Goal: Task Accomplishment & Management: Use online tool/utility

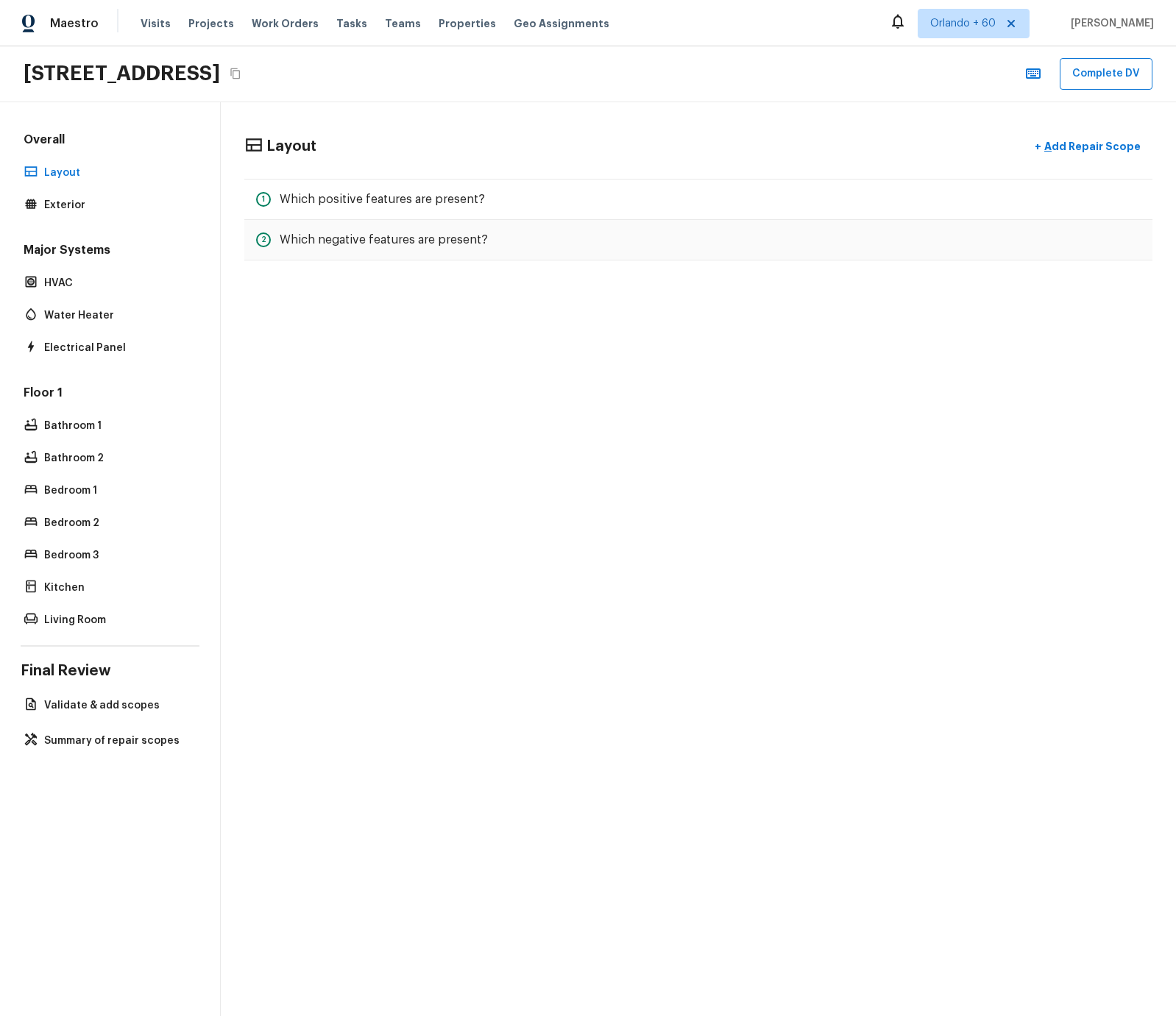
click at [416, 309] on div "Layout + Add Repair Scope 1 Which positive features are present? 2 Which negati…" at bounding box center [697, 559] width 955 height 914
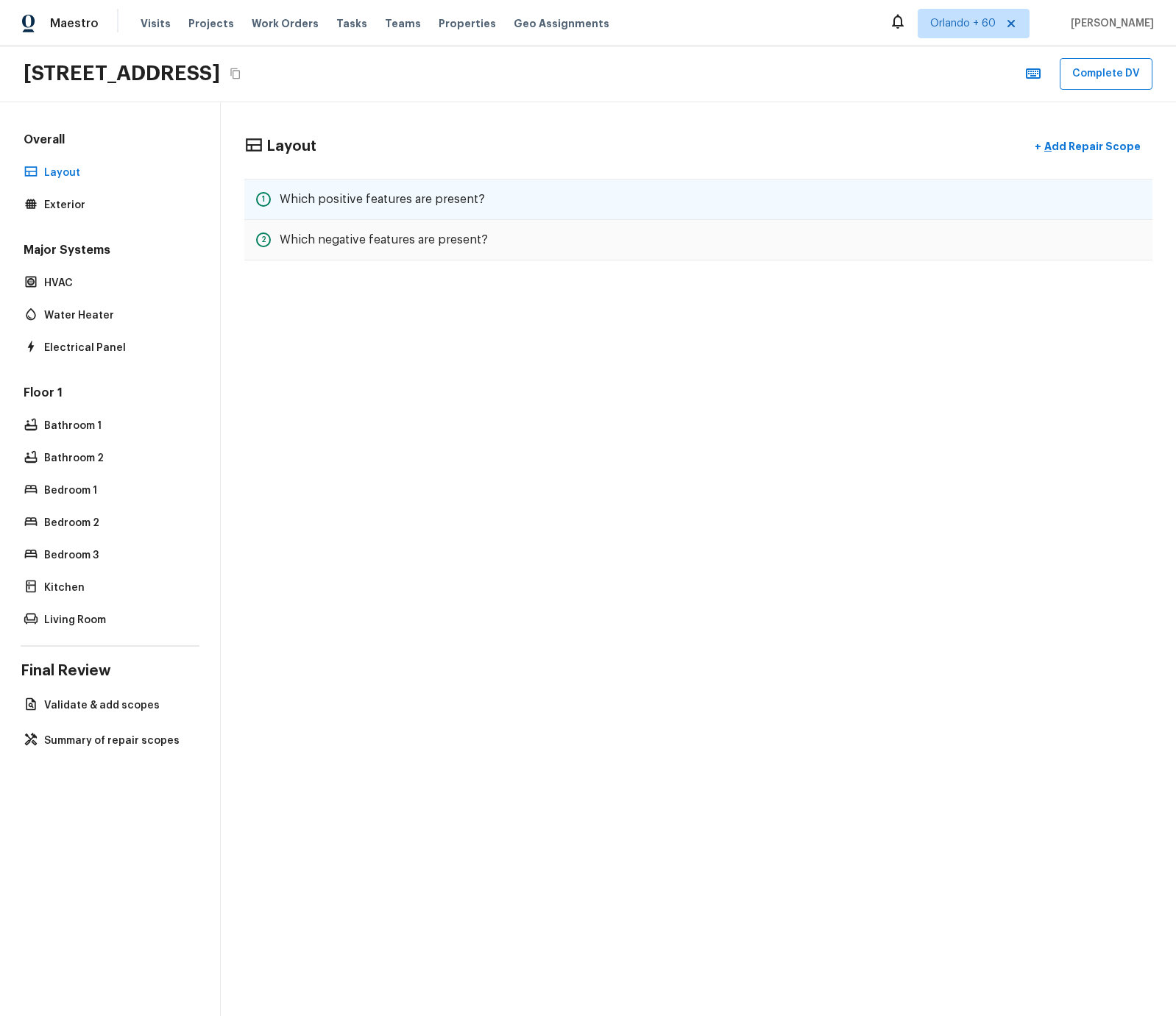
click at [312, 206] on h5 "Which positive features are present?" at bounding box center [382, 199] width 205 height 16
click at [391, 201] on h5 "Which positive features are present?" at bounding box center [382, 199] width 205 height 16
click at [383, 196] on h5 "Which positive features are present?" at bounding box center [382, 199] width 205 height 16
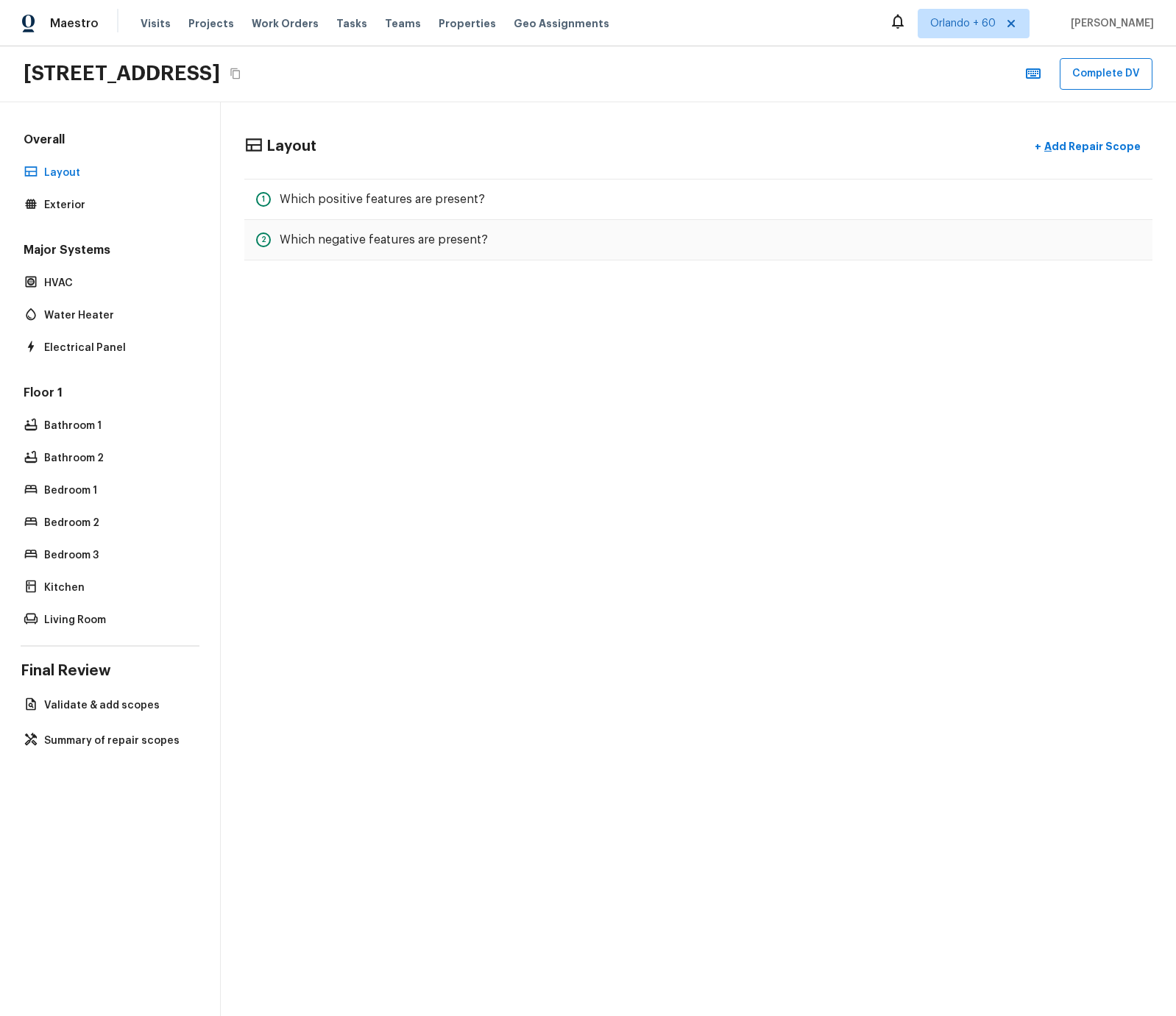
click at [449, 136] on div "Layout + Add Repair Scope" at bounding box center [698, 147] width 908 height 30
click at [395, 223] on div "2 Which negative features are present?" at bounding box center [698, 241] width 908 height 41
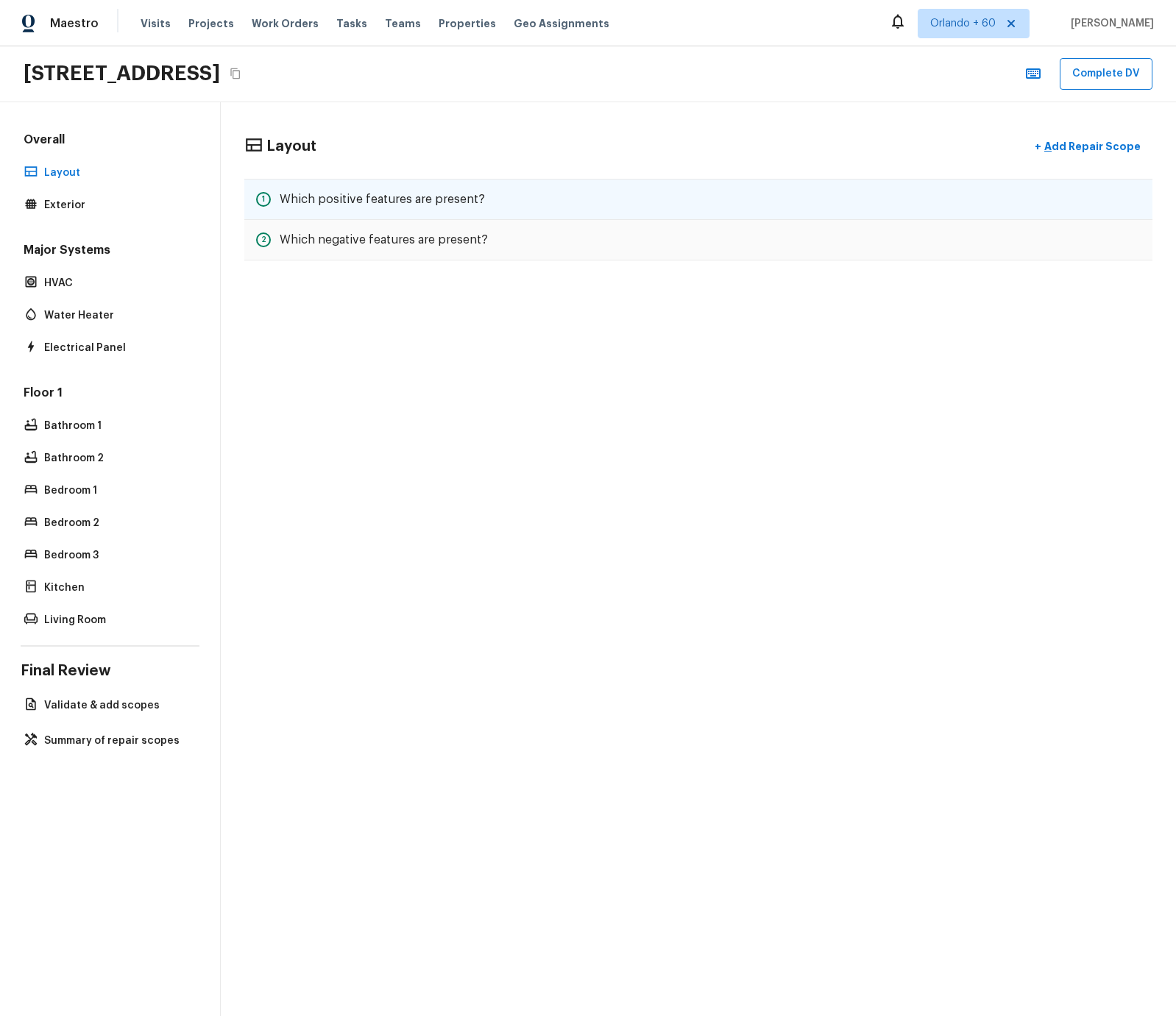
click at [373, 188] on div "1 Which positive features are present?" at bounding box center [698, 199] width 908 height 42
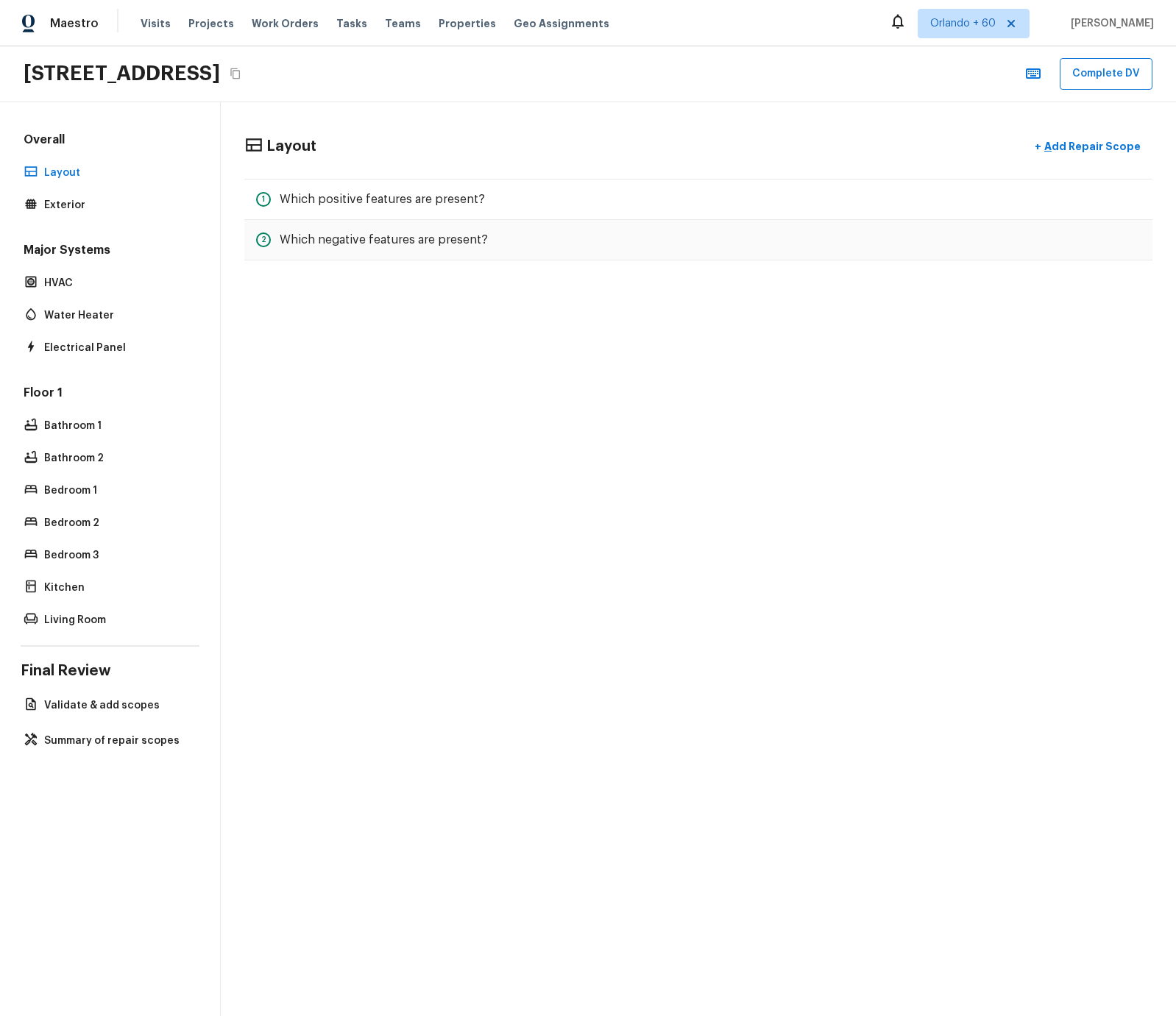
click at [465, 125] on div "Layout + Add Repair Scope 1 Which positive features are present? 2 Which negati…" at bounding box center [697, 196] width 955 height 189
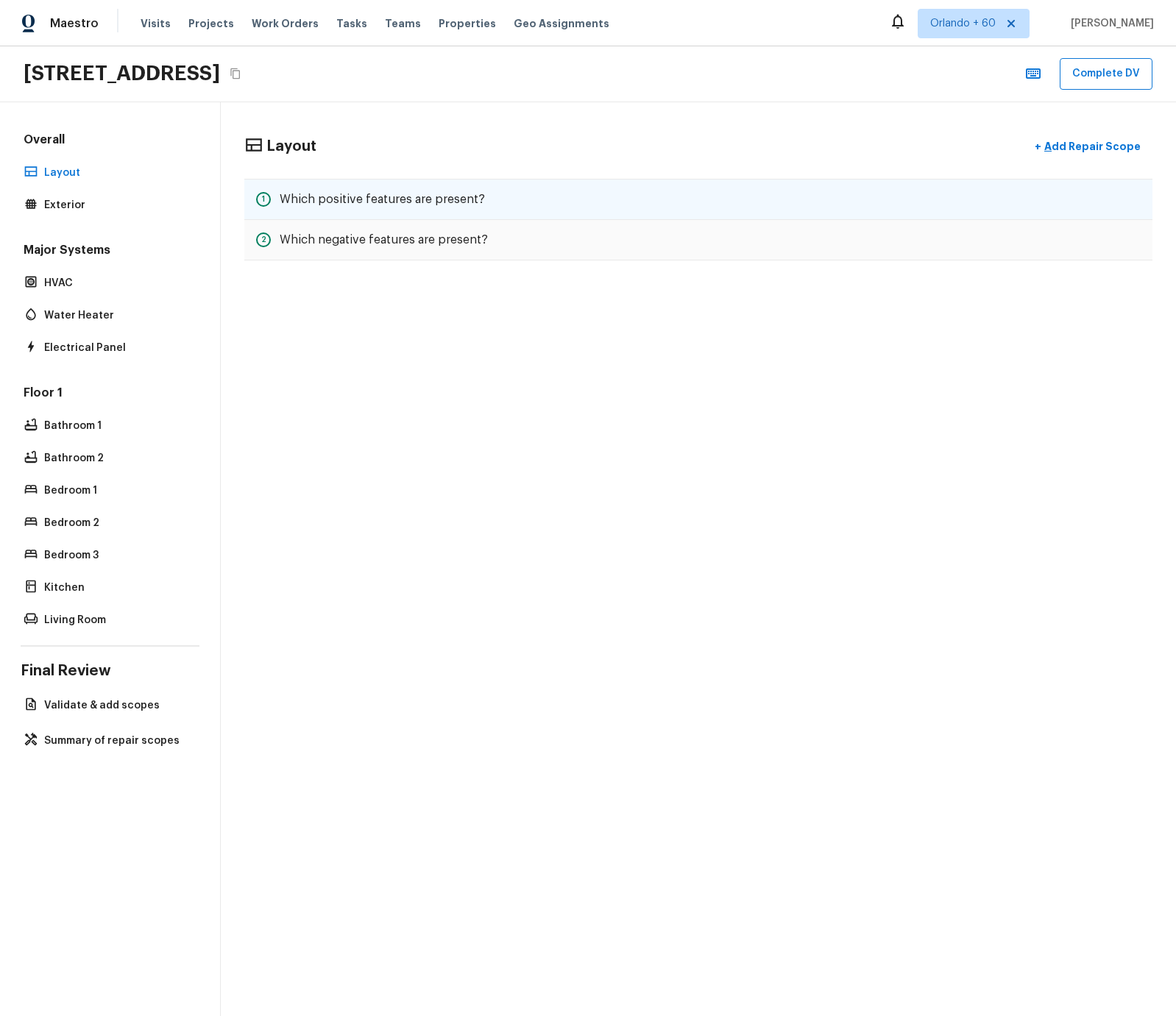
click at [382, 194] on h5 "Which positive features are present?" at bounding box center [382, 199] width 205 height 16
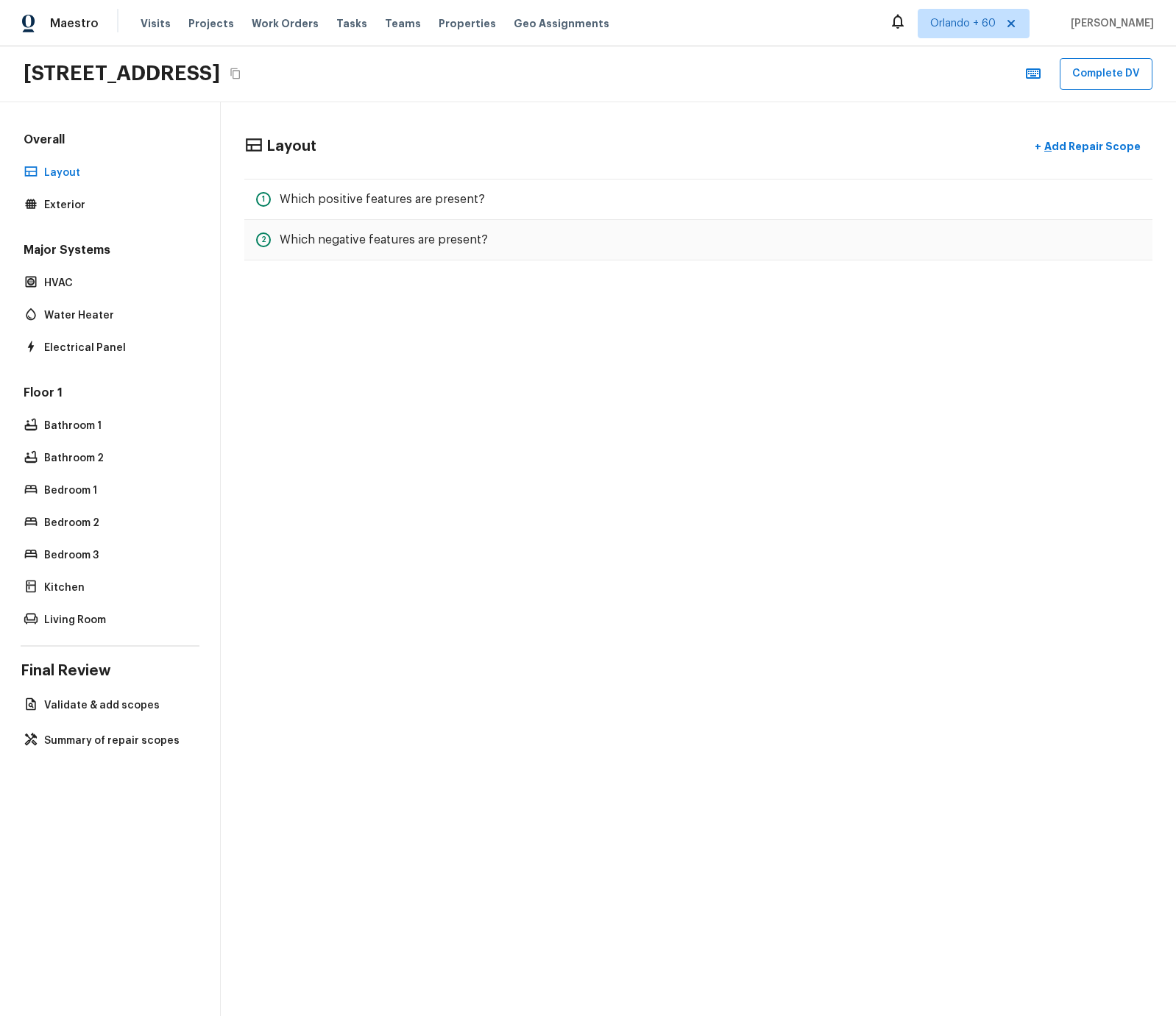
click at [399, 142] on div "Layout + Add Repair Scope" at bounding box center [698, 147] width 908 height 30
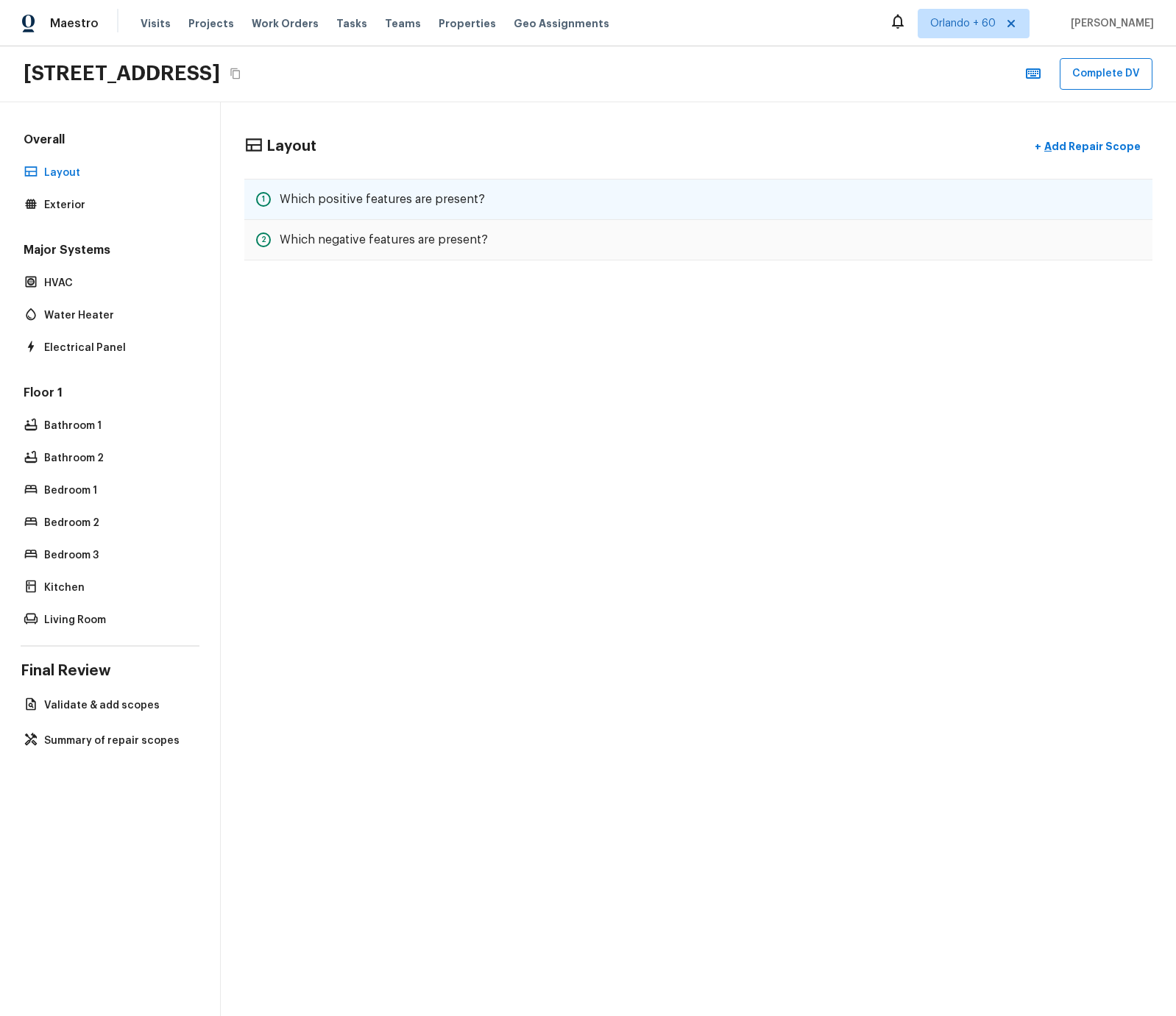
click at [373, 210] on div "1 Which positive features are present?" at bounding box center [698, 199] width 908 height 42
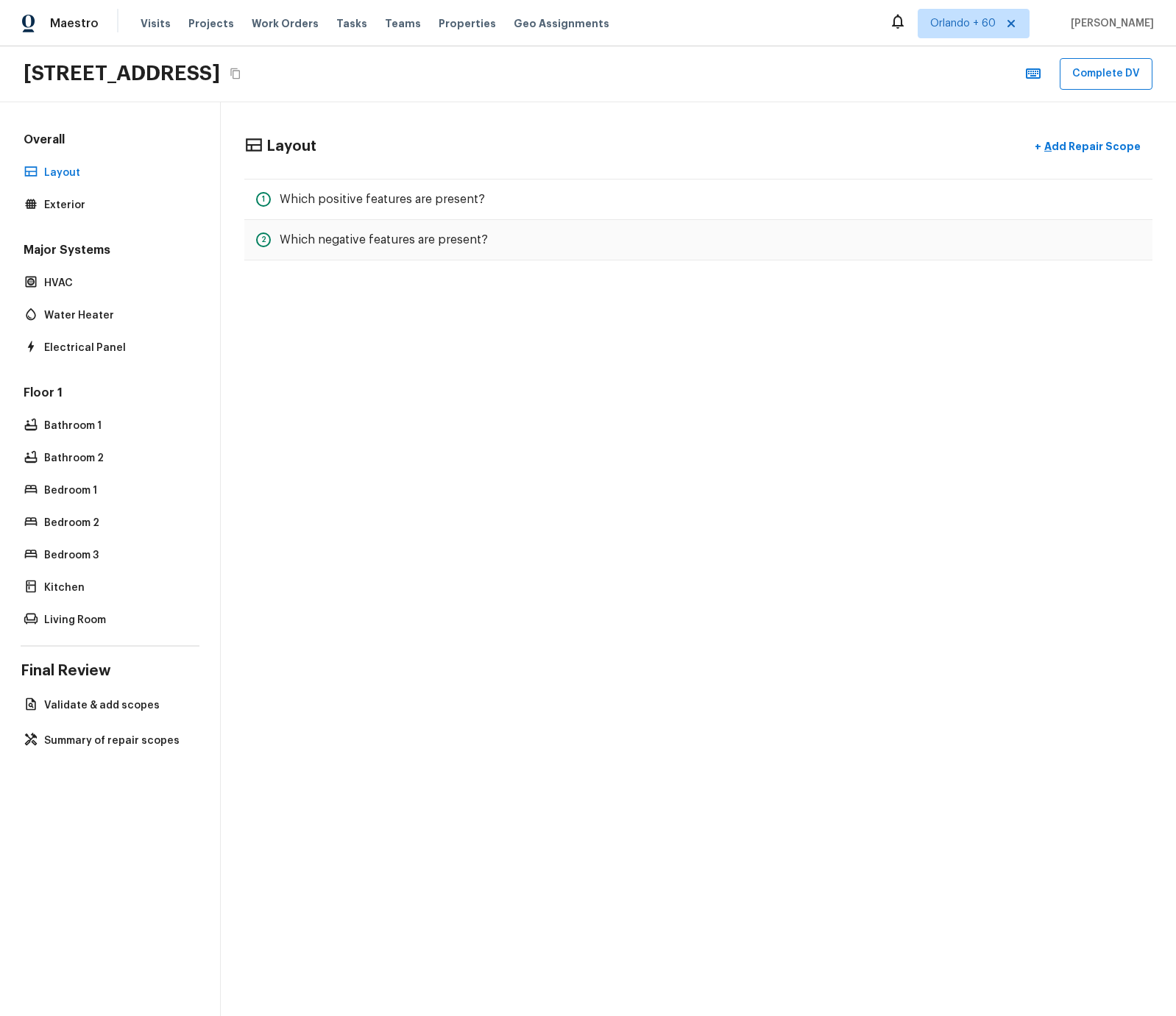
click at [393, 157] on div "Layout + Add Repair Scope" at bounding box center [698, 147] width 908 height 30
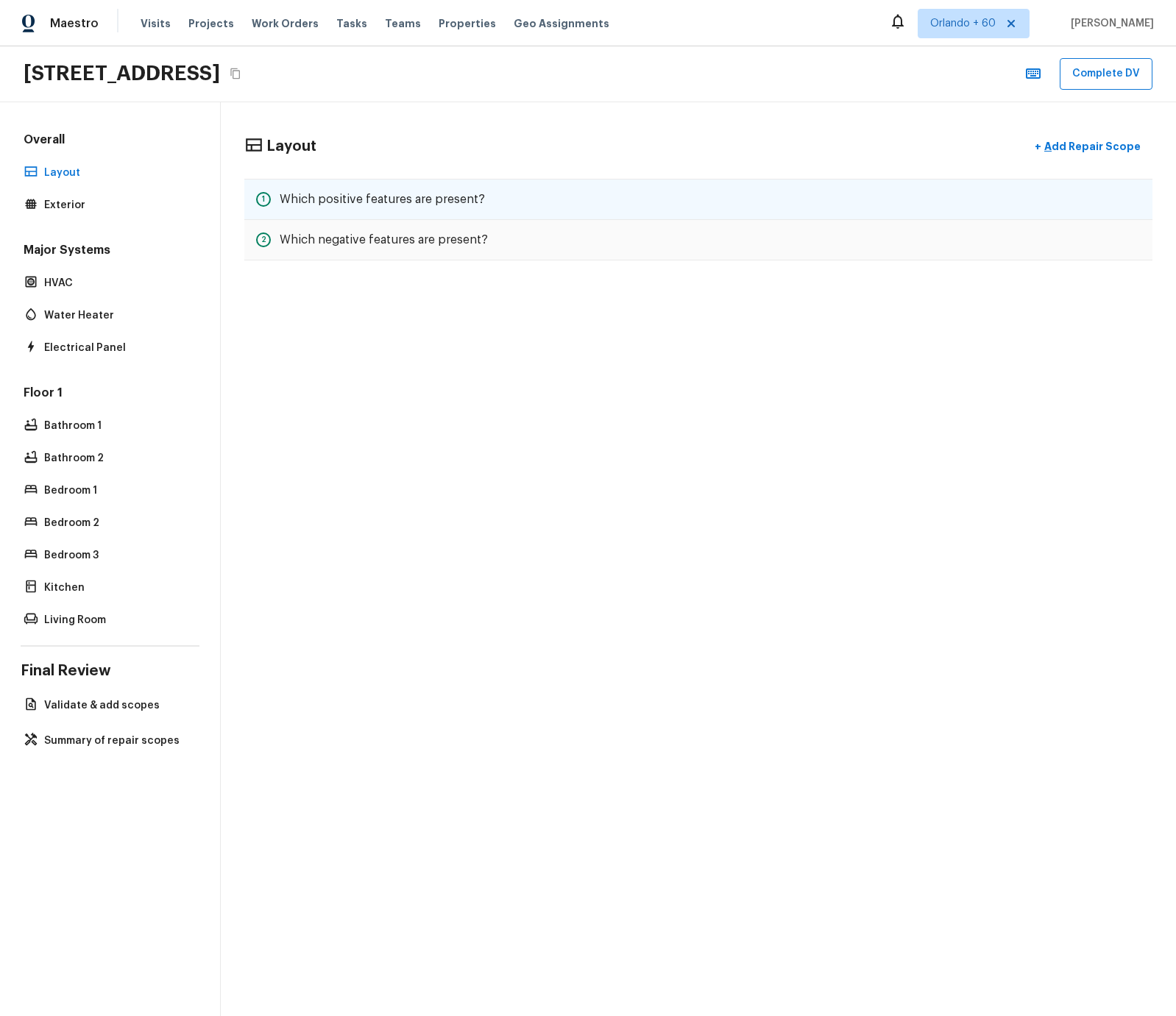
click at [400, 208] on div "1 Which positive features are present?" at bounding box center [698, 199] width 908 height 42
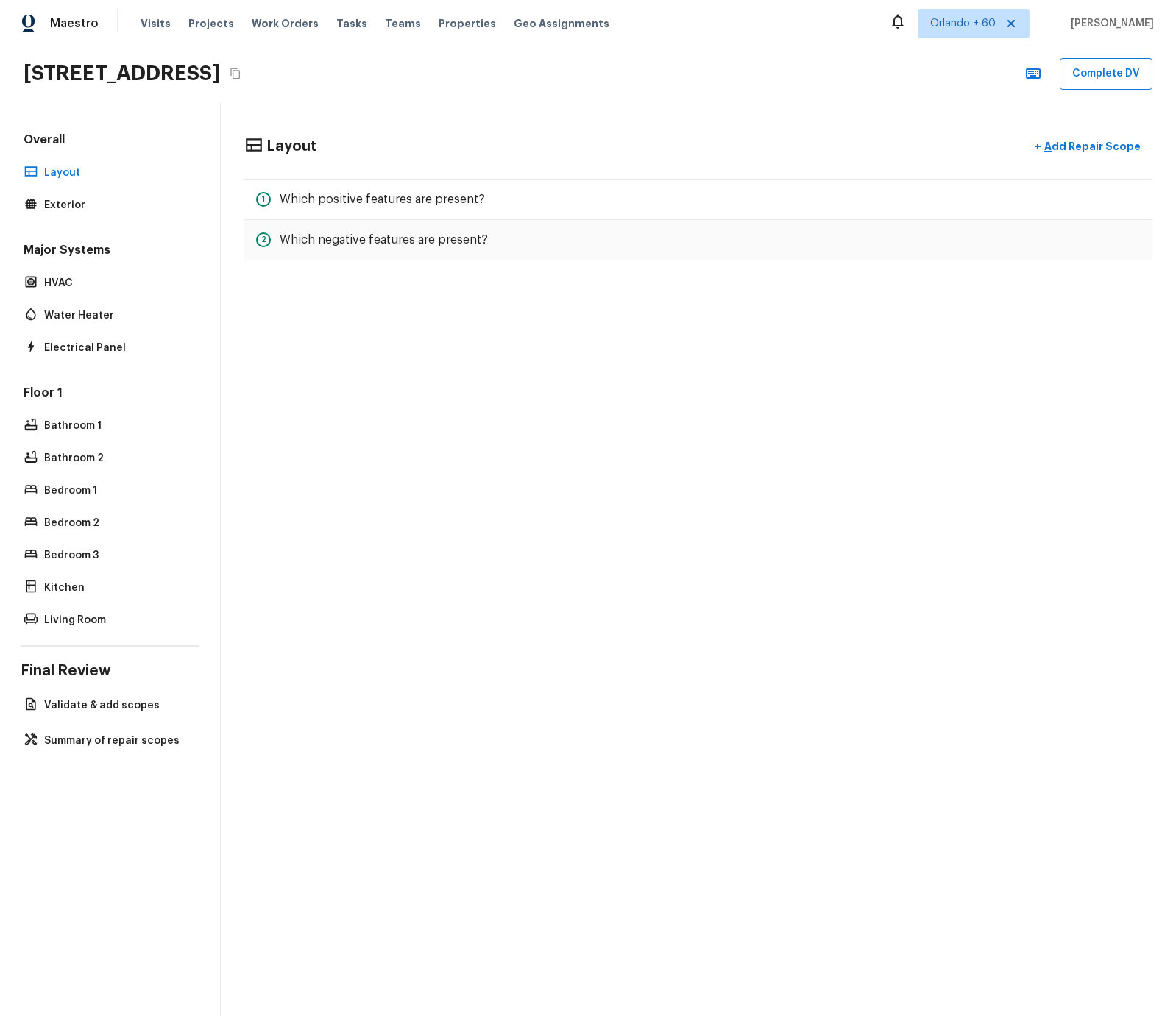
click at [366, 320] on div "Layout + Add Repair Scope 1 Which positive features are present? 2 Which negati…" at bounding box center [697, 559] width 955 height 914
click at [364, 239] on h5 "Which negative features are present?" at bounding box center [383, 240] width 208 height 16
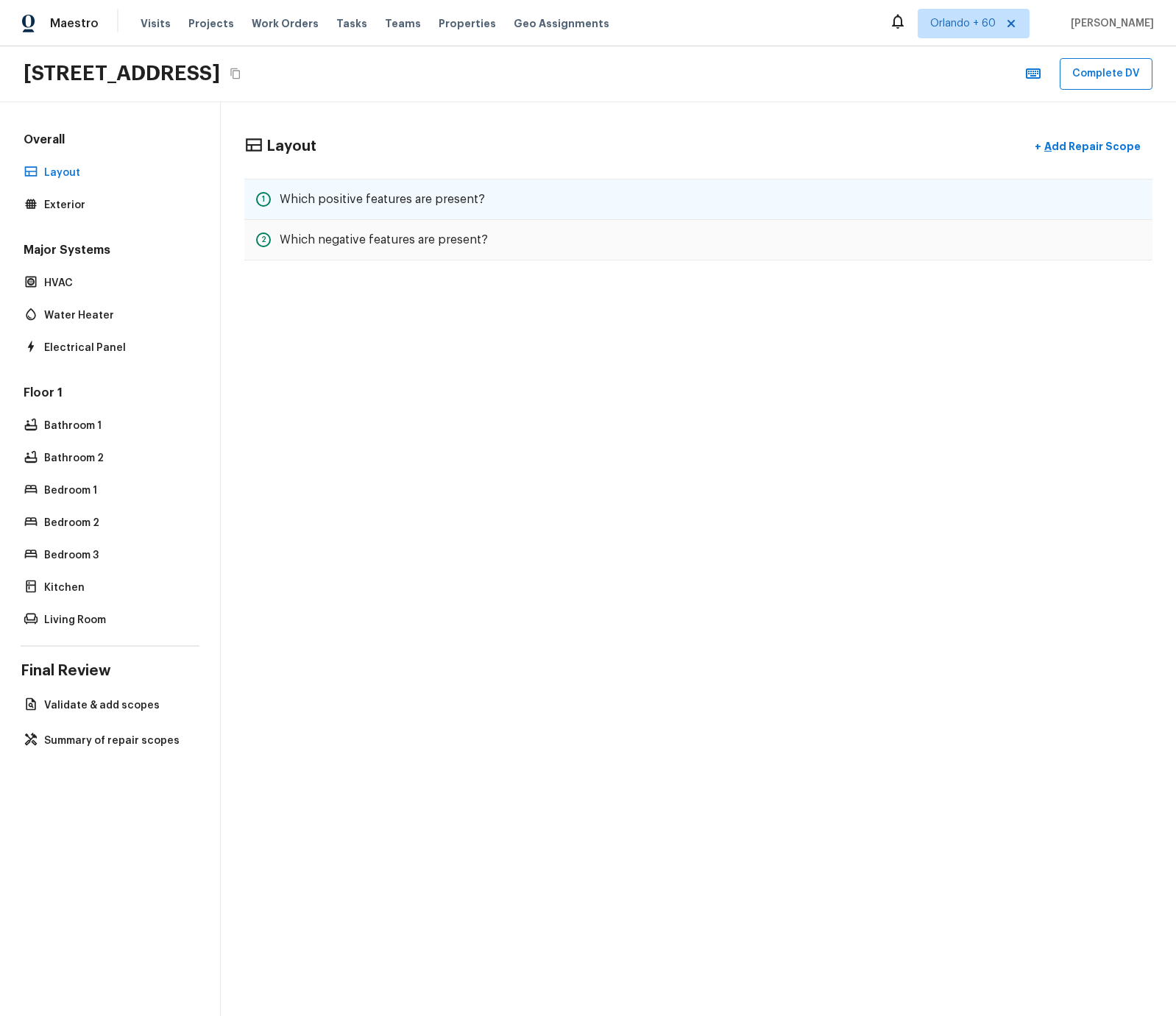
click at [327, 209] on div "1 Which positive features are present?" at bounding box center [698, 199] width 908 height 42
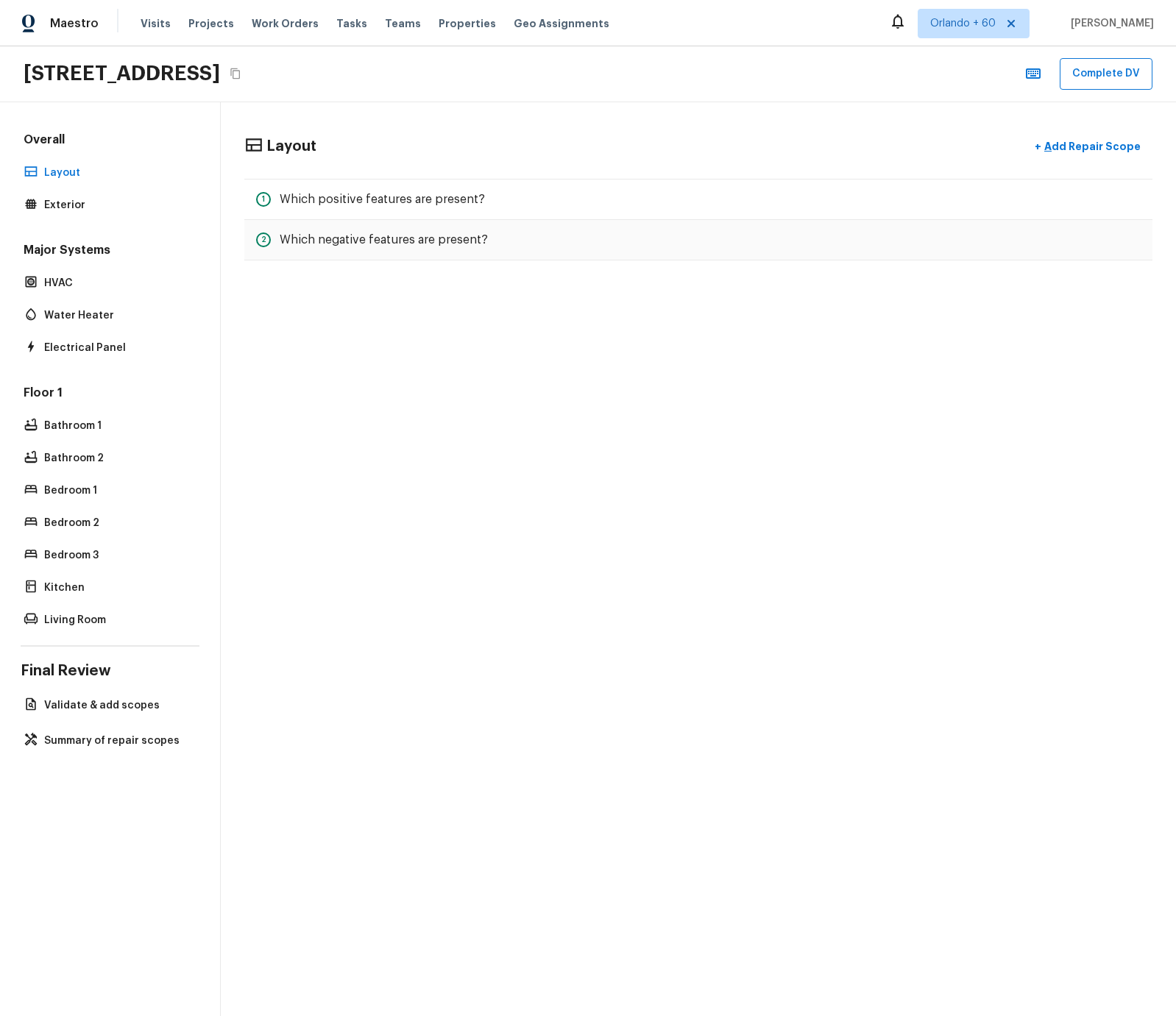
click at [68, 500] on div "Floor 1 Bathroom 1 Bathroom 2 Bedroom 1 Bedroom 2 Bedroom 3 Kitchen Living Room" at bounding box center [110, 508] width 179 height 246
click at [75, 487] on p "Bedroom 1" at bounding box center [117, 490] width 146 height 15
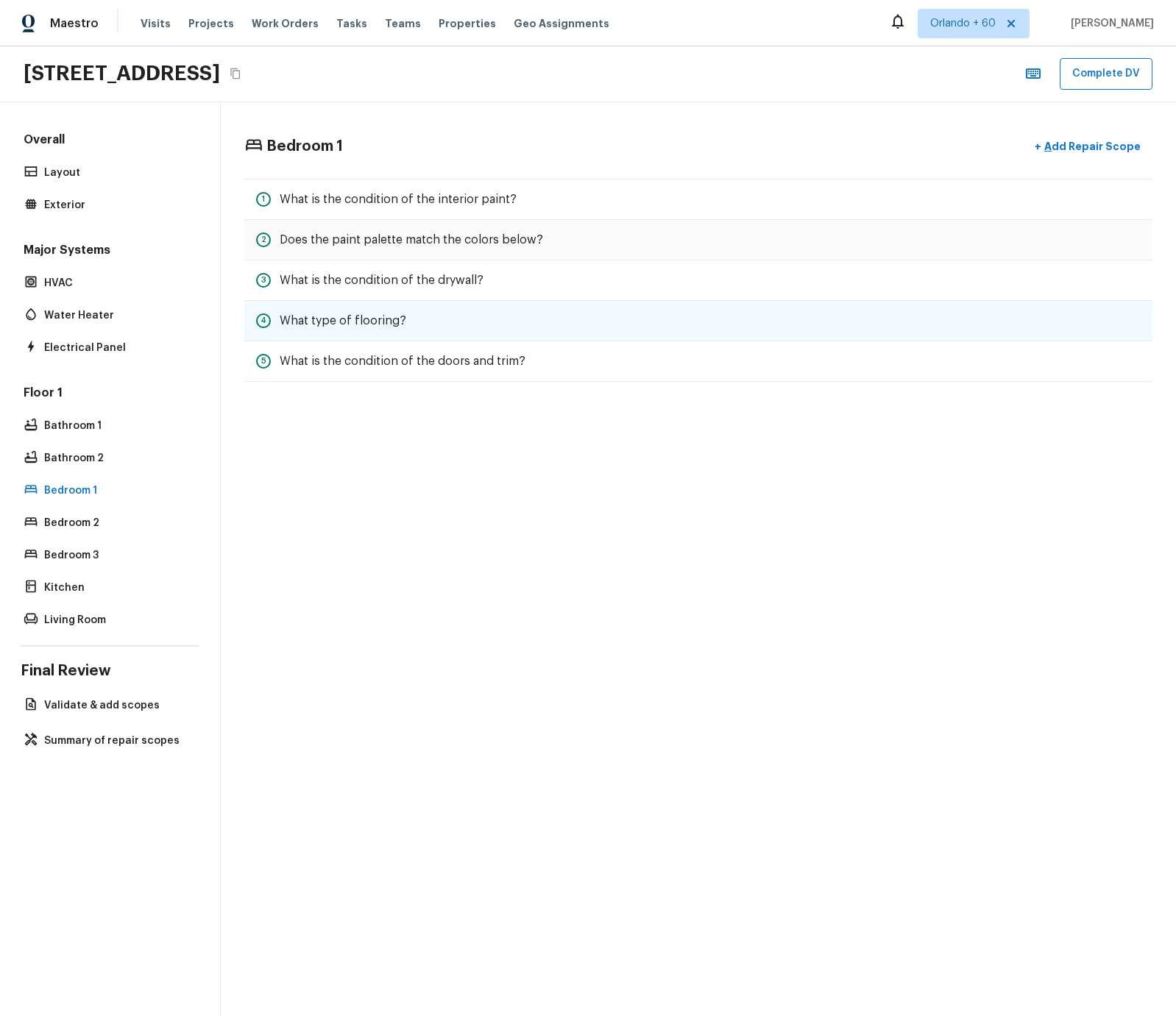
click at [438, 311] on div "4 What type of flooring?" at bounding box center [698, 321] width 908 height 41
click at [379, 250] on div "2 Does the paint palette match the colors below?" at bounding box center [698, 241] width 908 height 41
click at [54, 549] on p "Bedroom 3" at bounding box center [117, 556] width 146 height 15
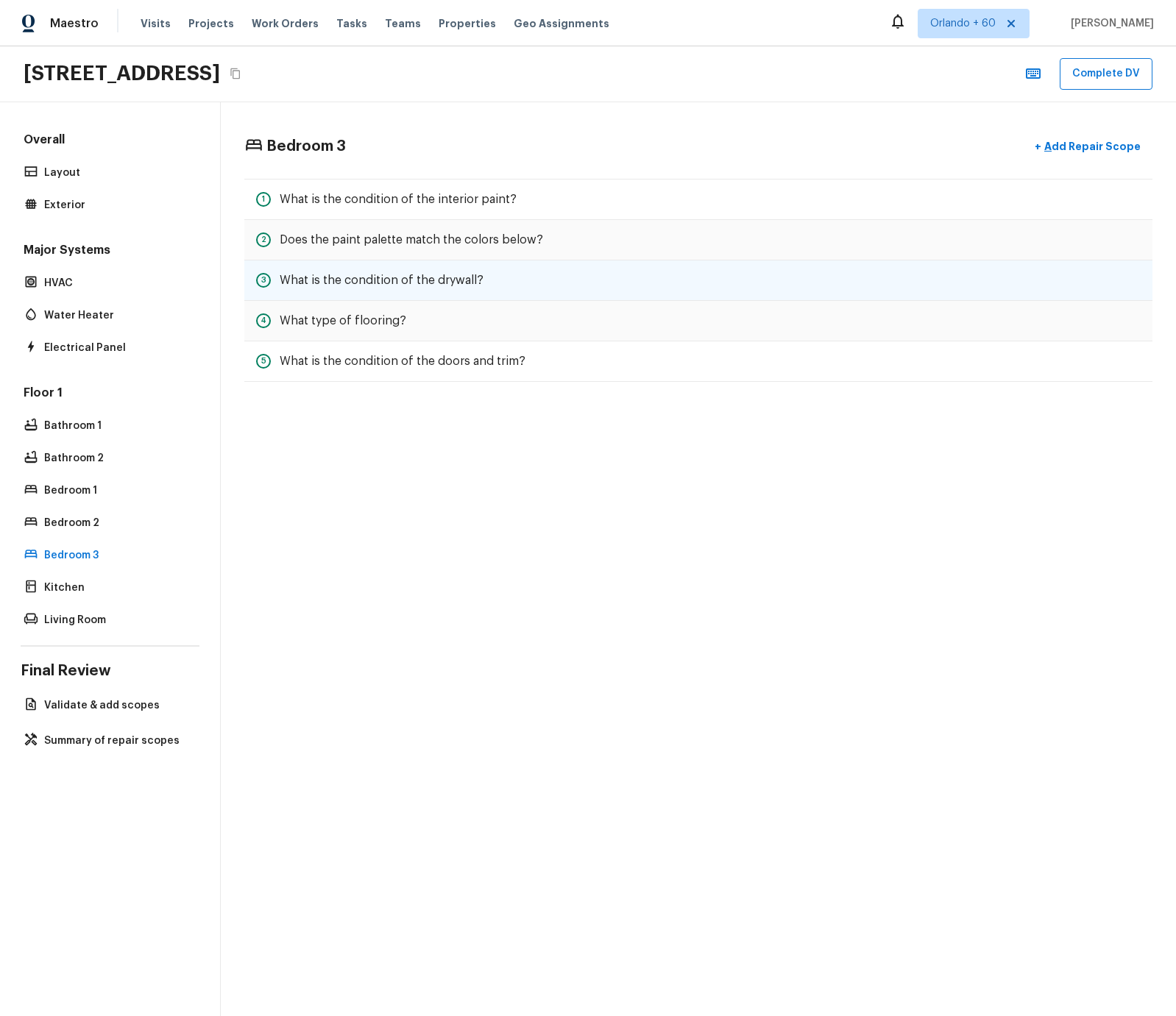
click at [307, 282] on h5 "What is the condition of the drywall?" at bounding box center [381, 281] width 204 height 16
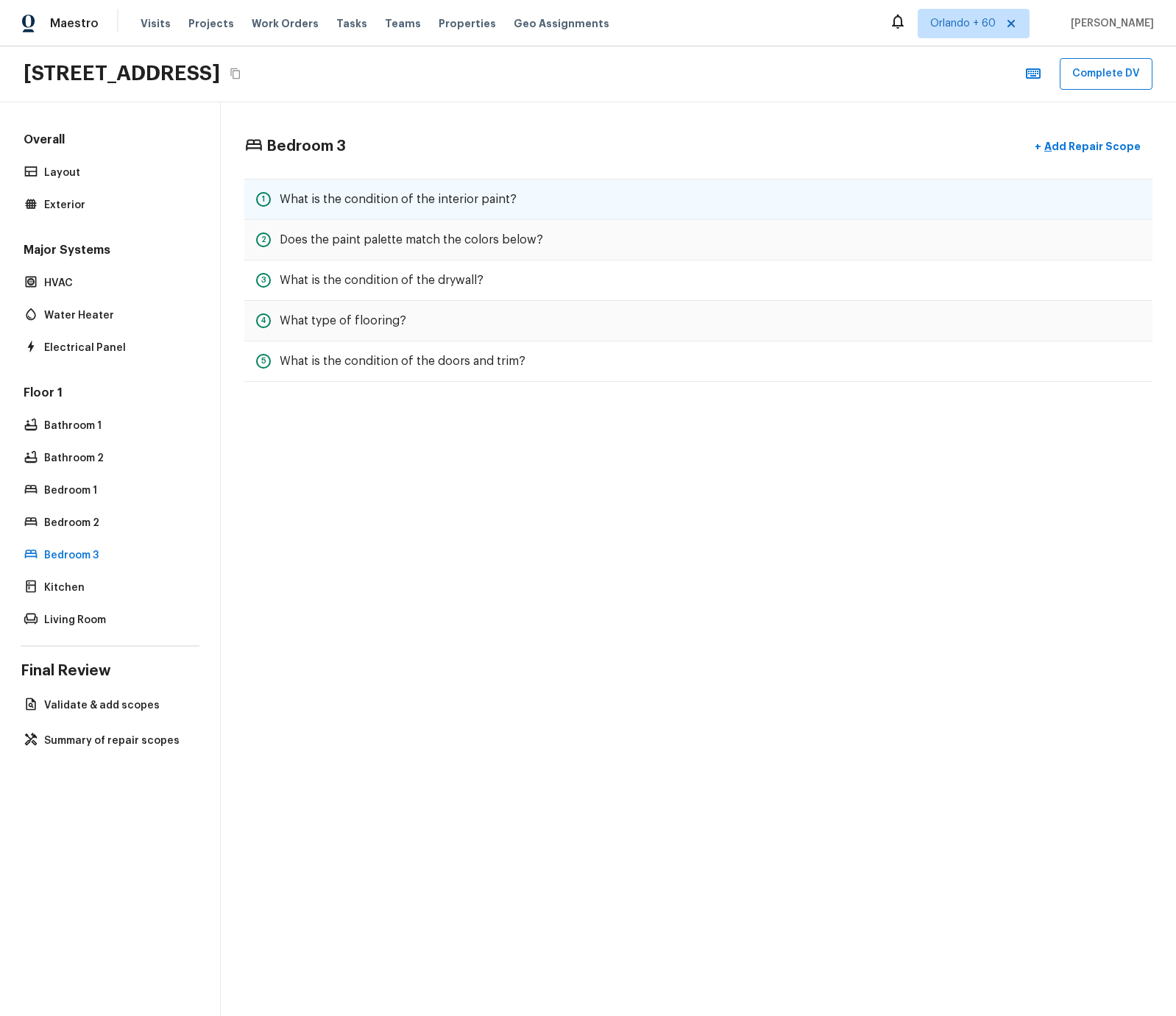
click at [357, 212] on div "1 What is the condition of the interior paint?" at bounding box center [698, 199] width 908 height 42
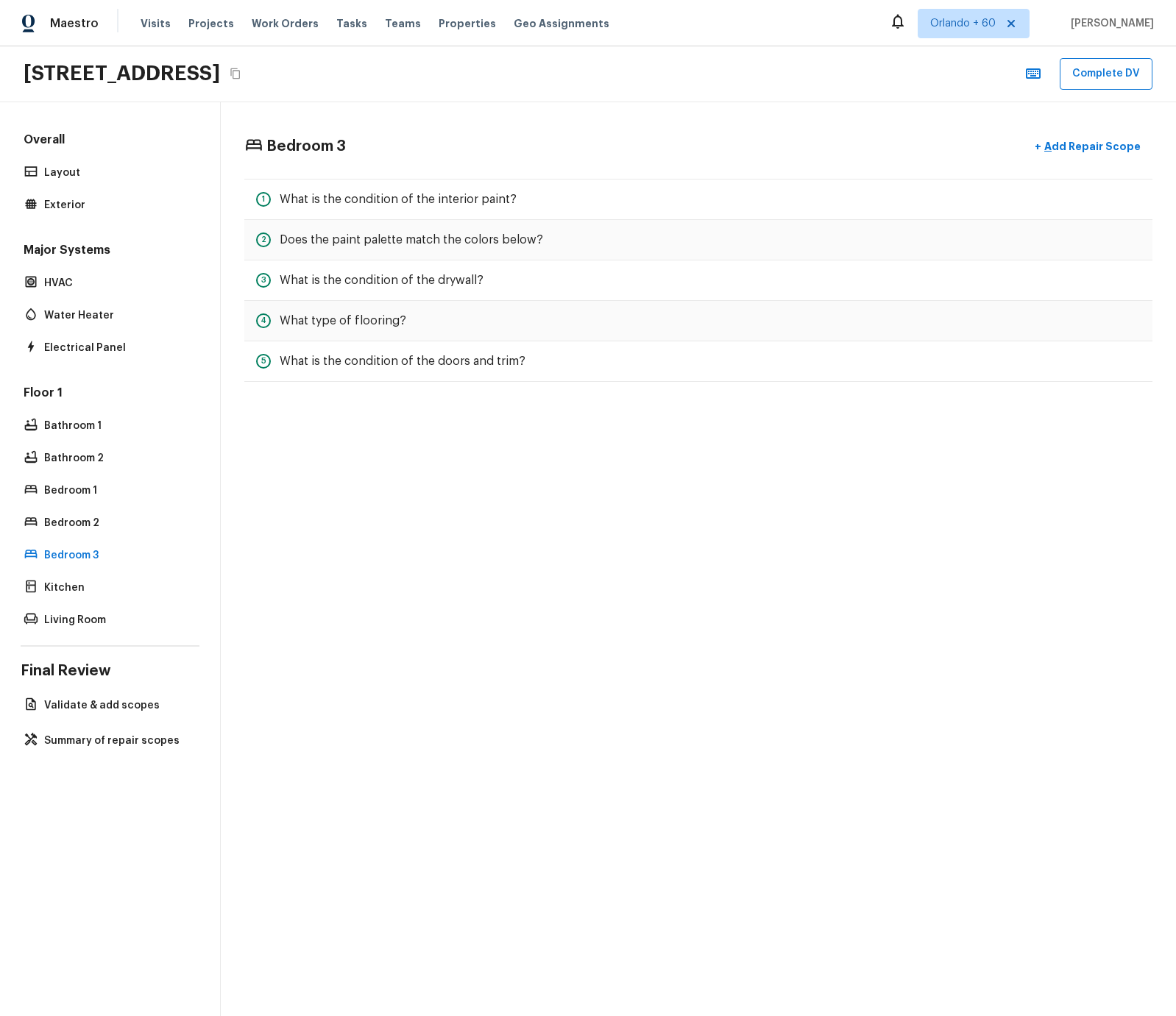
click at [111, 235] on div "Overall Layout Exterior Major Systems HVAC Water Heater Electrical Panel Floor …" at bounding box center [110, 381] width 179 height 499
click at [70, 195] on div "Exterior" at bounding box center [110, 204] width 179 height 20
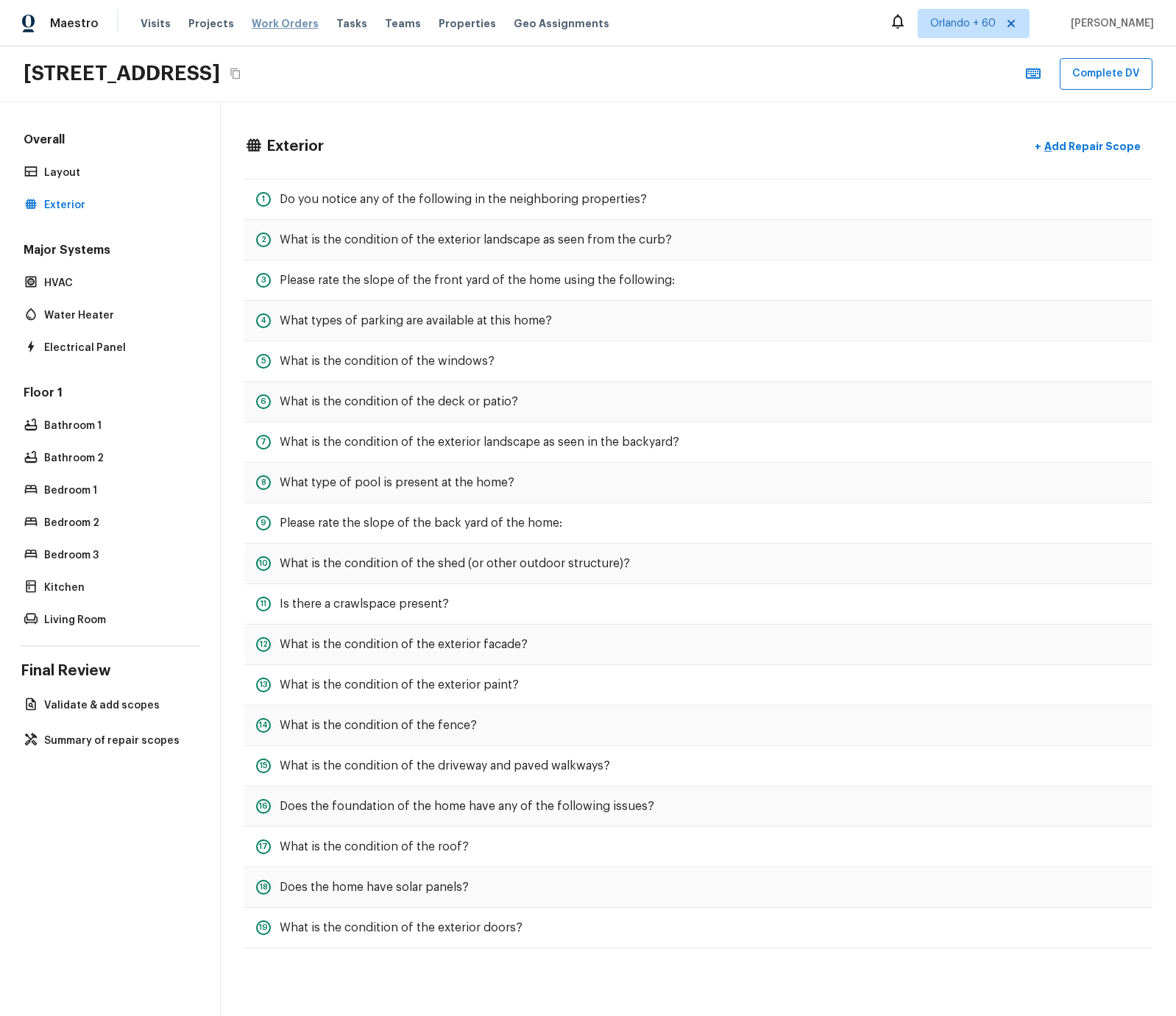
click at [277, 26] on span "Work Orders" at bounding box center [285, 23] width 67 height 15
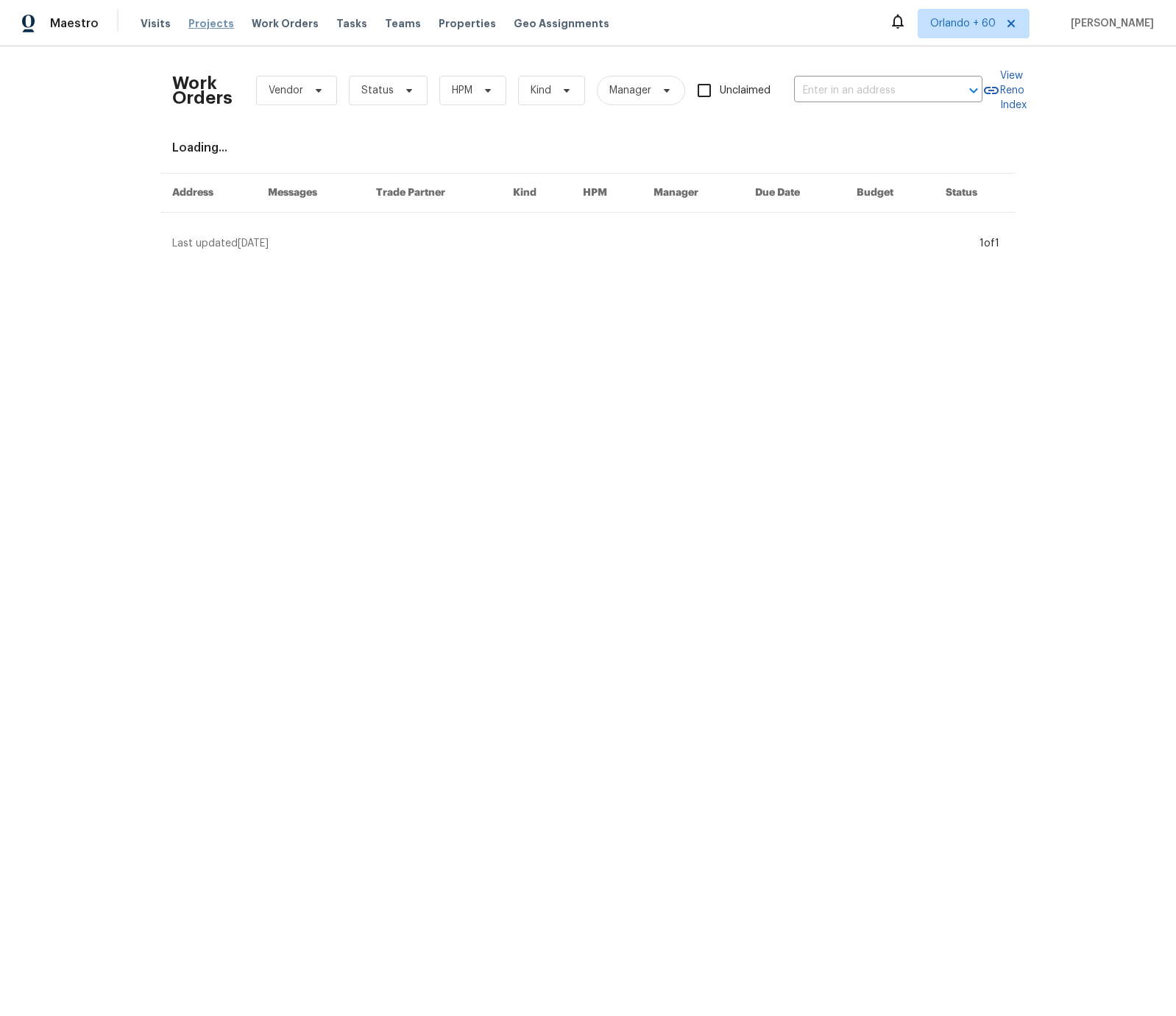
click at [219, 19] on span "Projects" at bounding box center [211, 23] width 46 height 15
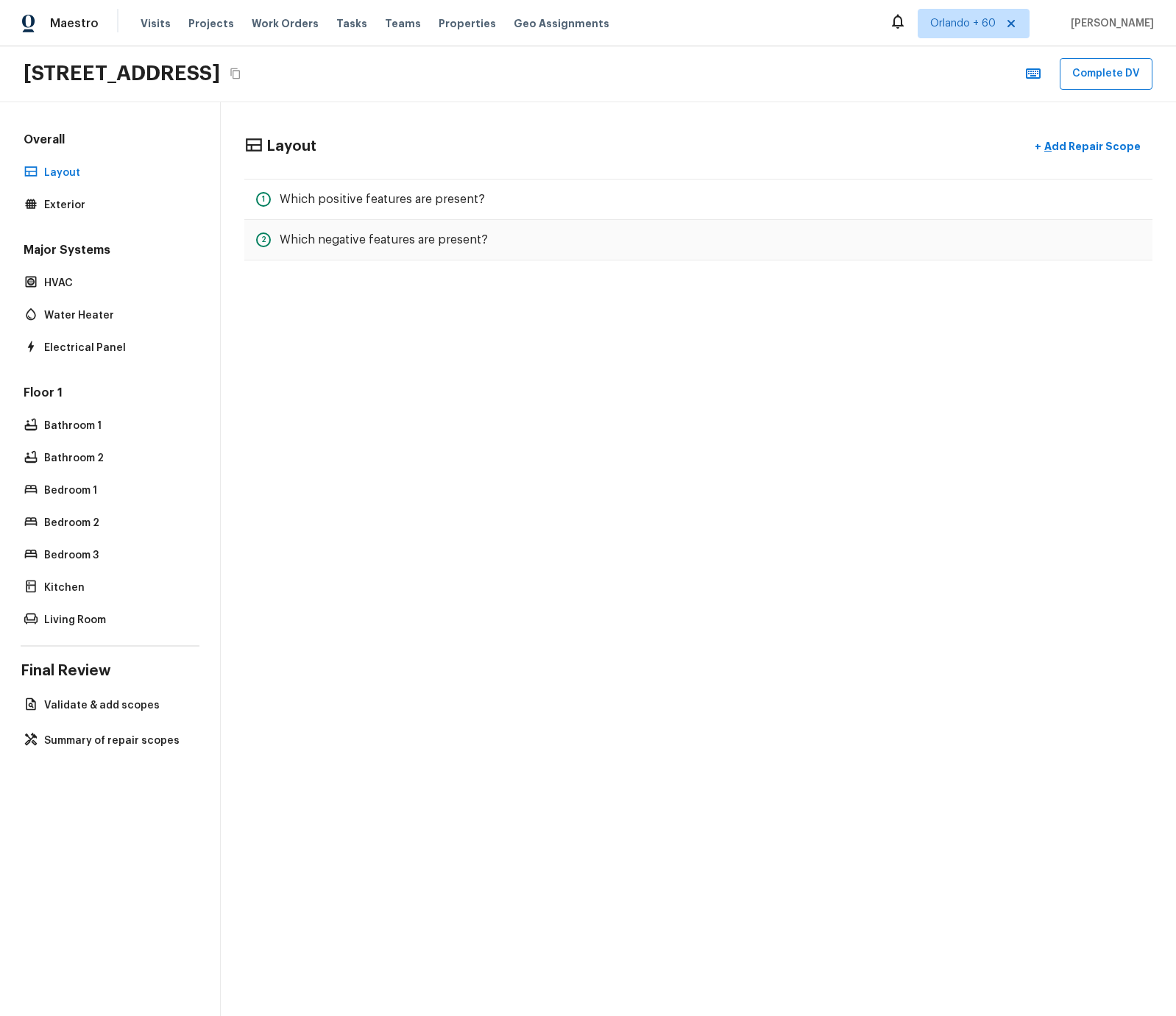
click at [760, 351] on div "Layout + Add Repair Scope 1 Which positive features are present? 2 Which negati…" at bounding box center [697, 559] width 955 height 914
click at [1087, 146] on p "Add Repair Scope" at bounding box center [1091, 146] width 99 height 15
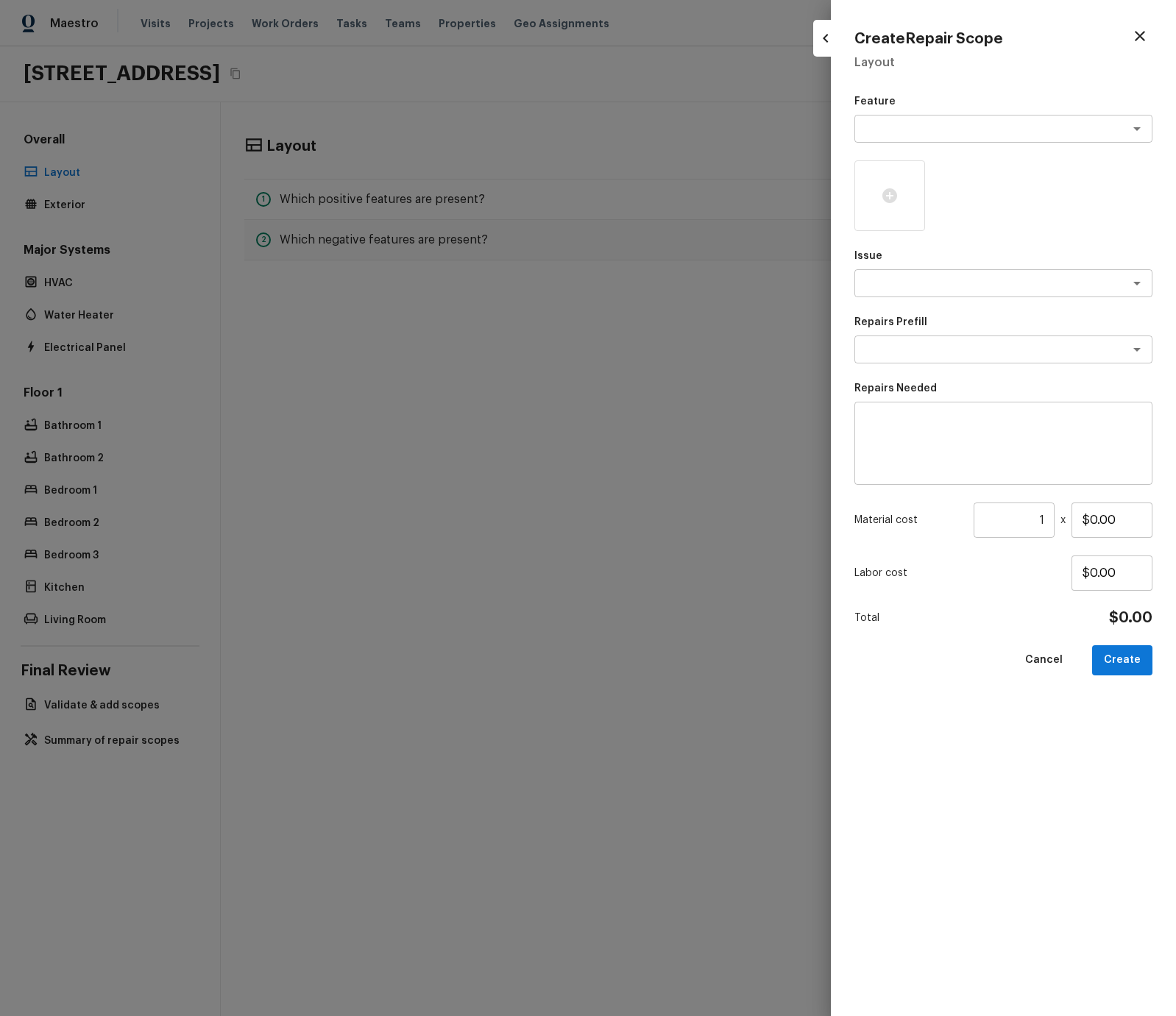
click at [842, 38] on div "Create Repair Scope Layout Feature x ​ Issue x ​ Repairs Prefill x ​ Repairs Ne…" at bounding box center [1003, 508] width 345 height 1016
click at [828, 42] on icon "button" at bounding box center [826, 38] width 18 height 18
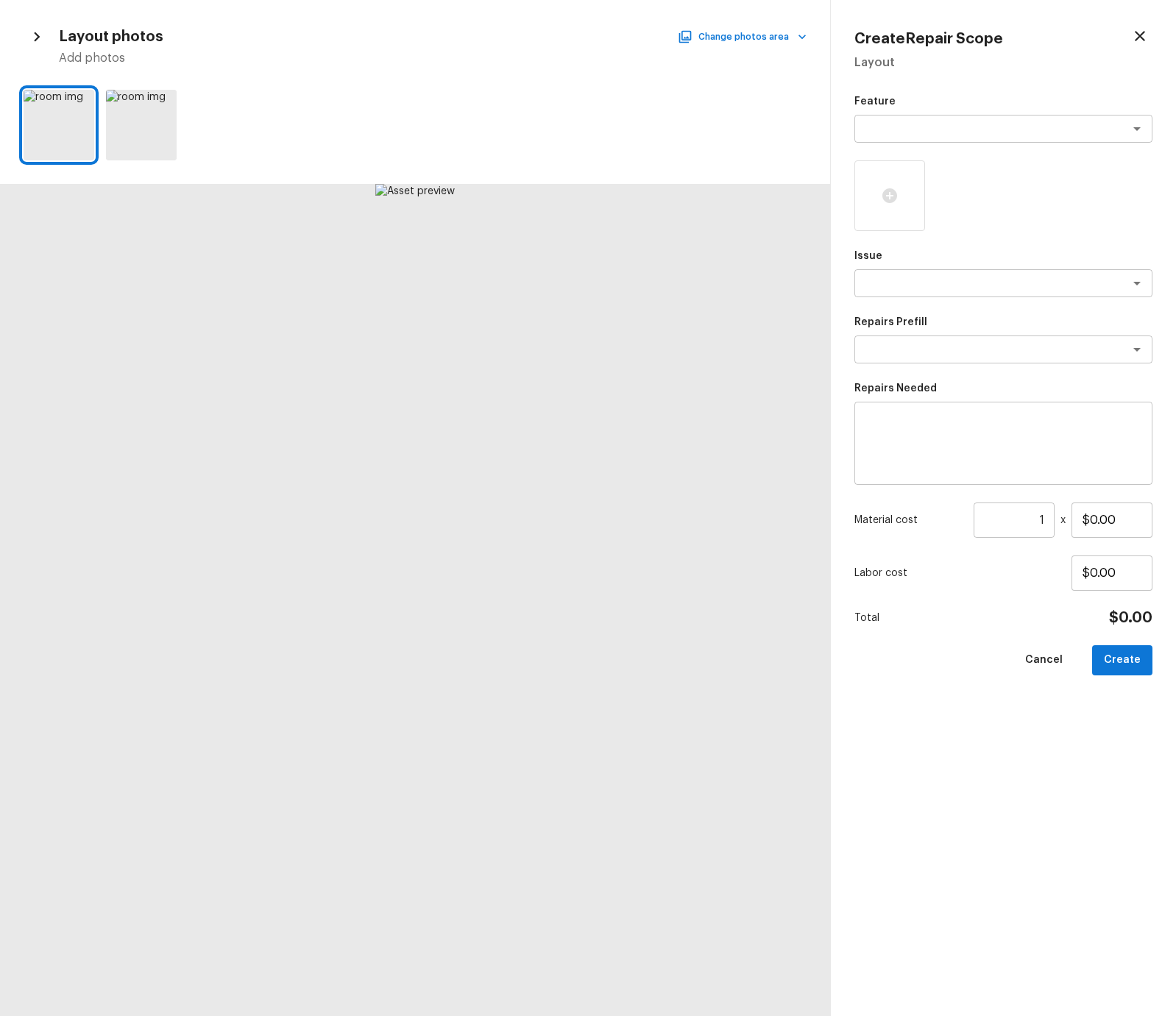
click at [45, 36] on icon "button" at bounding box center [37, 37] width 19 height 19
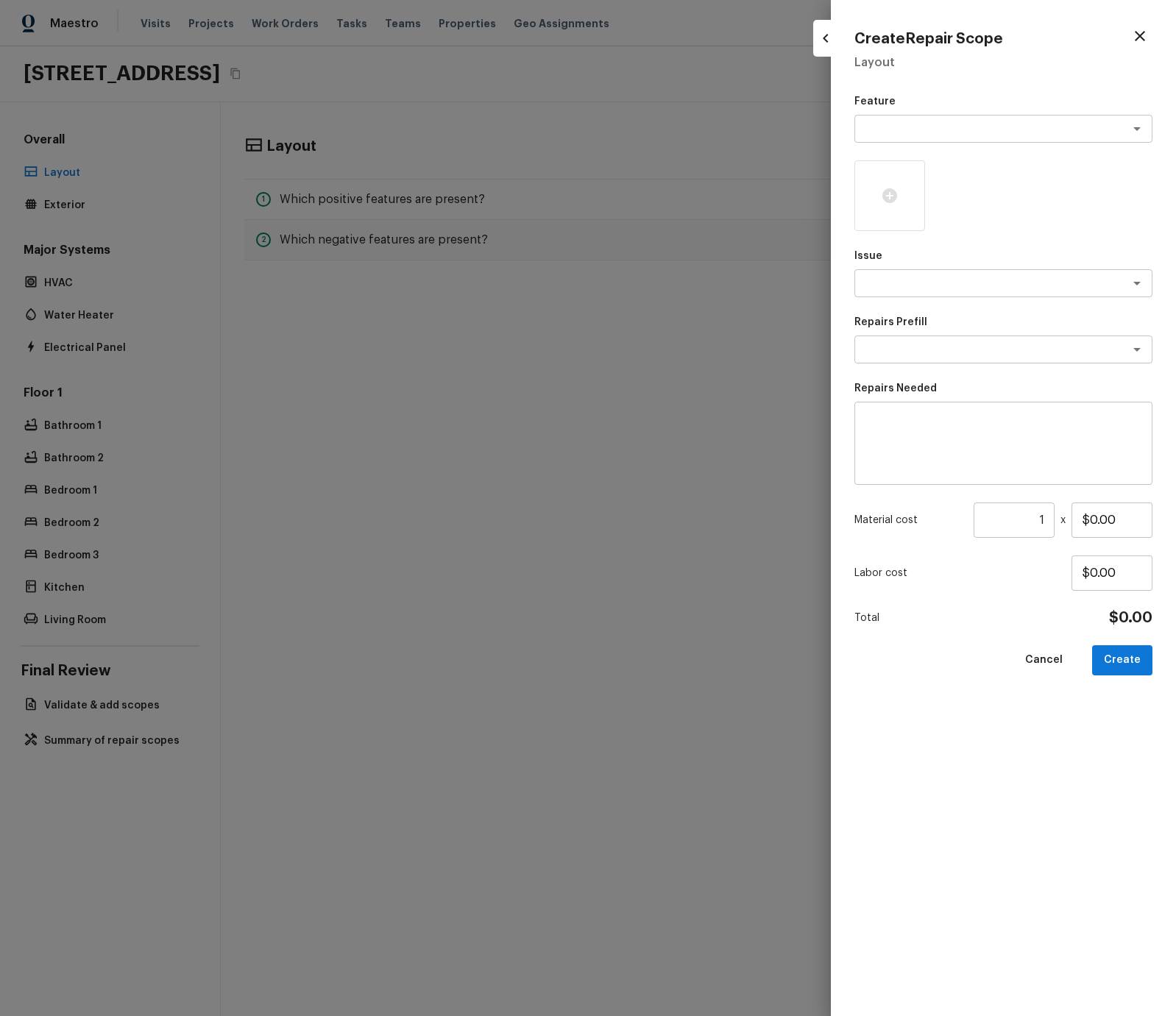
click at [780, 81] on div at bounding box center [588, 508] width 1176 height 1016
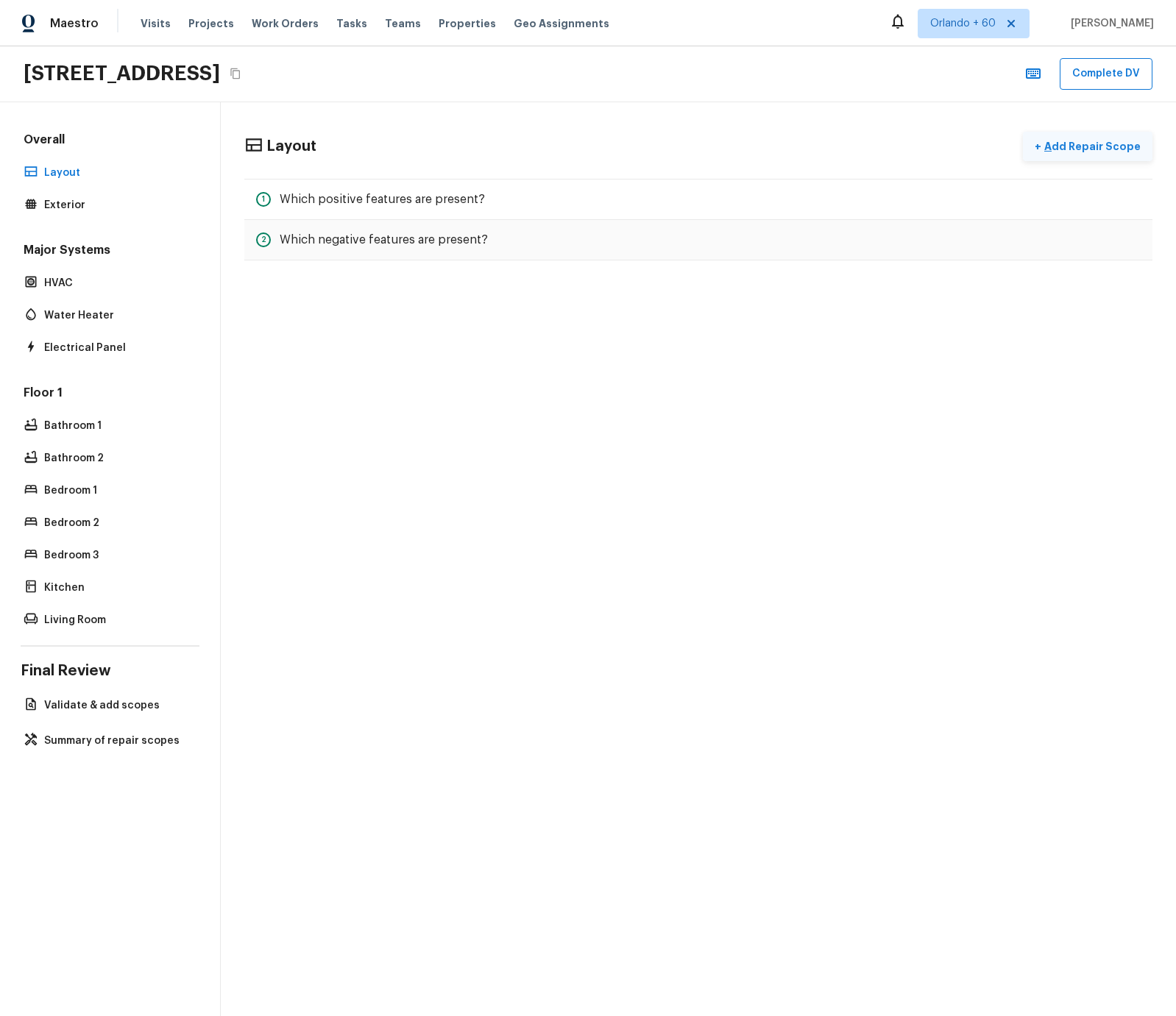
click at [1049, 147] on p "Add Repair Scope" at bounding box center [1091, 146] width 99 height 15
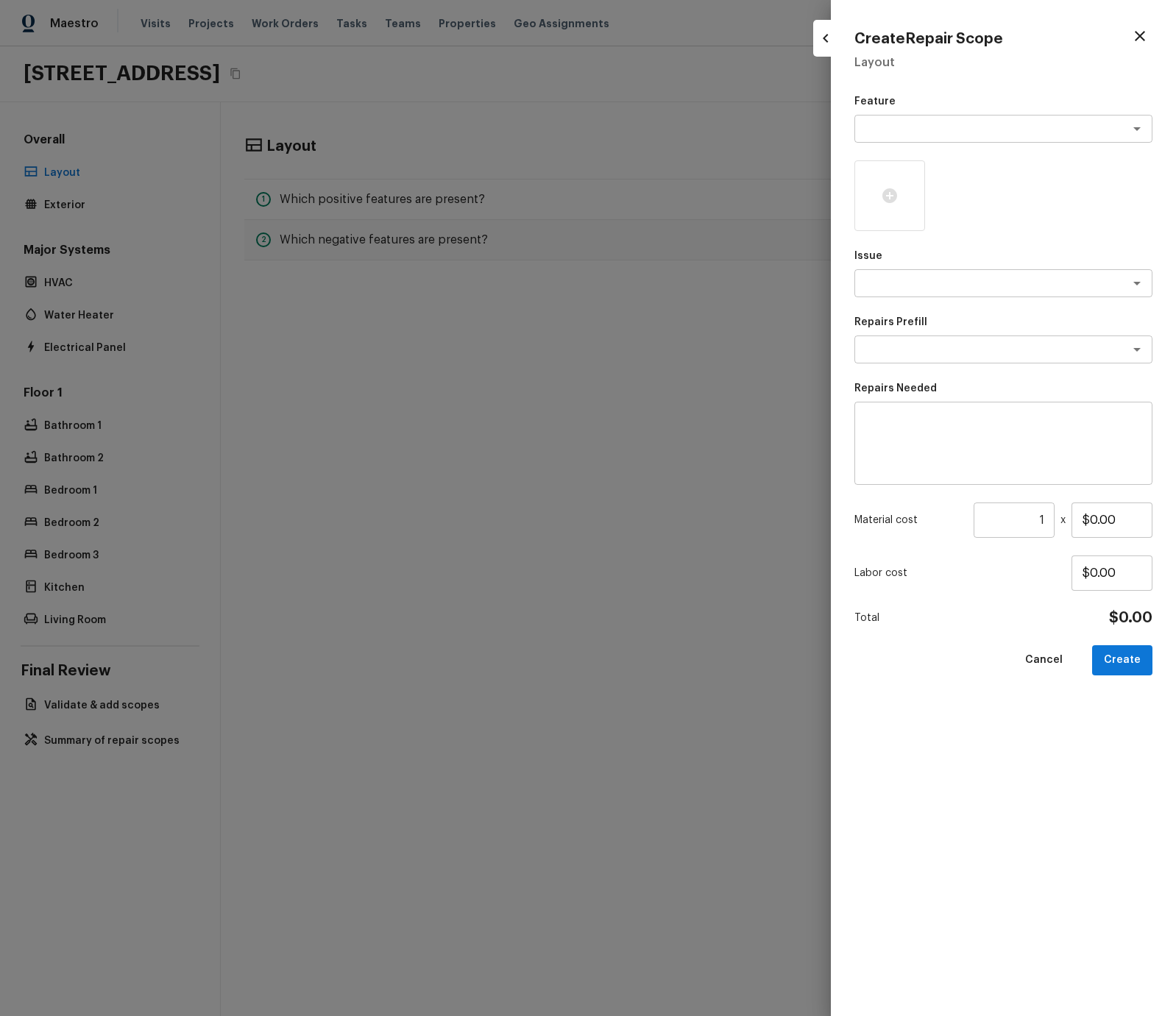
click at [823, 37] on icon "button" at bounding box center [826, 38] width 18 height 18
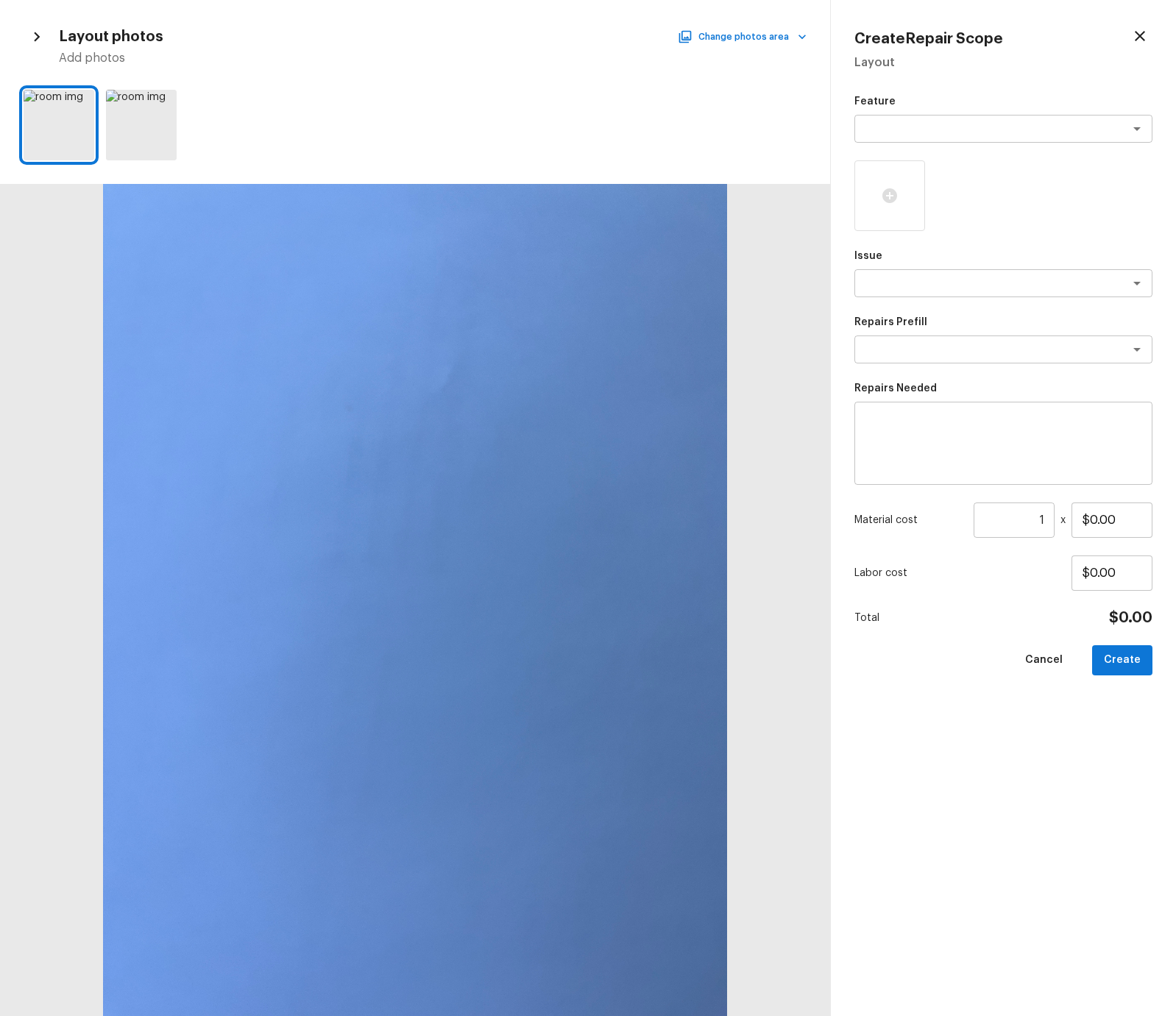
click at [33, 42] on icon "button" at bounding box center [37, 37] width 19 height 19
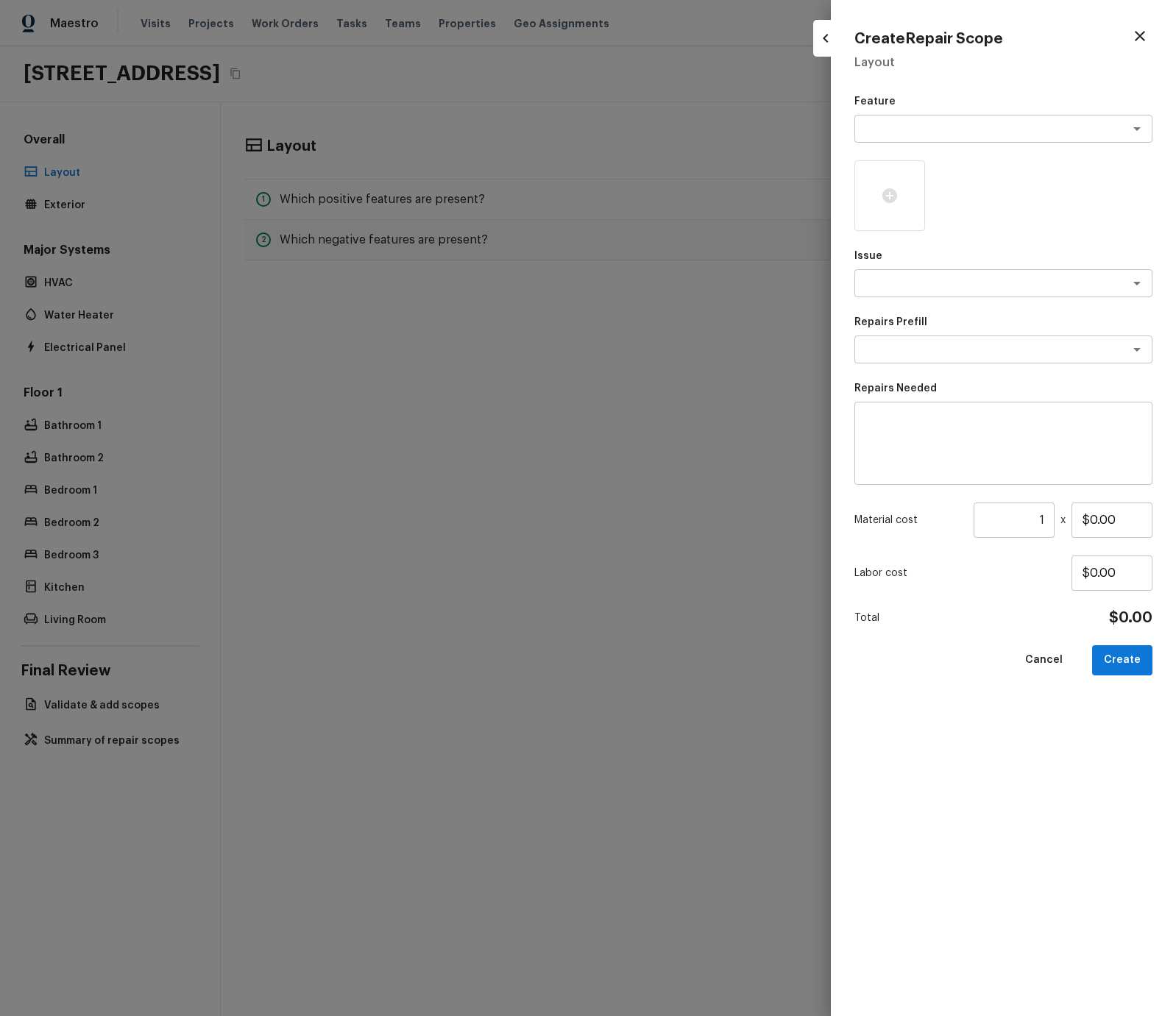
click at [719, 160] on div at bounding box center [588, 508] width 1176 height 1016
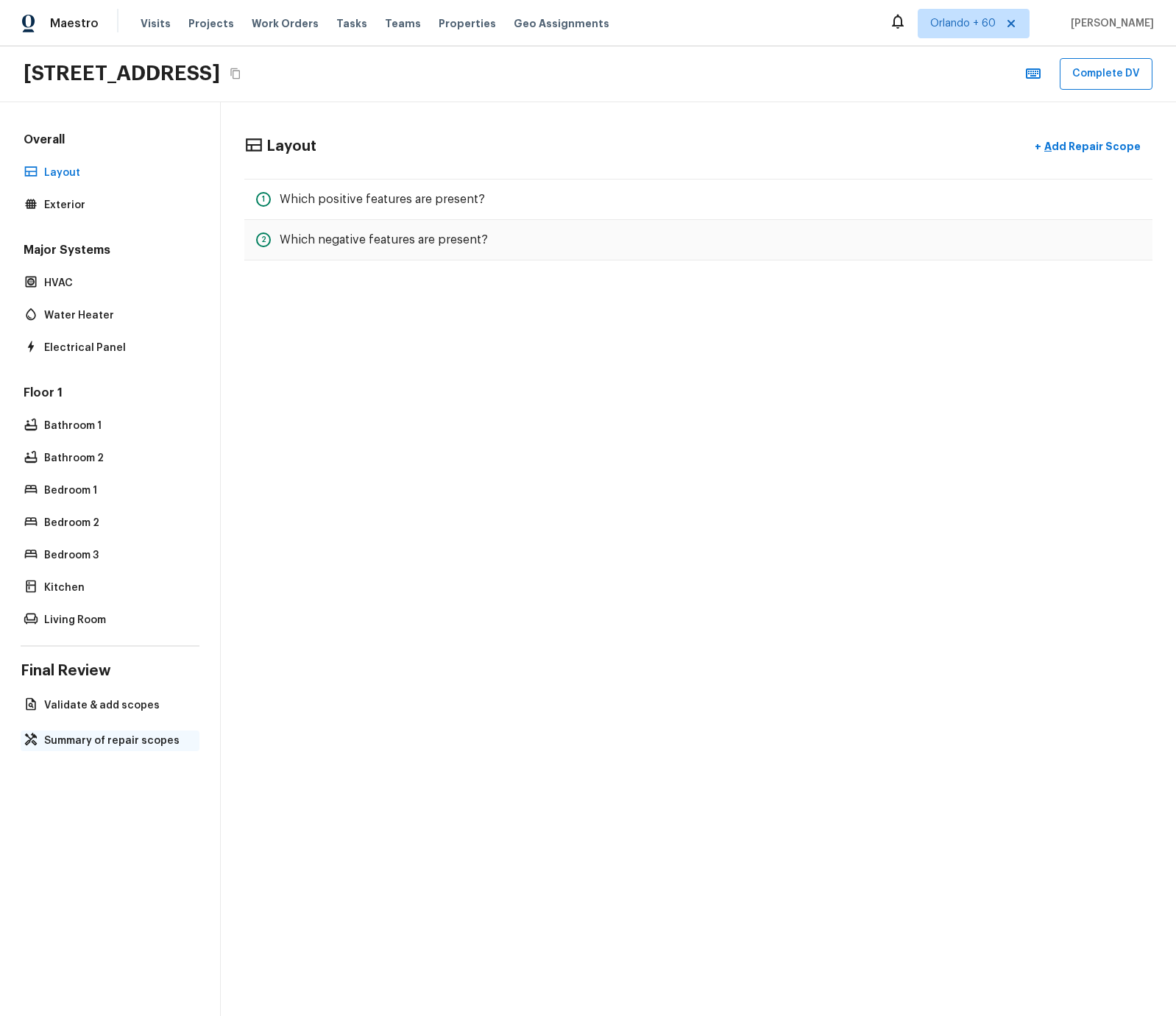
click at [101, 743] on p "Summary of repair scopes" at bounding box center [117, 741] width 146 height 15
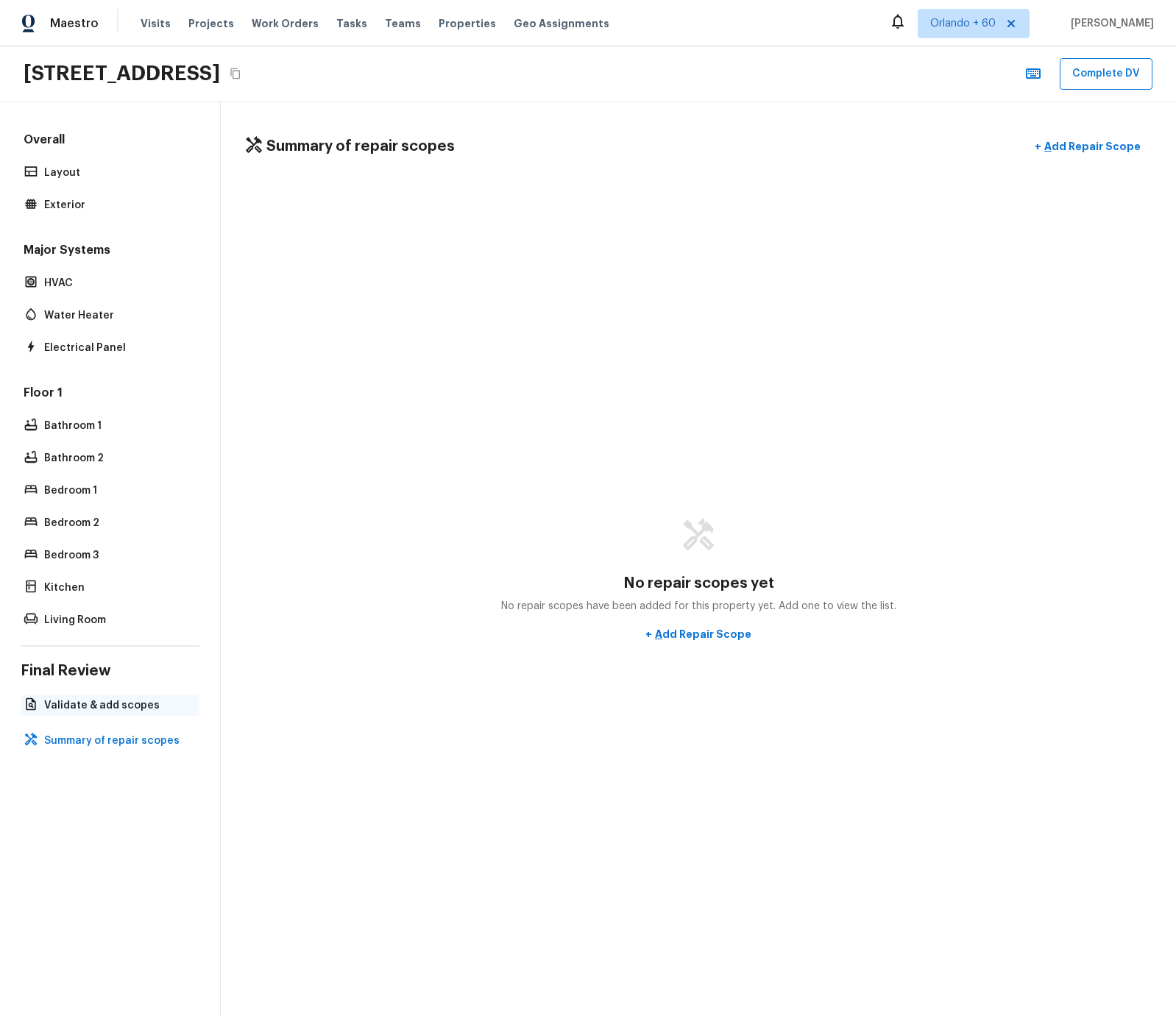
click at [134, 710] on p "Validate & add scopes" at bounding box center [117, 705] width 146 height 15
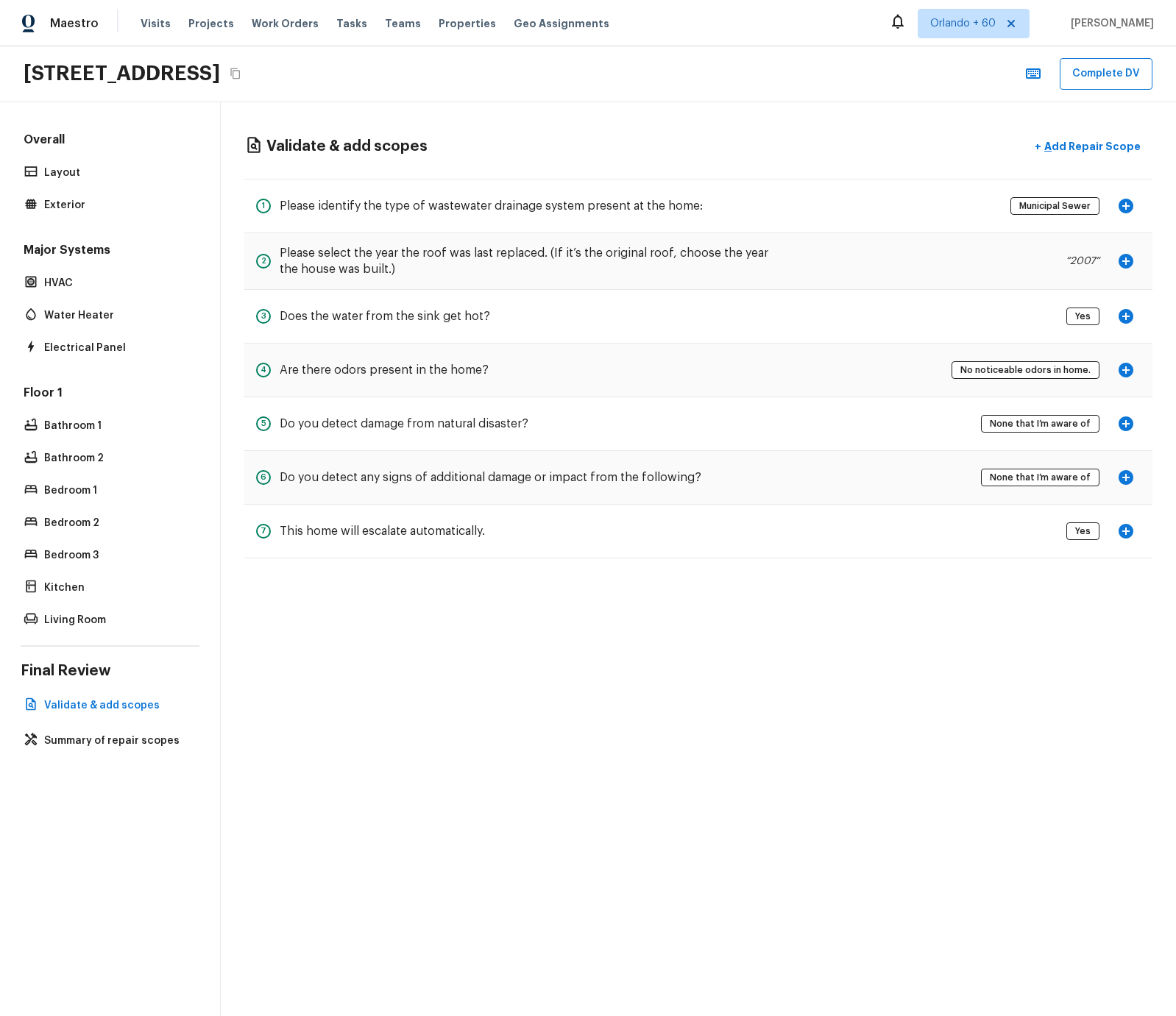
click at [866, 466] on div "6 Do you detect any signs of additional damage or impact from the following? No…" at bounding box center [698, 478] width 908 height 54
click at [542, 466] on div "6 Do you detect any signs of additional damage or impact from the following?" at bounding box center [478, 477] width 445 height 29
click at [65, 329] on div "Major Systems HVAC Water Heater Electrical Panel" at bounding box center [110, 300] width 179 height 116
click at [104, 358] on div "Overall Layout Exterior Major Systems HVAC Water Heater Electrical Panel Floor …" at bounding box center [110, 381] width 179 height 499
click at [111, 341] on p "Electrical Panel" at bounding box center [117, 348] width 146 height 15
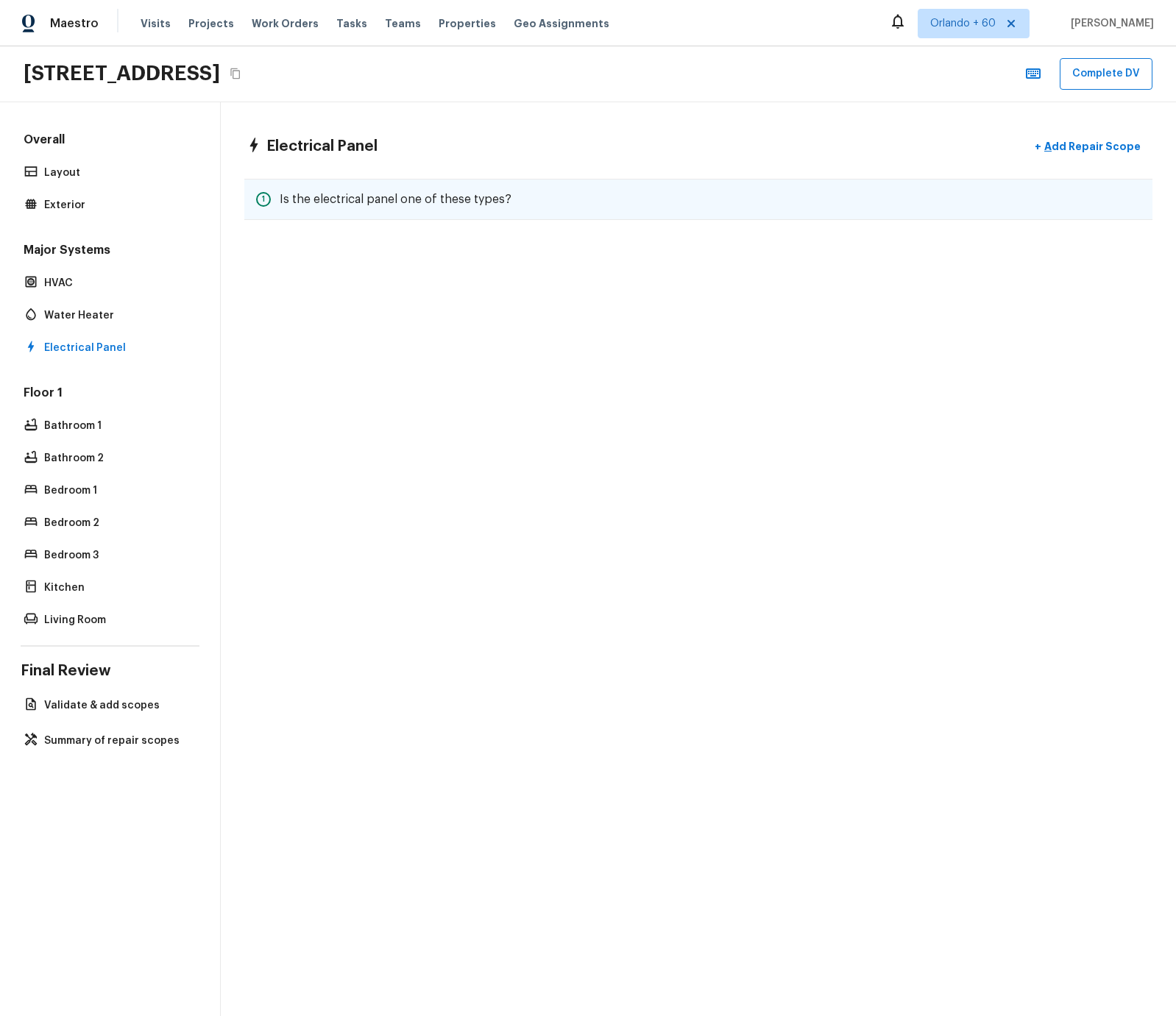
click at [370, 195] on h5 "Is the electrical panel one of these types?" at bounding box center [396, 199] width 232 height 16
click at [250, 202] on div "1 Is the electrical panel one of these types?" at bounding box center [698, 199] width 908 height 42
click at [370, 199] on h5 "Is the electrical panel one of these types?" at bounding box center [396, 199] width 232 height 16
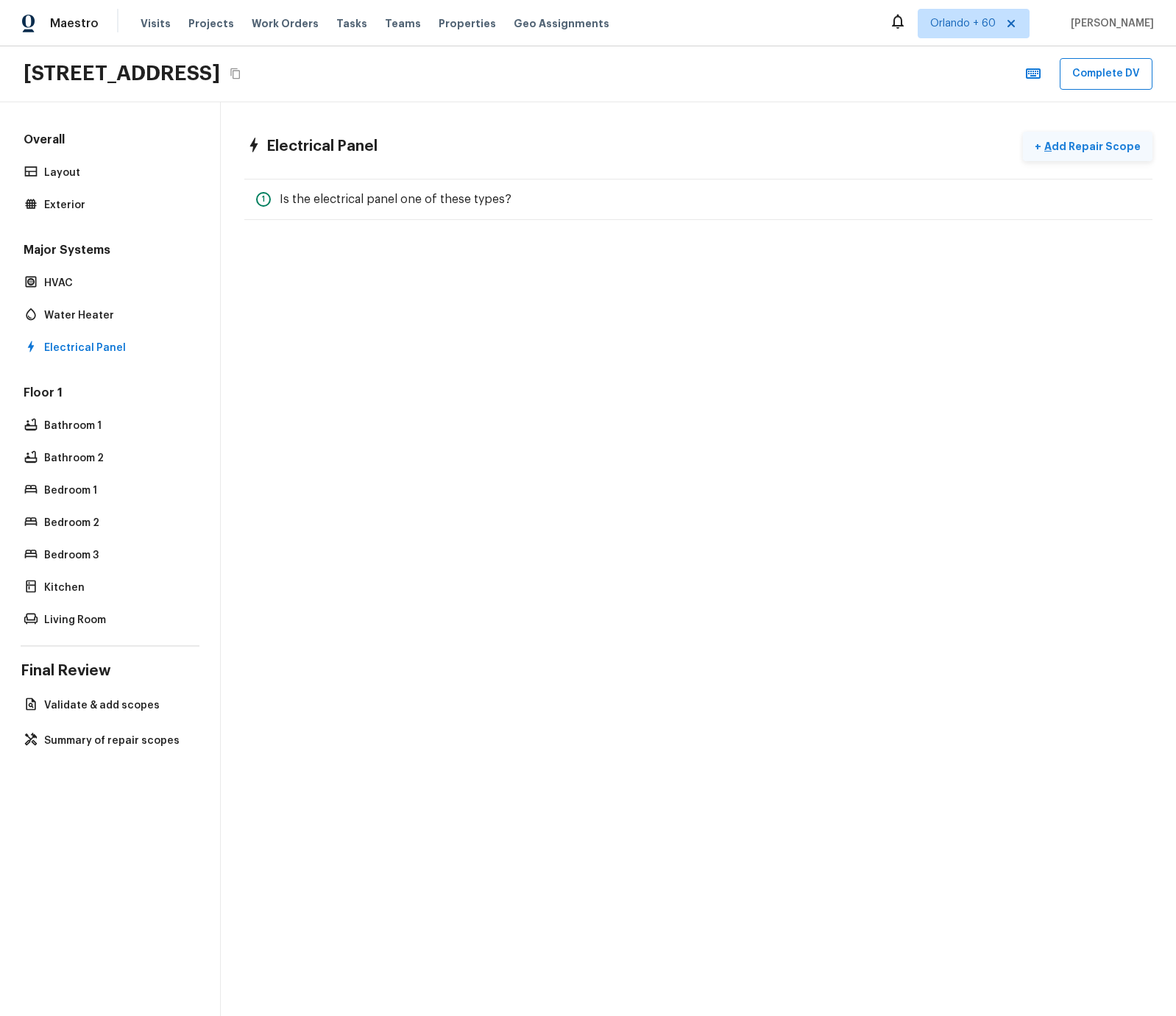
click at [1105, 142] on p "Add Repair Scope" at bounding box center [1091, 146] width 99 height 15
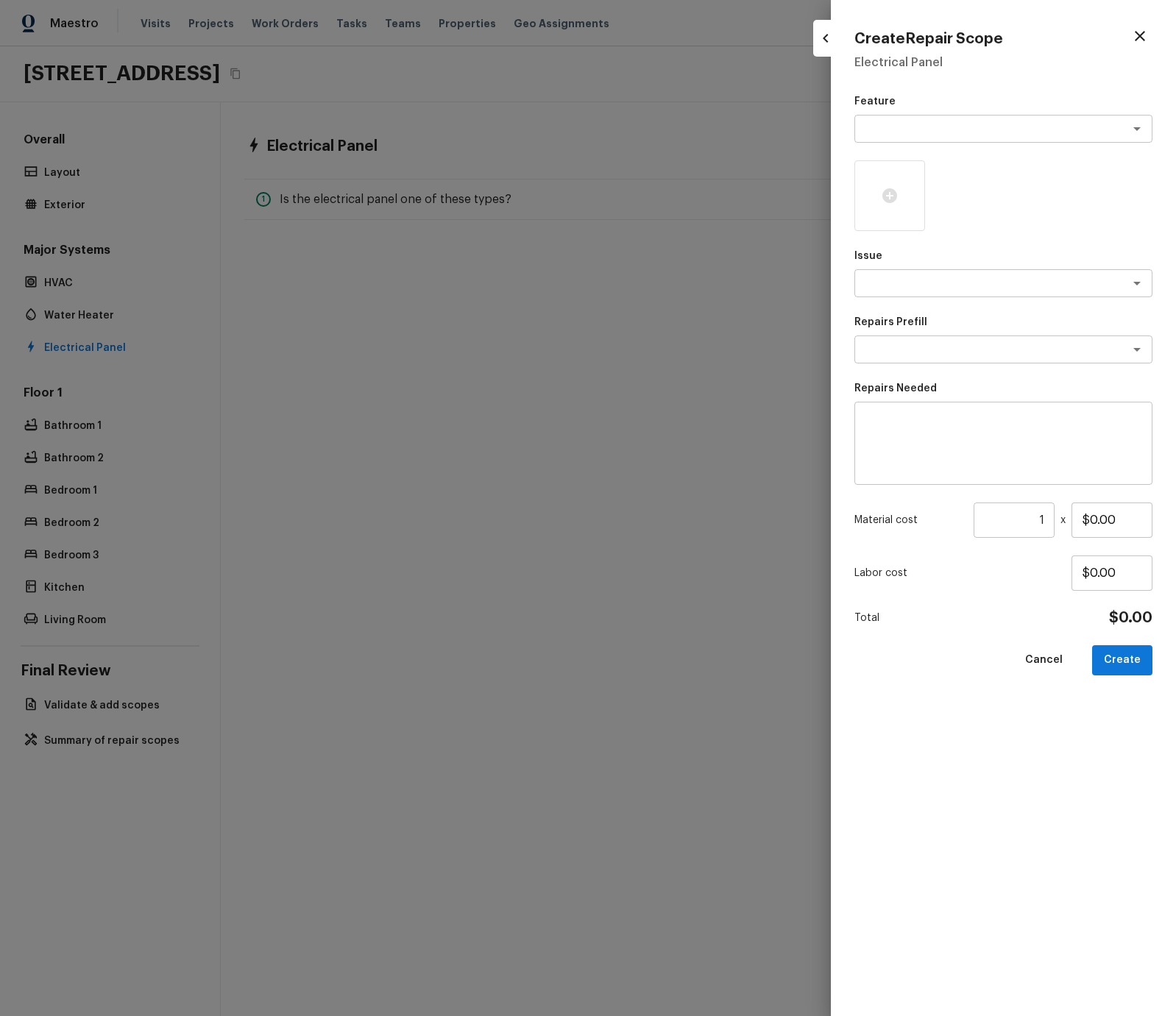
click at [834, 48] on div at bounding box center [826, 38] width 25 height 37
click at [832, 46] on icon "button" at bounding box center [826, 38] width 18 height 18
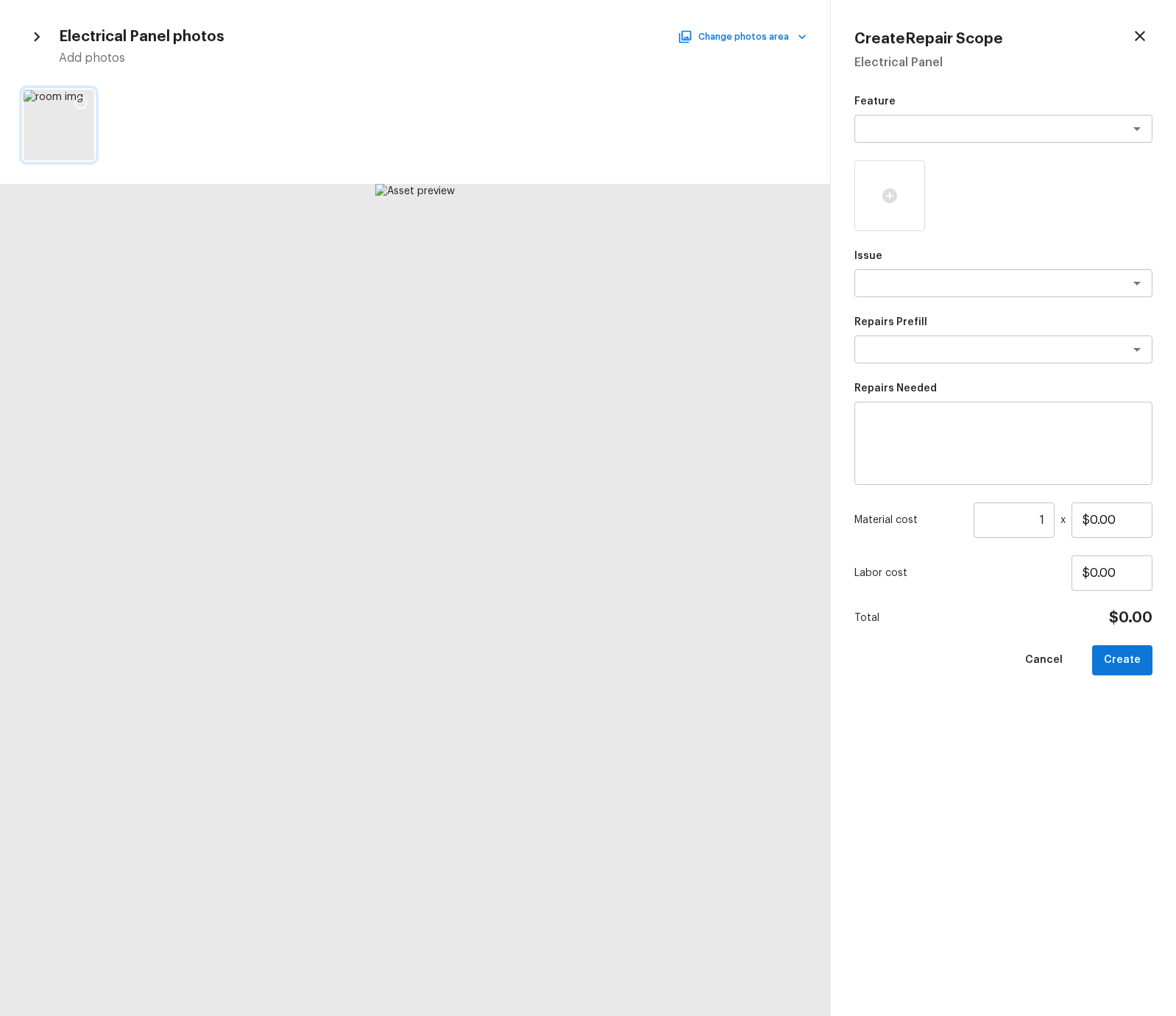
click at [72, 125] on div at bounding box center [59, 125] width 71 height 71
click at [409, 350] on div at bounding box center [415, 600] width 830 height 832
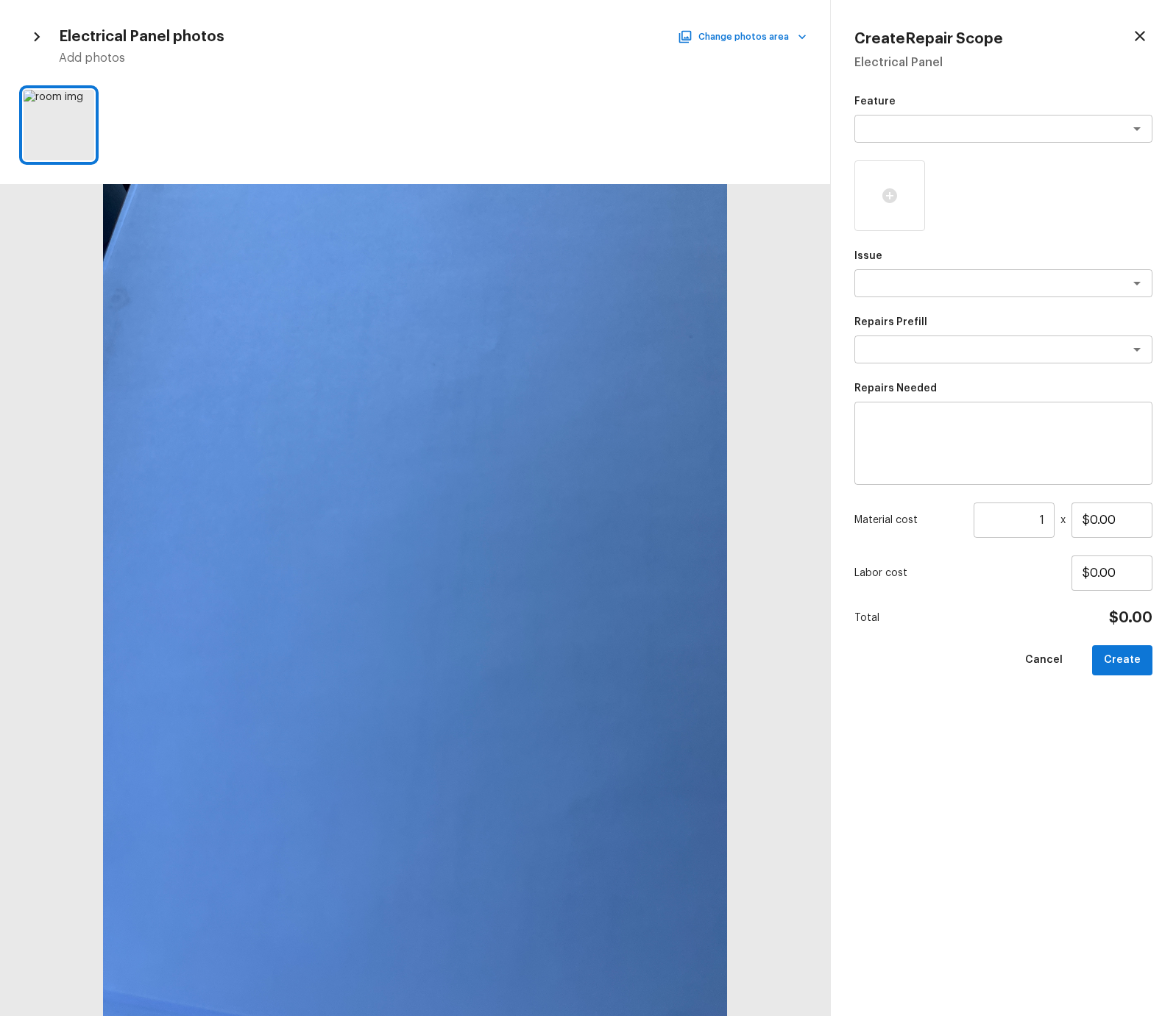
click at [1150, 35] on button "button" at bounding box center [1140, 36] width 25 height 25
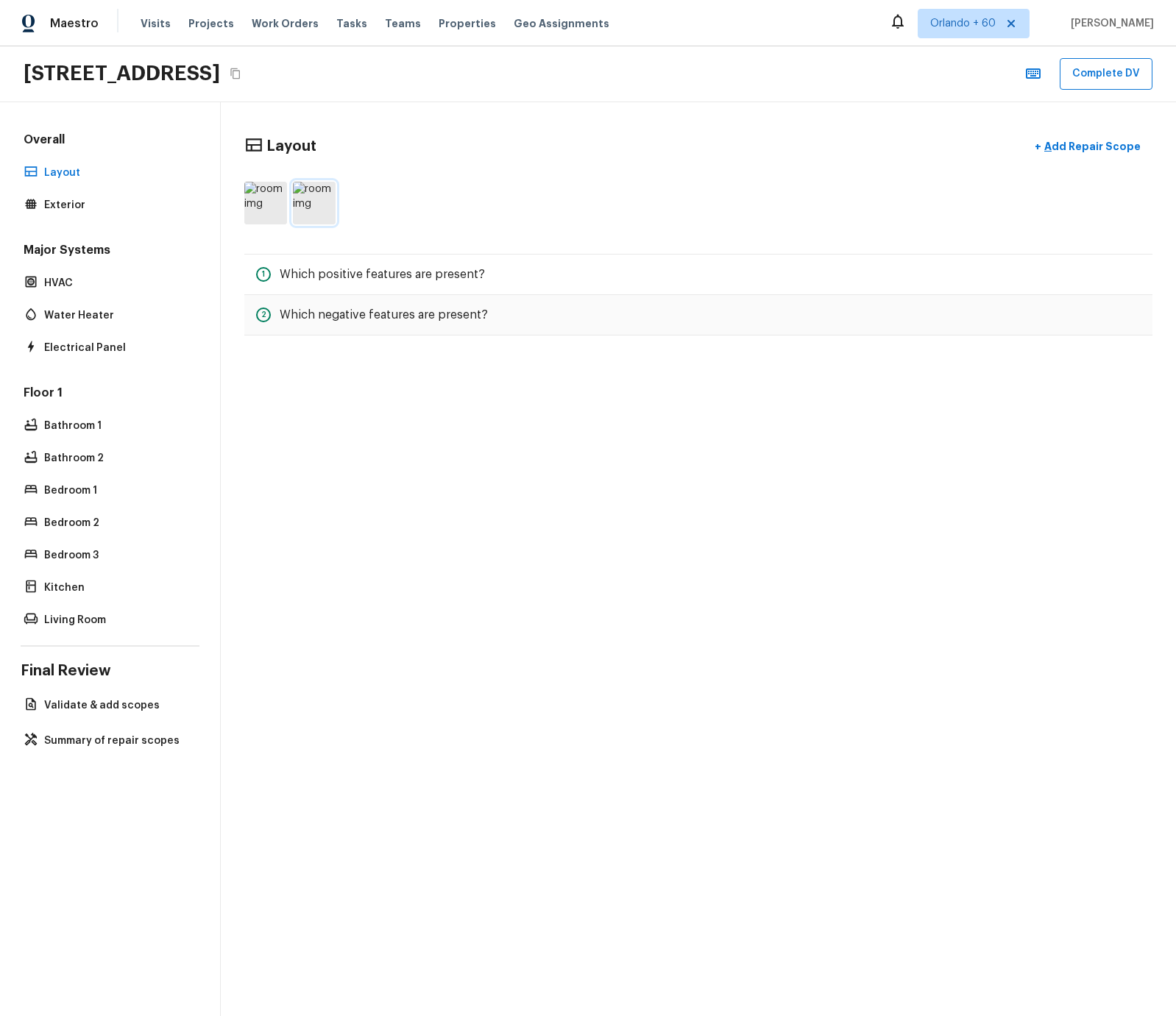
click at [313, 195] on img at bounding box center [314, 203] width 42 height 42
click at [322, 216] on img at bounding box center [314, 203] width 42 height 42
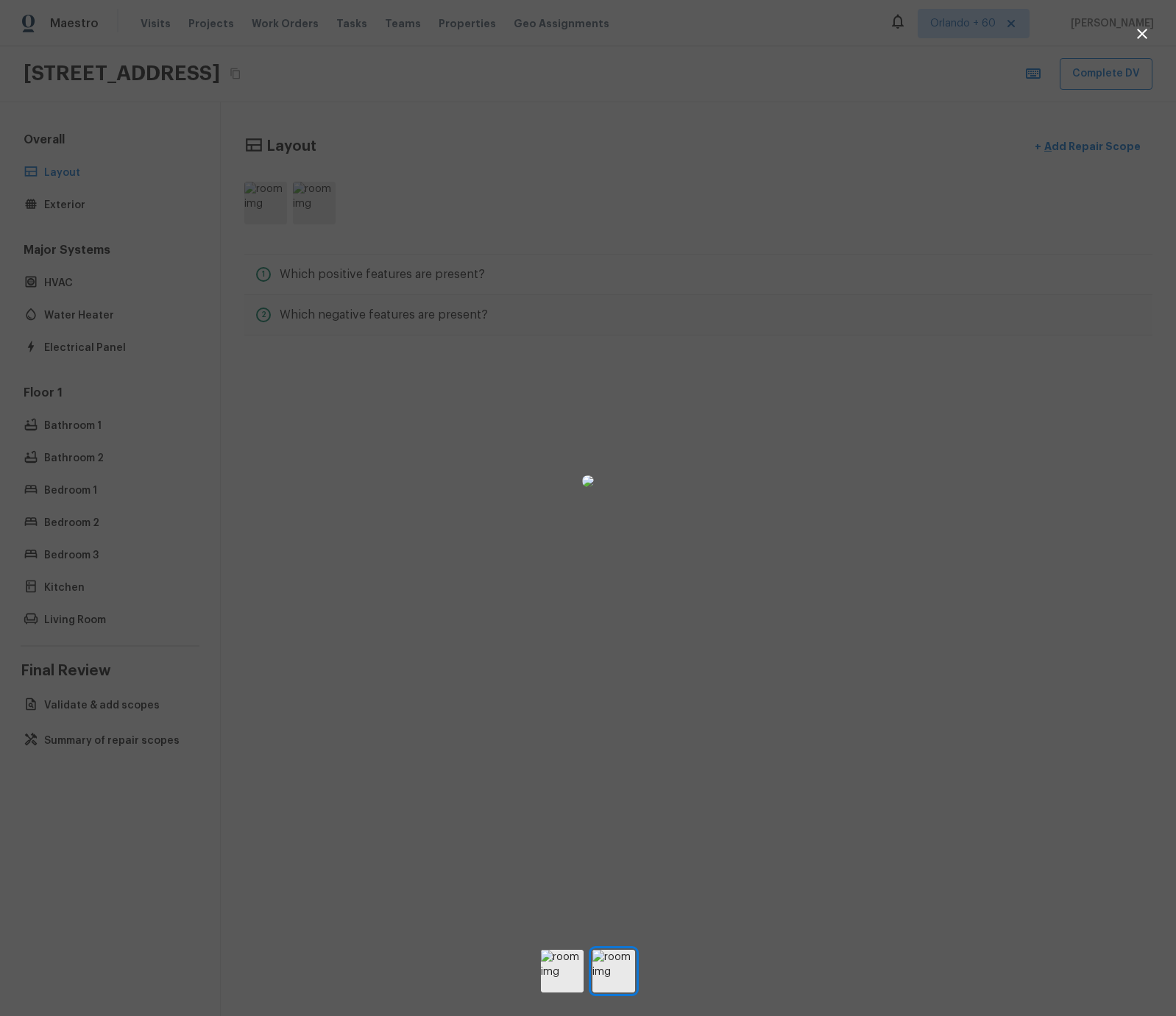
drag, startPoint x: 322, startPoint y: 216, endPoint x: 257, endPoint y: 201, distance: 66.7
click at [582, 475] on img at bounding box center [588, 481] width 12 height 12
click at [219, 234] on div at bounding box center [588, 481] width 1176 height 915
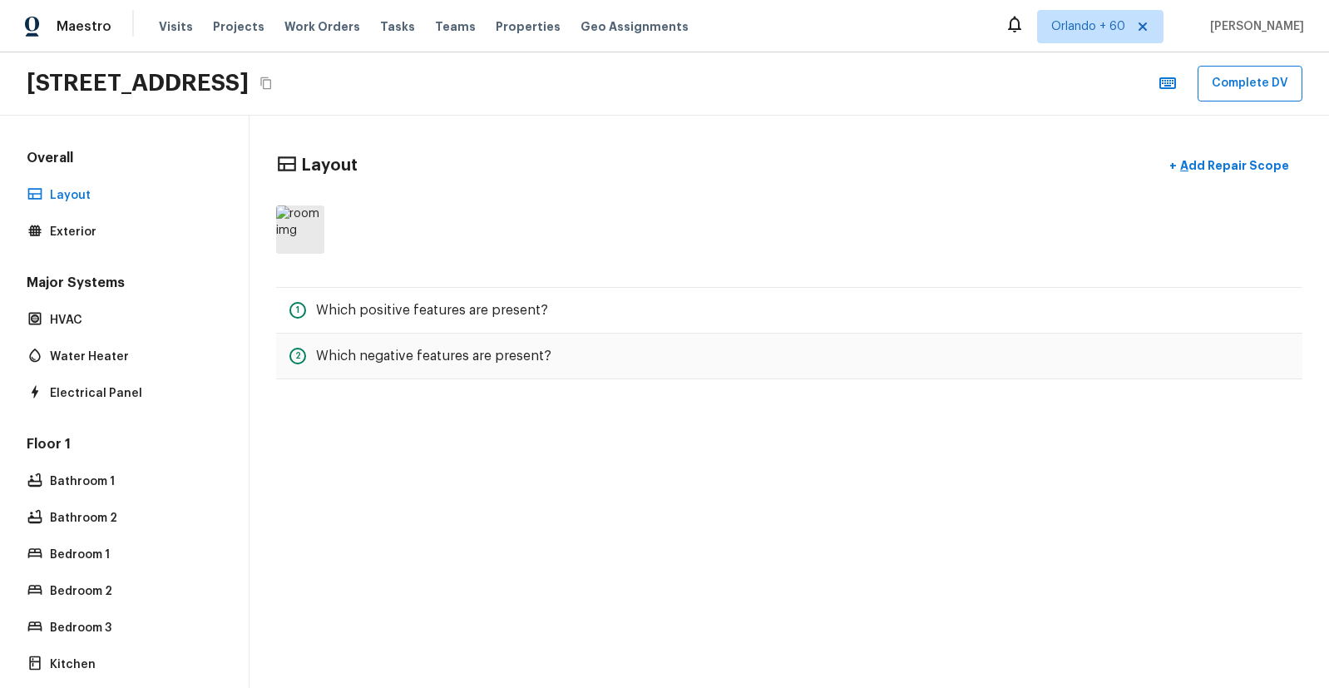
click at [646, 452] on div "Layout + Add Repair Scope 1 Which positive features are present? 2 Which negati…" at bounding box center [788, 402] width 1079 height 572
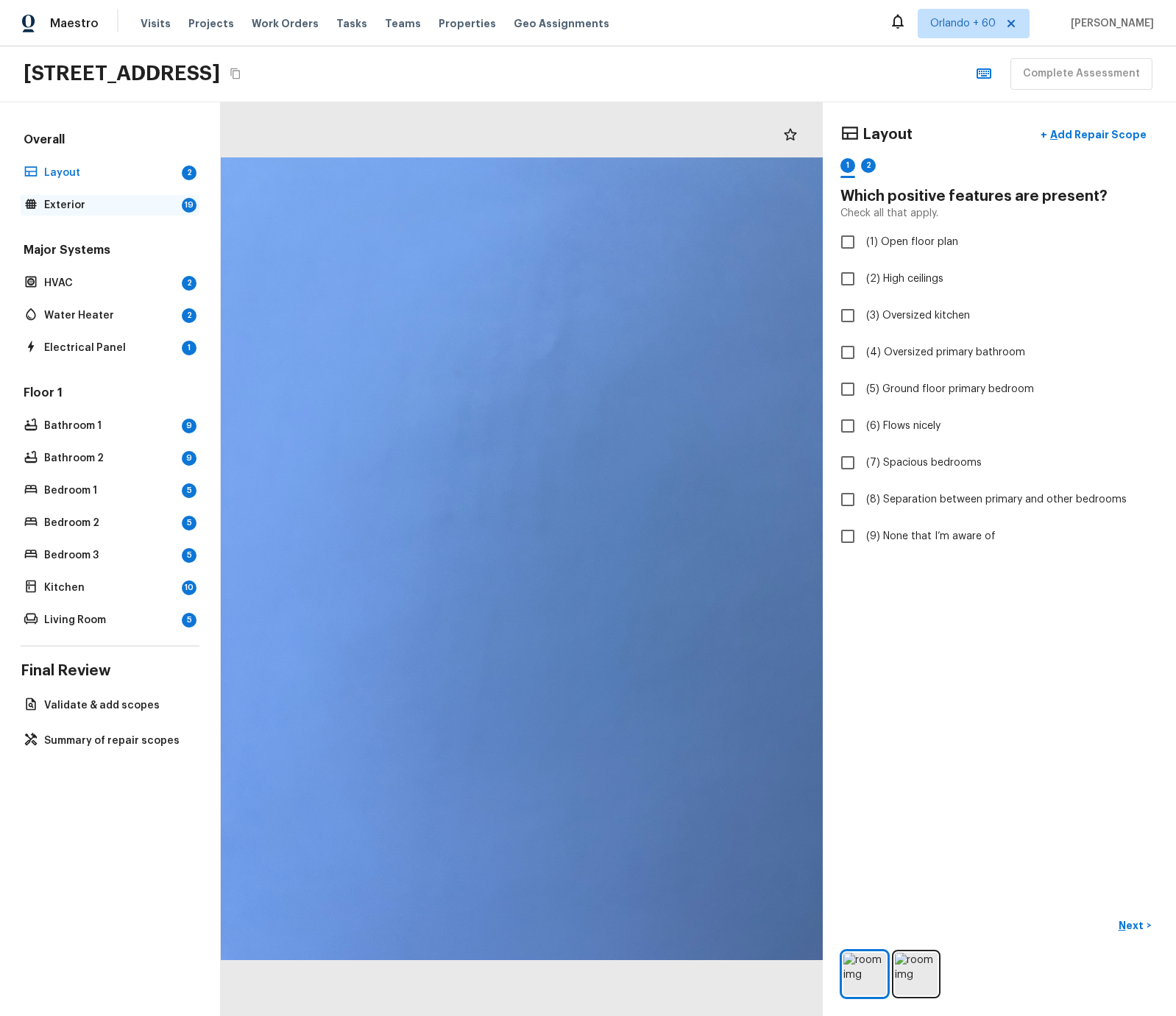
click at [97, 212] on p "Exterior" at bounding box center [110, 205] width 132 height 15
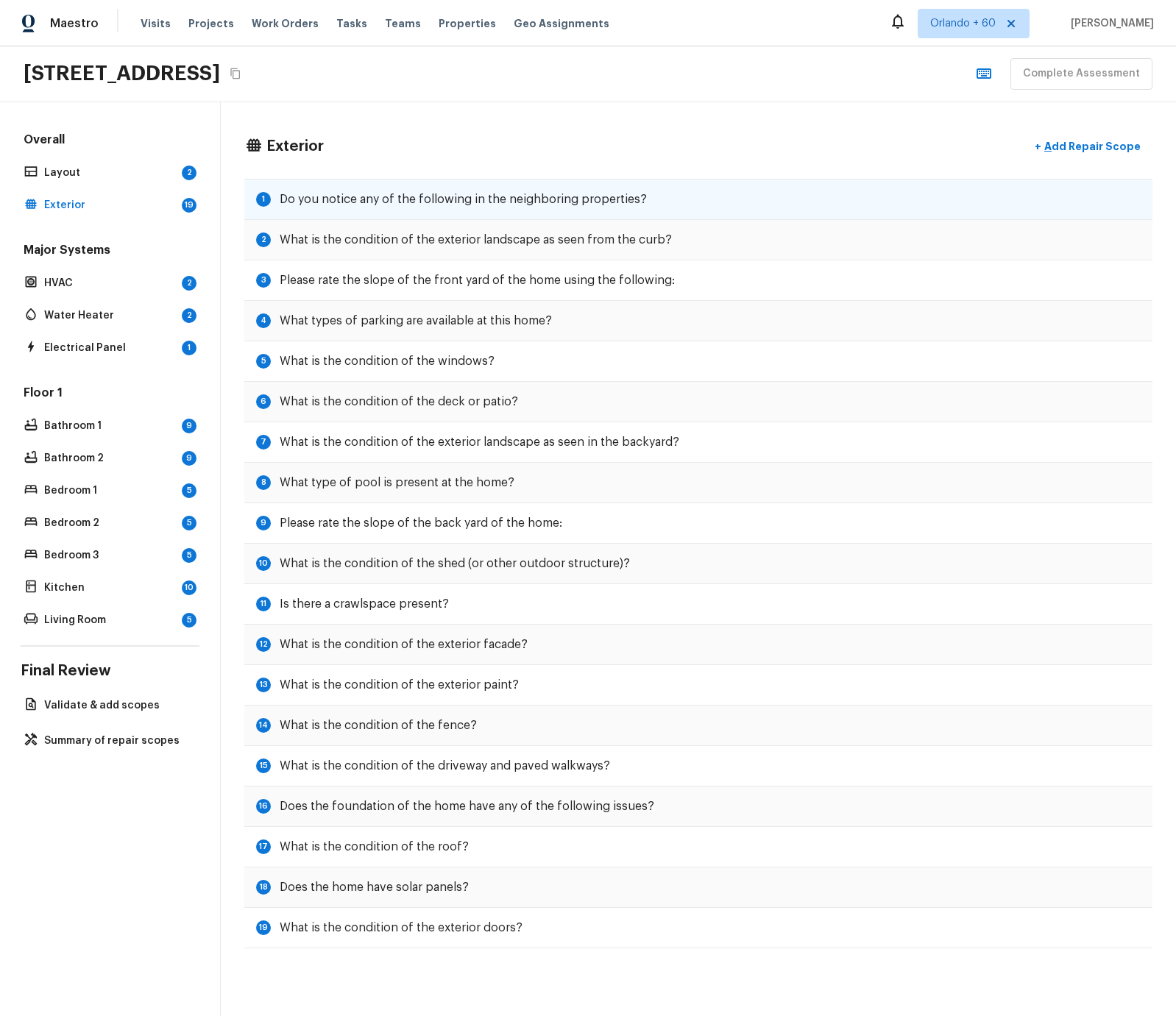
click at [327, 210] on div "1 Do you notice any of the following in the neighboring properties?" at bounding box center [698, 199] width 908 height 42
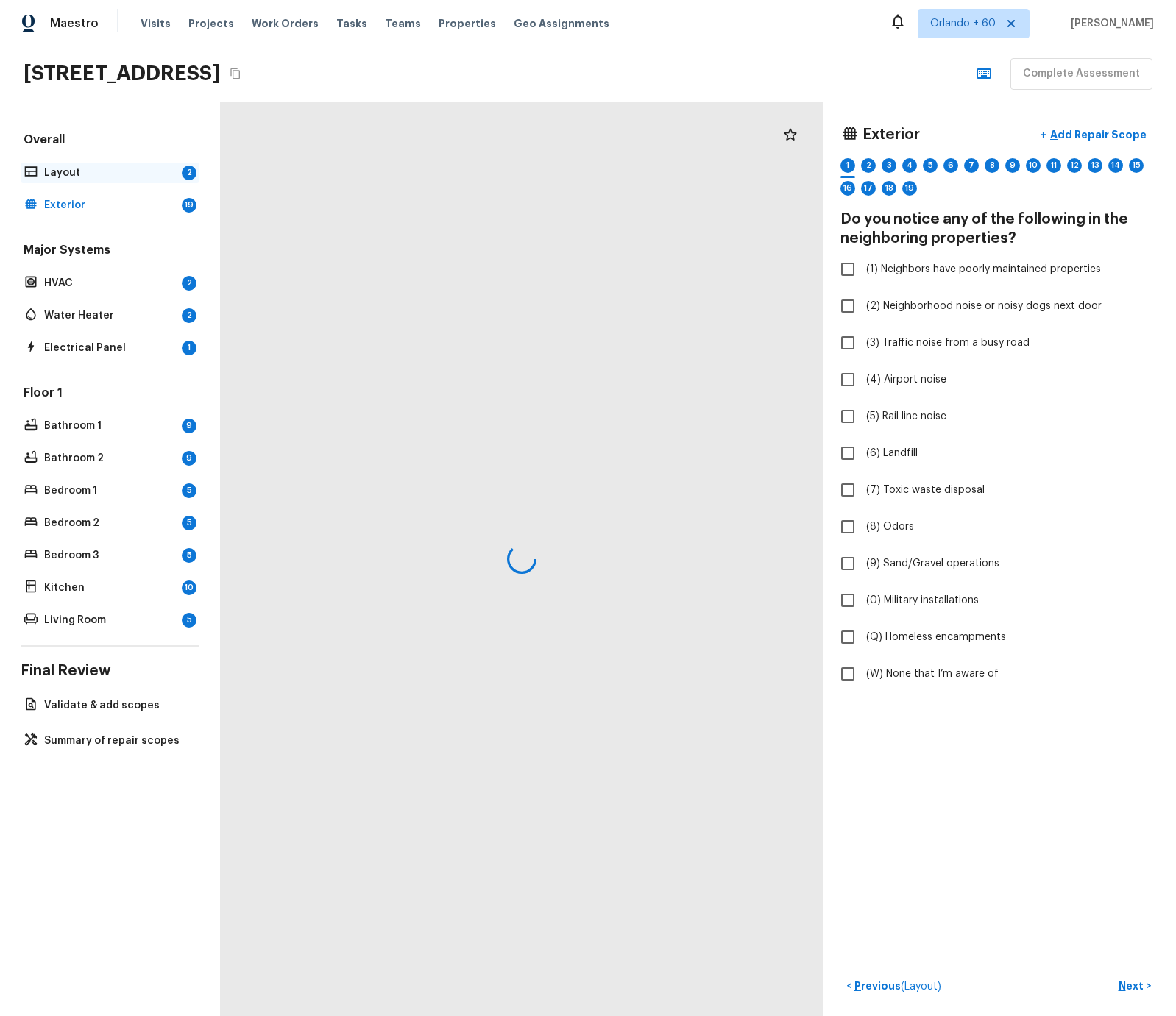
click at [76, 173] on p "Layout" at bounding box center [110, 173] width 132 height 15
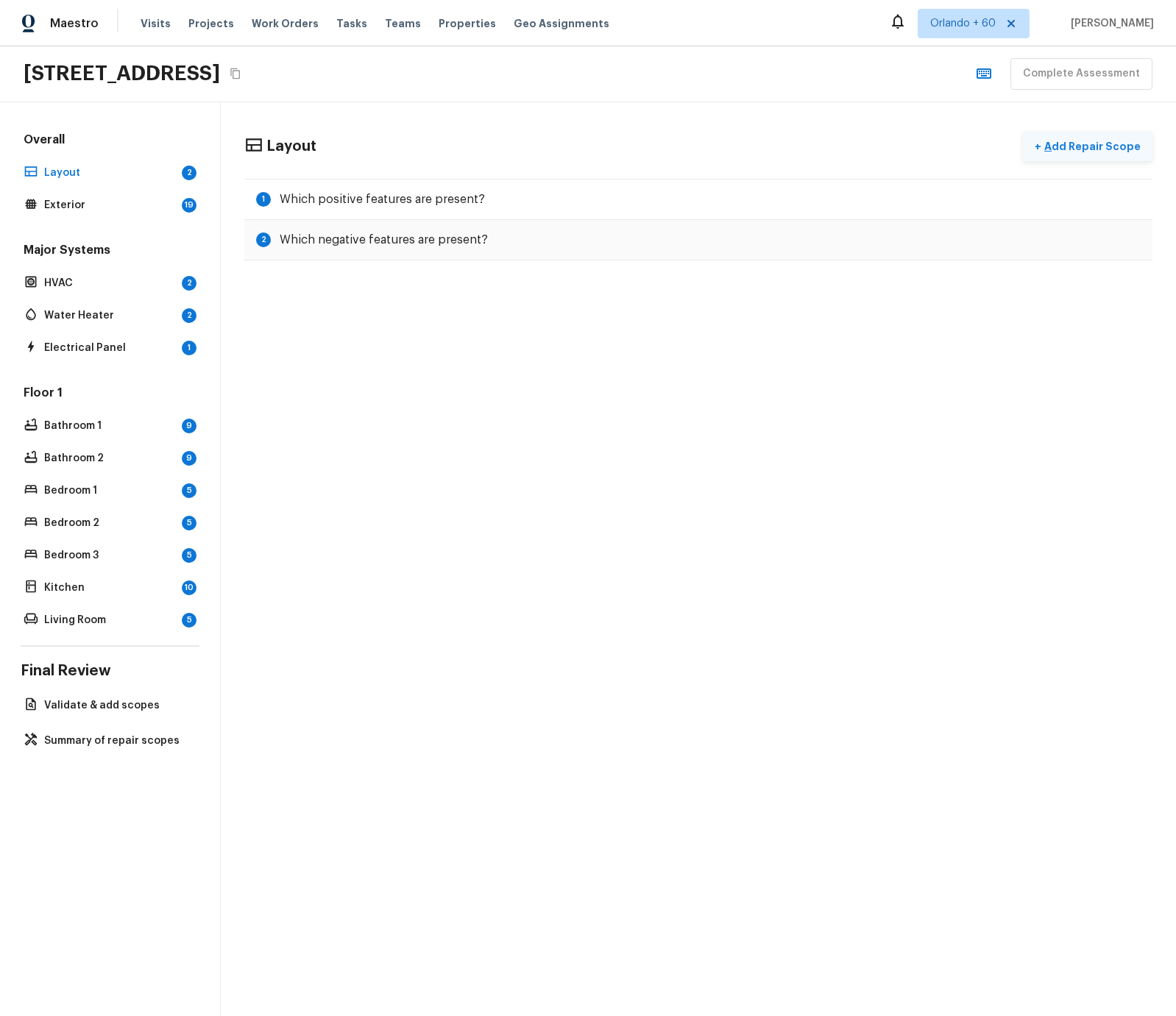
click at [1056, 139] on p "Add Repair Scope" at bounding box center [1091, 146] width 99 height 15
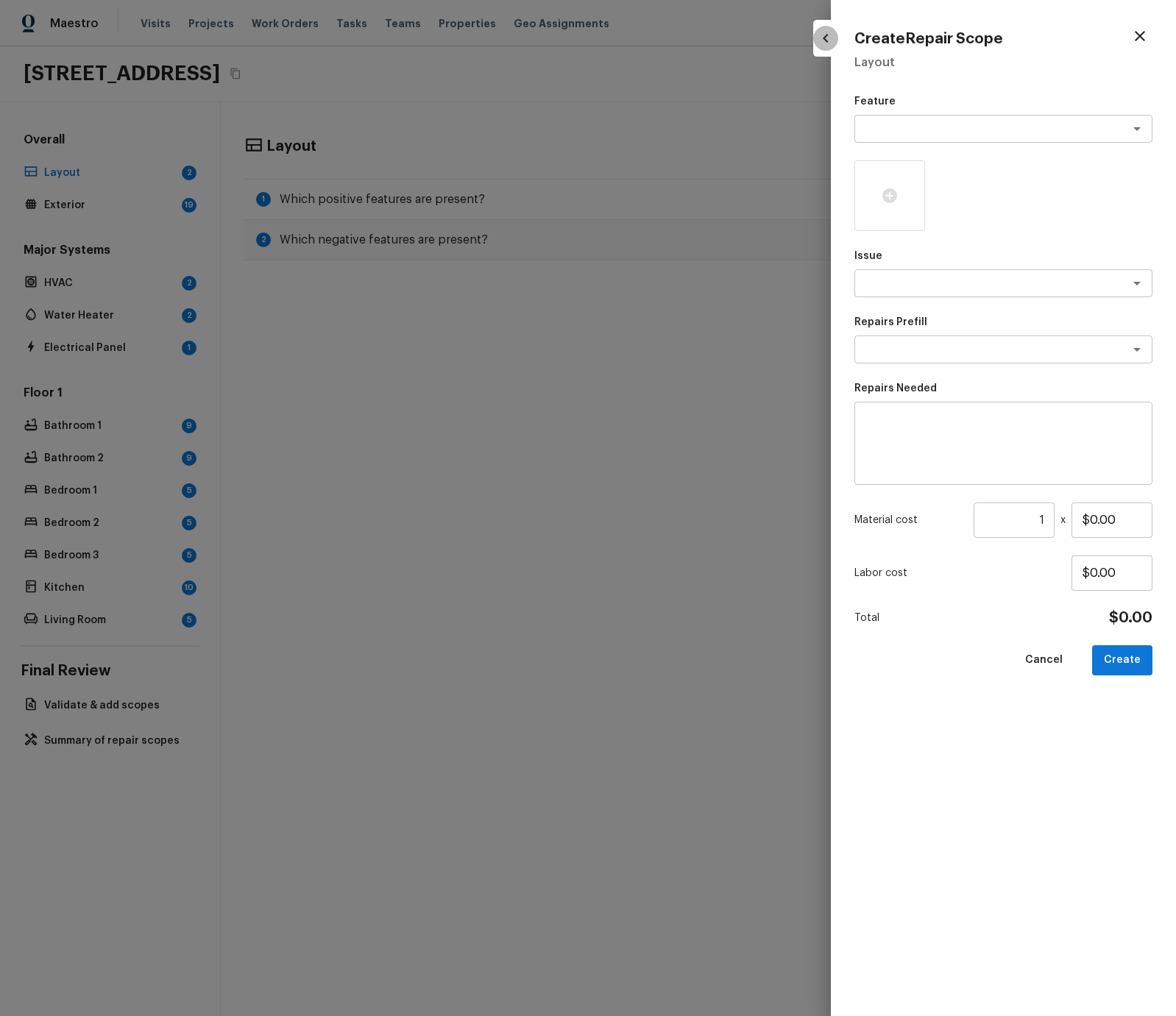
click at [829, 48] on button "button" at bounding box center [826, 38] width 25 height 25
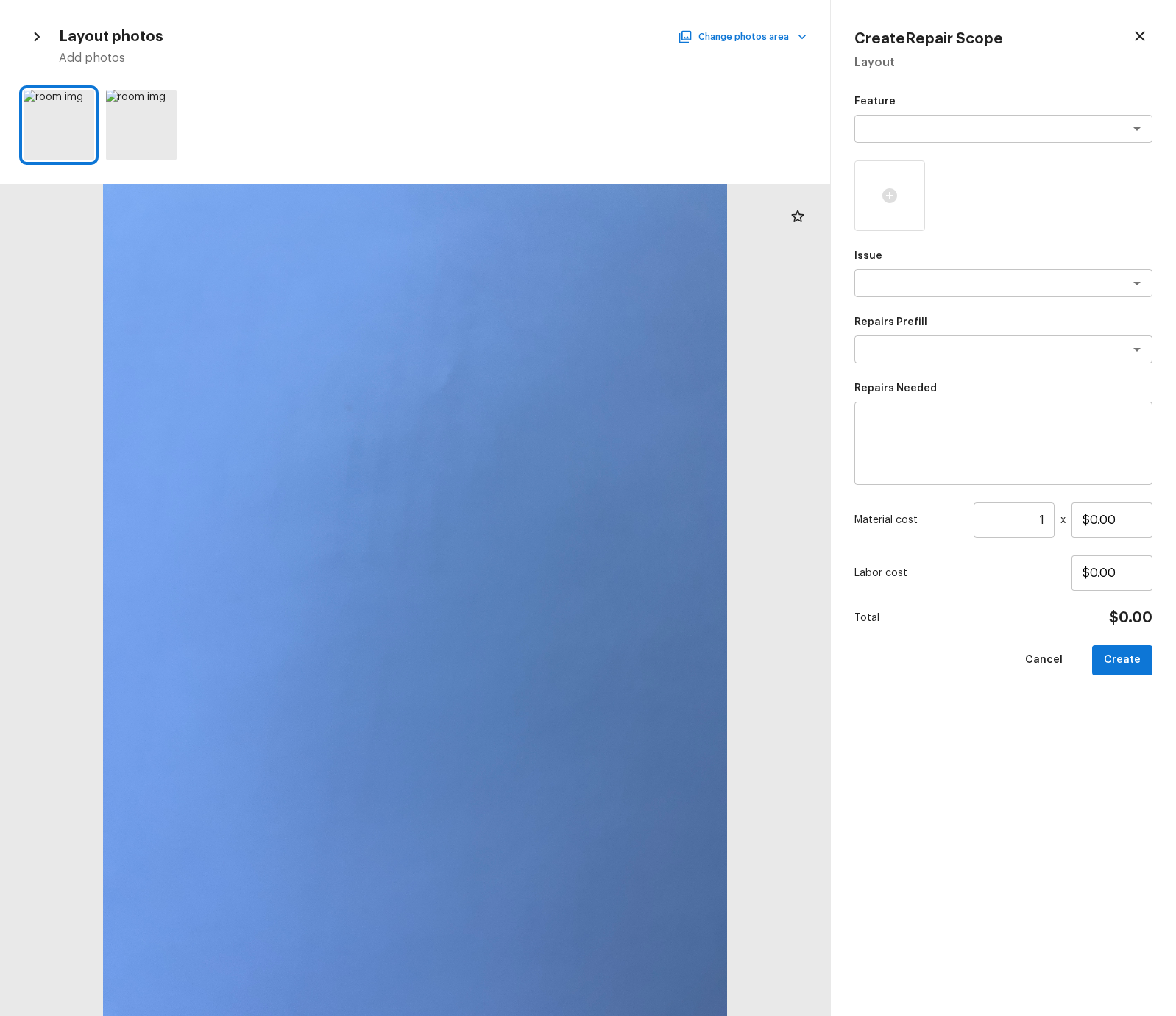
click at [40, 32] on icon "button" at bounding box center [37, 37] width 19 height 19
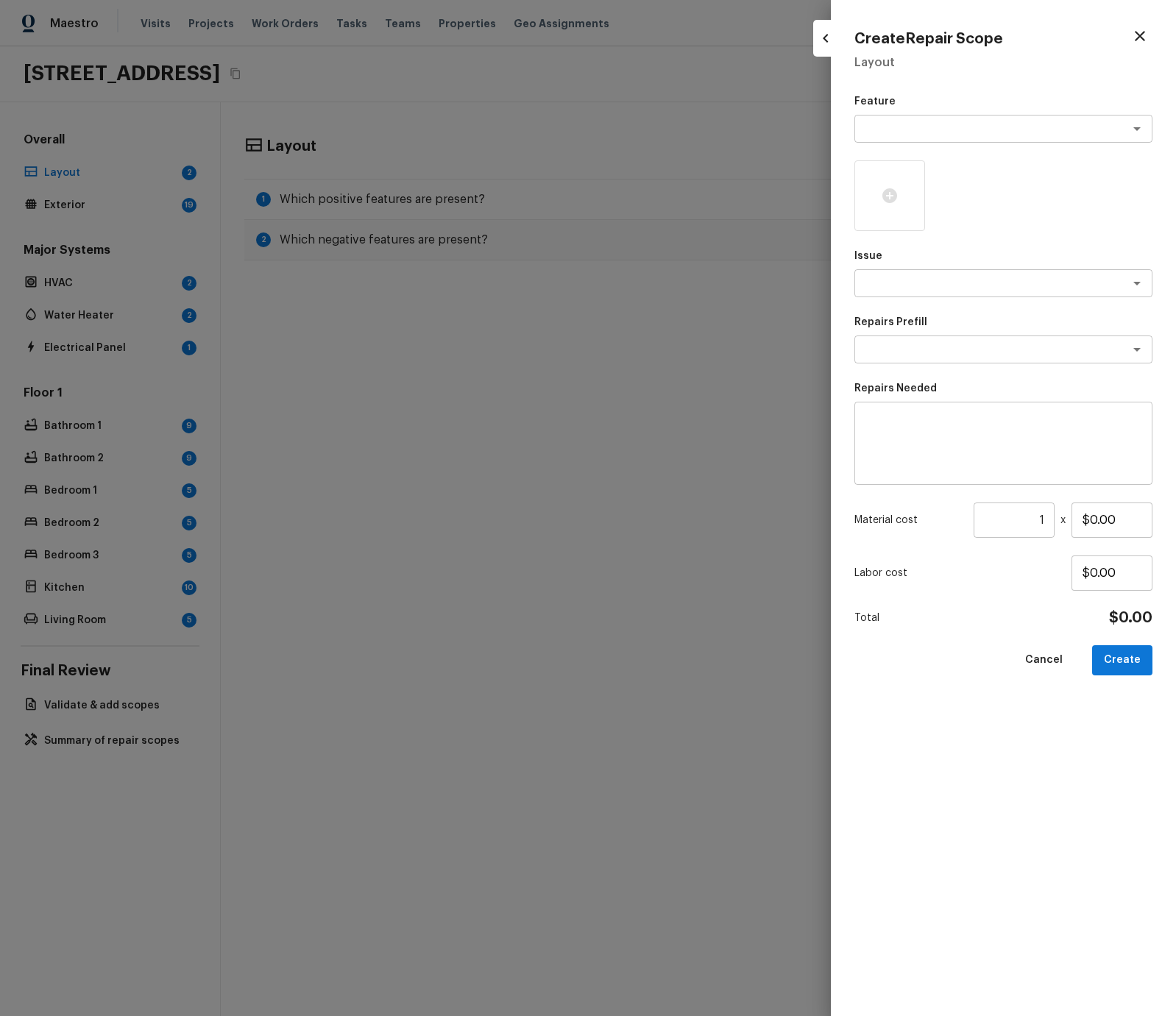
click at [758, 105] on div at bounding box center [588, 508] width 1176 height 1016
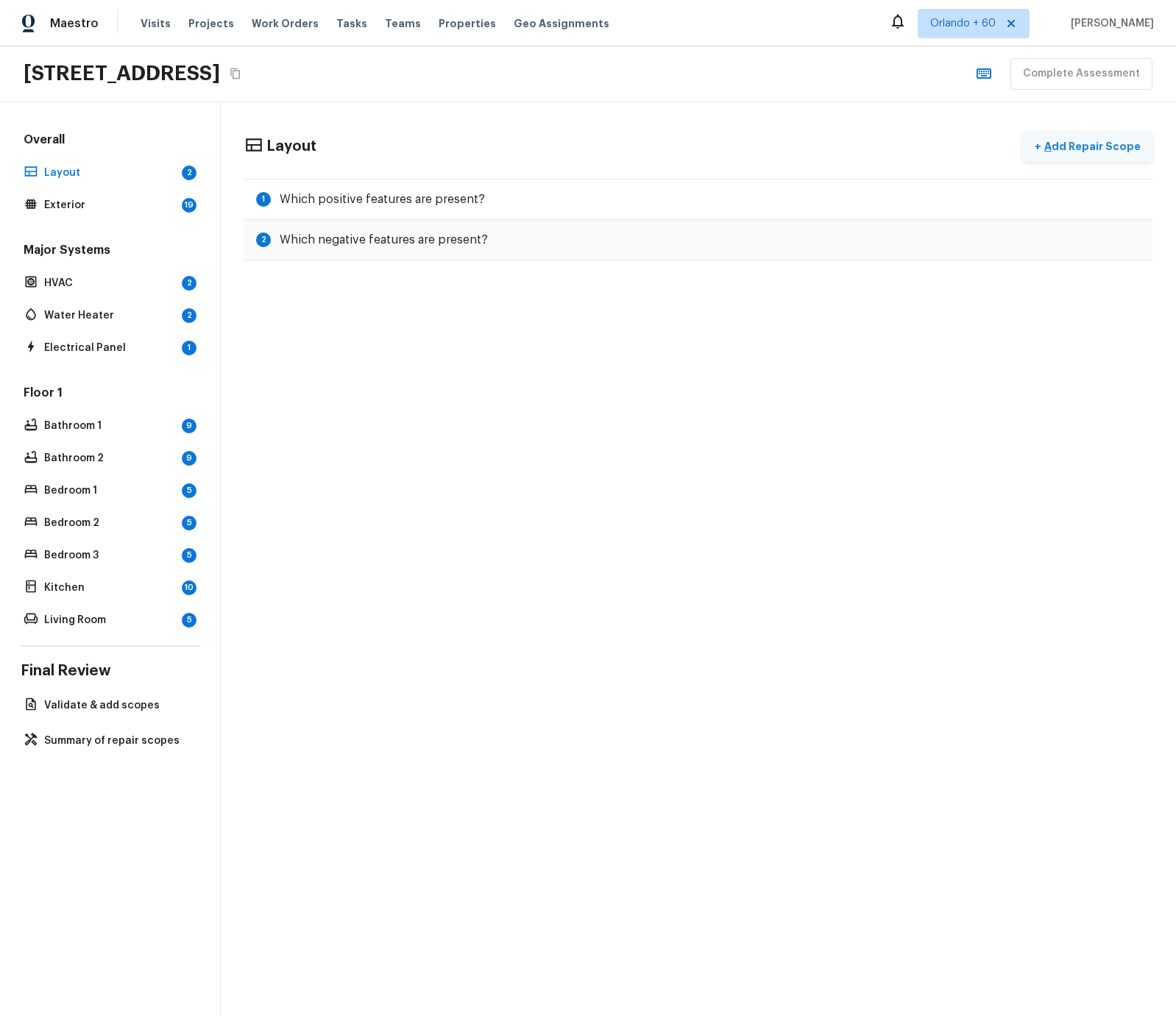
click at [1034, 147] on button "+ Add Repair Scope" at bounding box center [1088, 147] width 129 height 30
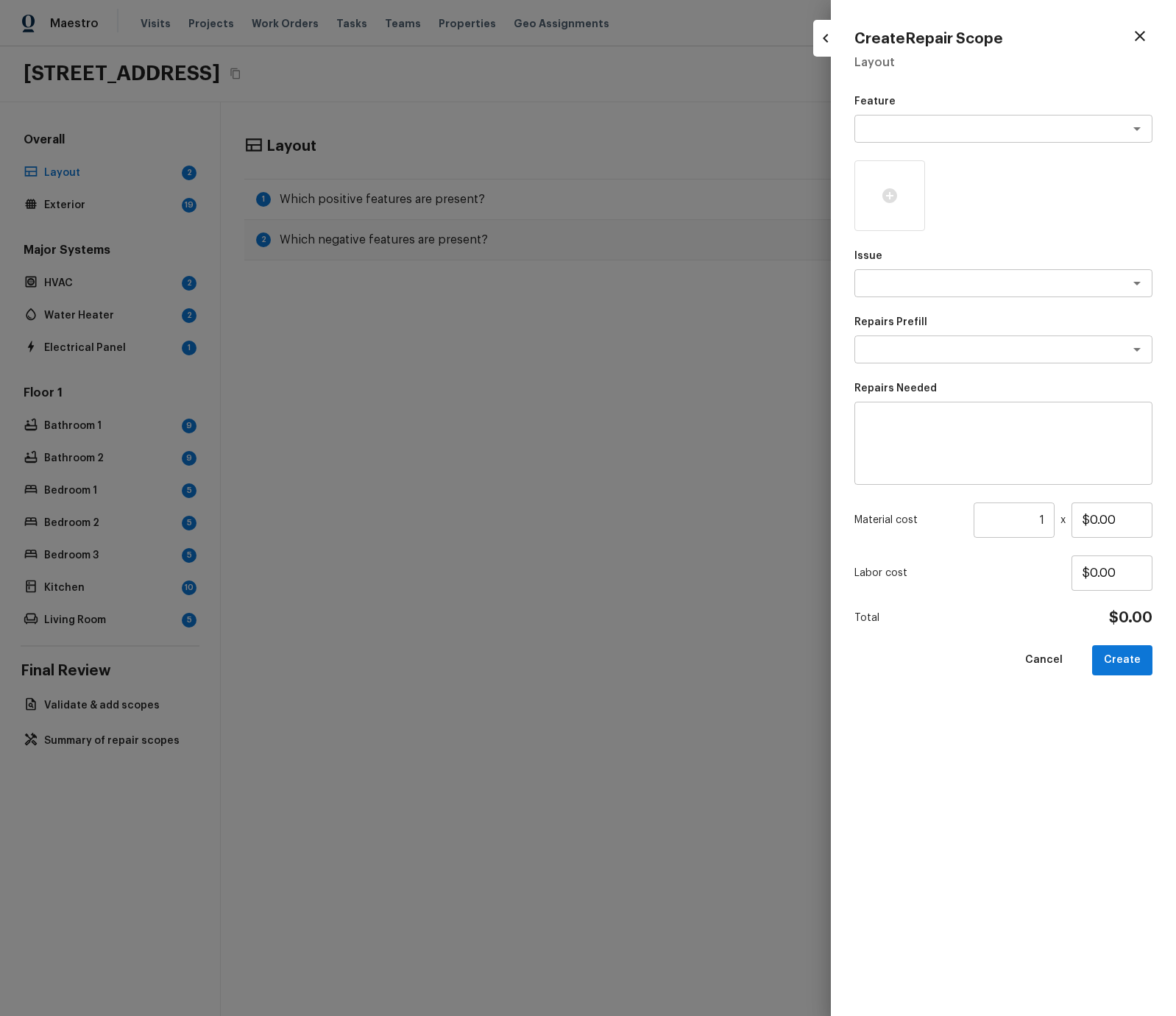
click at [819, 40] on icon "button" at bounding box center [826, 38] width 18 height 18
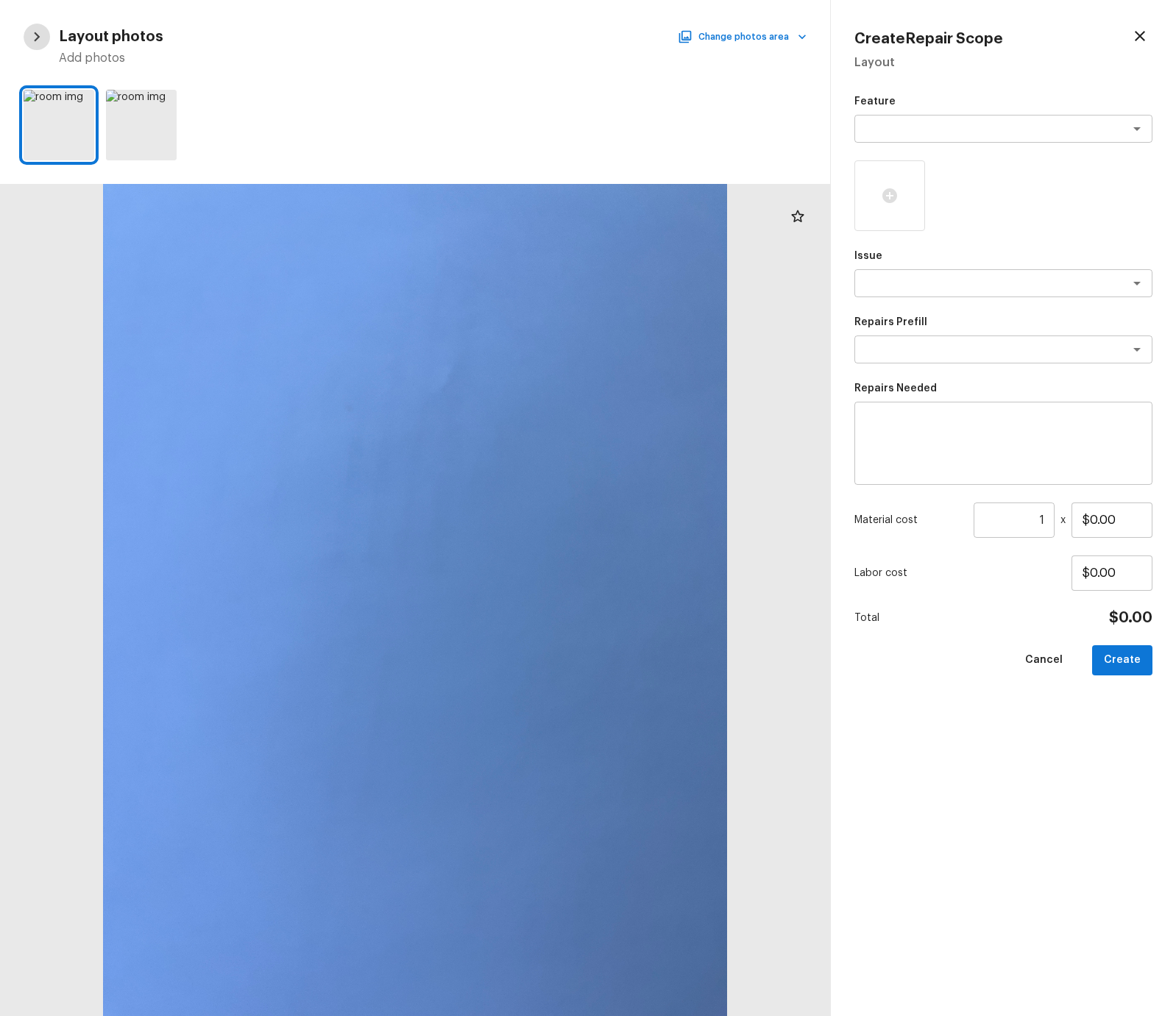
click at [35, 43] on icon "button" at bounding box center [37, 37] width 19 height 19
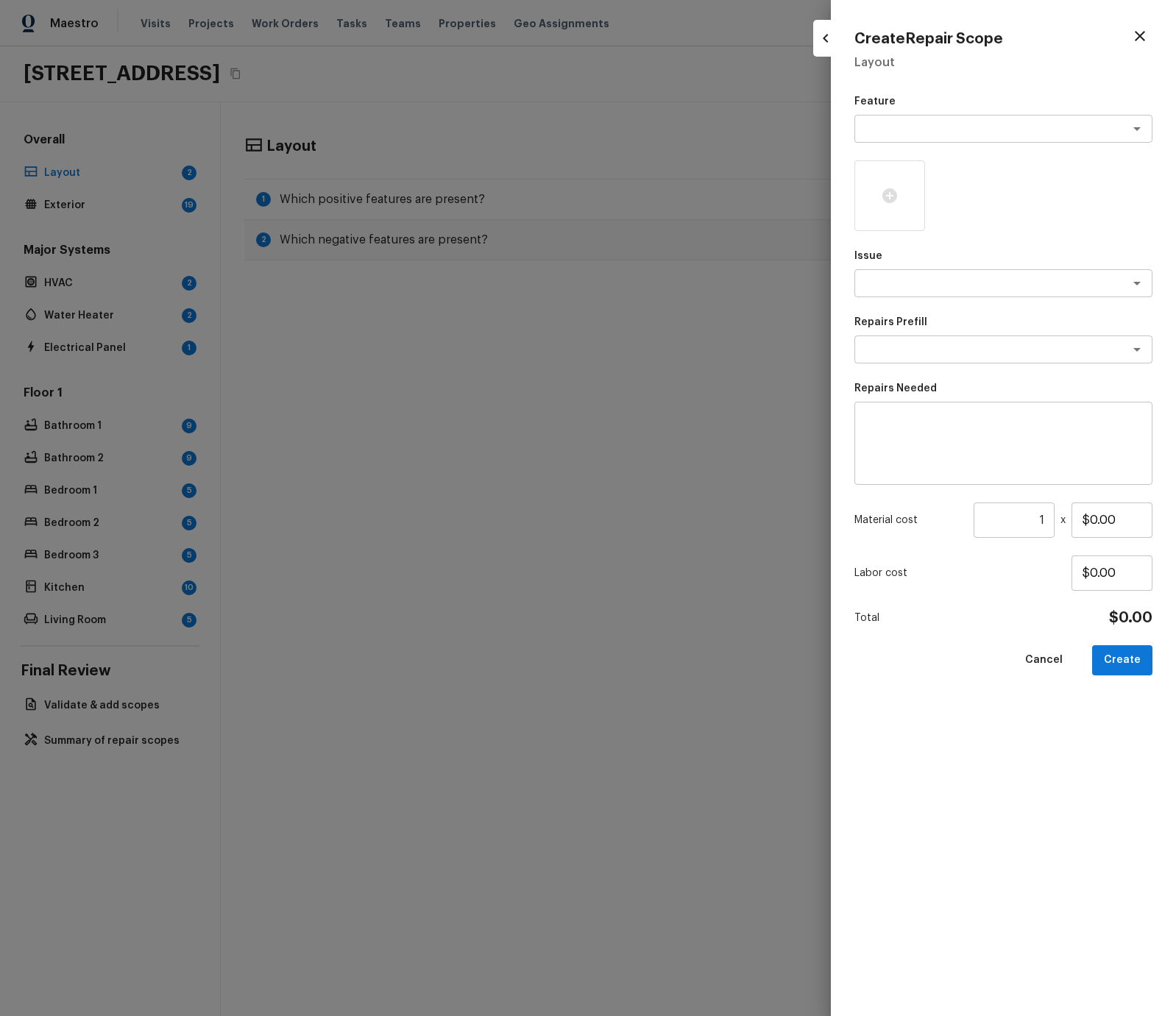
click at [847, 127] on div "Create Repair Scope Layout Feature x ​ Issue x ​ Repairs Prefill x ​ Repairs Ne…" at bounding box center [1003, 508] width 345 height 1016
click at [802, 113] on div at bounding box center [588, 508] width 1176 height 1016
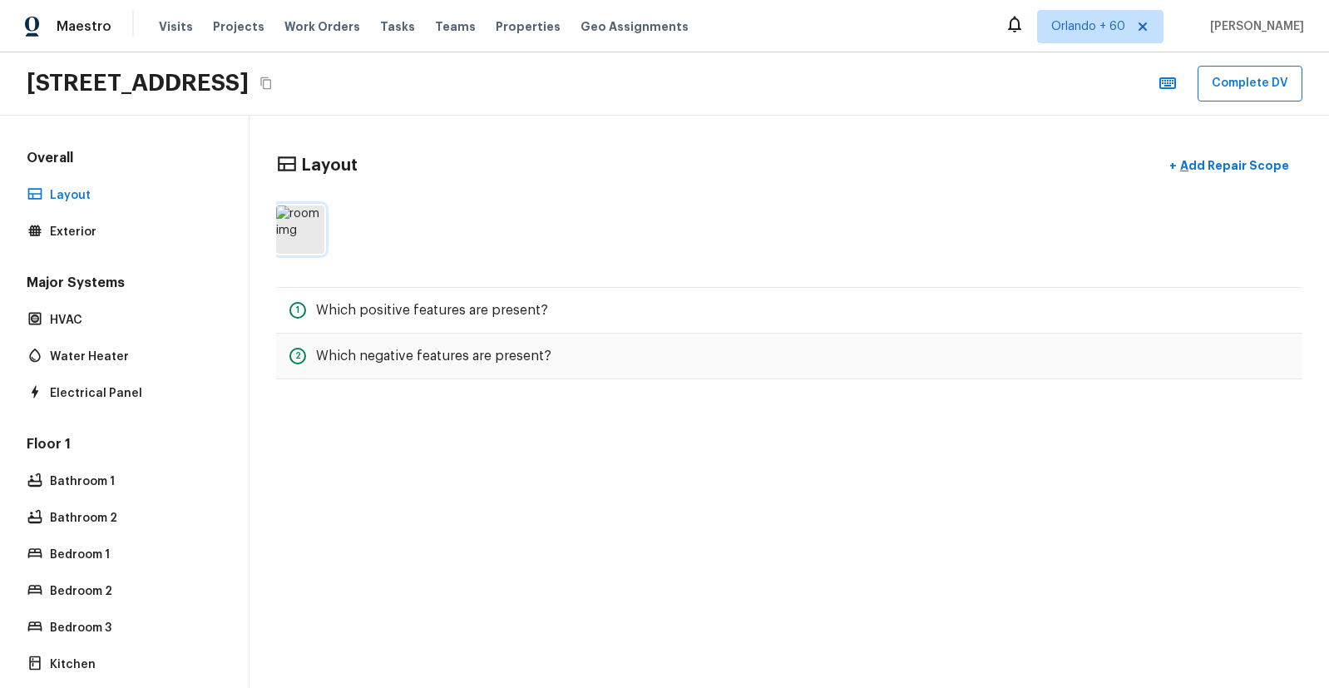
click at [320, 219] on img at bounding box center [300, 229] width 48 height 48
click at [91, 234] on p "Exterior" at bounding box center [132, 232] width 165 height 17
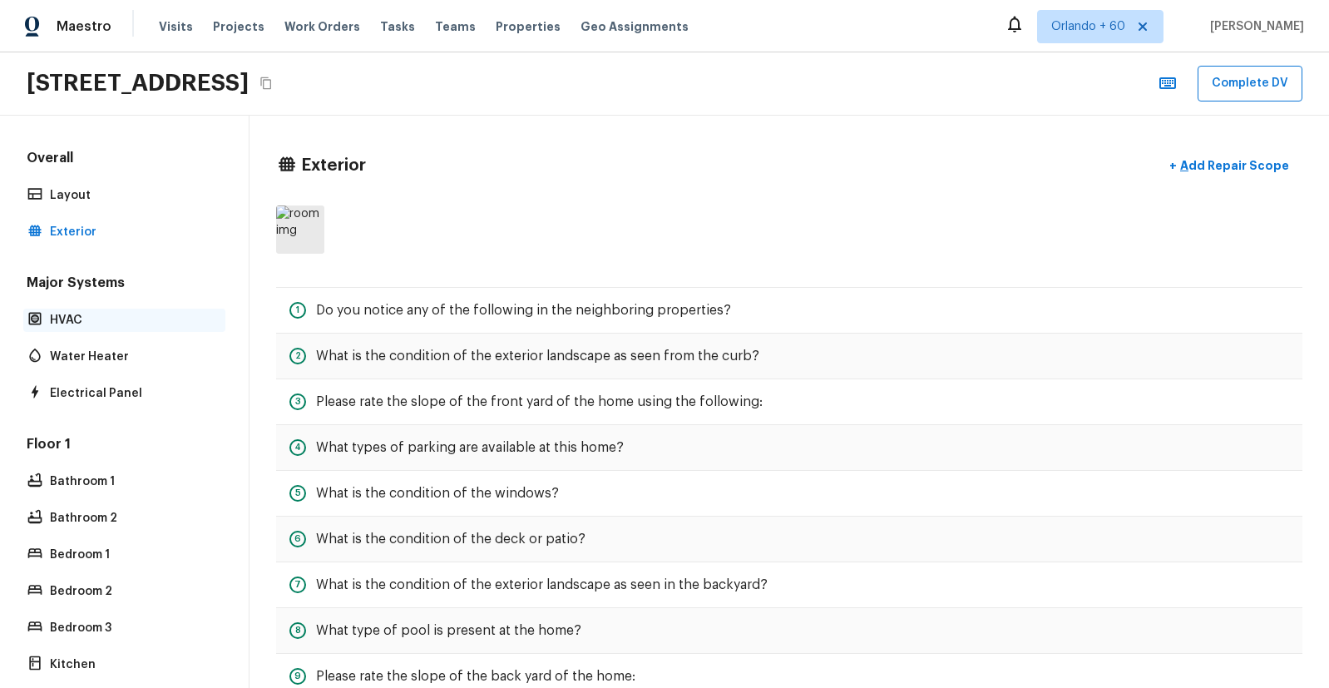
click at [131, 321] on p "HVAC" at bounding box center [132, 320] width 165 height 17
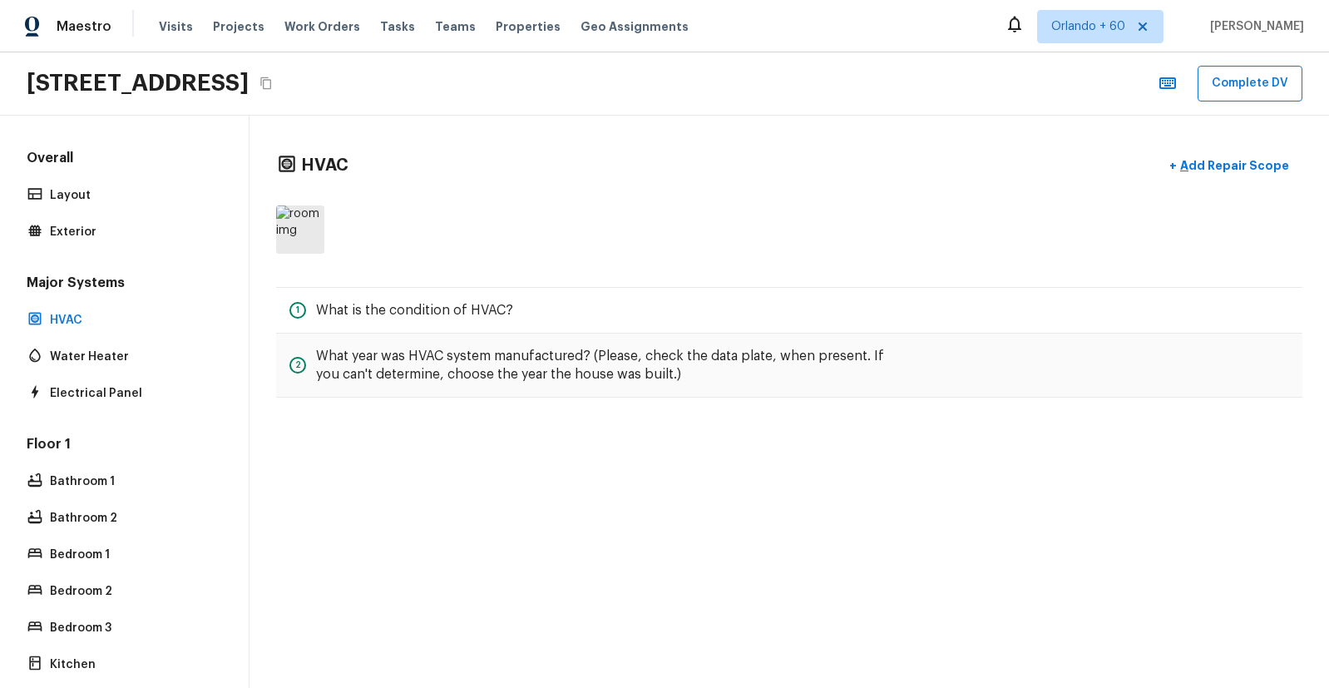
click at [131, 371] on div "Major Systems HVAC Water Heater Electrical Panel" at bounding box center [124, 339] width 202 height 131
click at [116, 390] on p "Electrical Panel" at bounding box center [132, 393] width 165 height 17
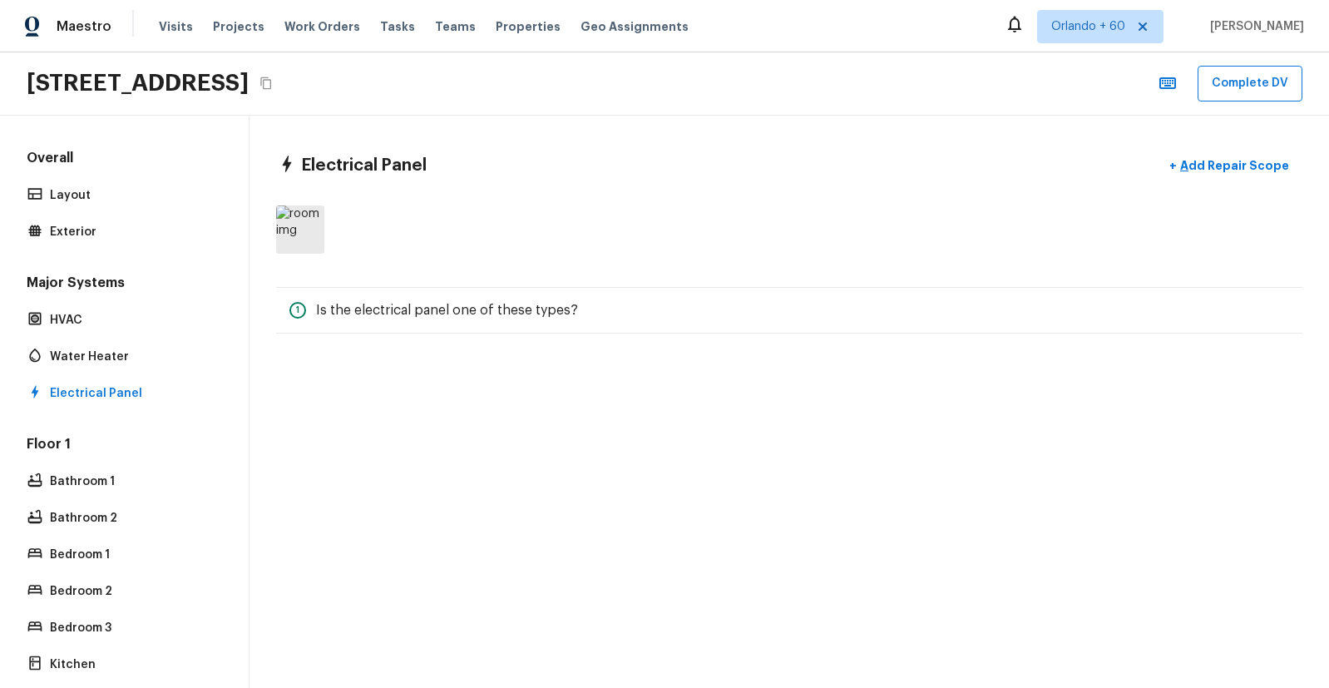
click at [526, 522] on div "Electrical Panel + Add Repair Scope 1 Is the electrical panel one of these type…" at bounding box center [788, 402] width 1079 height 572
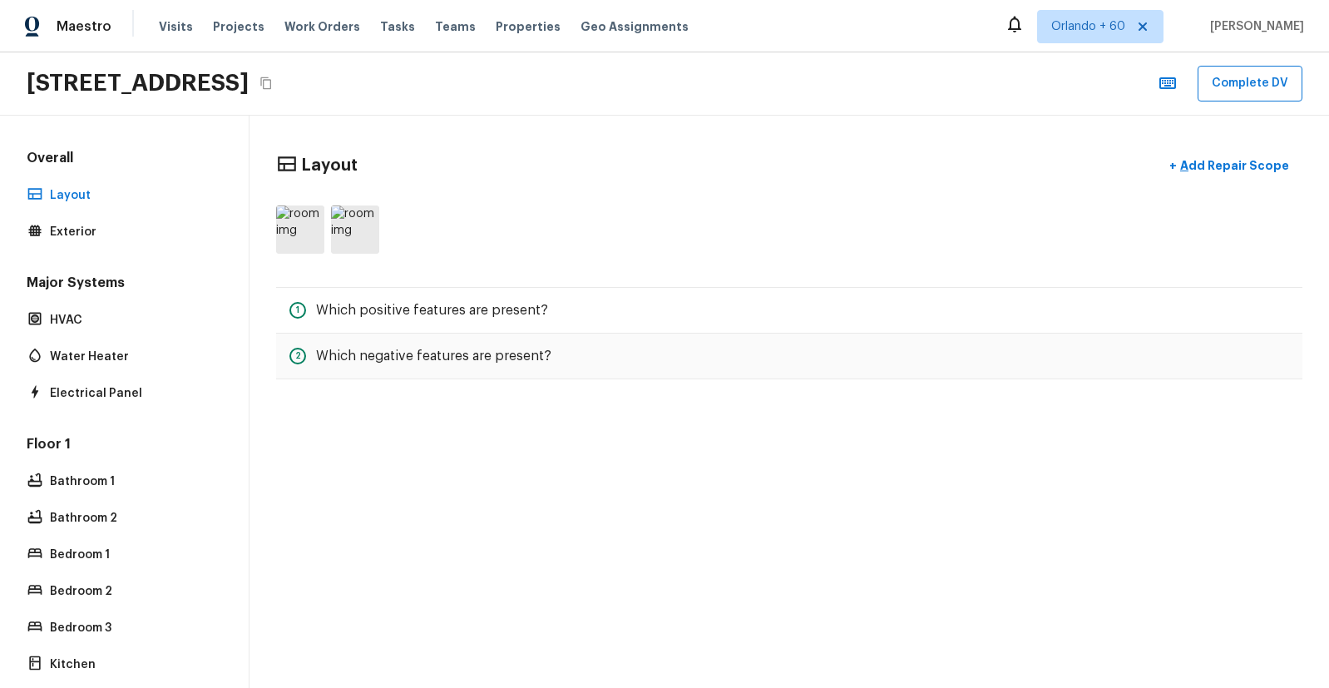
click at [380, 235] on div at bounding box center [789, 229] width 1026 height 75
click at [332, 240] on img at bounding box center [355, 229] width 48 height 48
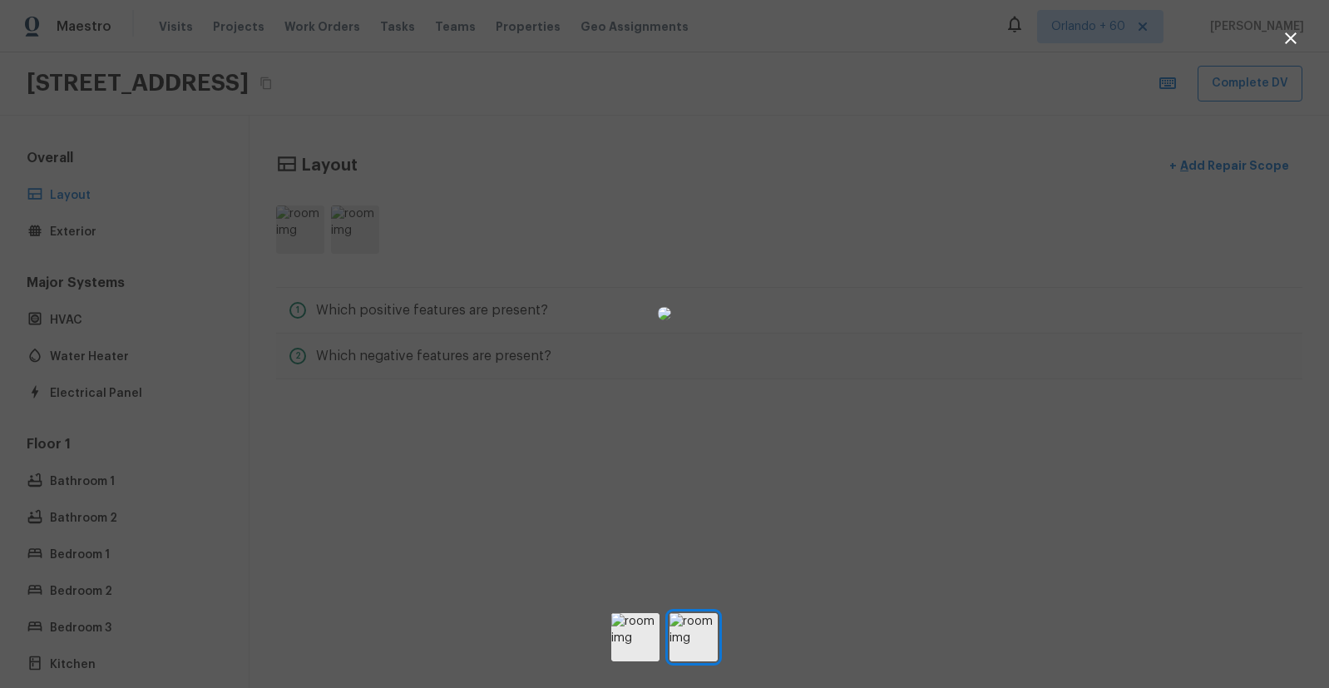
click at [309, 236] on div at bounding box center [664, 313] width 1329 height 573
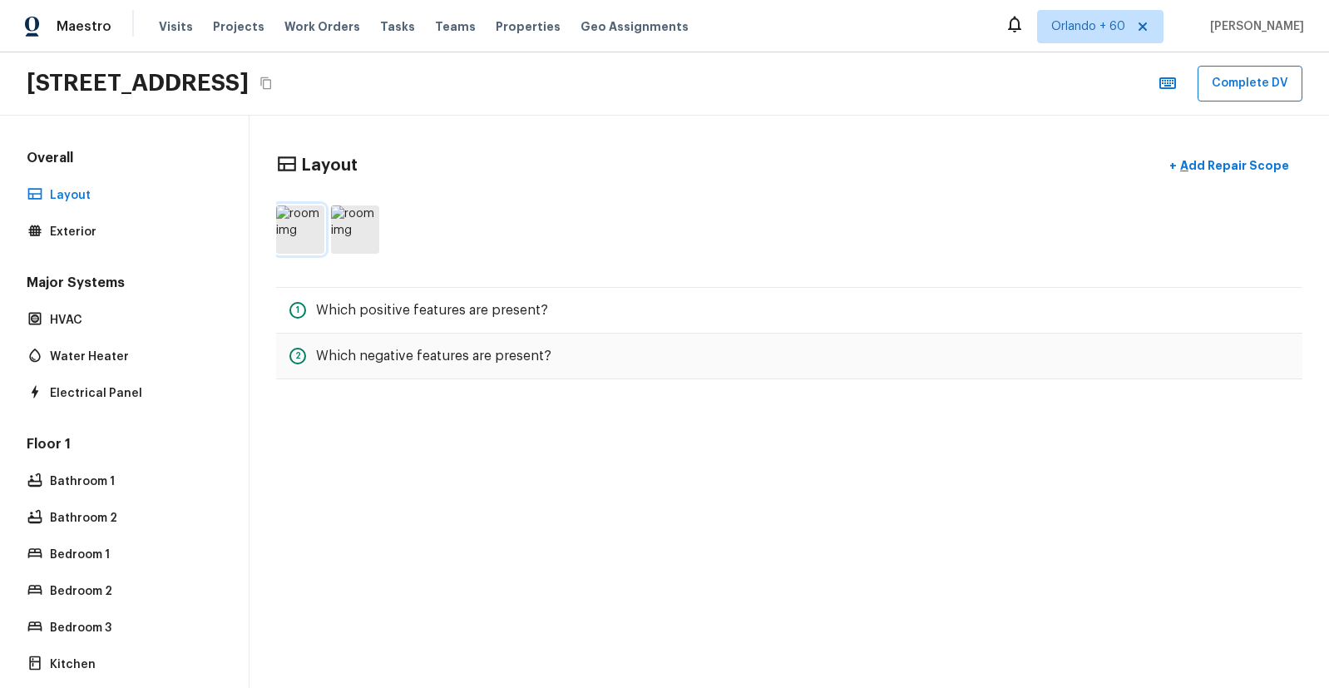
click at [307, 230] on img at bounding box center [300, 229] width 48 height 48
click at [741, 383] on div "Layout + Add Repair Scope 1 Which positive features are present? 2 Which negati…" at bounding box center [788, 265] width 1079 height 298
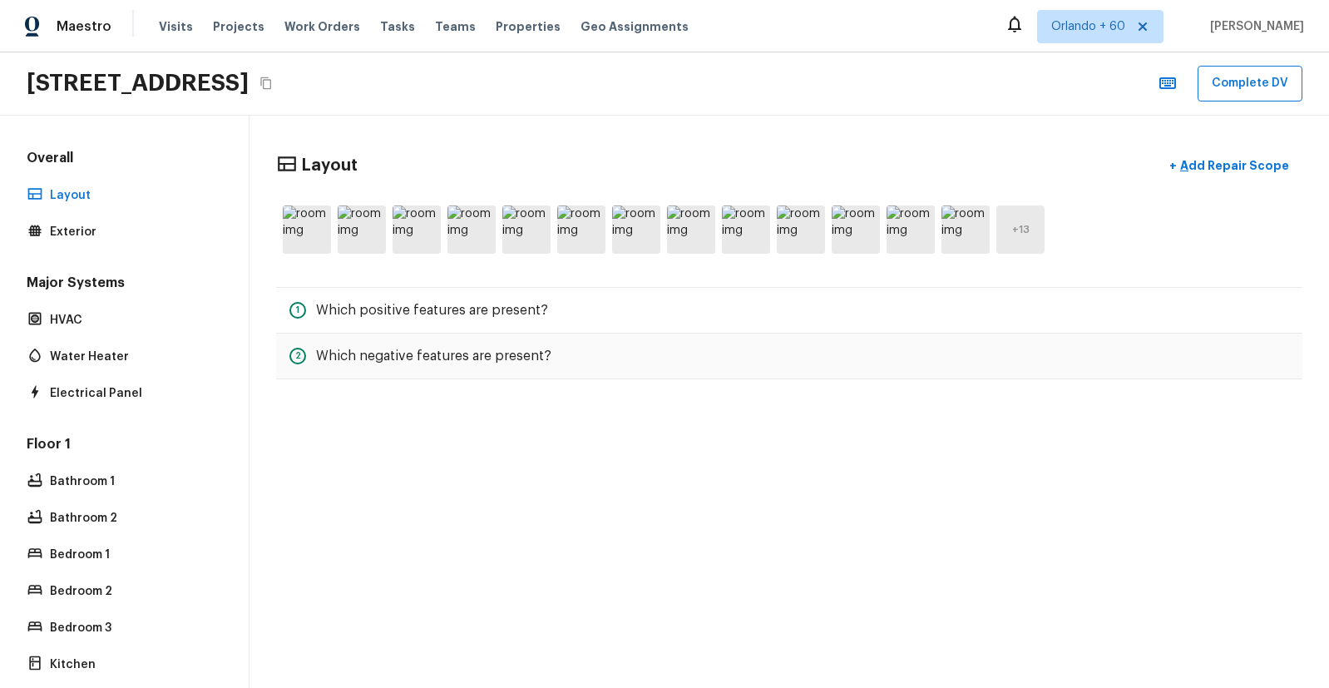
click at [493, 506] on div "Layout + Add Repair Scope + 13 1 Which positive features are present? 2 Which n…" at bounding box center [788, 402] width 1079 height 572
click at [354, 242] on img at bounding box center [362, 229] width 48 height 48
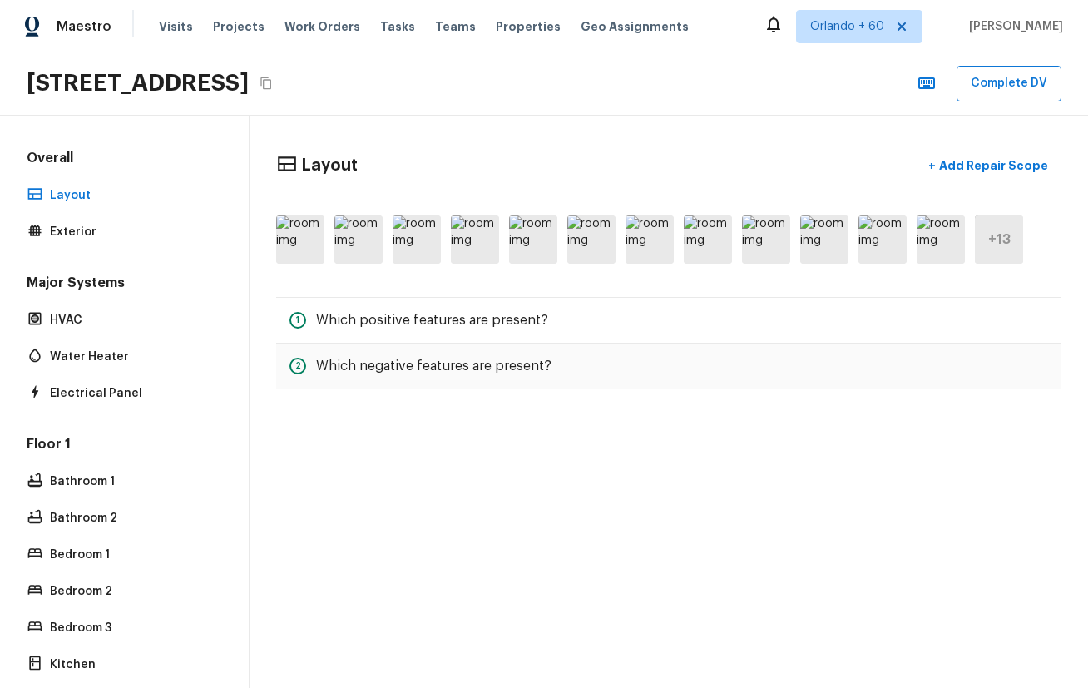
click at [724, 570] on div "Layout + Add Repair Scope + 13 1 Which positive features are present? 2 Which n…" at bounding box center [668, 402] width 838 height 572
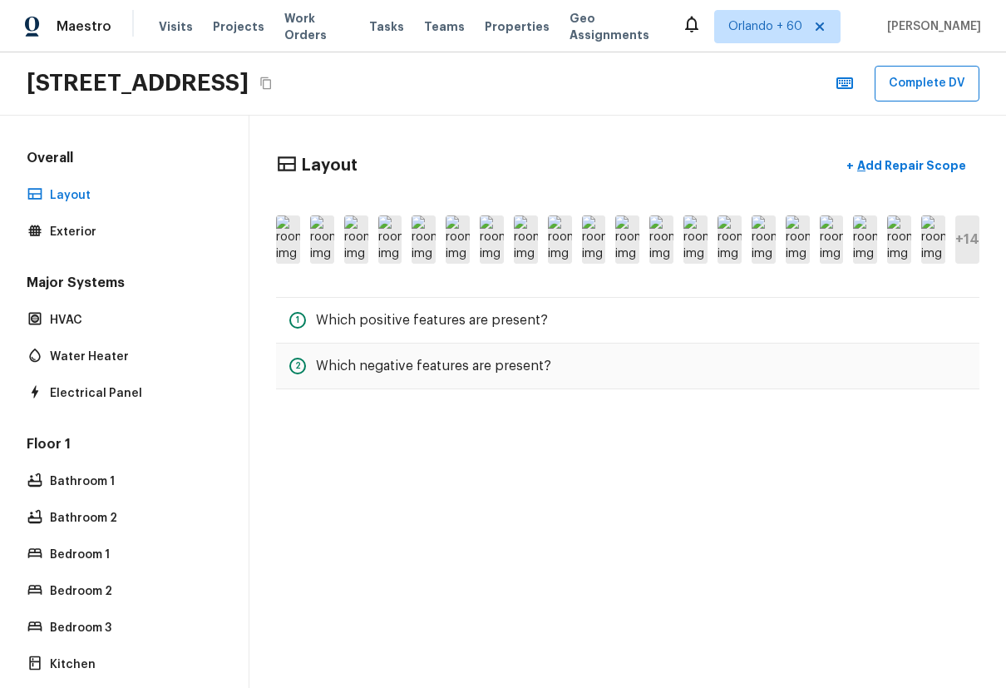
click at [733, 195] on div "Layout + Add Repair Scope + 14" at bounding box center [627, 213] width 703 height 129
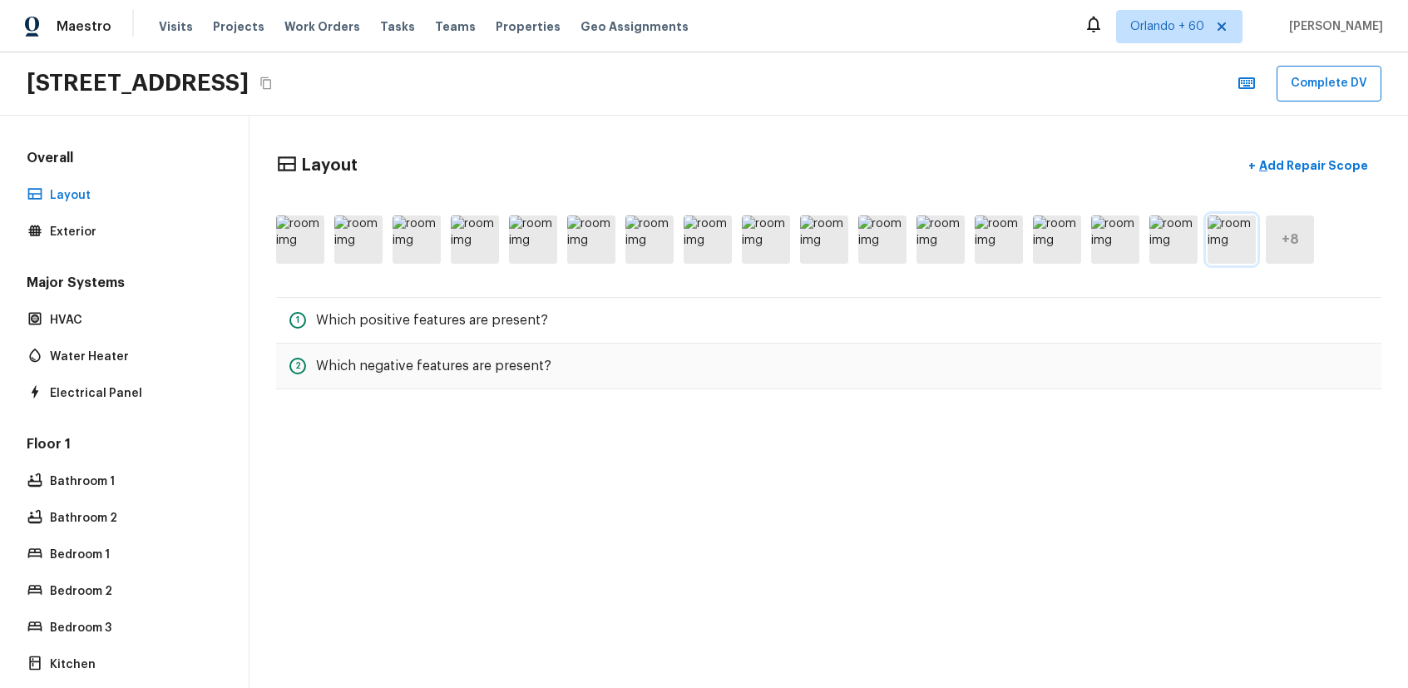
click at [1005, 245] on img at bounding box center [1231, 239] width 48 height 48
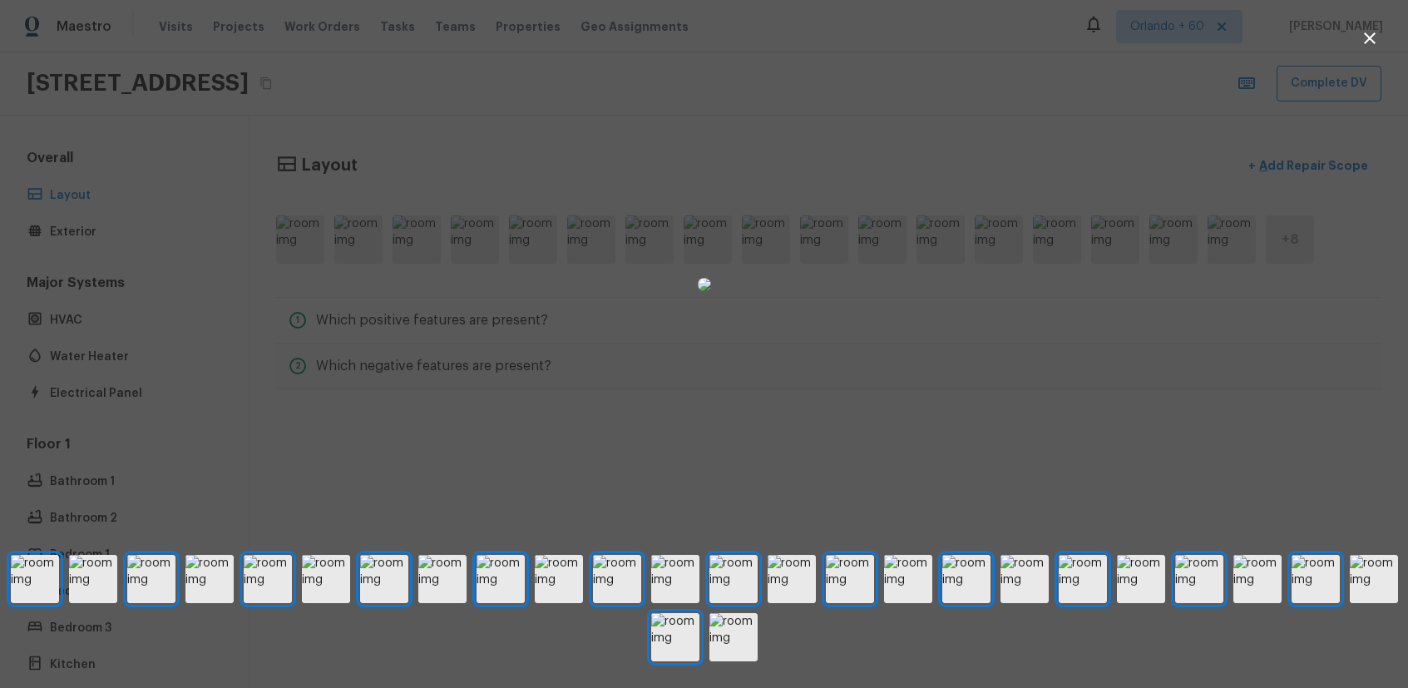
click at [1005, 284] on div at bounding box center [704, 284] width 1408 height 515
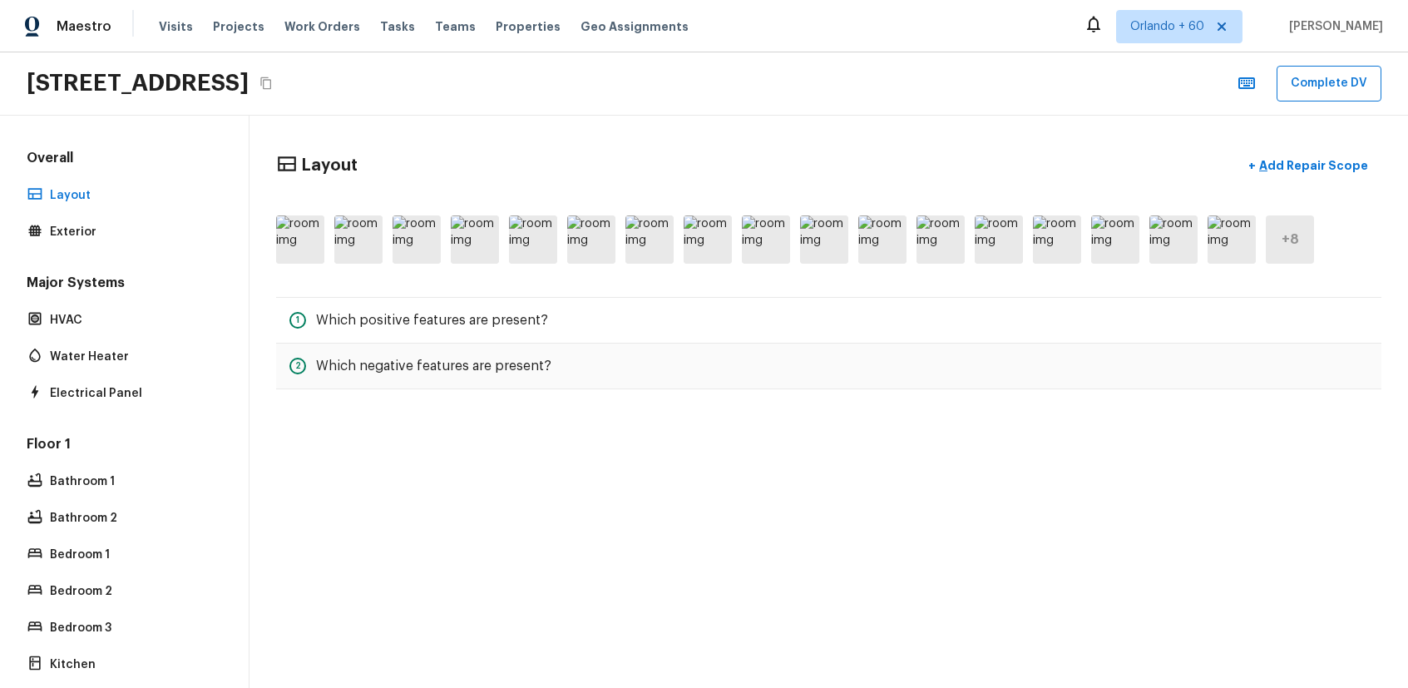
click at [735, 264] on div "+ 8" at bounding box center [828, 239] width 1105 height 75
click at [721, 252] on img at bounding box center [708, 239] width 48 height 48
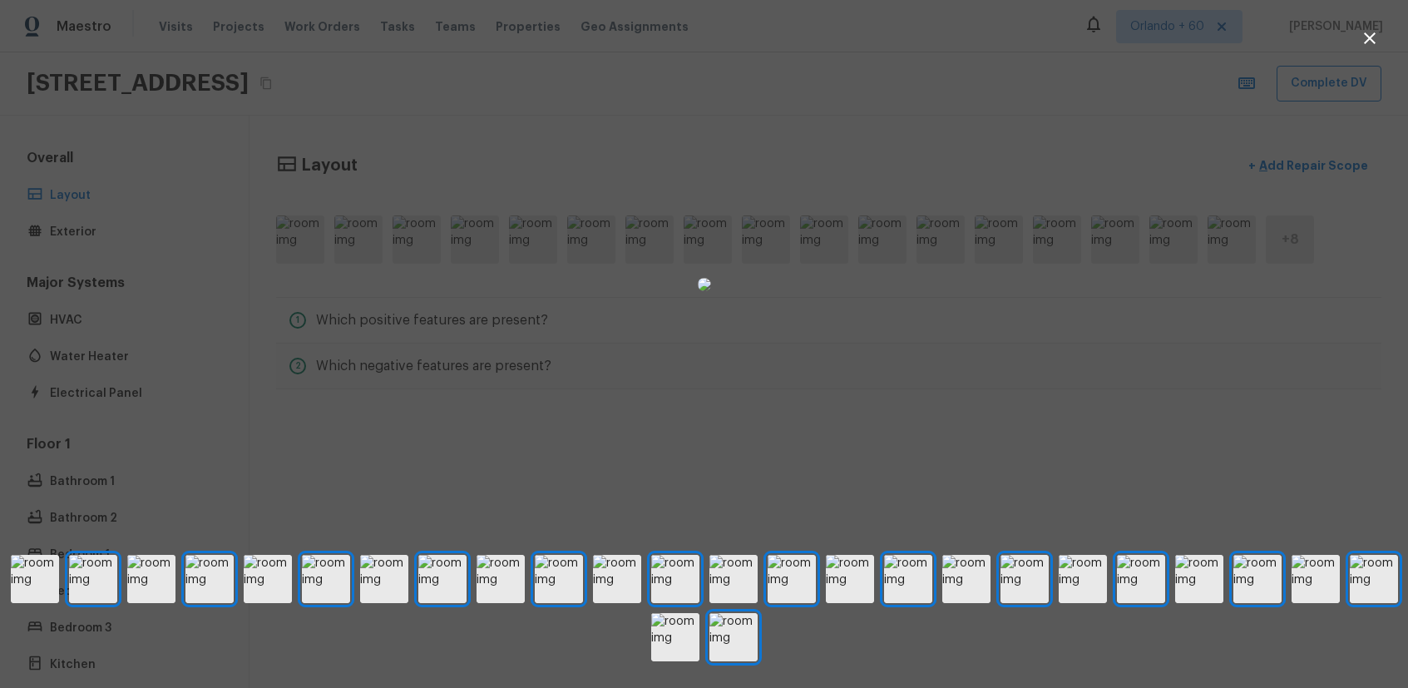
click at [1005, 276] on div at bounding box center [704, 284] width 1408 height 515
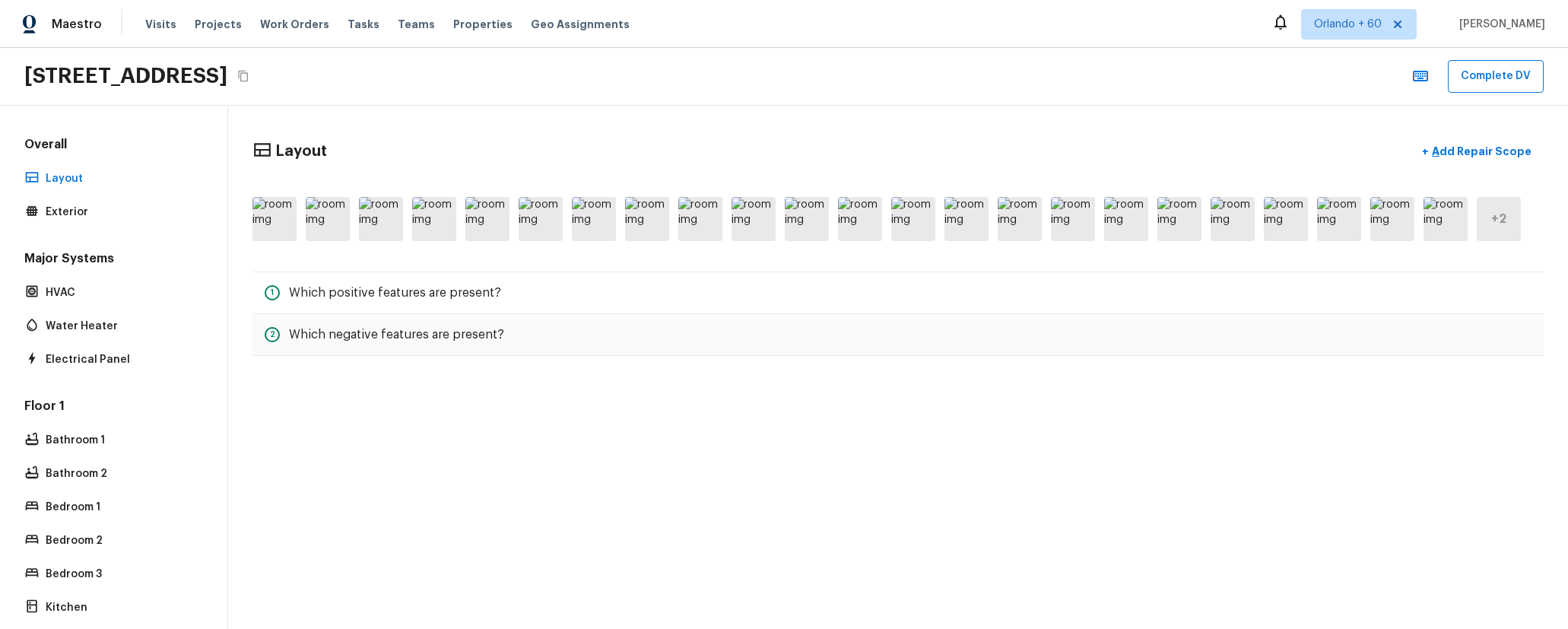
click at [671, 227] on div "+ 2" at bounding box center [898, 219] width 1291 height 69
click at [711, 228] on img at bounding box center [700, 219] width 44 height 44
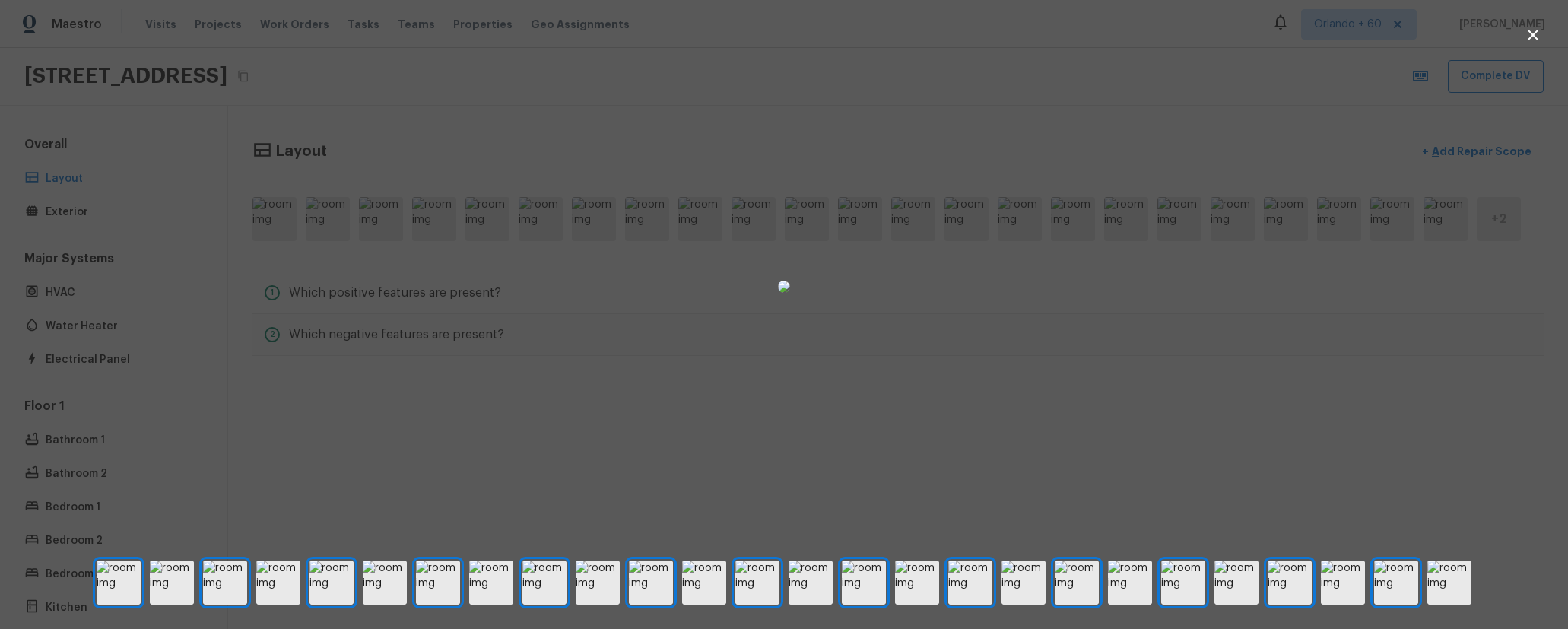
click at [919, 273] on div at bounding box center [784, 286] width 1568 height 524
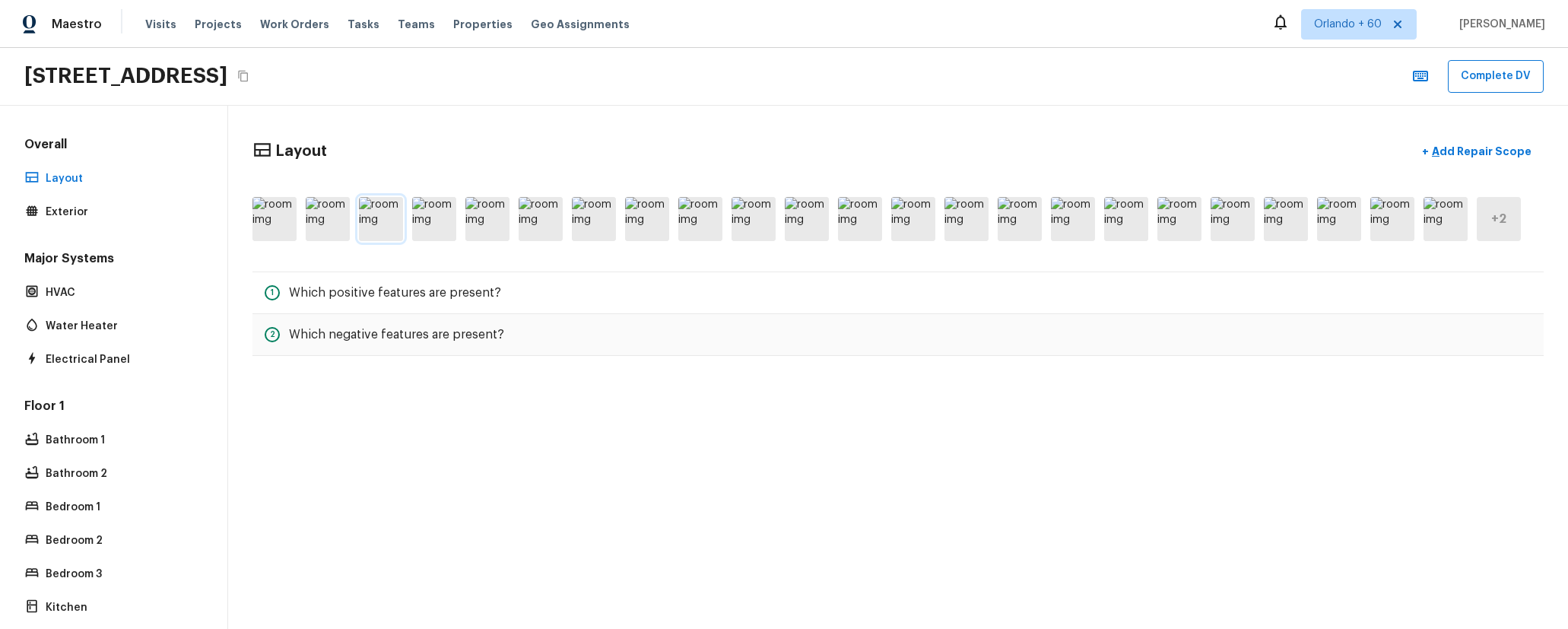
click at [381, 229] on img at bounding box center [380, 219] width 44 height 44
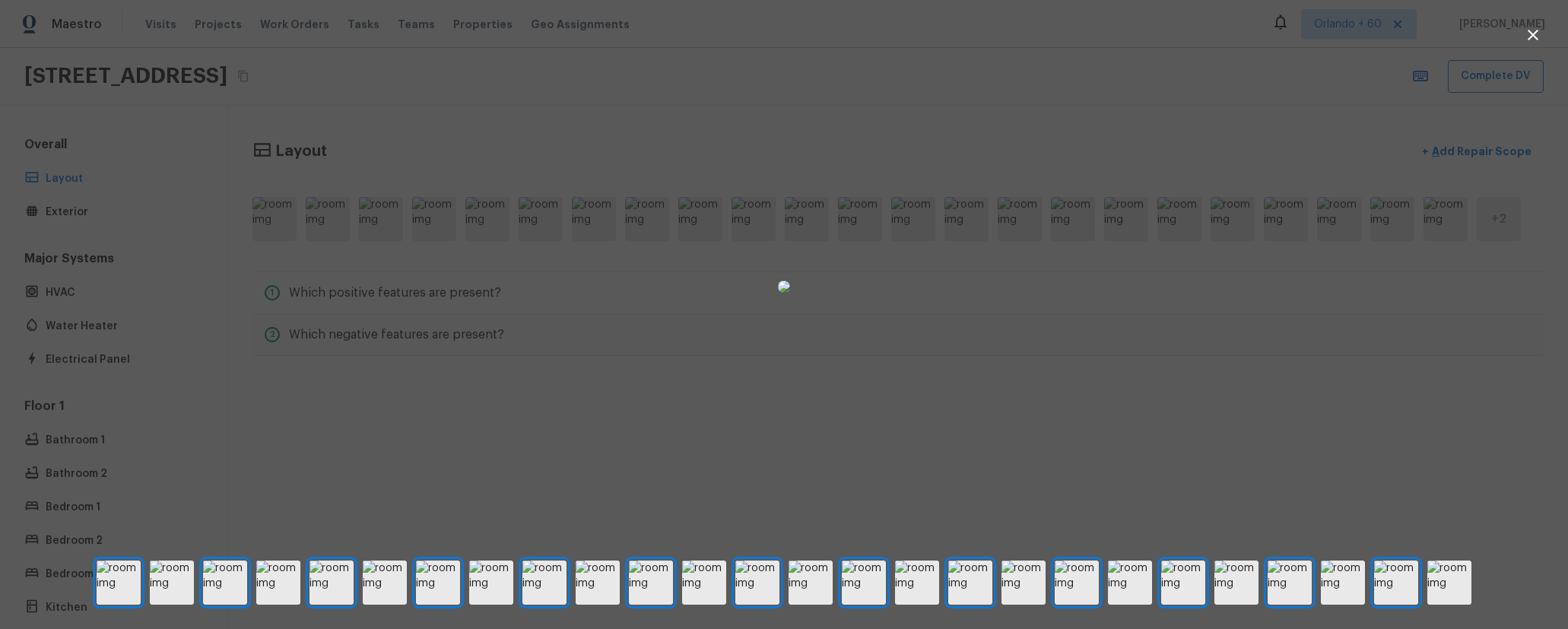
click at [919, 264] on div at bounding box center [784, 286] width 1568 height 524
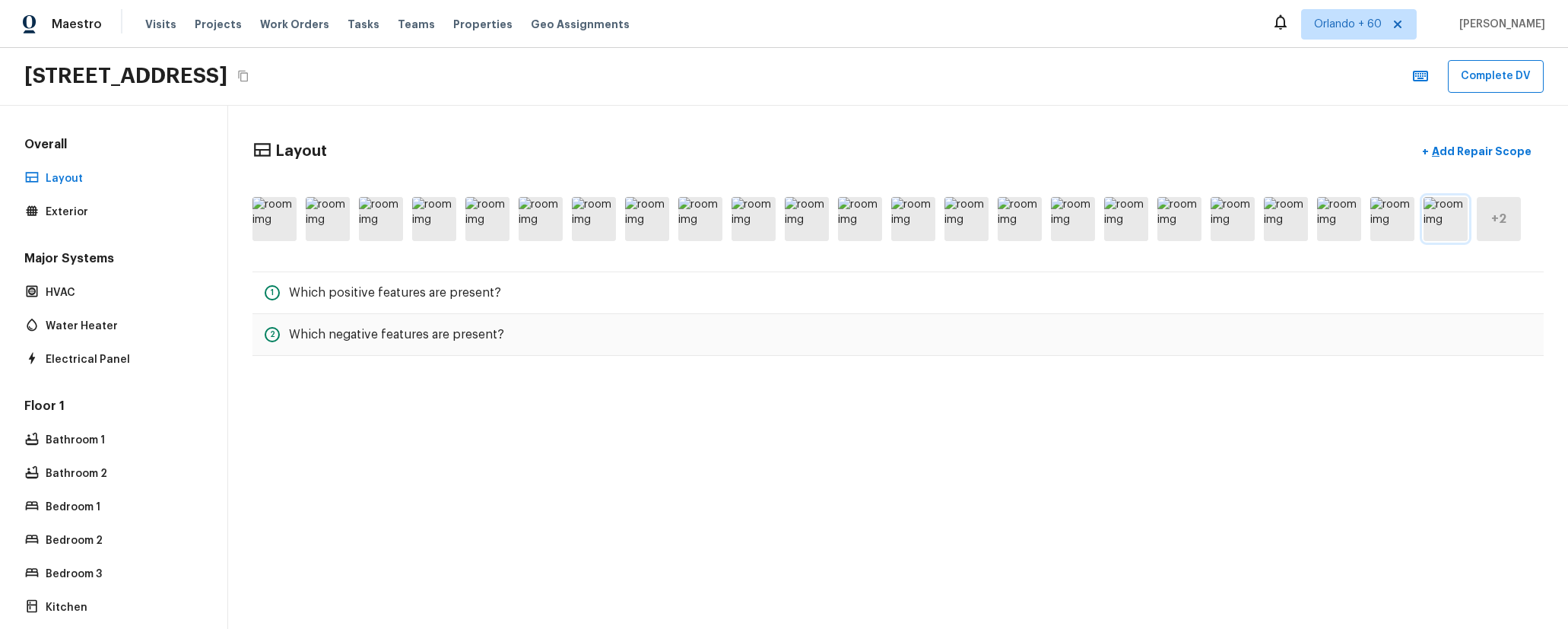
click at [919, 222] on img at bounding box center [1445, 219] width 44 height 44
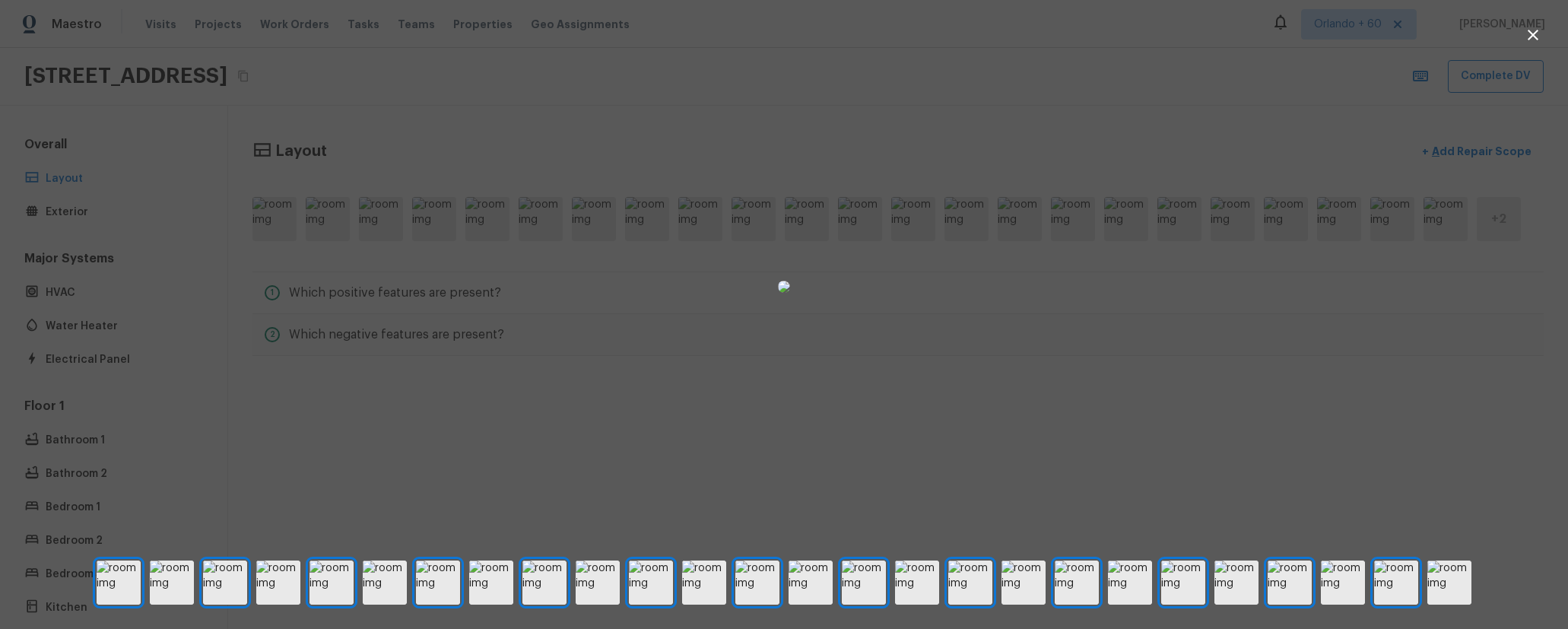
click at [919, 310] on div at bounding box center [784, 286] width 1568 height 524
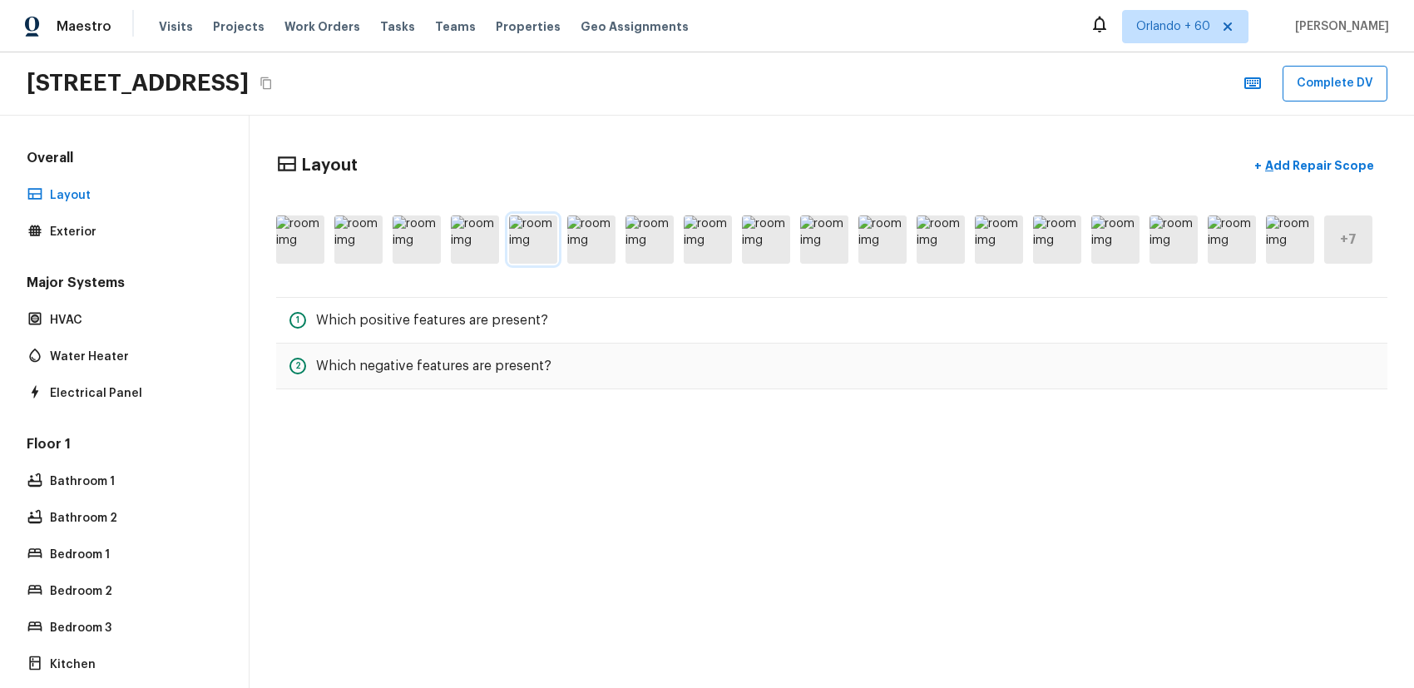
click at [525, 259] on img at bounding box center [533, 239] width 48 height 48
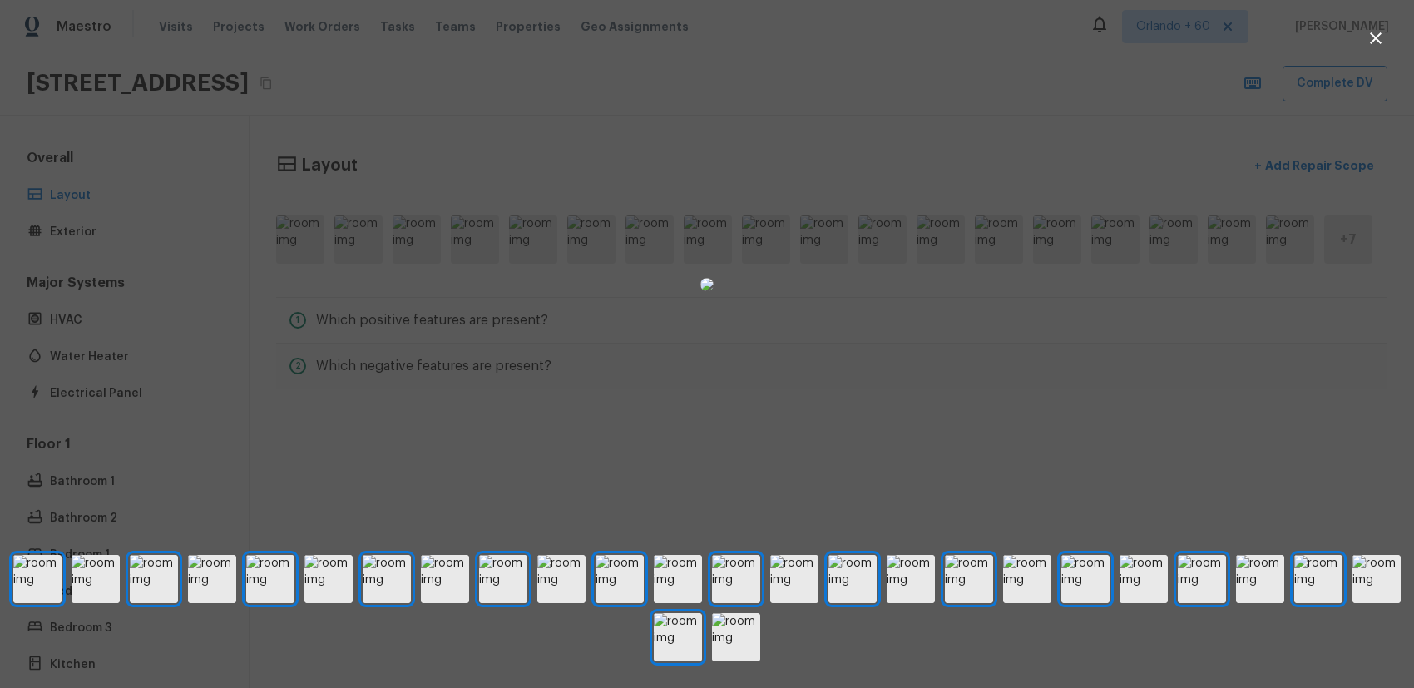
drag, startPoint x: 964, startPoint y: 259, endPoint x: 927, endPoint y: 270, distance: 38.2
click at [964, 259] on div at bounding box center [707, 284] width 1414 height 515
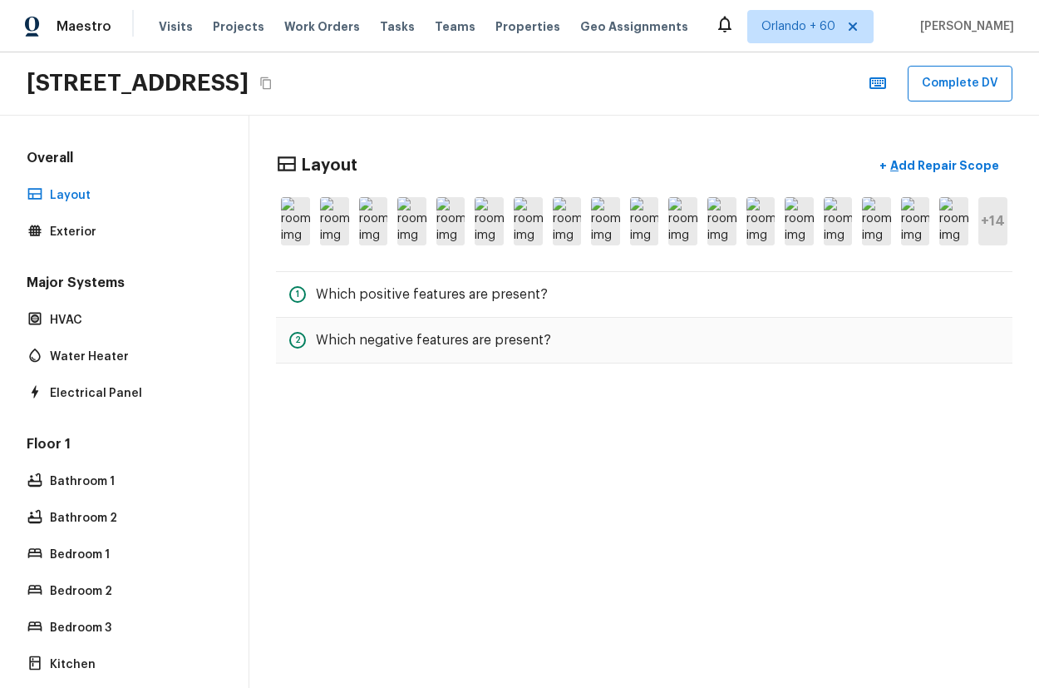
click at [657, 160] on div "Layout + Add Repair Scope" at bounding box center [644, 166] width 737 height 34
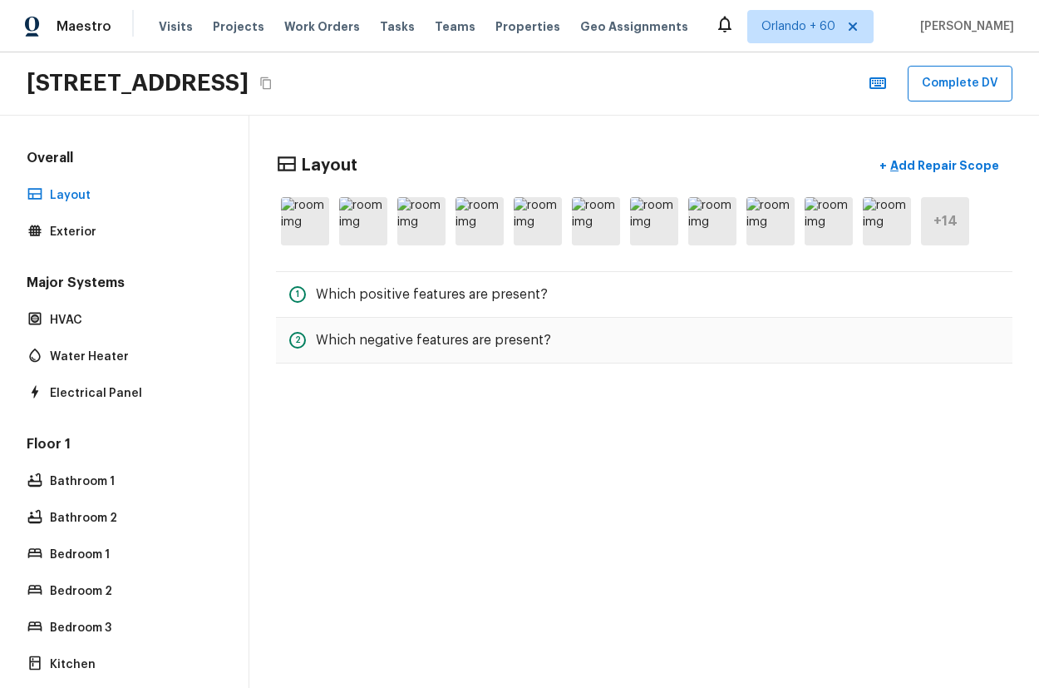
click at [726, 490] on div "Layout + Add Repair Scope + 14 1 Which positive features are present? 2 Which n…" at bounding box center [644, 402] width 790 height 572
click at [77, 313] on p "HVAC" at bounding box center [132, 320] width 165 height 17
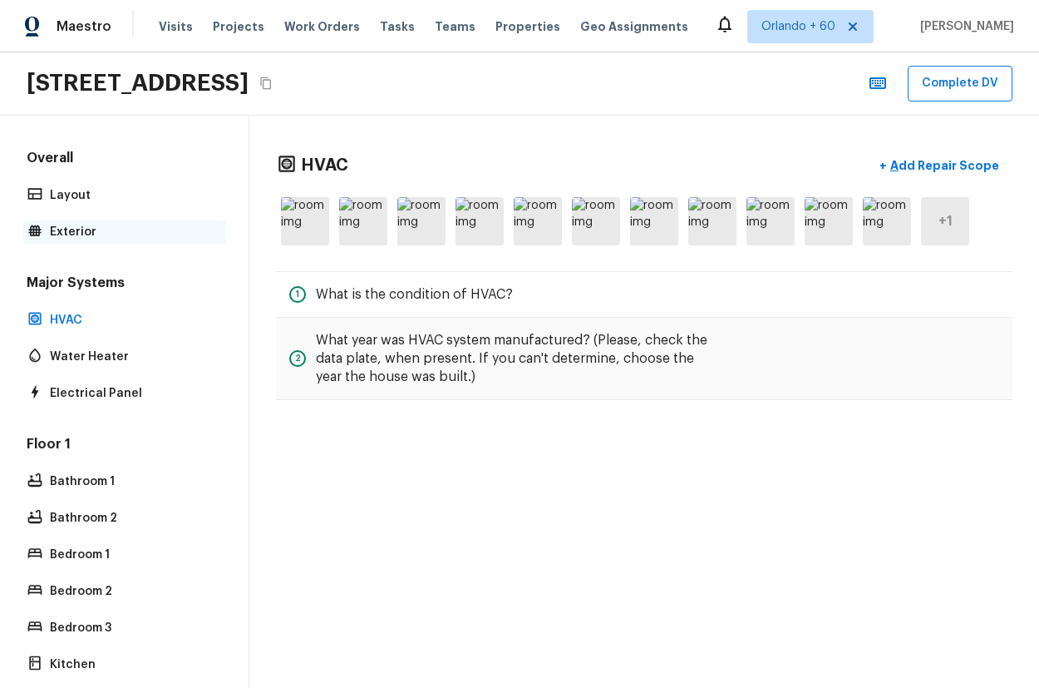
click at [73, 233] on p "Exterior" at bounding box center [132, 232] width 165 height 17
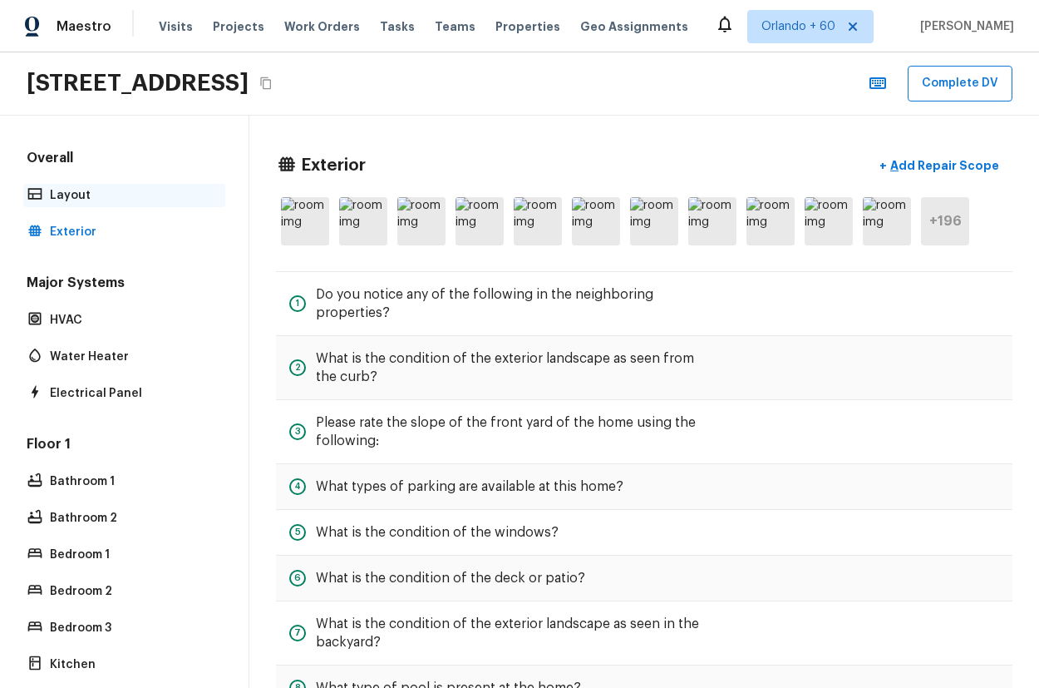
click at [106, 195] on p "Layout" at bounding box center [132, 195] width 165 height 17
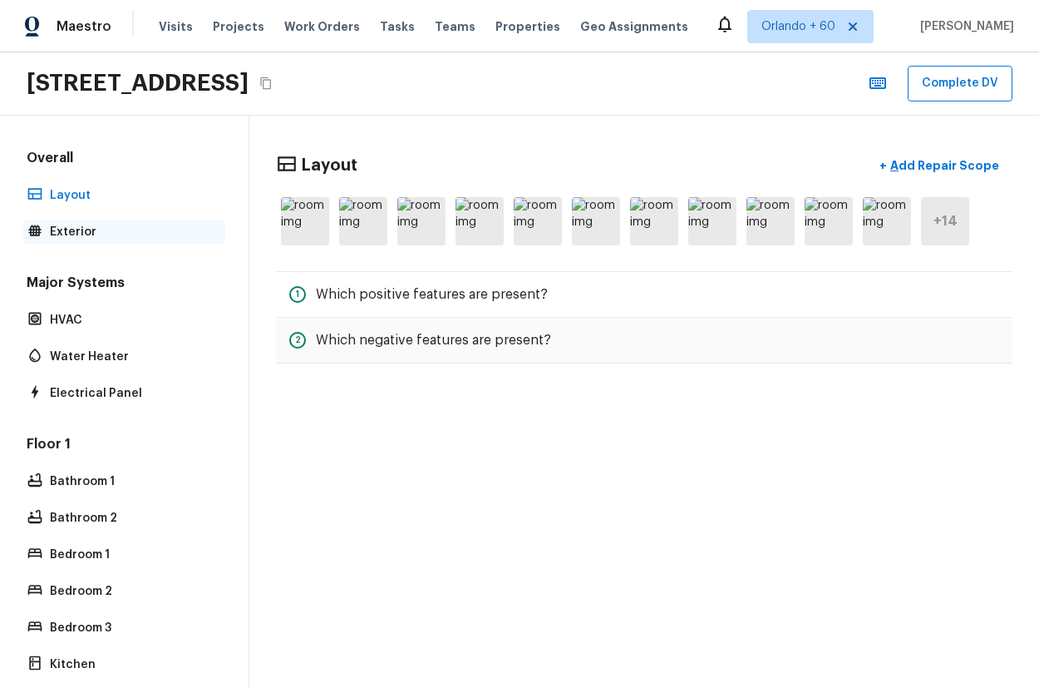
click at [109, 235] on p "Exterior" at bounding box center [132, 232] width 165 height 17
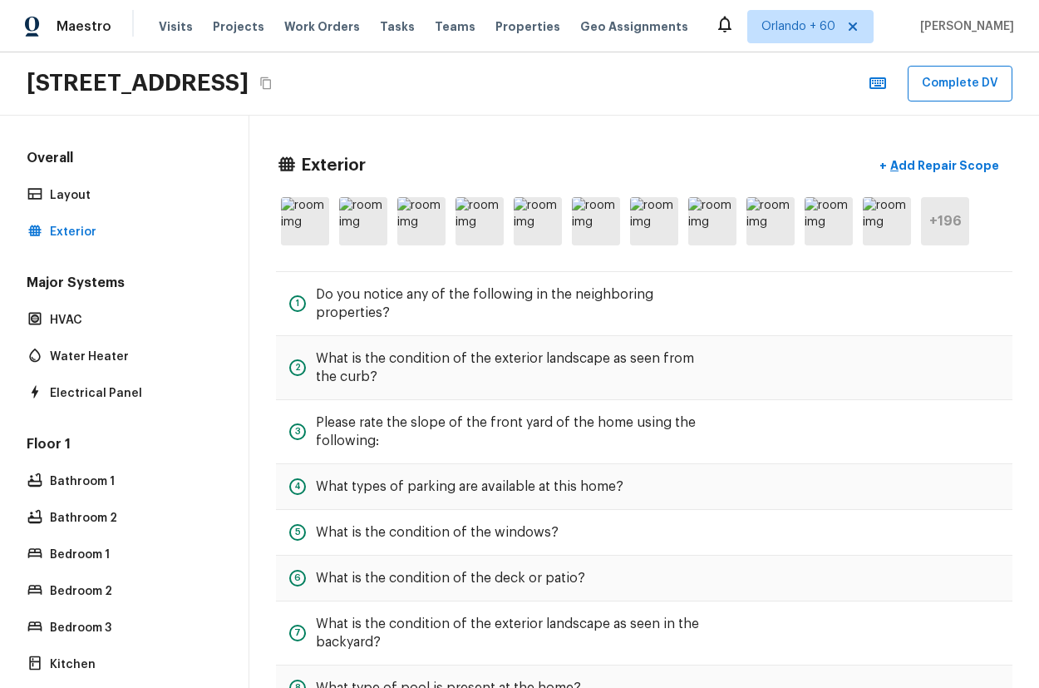
click at [959, 225] on h5 "+ 196" at bounding box center [946, 221] width 32 height 18
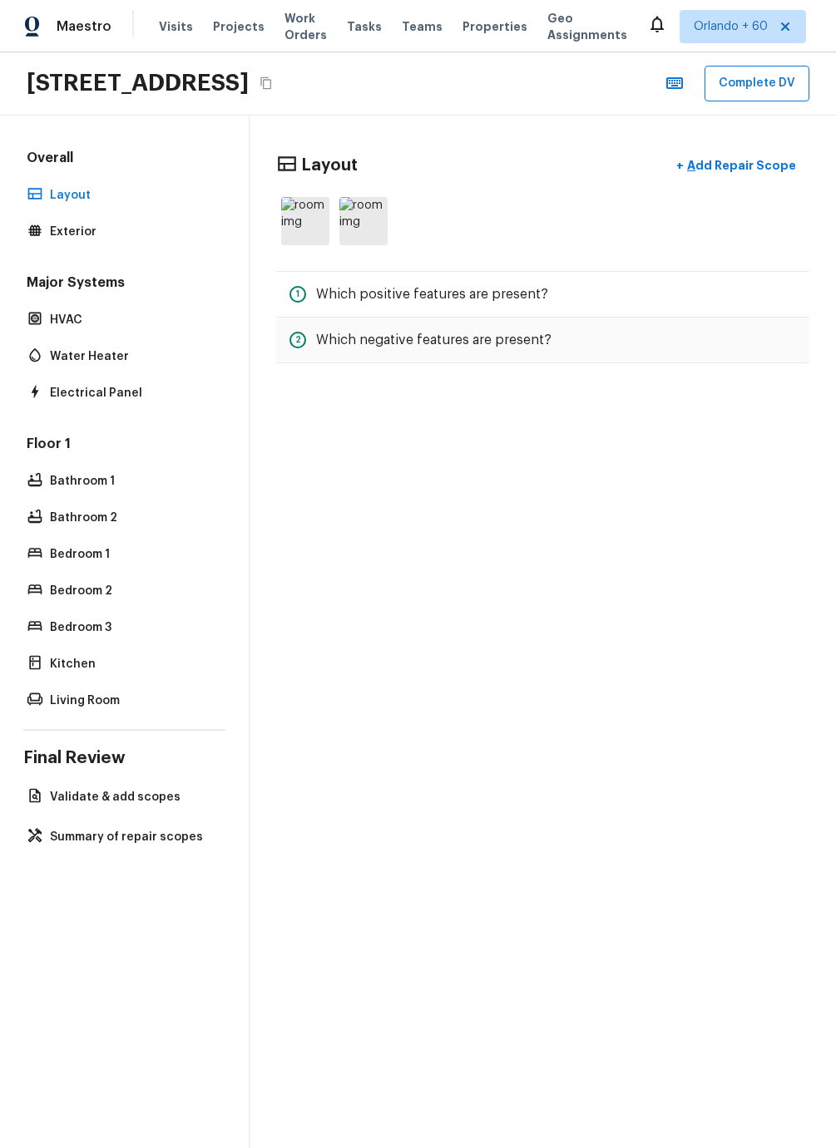
click at [97, 214] on div "Overall Layout Exterior" at bounding box center [124, 196] width 202 height 95
click at [96, 220] on div "Exterior" at bounding box center [124, 231] width 202 height 23
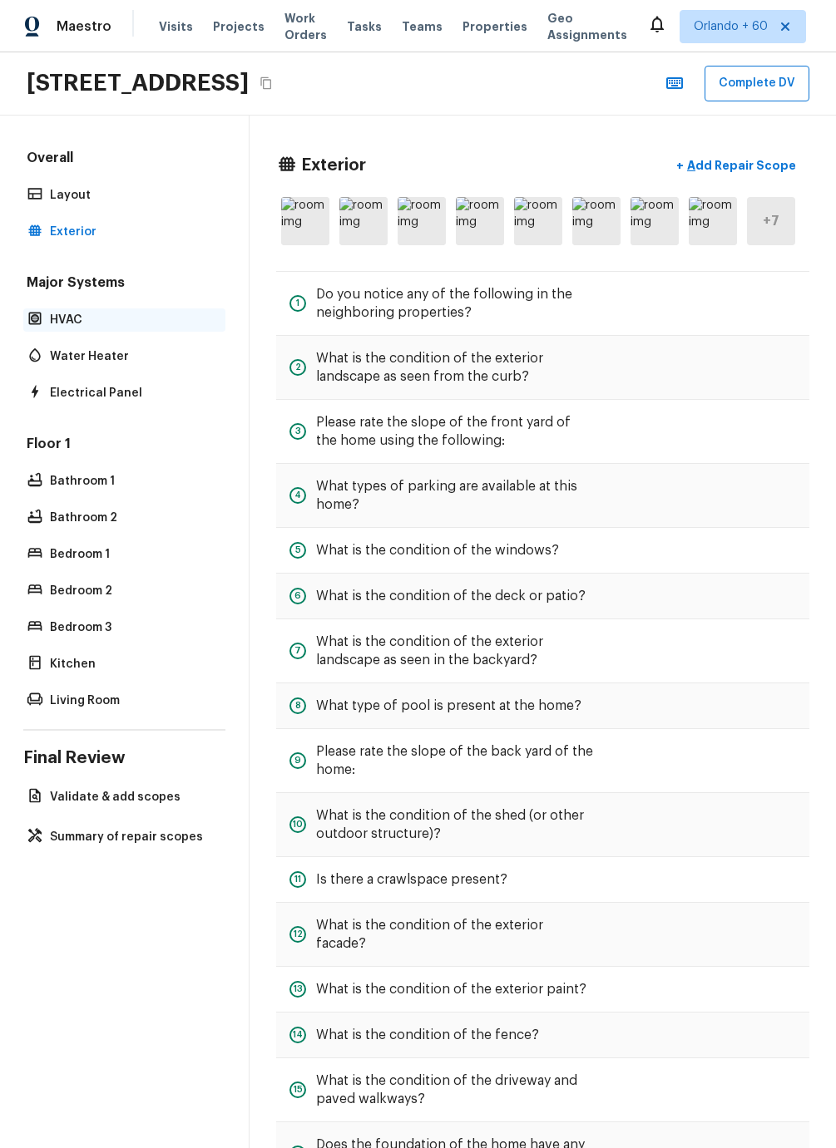
click at [90, 324] on p "HVAC" at bounding box center [132, 320] width 165 height 17
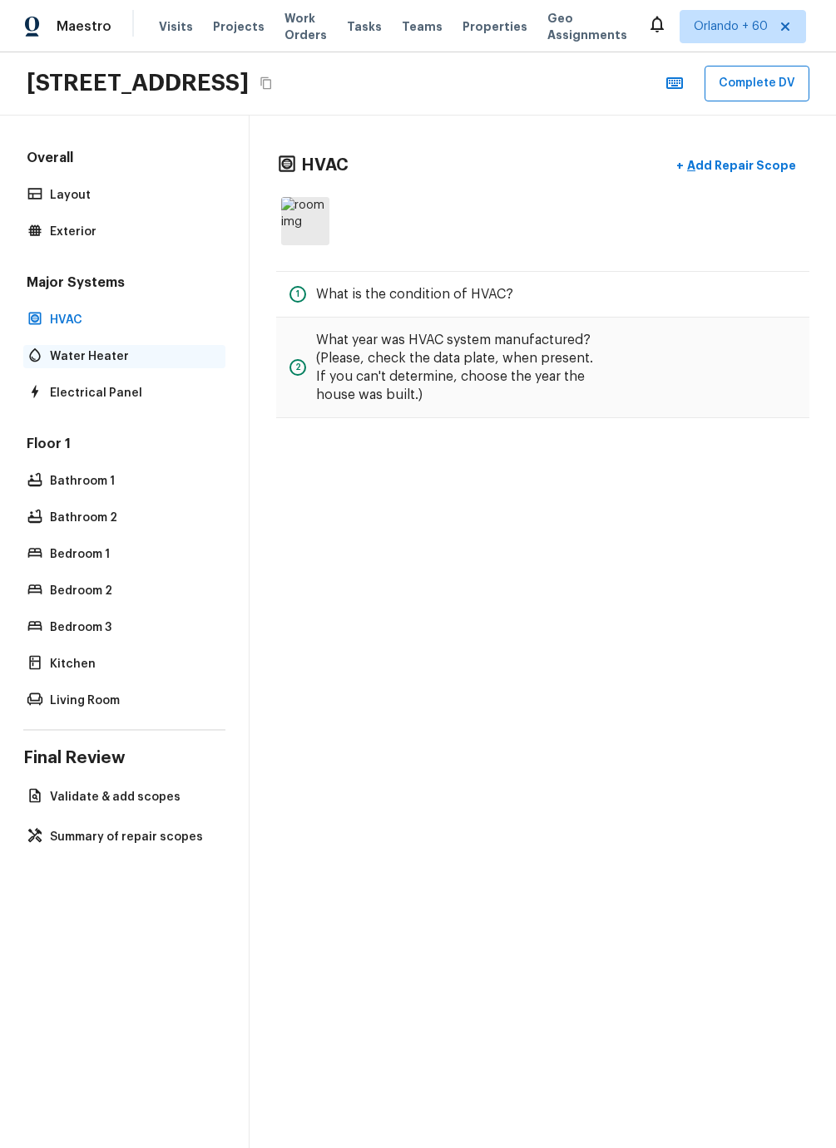
click at [101, 350] on p "Water Heater" at bounding box center [132, 356] width 165 height 17
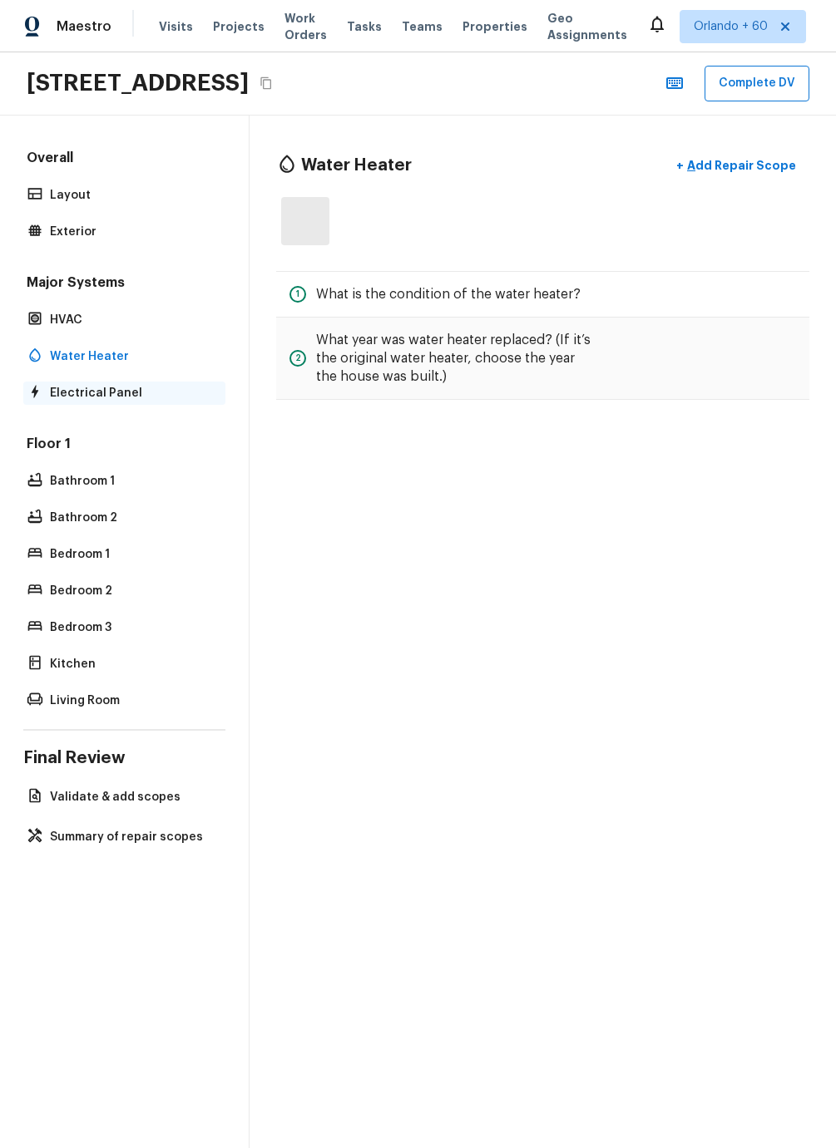
click at [113, 390] on p "Electrical Panel" at bounding box center [132, 393] width 165 height 17
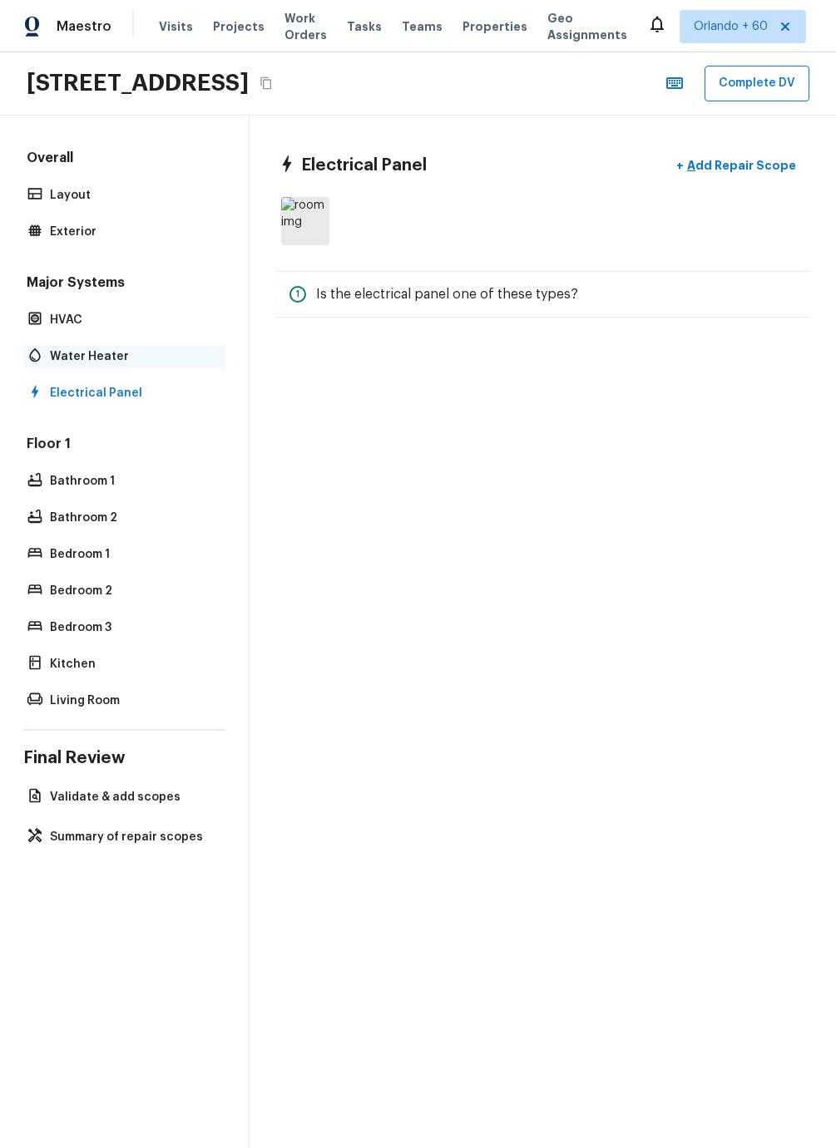
click at [111, 357] on p "Water Heater" at bounding box center [132, 356] width 165 height 17
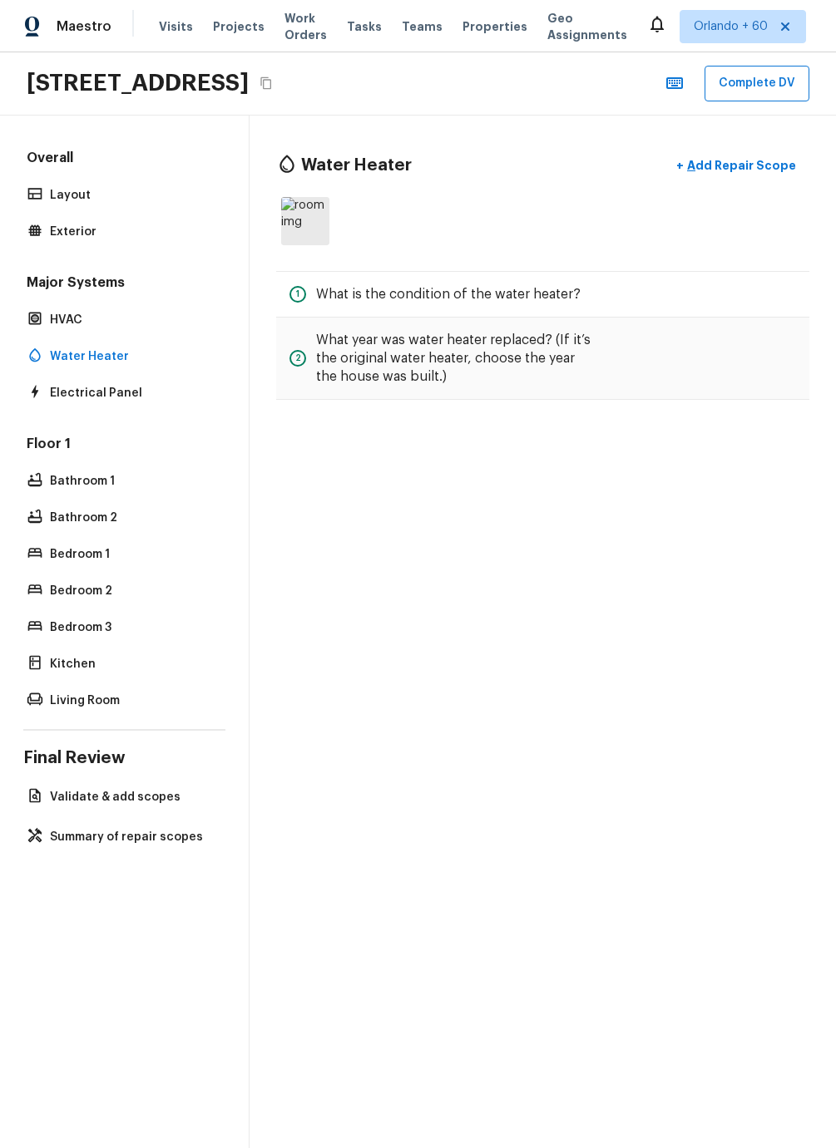
click at [107, 332] on div "Major Systems HVAC Water Heater Electrical Panel" at bounding box center [124, 339] width 202 height 131
click at [91, 343] on div "Major Systems HVAC Water Heater Electrical Panel" at bounding box center [124, 339] width 202 height 131
click at [89, 320] on p "HVAC" at bounding box center [132, 320] width 165 height 17
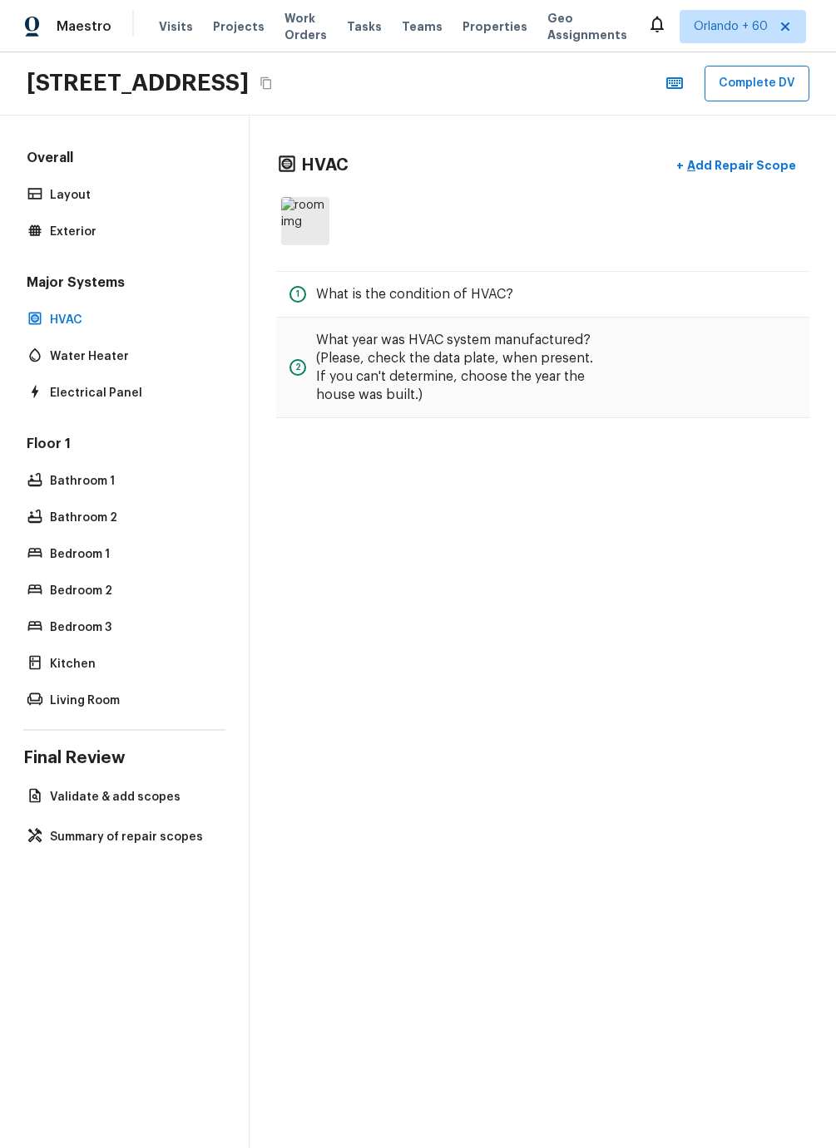
click at [114, 244] on div "Overall Layout Exterior Major Systems HVAC Water Heater Electrical Panel Floor …" at bounding box center [124, 431] width 202 height 564
click at [133, 228] on p "Exterior" at bounding box center [132, 232] width 165 height 17
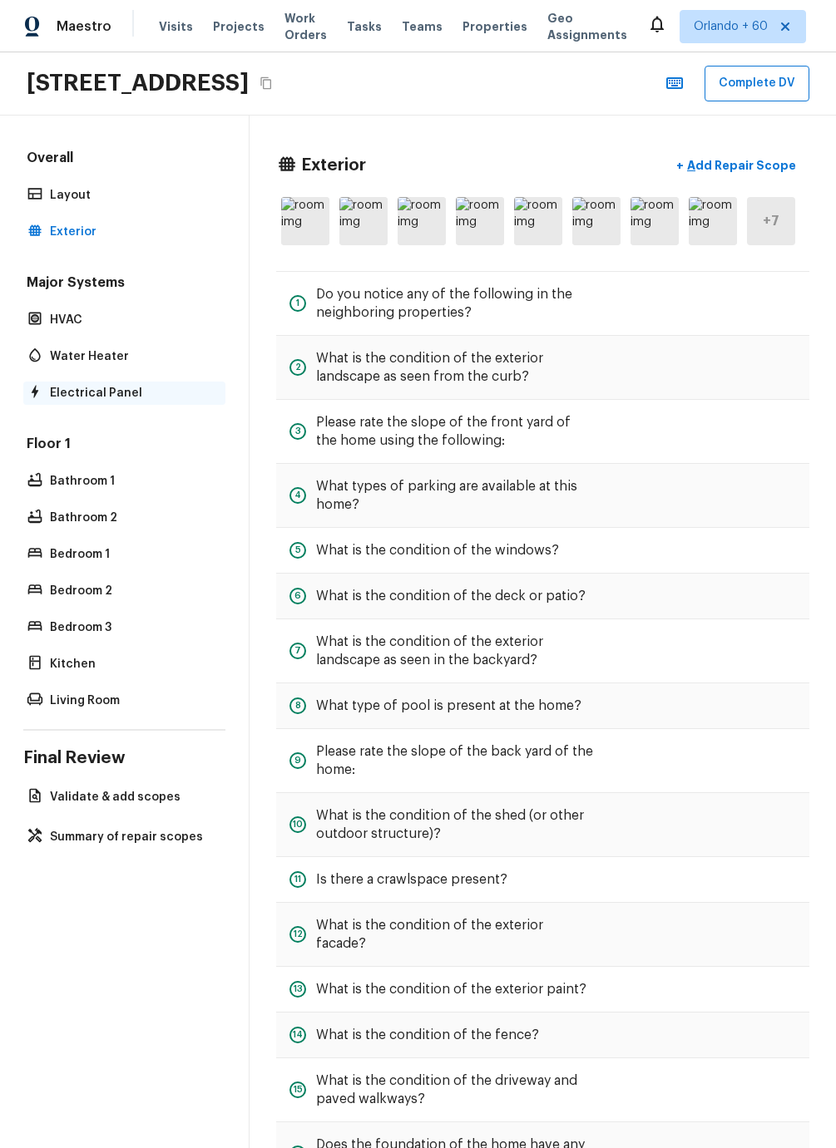
click at [93, 401] on div "Electrical Panel" at bounding box center [124, 393] width 202 height 23
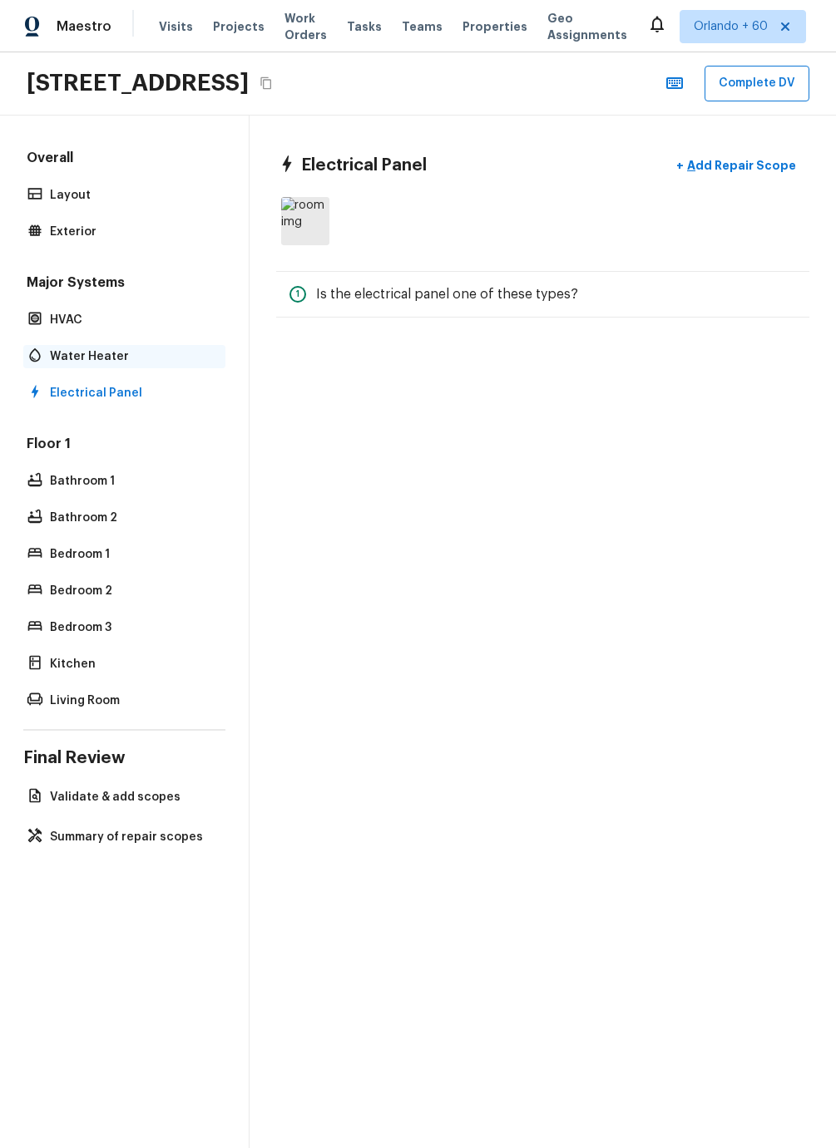
click at [95, 361] on p "Water Heater" at bounding box center [132, 356] width 165 height 17
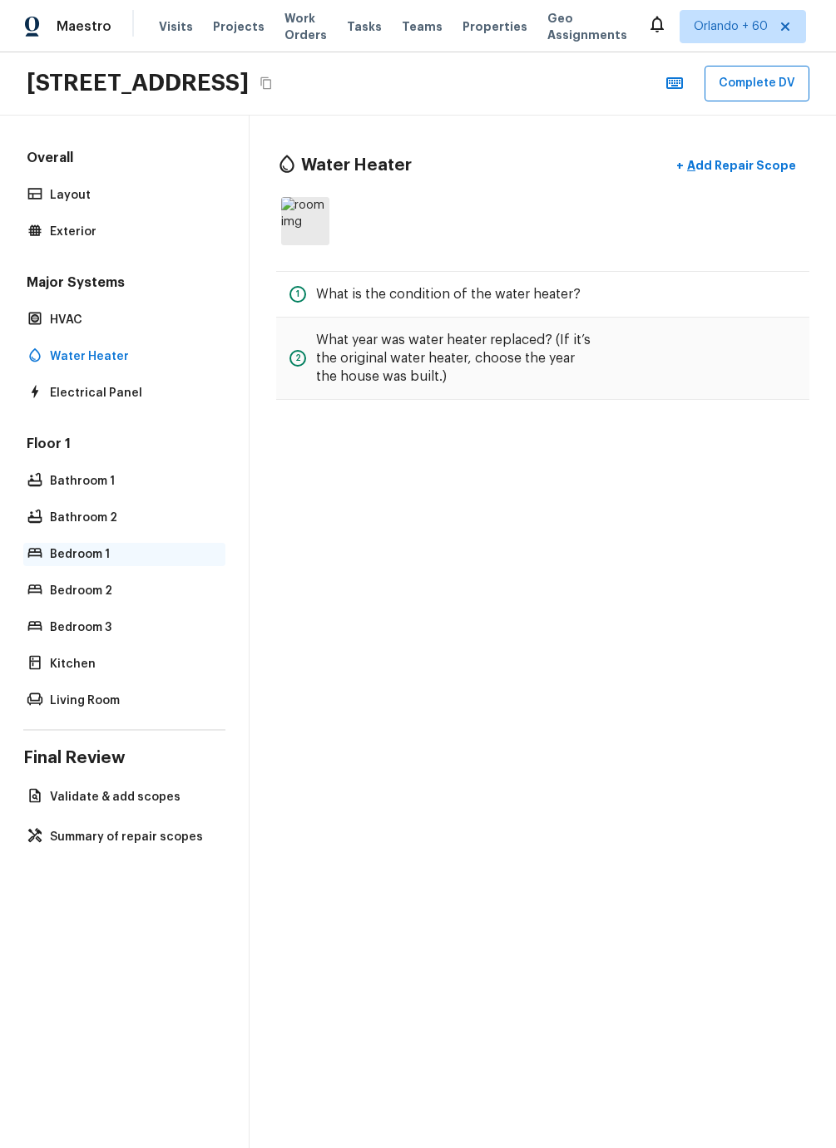
click at [105, 550] on p "Bedroom 1" at bounding box center [132, 554] width 165 height 17
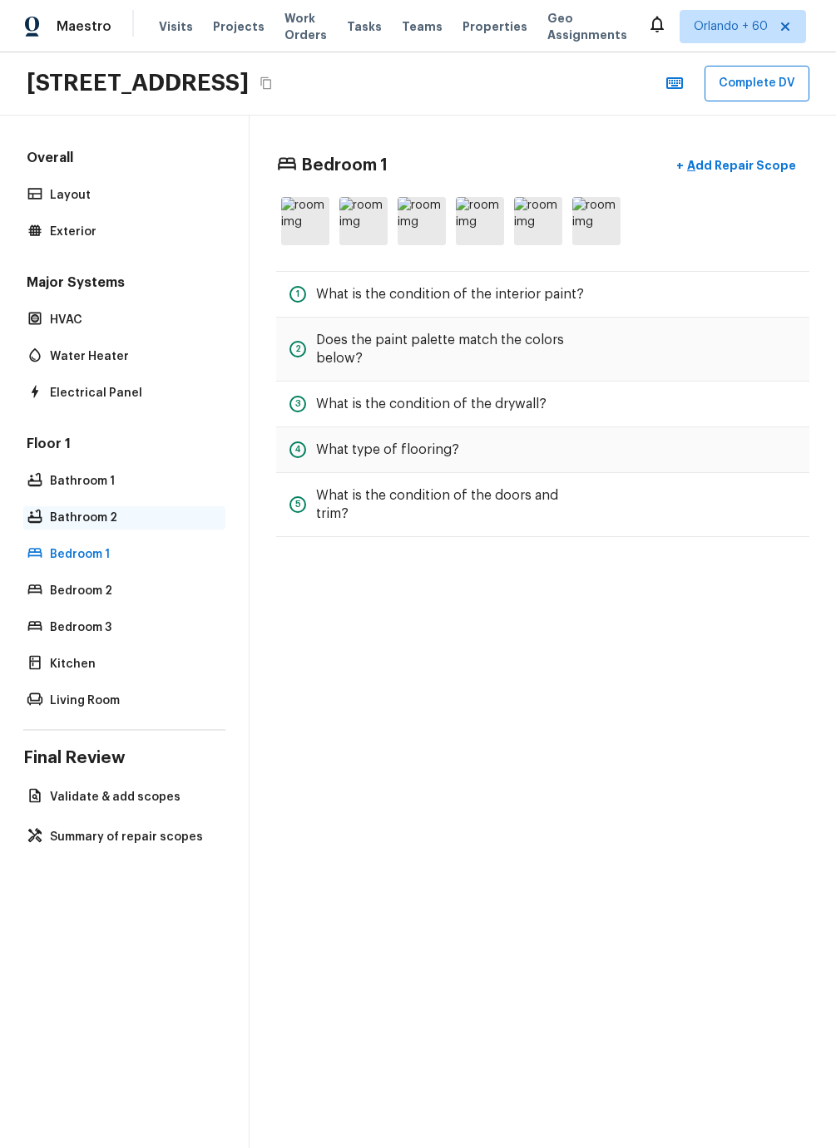
click at [111, 519] on p "Bathroom 2" at bounding box center [132, 518] width 165 height 17
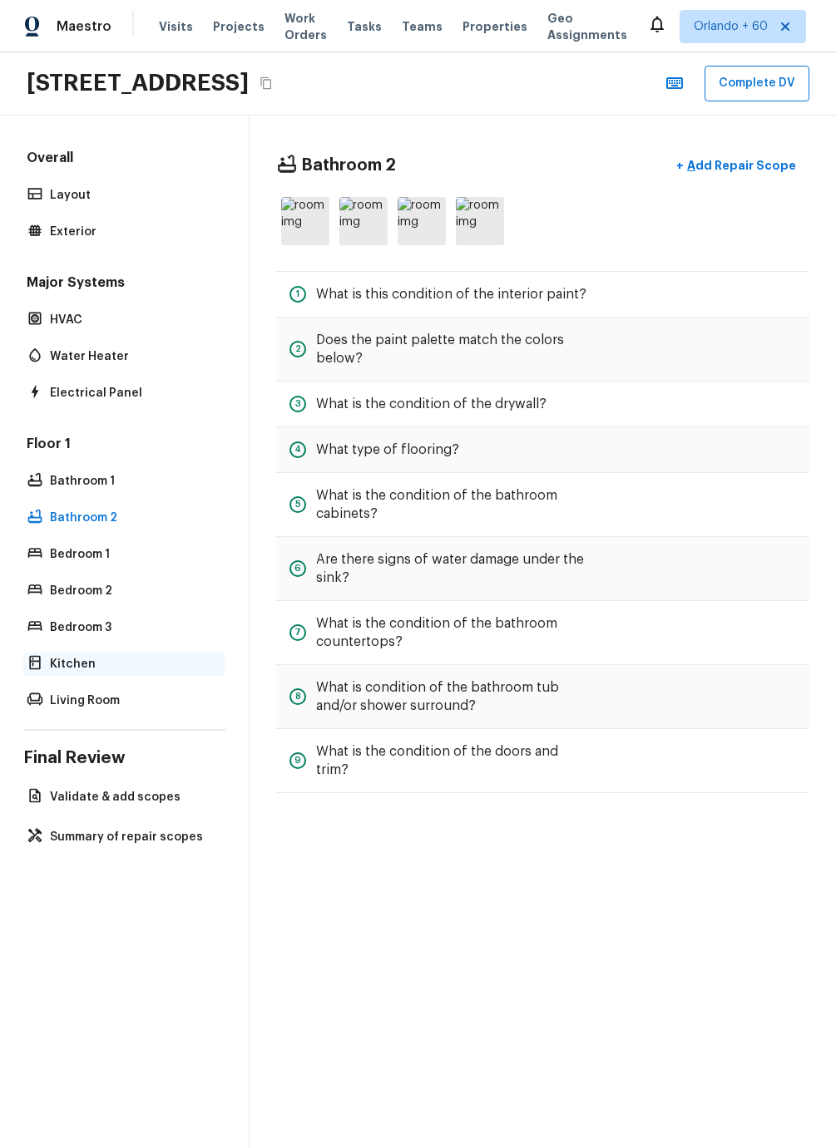
click at [116, 664] on p "Kitchen" at bounding box center [132, 664] width 165 height 17
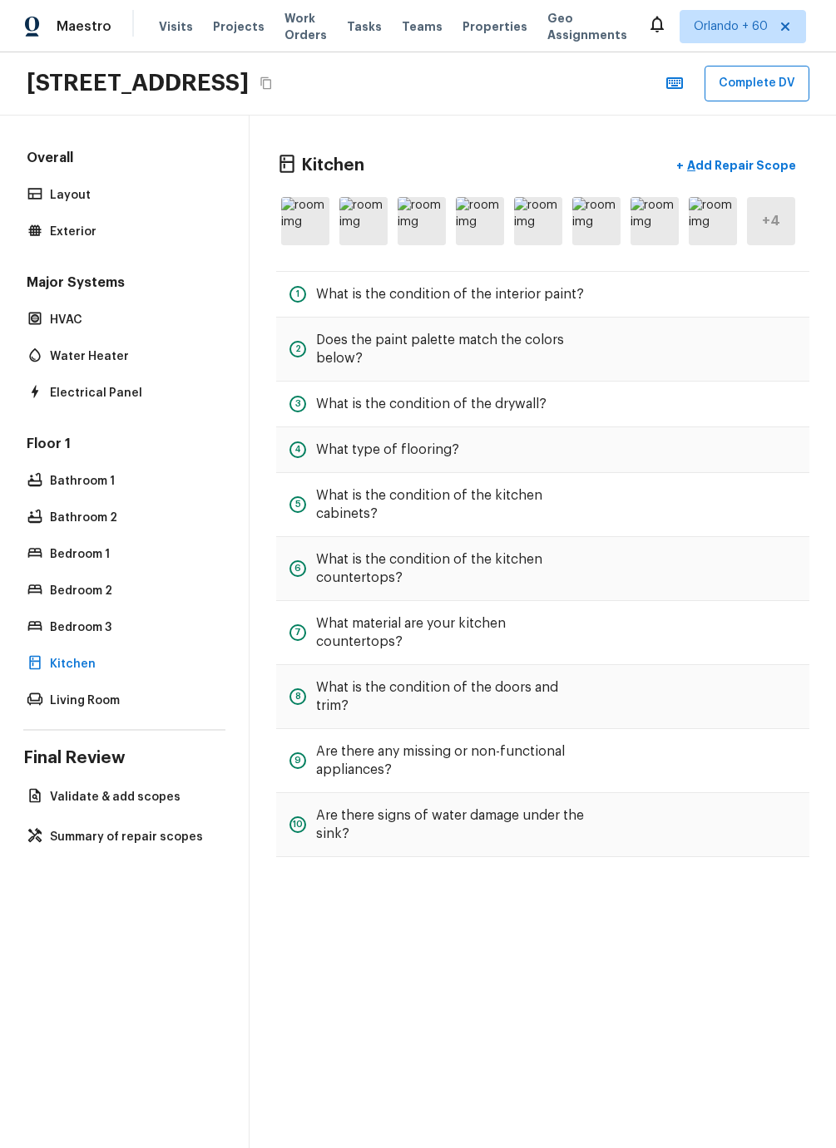
click at [117, 687] on div "Overall Layout Exterior Major Systems HVAC Water Heater Electrical Panel Floor …" at bounding box center [124, 632] width 249 height 1033
click at [116, 687] on p "Living Room" at bounding box center [132, 701] width 165 height 17
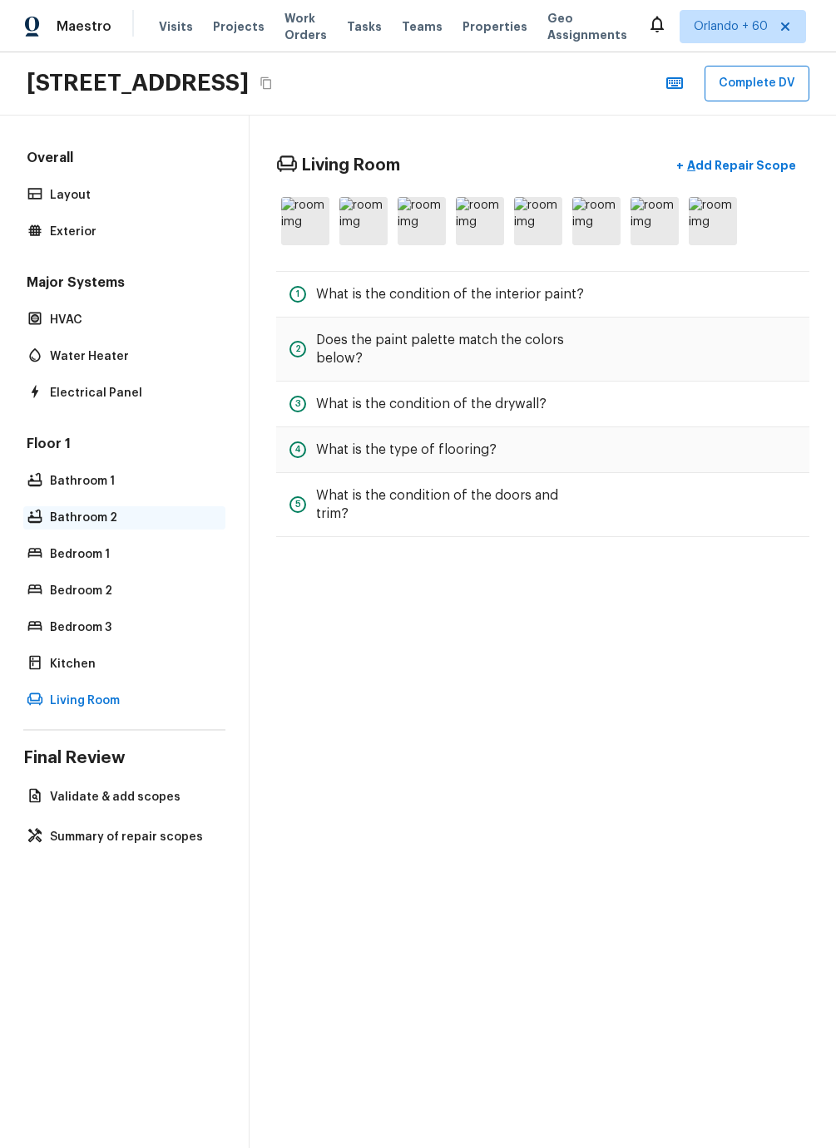
click at [110, 513] on p "Bathroom 2" at bounding box center [132, 518] width 165 height 17
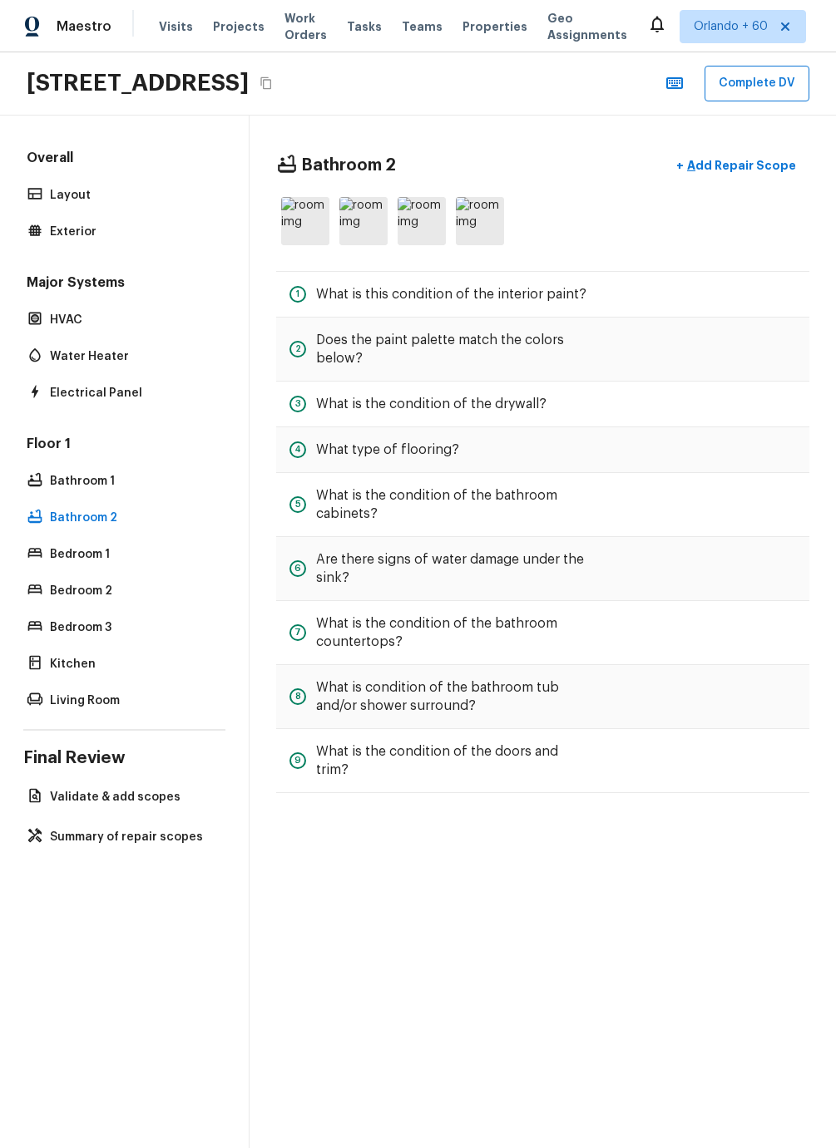
click at [96, 452] on h5 "Floor 1" at bounding box center [124, 446] width 202 height 22
click at [96, 467] on div "Floor 1 Bathroom 1 Bathroom 2 Bedroom 1 Bedroom 2 Bedroom 3 Kitchen Living Room" at bounding box center [124, 574] width 202 height 278
click at [111, 687] on p "Living Room" at bounding box center [132, 701] width 165 height 17
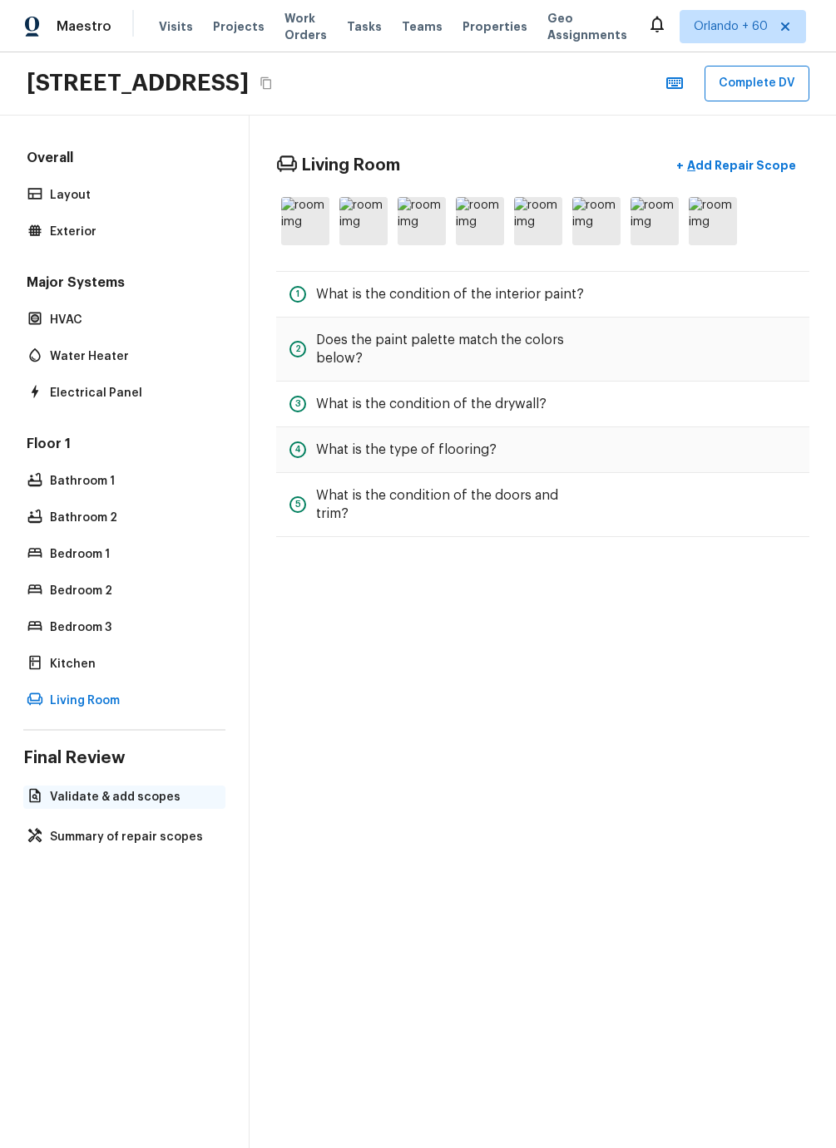
click at [111, 687] on p "Validate & add scopes" at bounding box center [132, 797] width 165 height 17
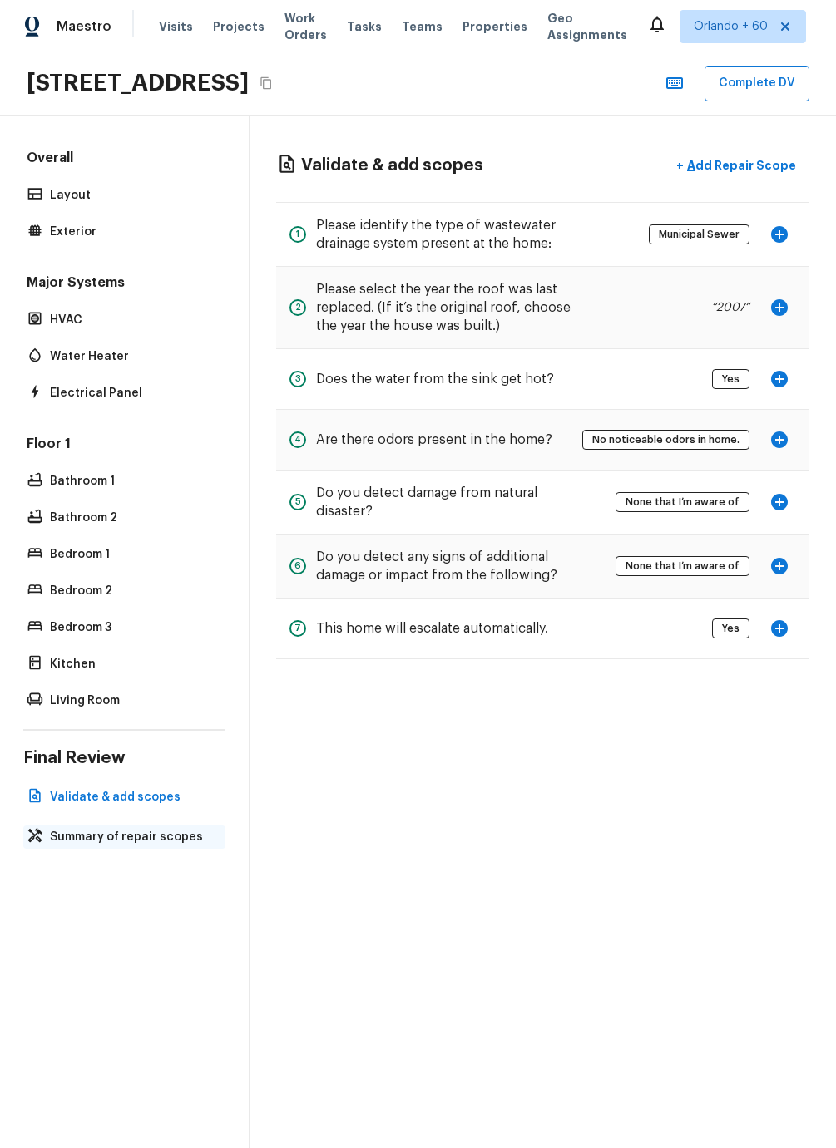
click at [130, 687] on p "Summary of repair scopes" at bounding box center [132, 837] width 165 height 17
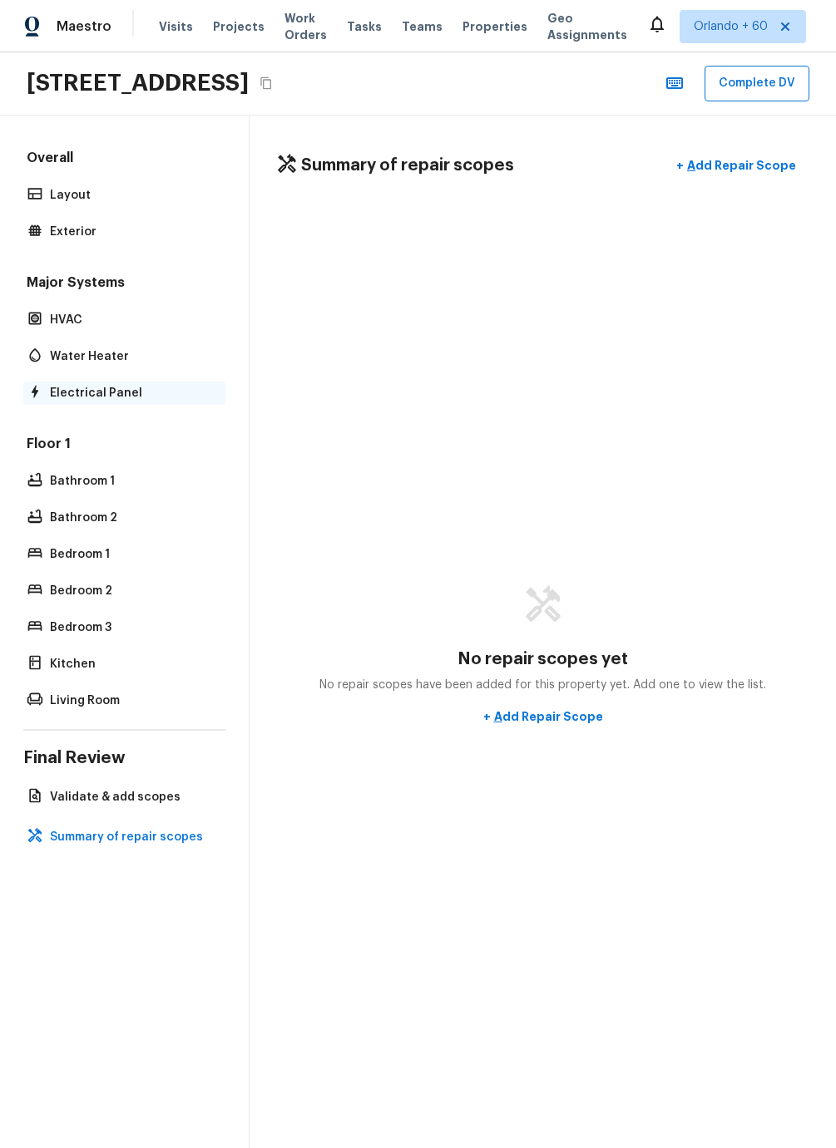
click at [101, 395] on p "Electrical Panel" at bounding box center [132, 393] width 165 height 17
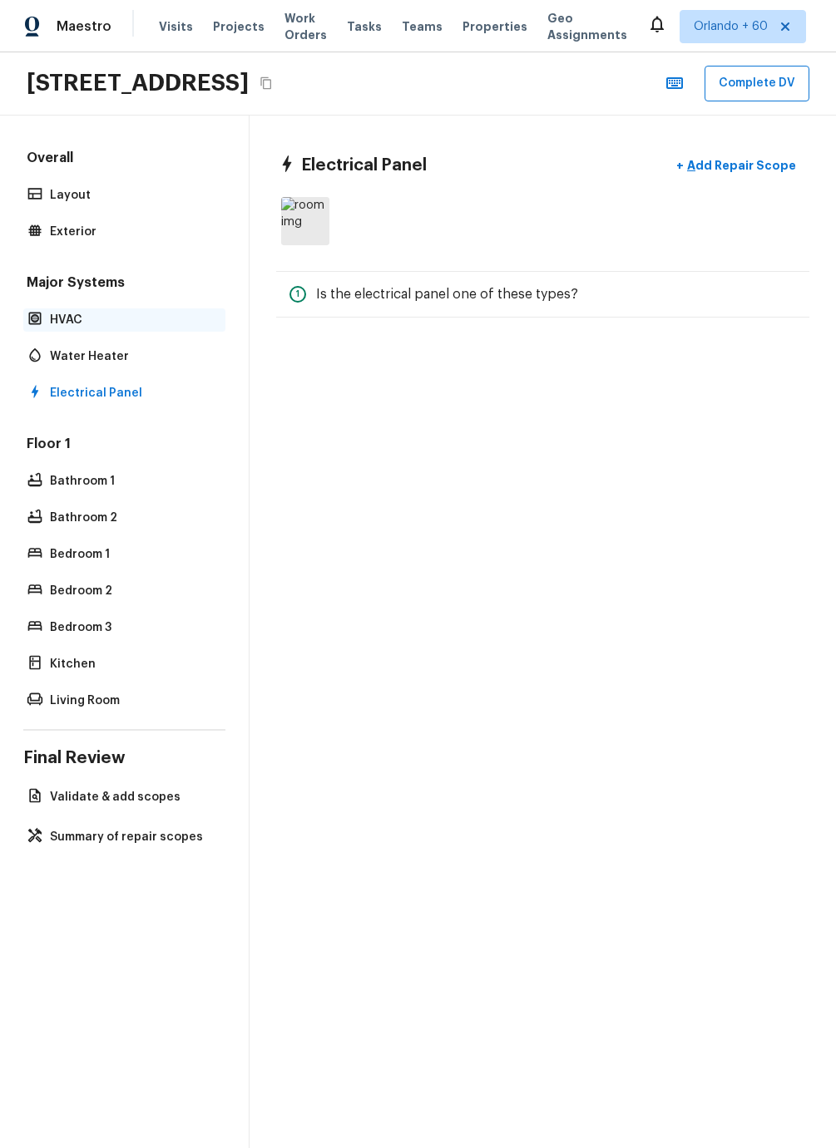
click at [89, 327] on p "HVAC" at bounding box center [132, 320] width 165 height 17
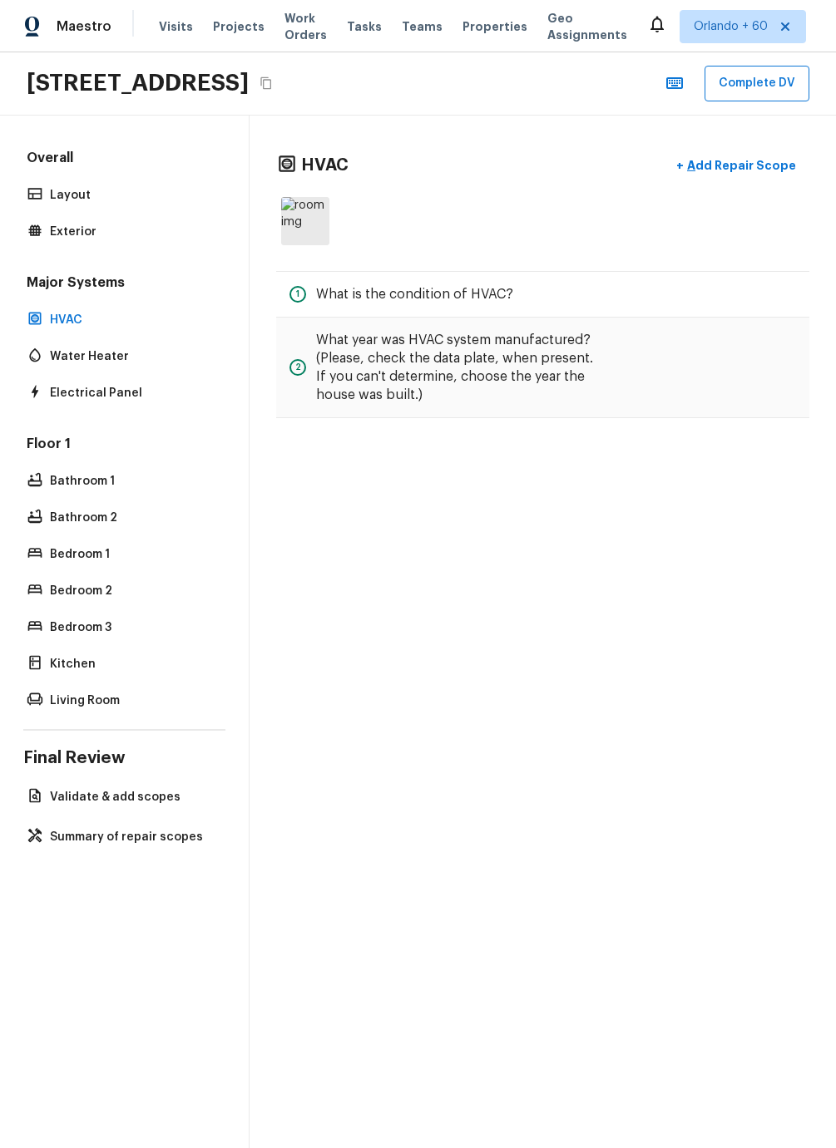
click at [107, 247] on div "Overall Layout Exterior Major Systems HVAC Water Heater Electrical Panel Floor …" at bounding box center [124, 431] width 202 height 564
click at [108, 230] on p "Exterior" at bounding box center [132, 232] width 165 height 17
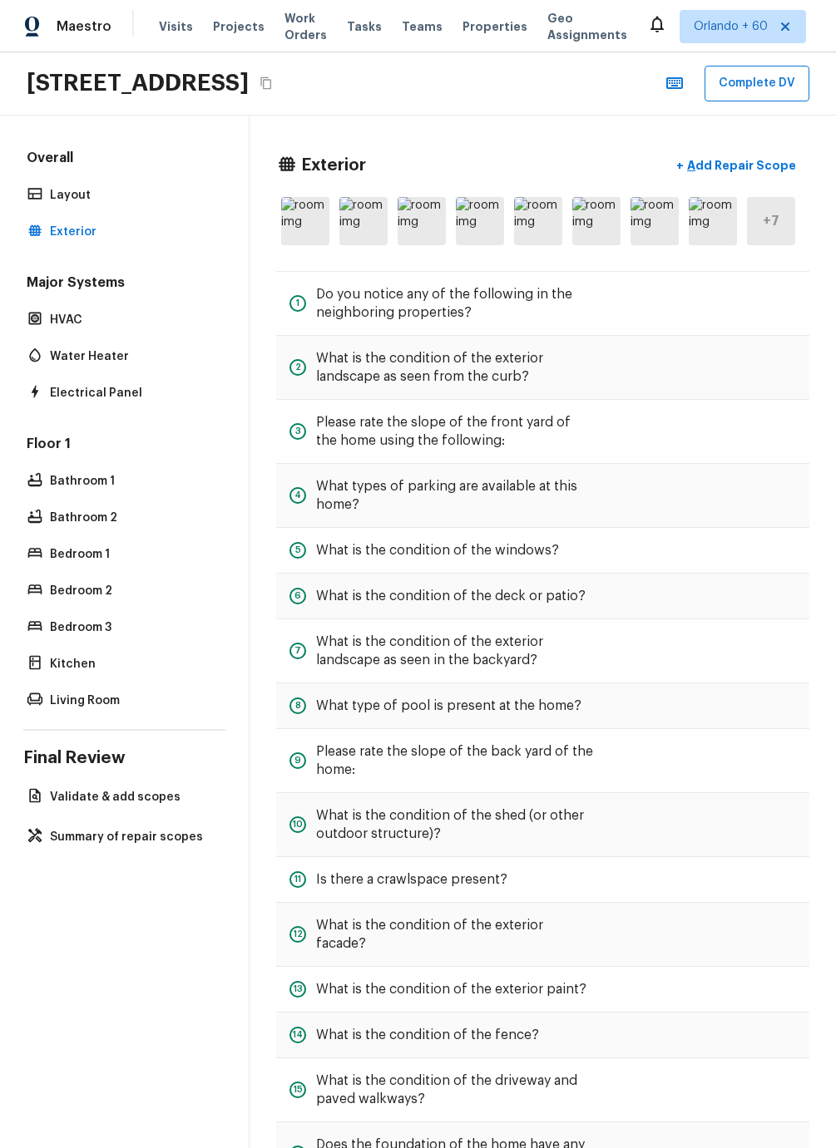
click at [111, 210] on div "Overall Layout Exterior" at bounding box center [124, 196] width 202 height 95
click at [106, 194] on p "Layout" at bounding box center [132, 195] width 165 height 17
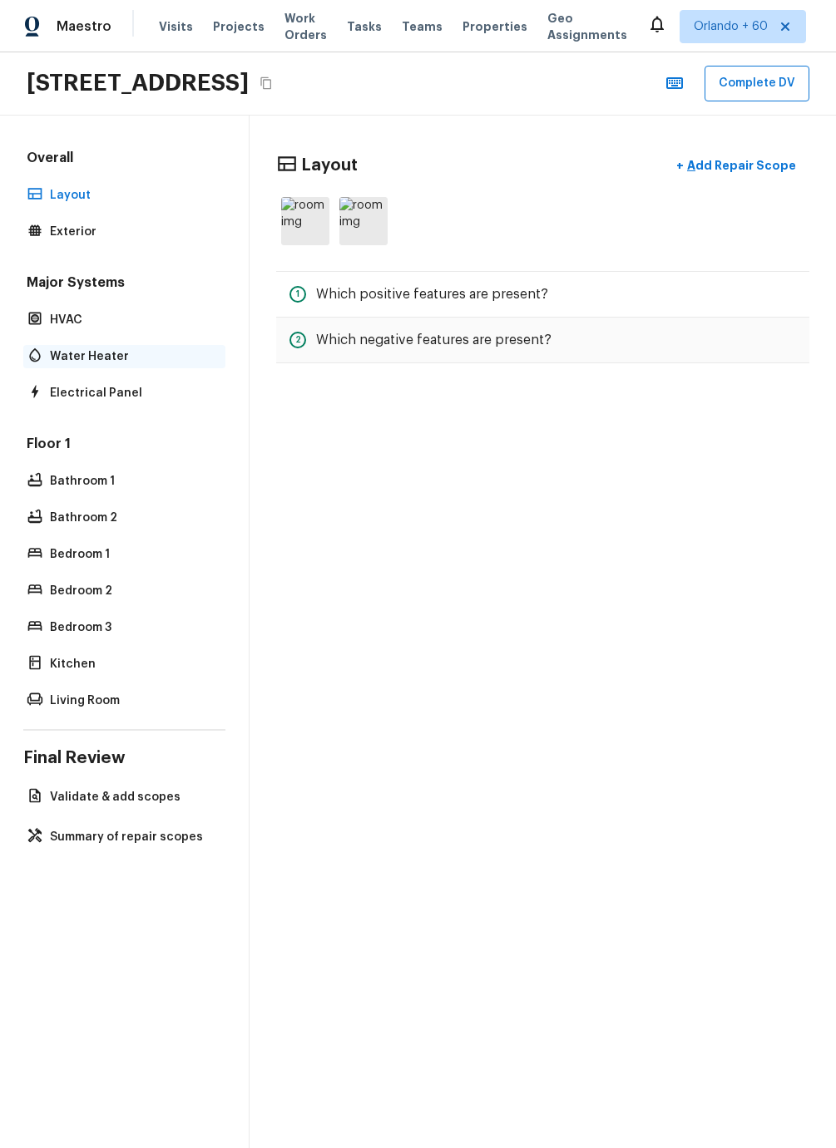
click at [126, 353] on p "Water Heater" at bounding box center [132, 356] width 165 height 17
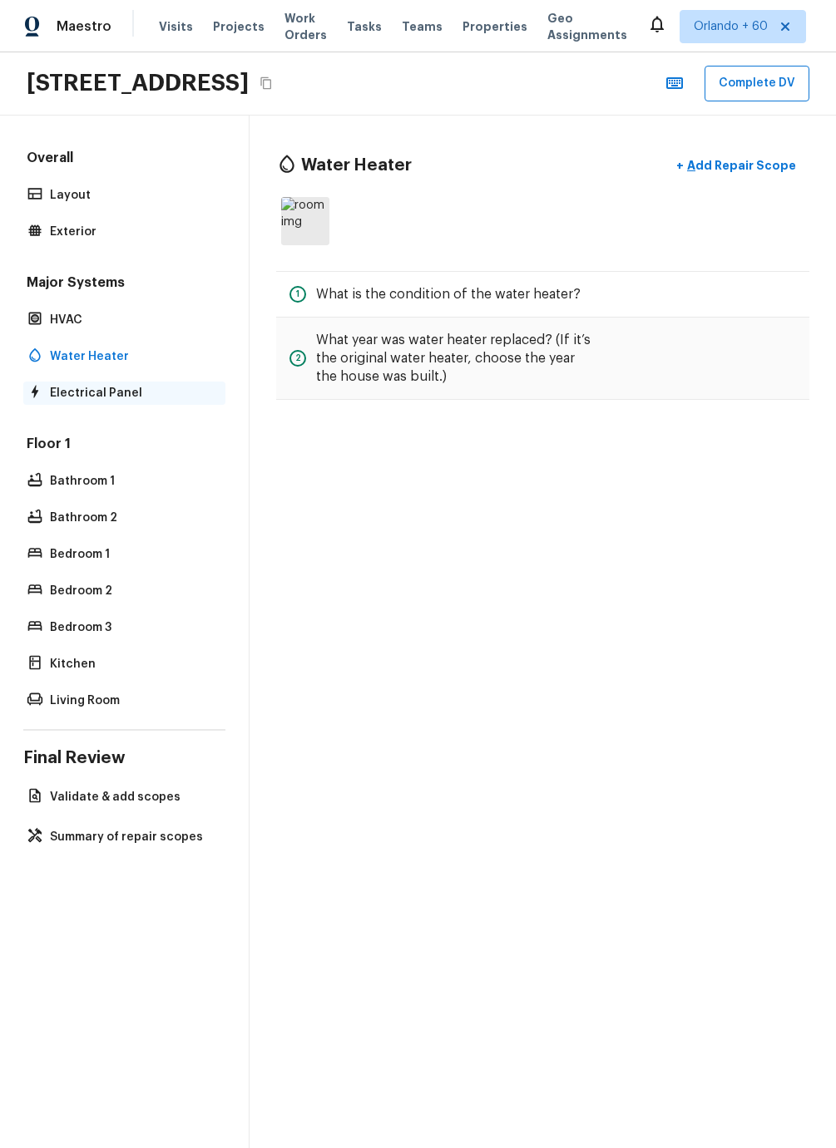
click at [116, 388] on p "Electrical Panel" at bounding box center [132, 393] width 165 height 17
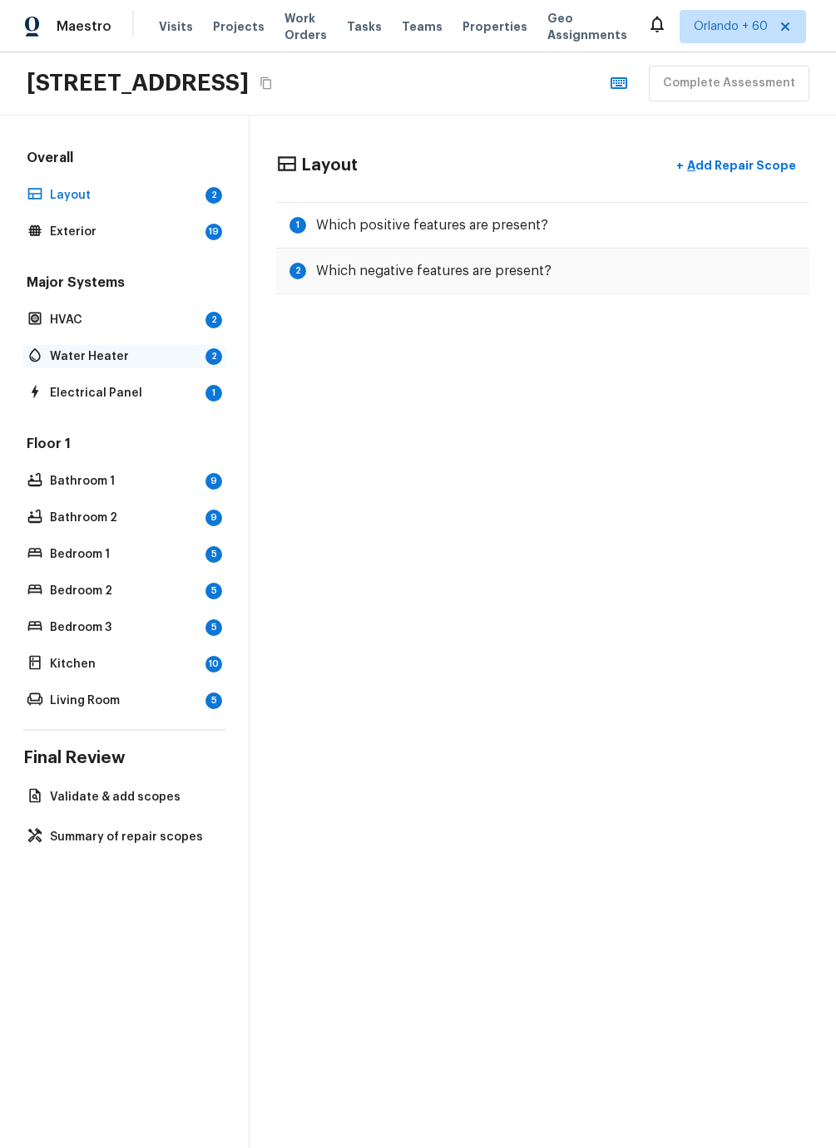
click at [128, 368] on div "Water Heater 2" at bounding box center [124, 356] width 202 height 23
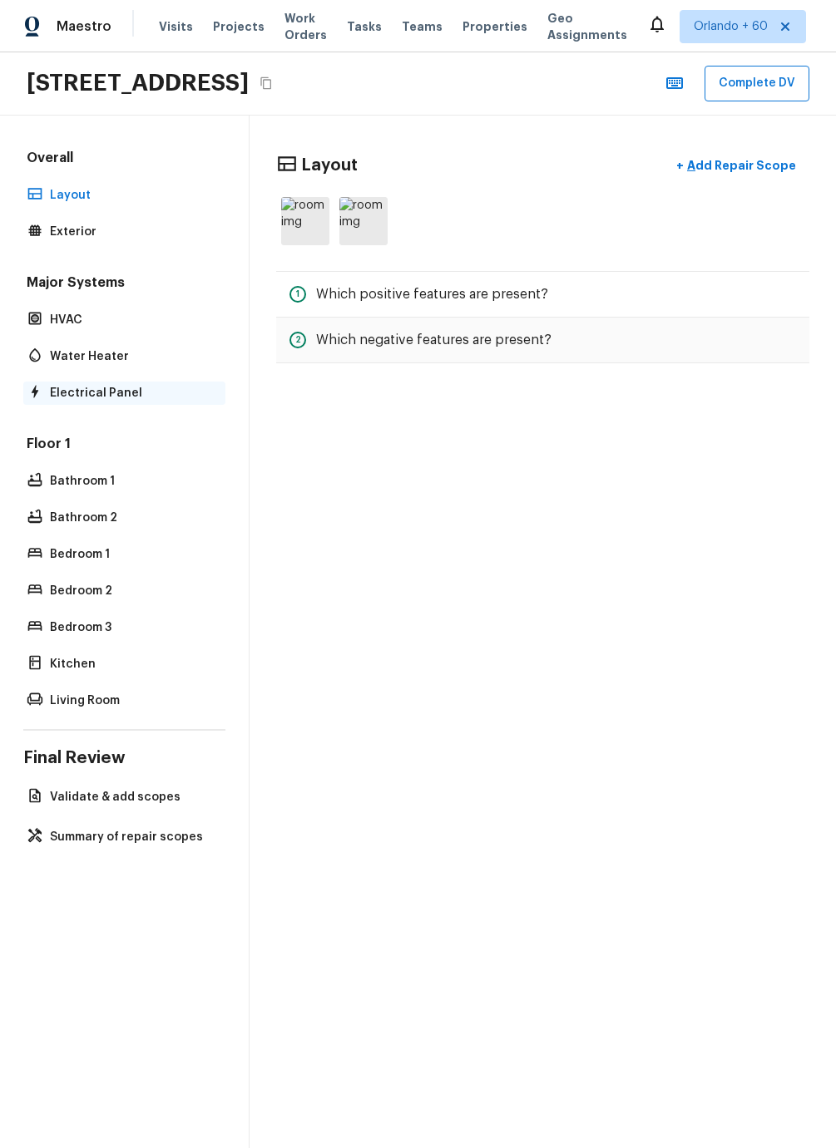
click at [101, 397] on p "Electrical Panel" at bounding box center [132, 393] width 165 height 17
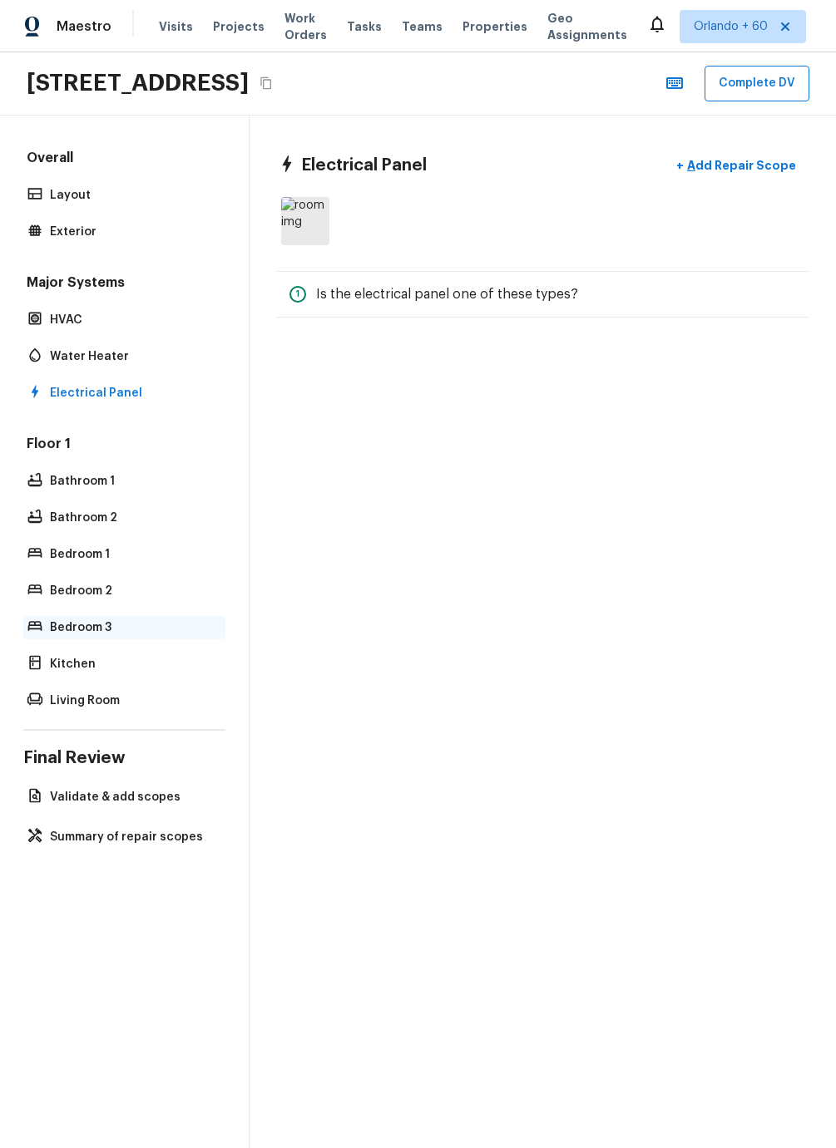
click at [98, 624] on p "Bedroom 3" at bounding box center [132, 628] width 165 height 17
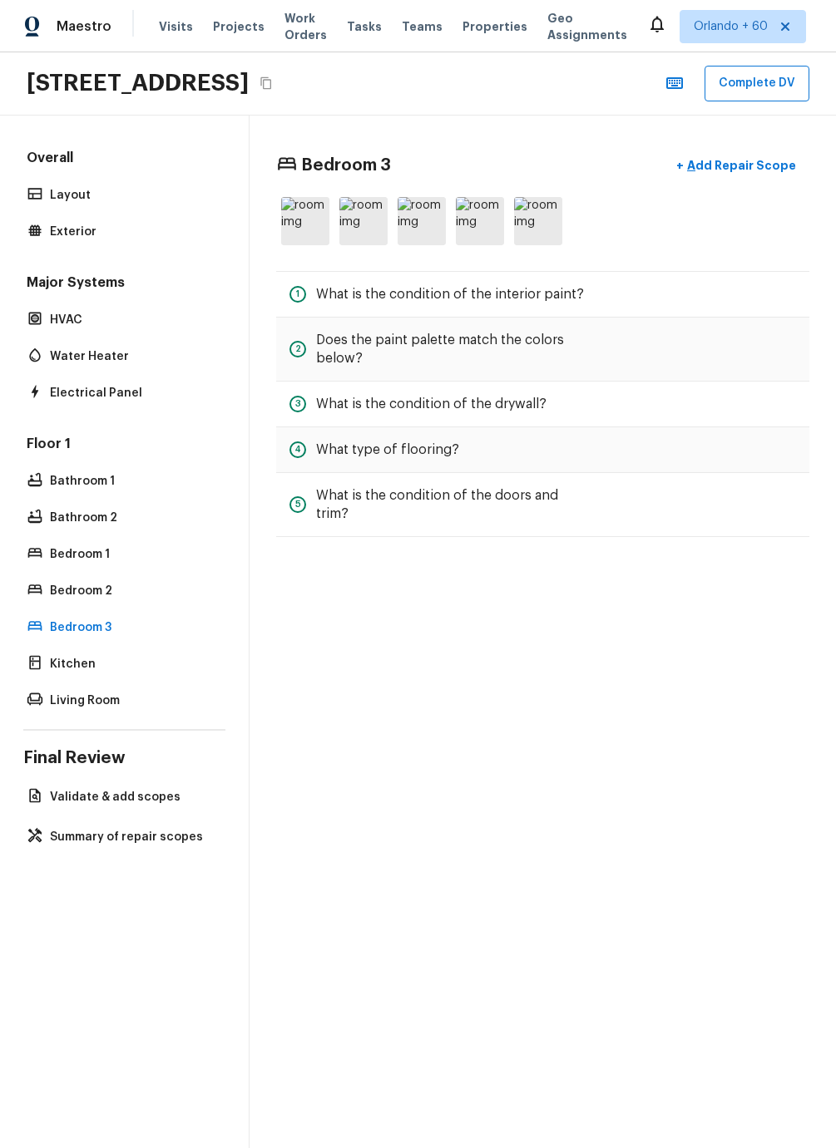
click at [126, 720] on div "Overall Layout Exterior Major Systems HVAC Water Heater Electrical Panel Floor …" at bounding box center [124, 632] width 249 height 1033
click at [127, 704] on p "Living Room" at bounding box center [132, 701] width 165 height 17
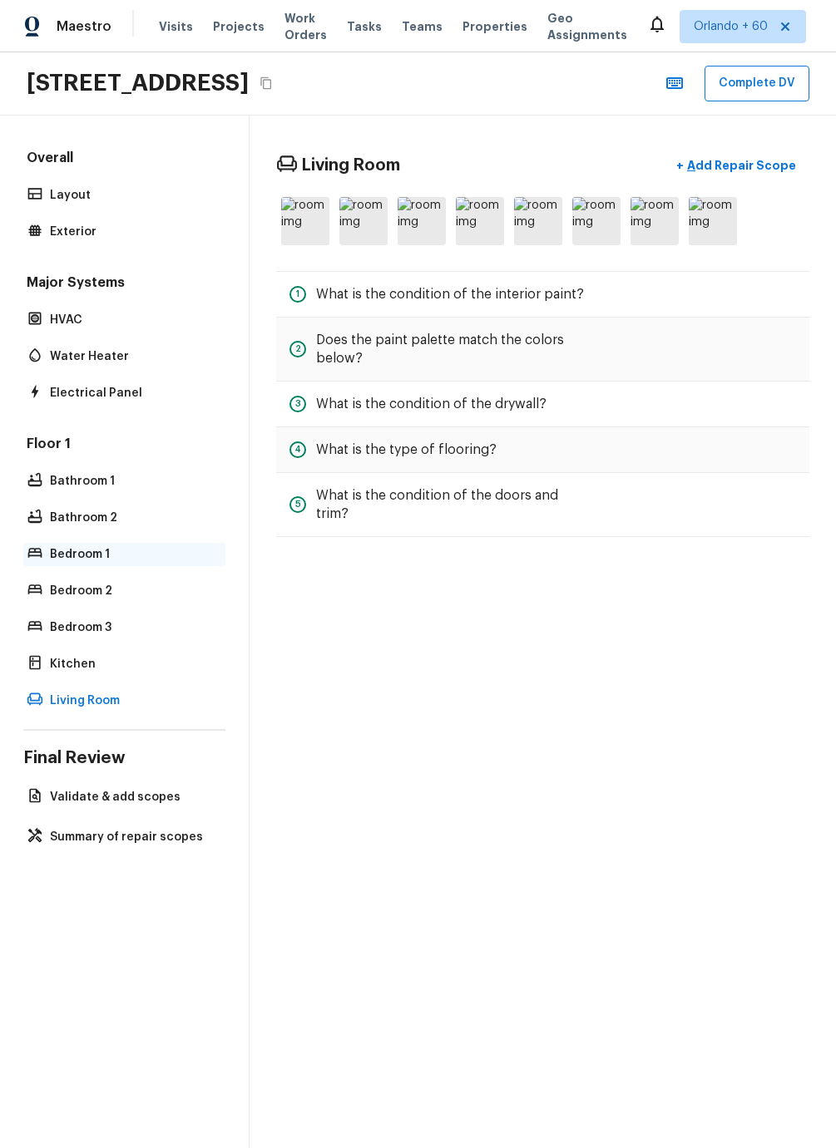
click at [138, 551] on p "Bedroom 1" at bounding box center [132, 554] width 165 height 17
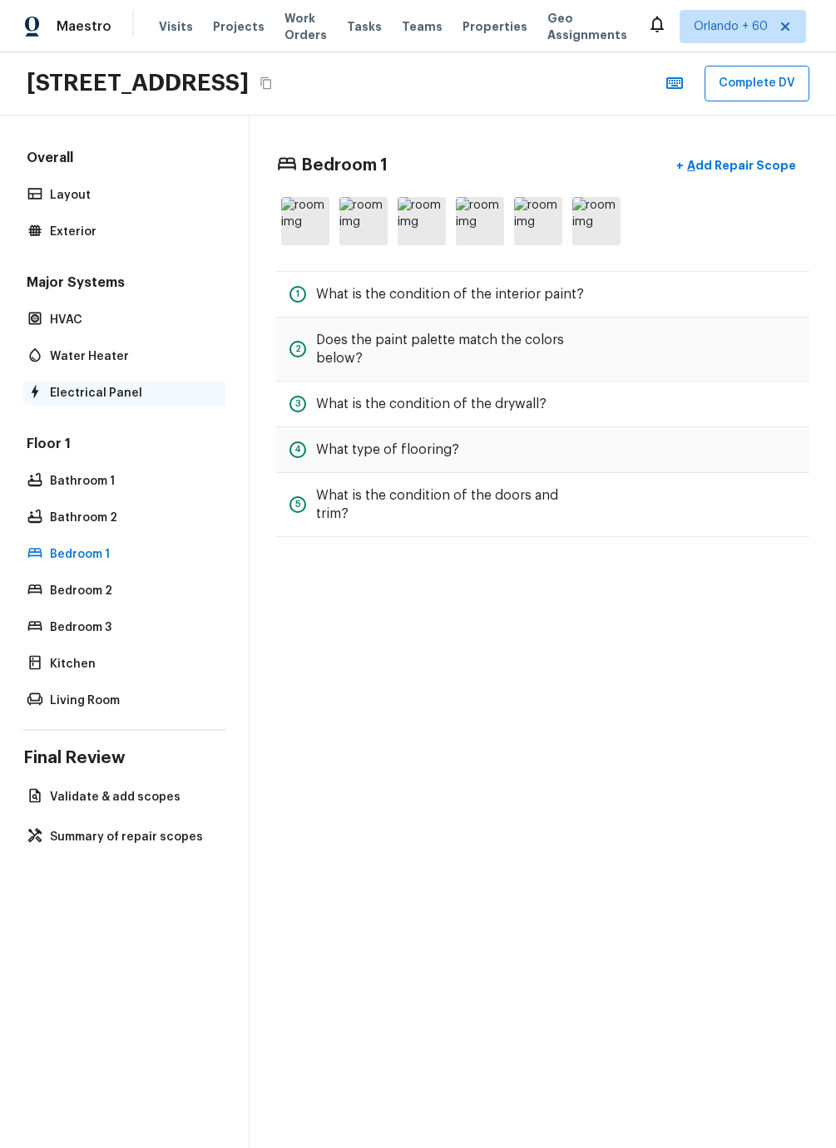
click at [135, 383] on div "Electrical Panel" at bounding box center [124, 393] width 202 height 23
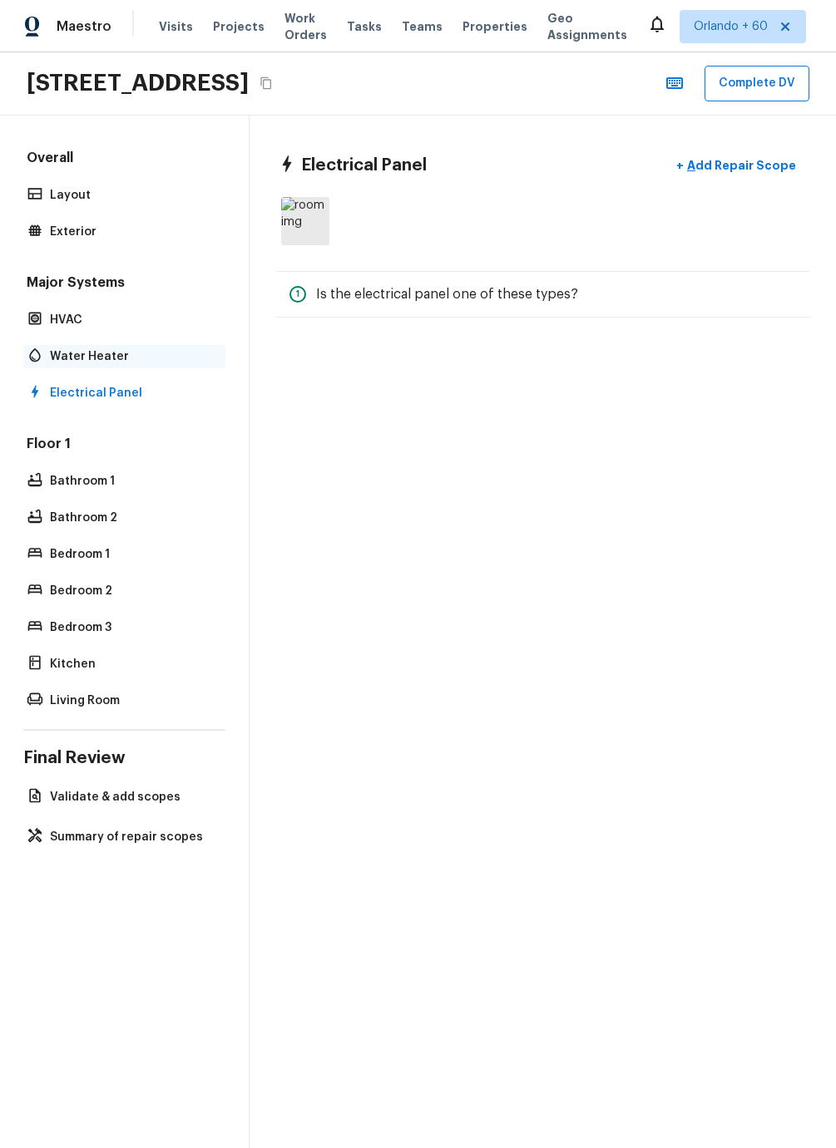
click at [93, 363] on p "Water Heater" at bounding box center [132, 356] width 165 height 17
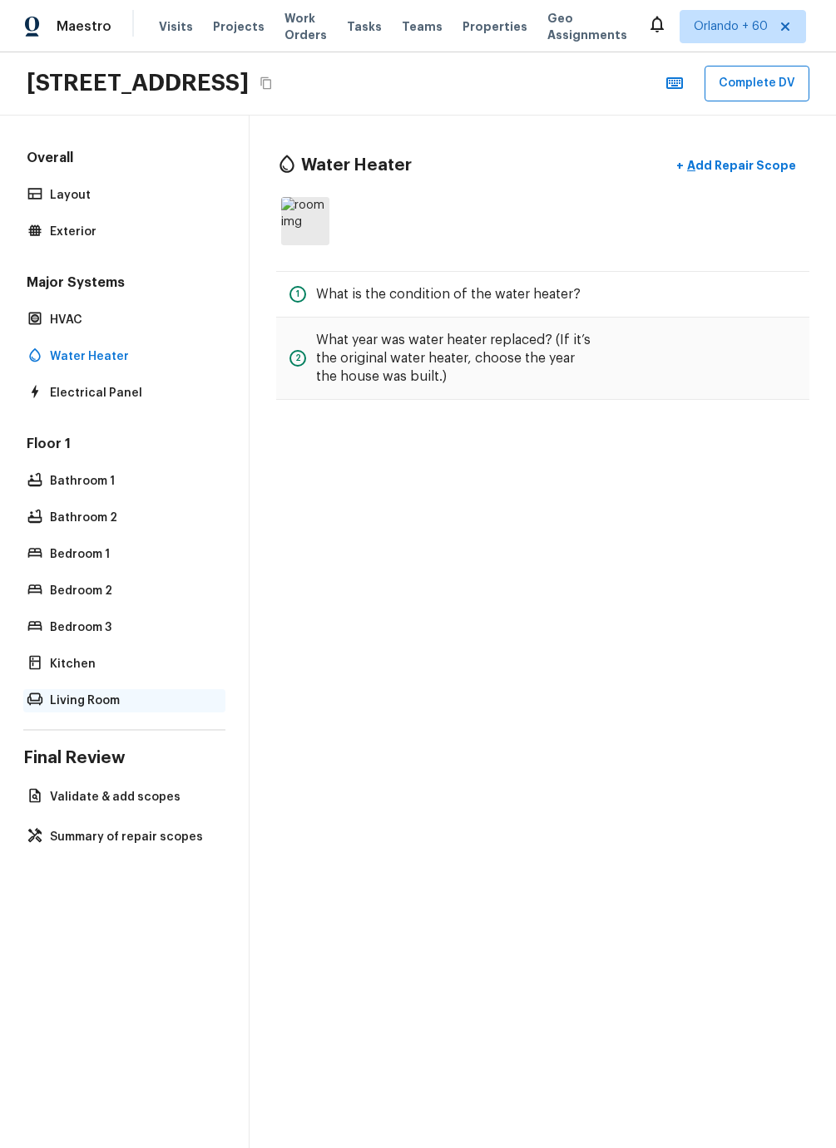
click at [116, 703] on p "Living Room" at bounding box center [132, 701] width 165 height 17
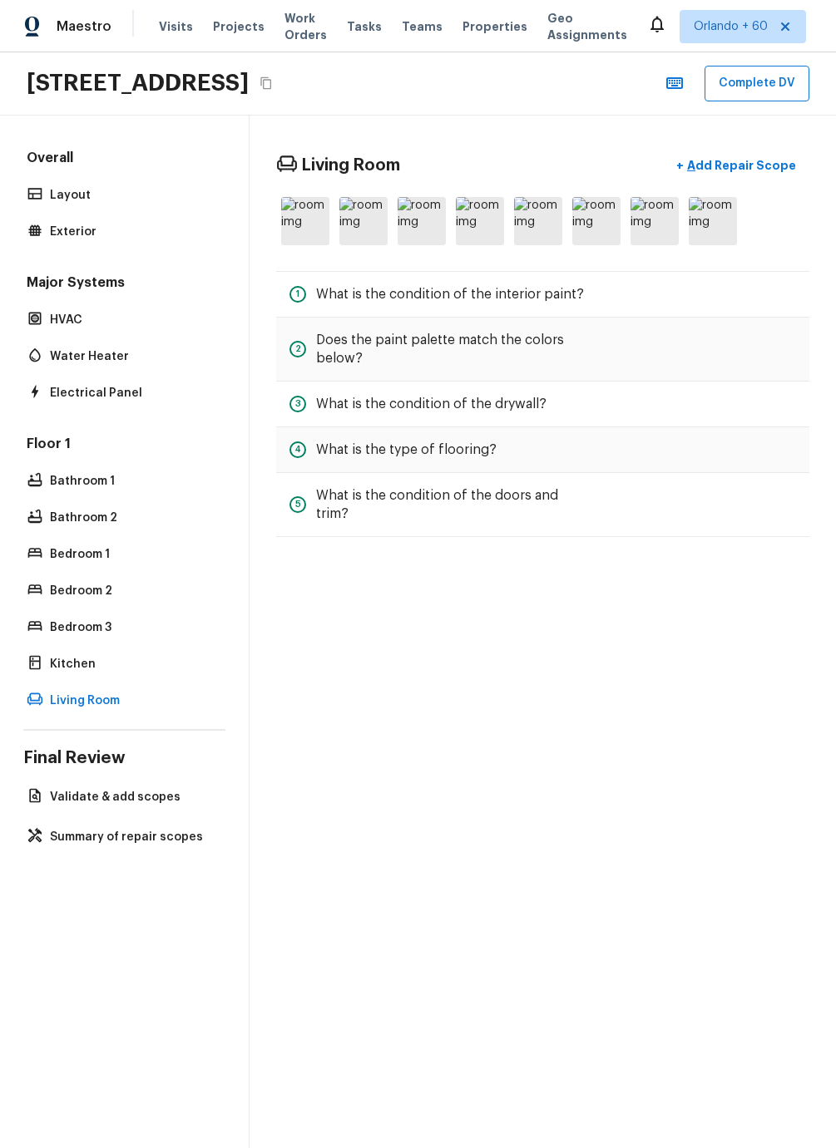
click at [112, 680] on div "Floor 1 Bathroom 1 Bathroom 2 Bedroom 1 Bedroom 2 Bedroom 3 Kitchen Living Room" at bounding box center [124, 574] width 202 height 278
click at [109, 674] on div "Kitchen" at bounding box center [124, 664] width 202 height 23
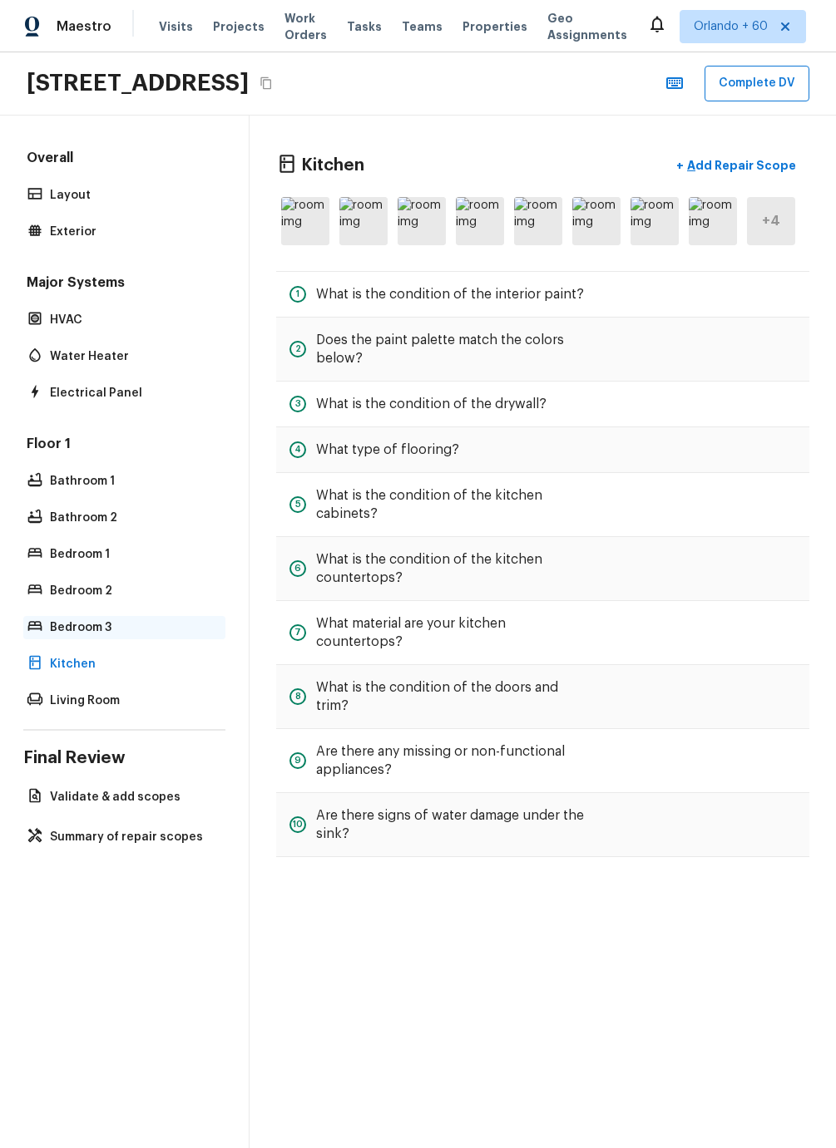
click at [93, 626] on p "Bedroom 3" at bounding box center [132, 628] width 165 height 17
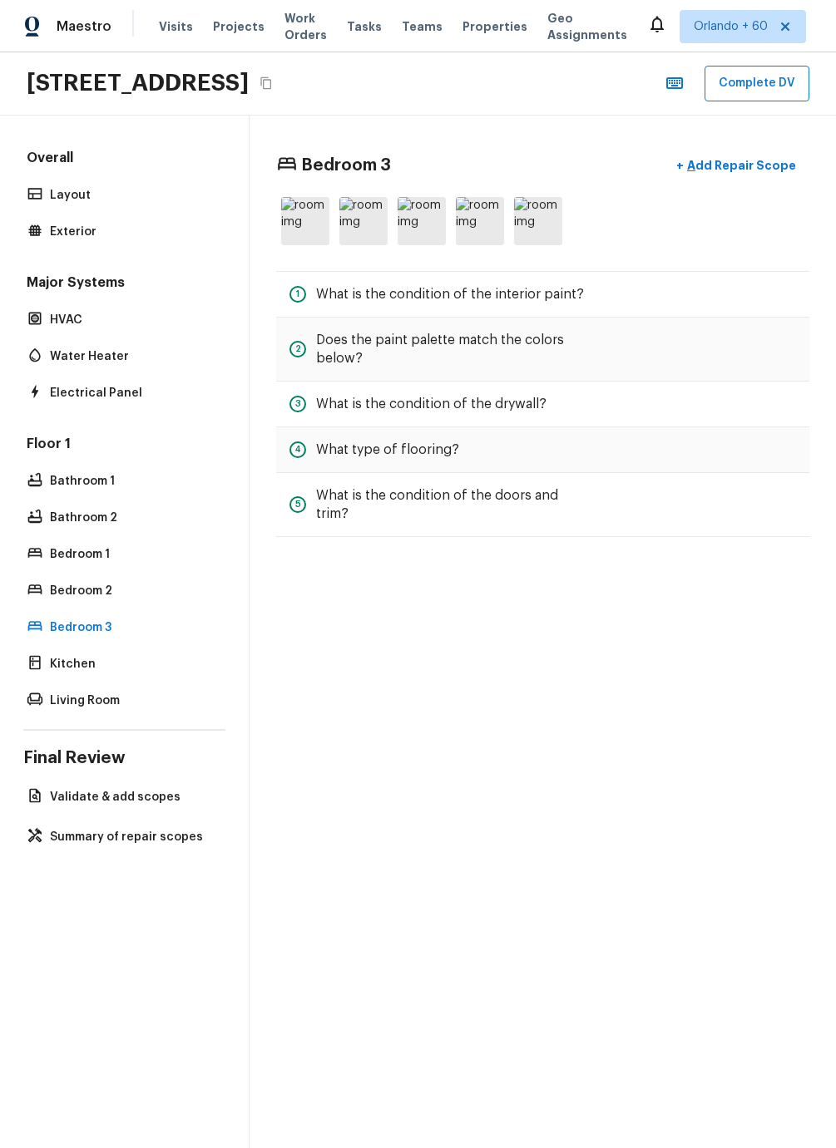
click at [149, 569] on div "Floor 1 Bathroom 1 Bathroom 2 Bedroom 1 Bedroom 2 Bedroom 3 Kitchen Living Room" at bounding box center [124, 574] width 202 height 278
click at [136, 571] on div "Floor 1 Bathroom 1 Bathroom 2 Bedroom 1 Bedroom 2 Bedroom 3 Kitchen Living Room" at bounding box center [124, 574] width 202 height 278
click at [116, 574] on div "Floor 1 Bathroom 1 Bathroom 2 Bedroom 1 Bedroom 2 Bedroom 3 Kitchen Living Room" at bounding box center [124, 574] width 202 height 278
click at [104, 549] on p "Bedroom 1" at bounding box center [132, 554] width 165 height 17
click at [90, 510] on p "Bathroom 2" at bounding box center [132, 518] width 165 height 17
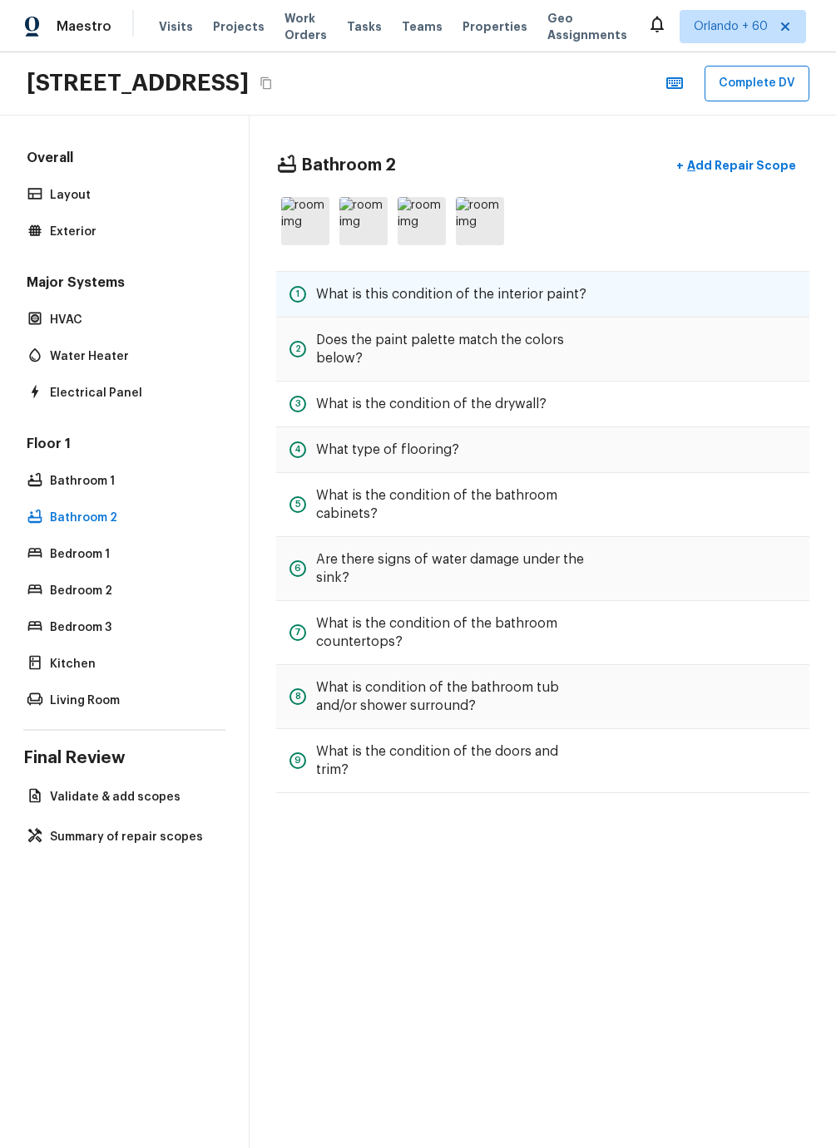
click at [478, 304] on div "1 What is this condition of the interior paint?" at bounding box center [542, 294] width 533 height 47
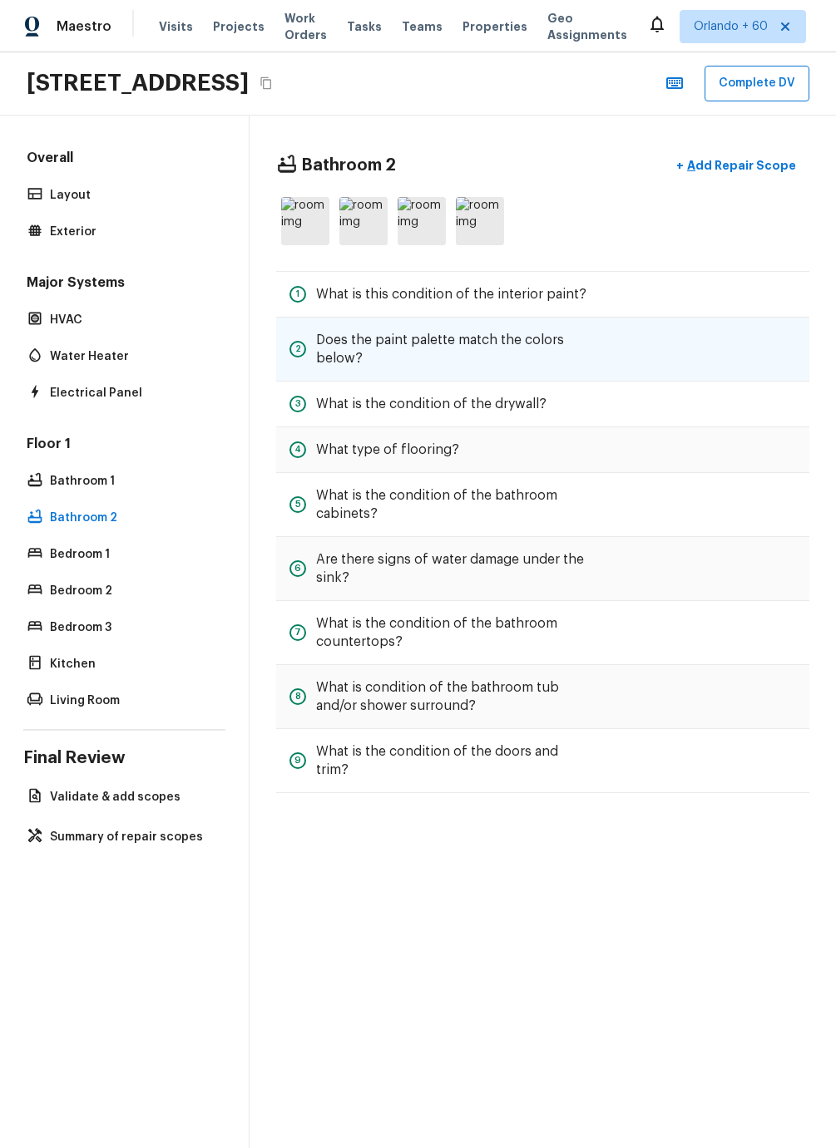
click at [473, 352] on h5 "Does the paint palette match the colors below?" at bounding box center [454, 349] width 277 height 37
click at [115, 432] on div "Overall Layout Exterior Major Systems HVAC Water Heater Electrical Panel Floor …" at bounding box center [124, 431] width 202 height 564
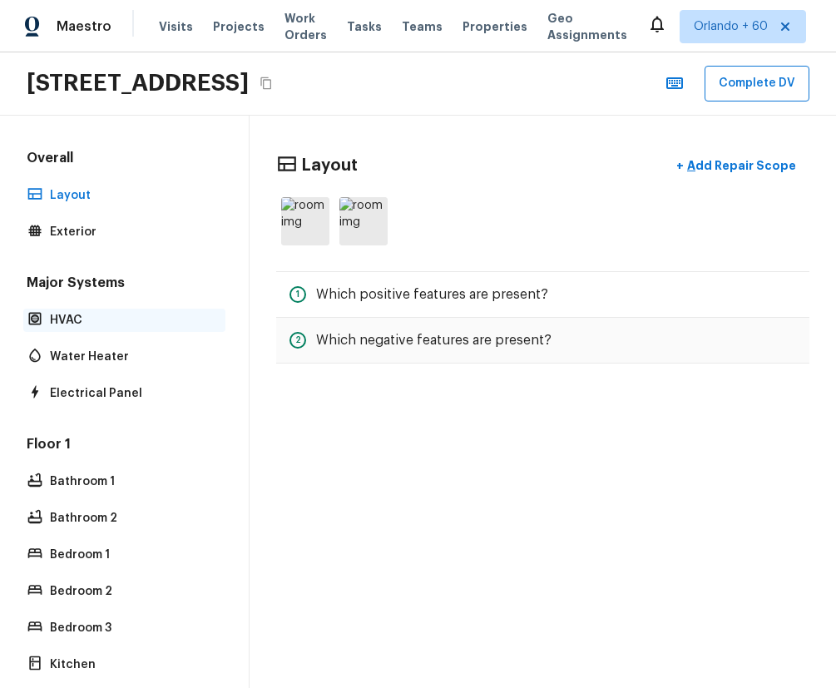
click at [89, 328] on p "HVAC" at bounding box center [132, 320] width 165 height 17
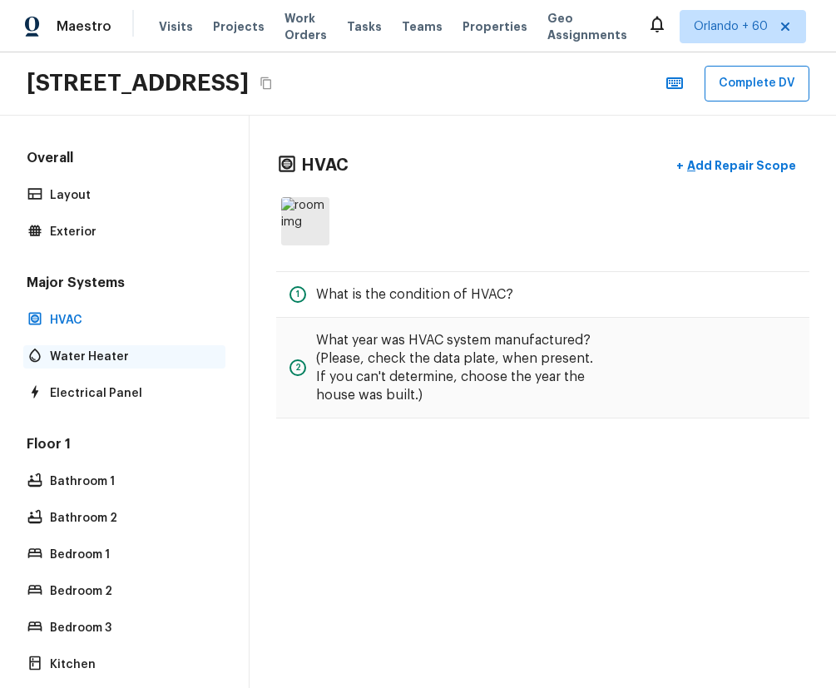
click at [113, 355] on p "Water Heater" at bounding box center [132, 356] width 165 height 17
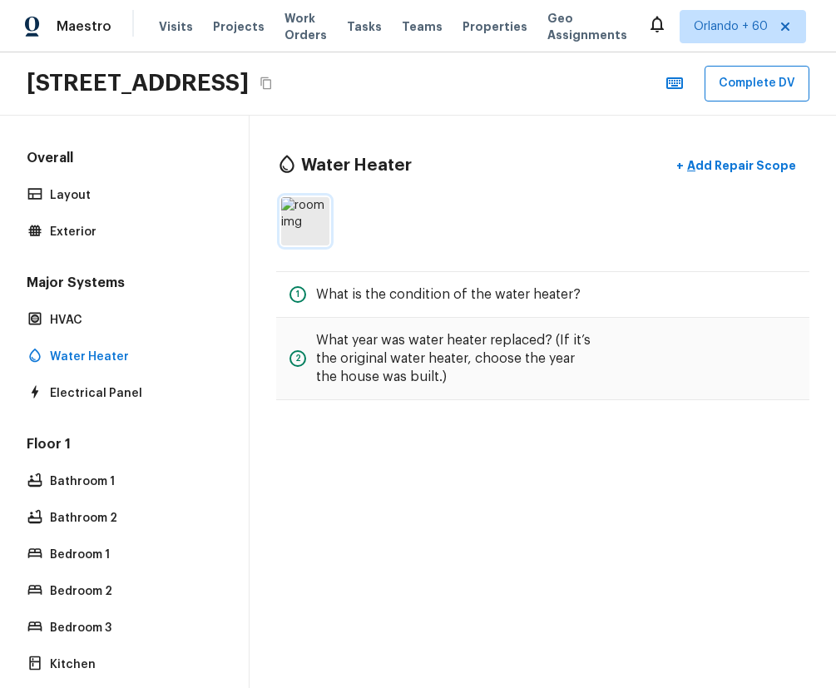
click at [283, 225] on img at bounding box center [305, 221] width 48 height 48
click at [305, 213] on img at bounding box center [305, 221] width 48 height 48
click at [135, 484] on p "Bathroom 1" at bounding box center [132, 481] width 165 height 17
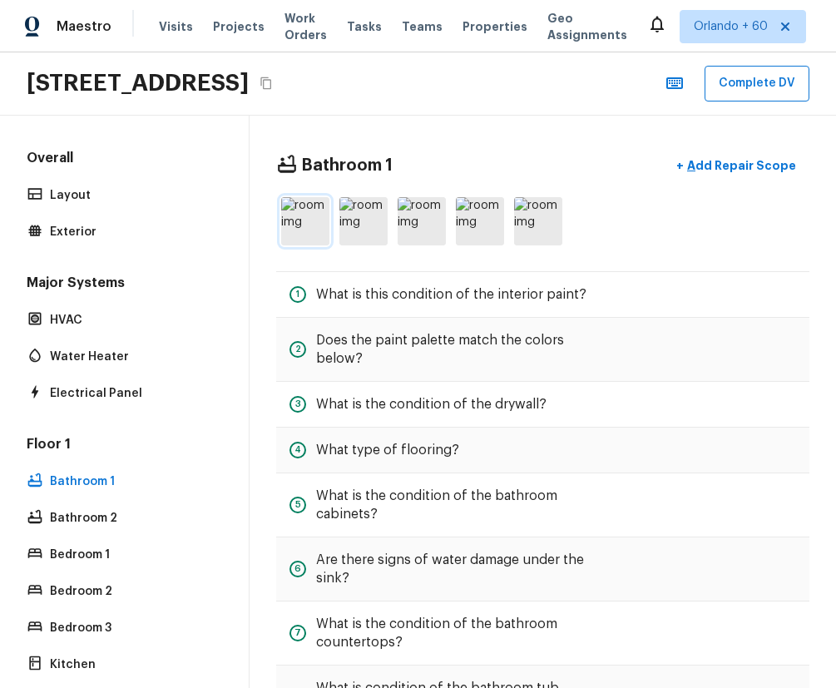
click at [322, 215] on img at bounding box center [305, 221] width 48 height 48
click at [91, 212] on div "Overall Layout Exterior" at bounding box center [124, 196] width 202 height 95
click at [92, 225] on p "Exterior" at bounding box center [132, 232] width 165 height 17
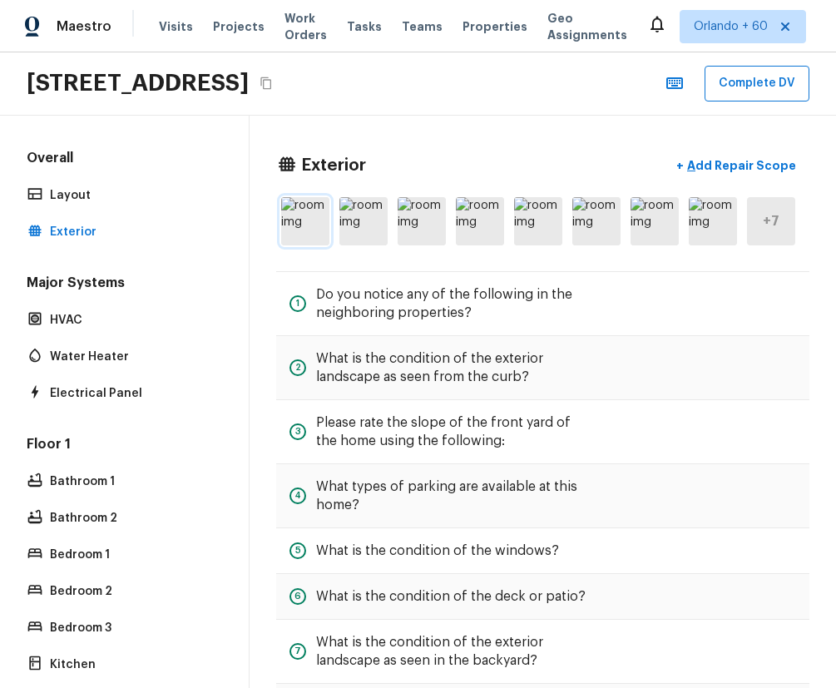
click at [306, 231] on img at bounding box center [305, 221] width 48 height 48
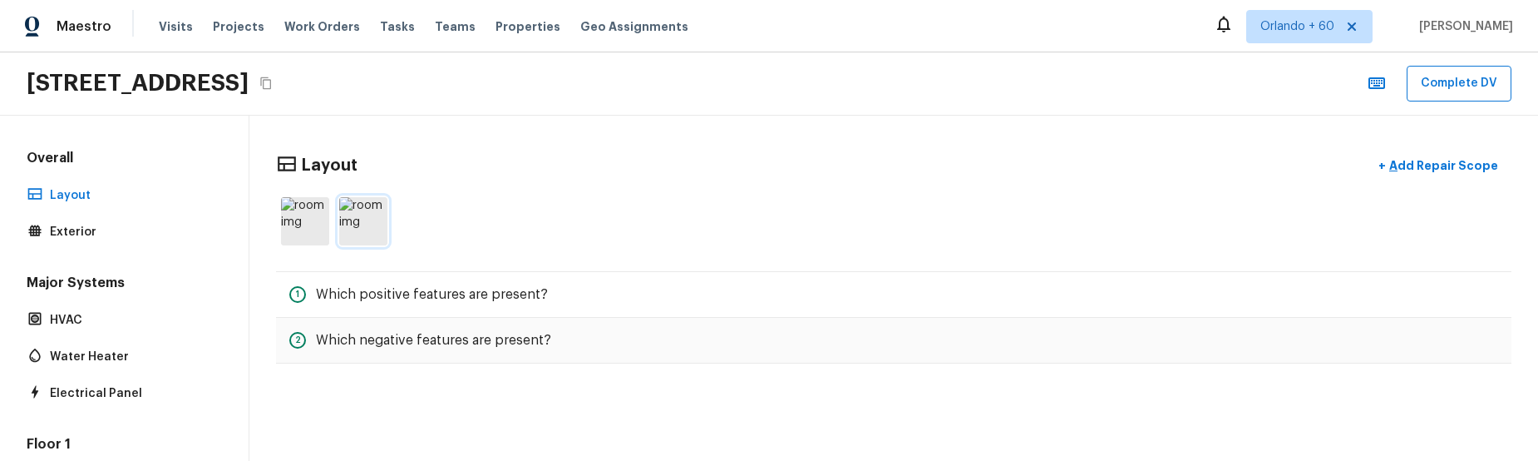
click at [386, 230] on img at bounding box center [363, 221] width 48 height 48
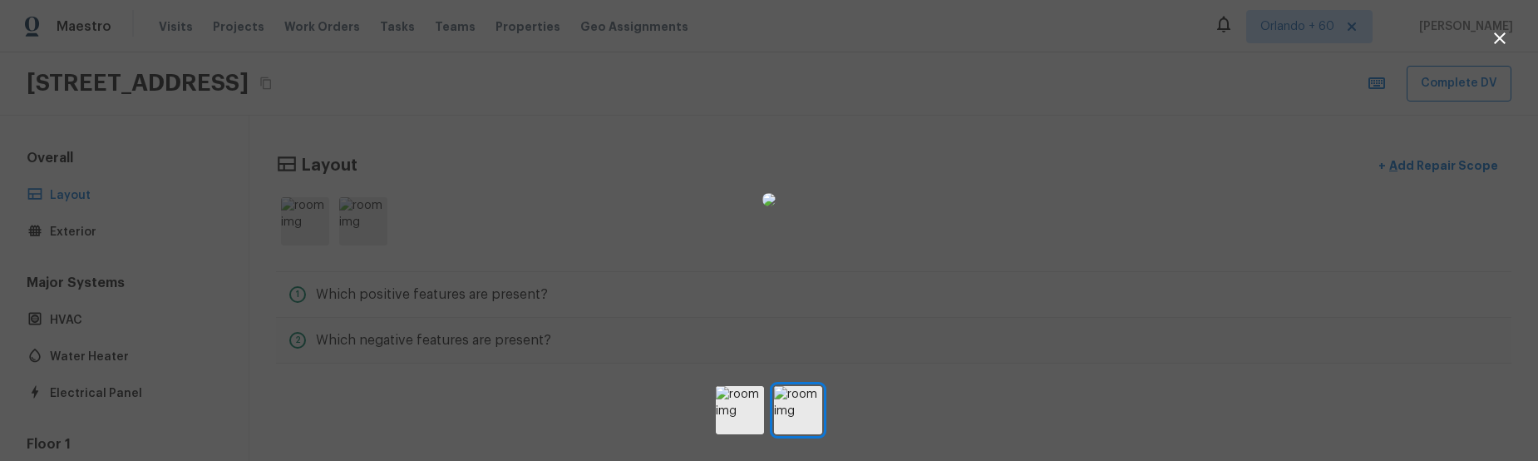
click at [463, 235] on div at bounding box center [769, 200] width 1538 height 346
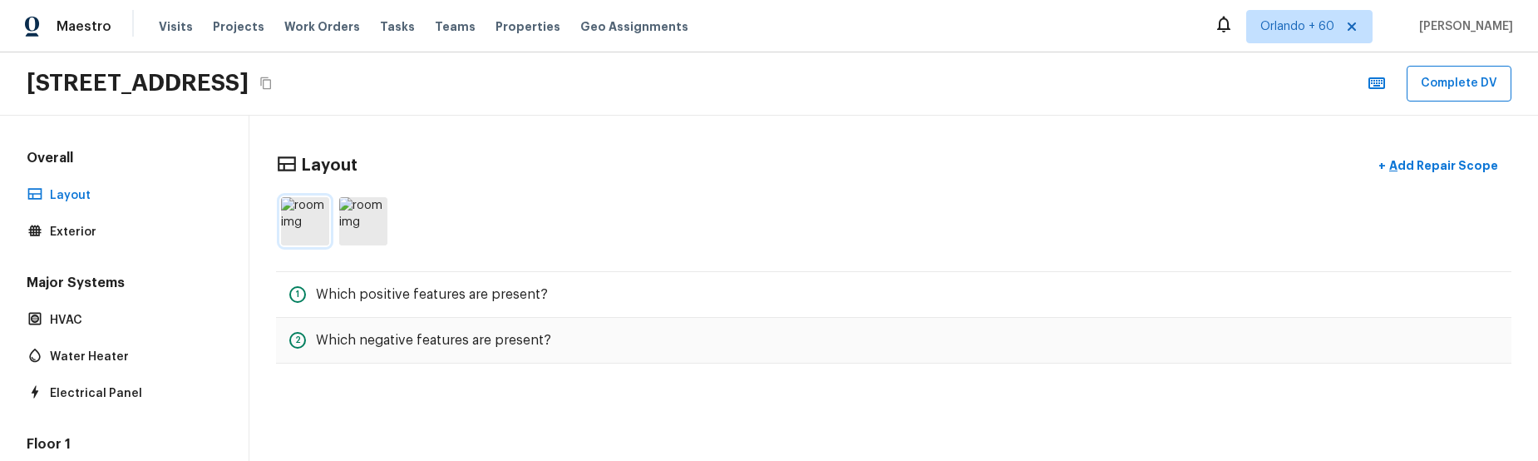
click at [285, 226] on img at bounding box center [305, 221] width 48 height 48
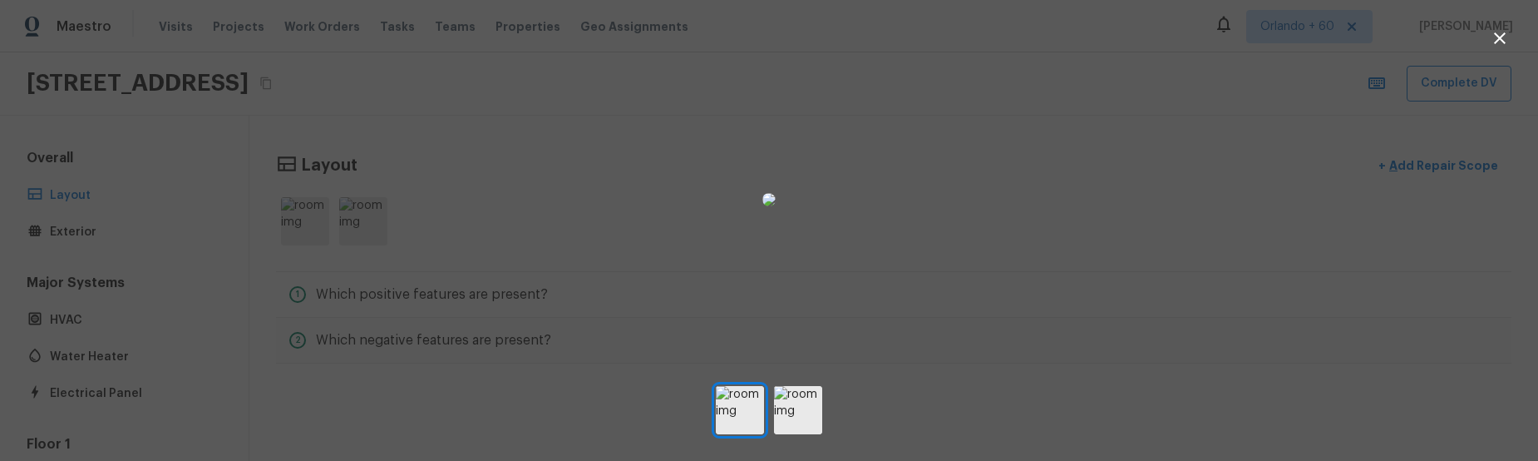
click at [507, 231] on div at bounding box center [769, 200] width 1538 height 346
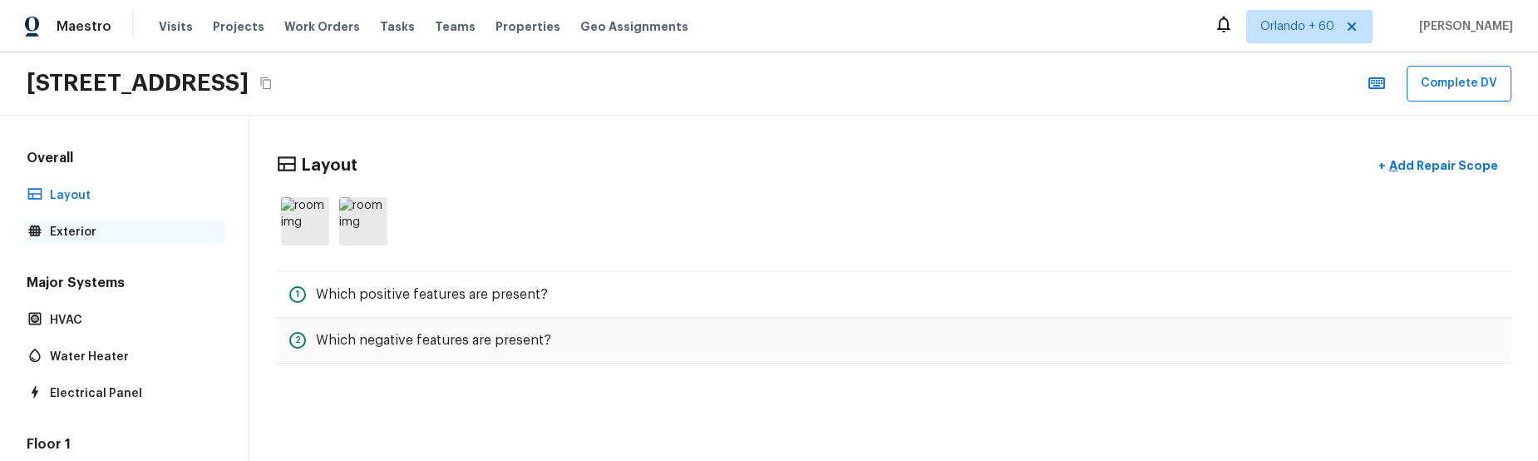
click at [70, 228] on p "Exterior" at bounding box center [132, 232] width 165 height 17
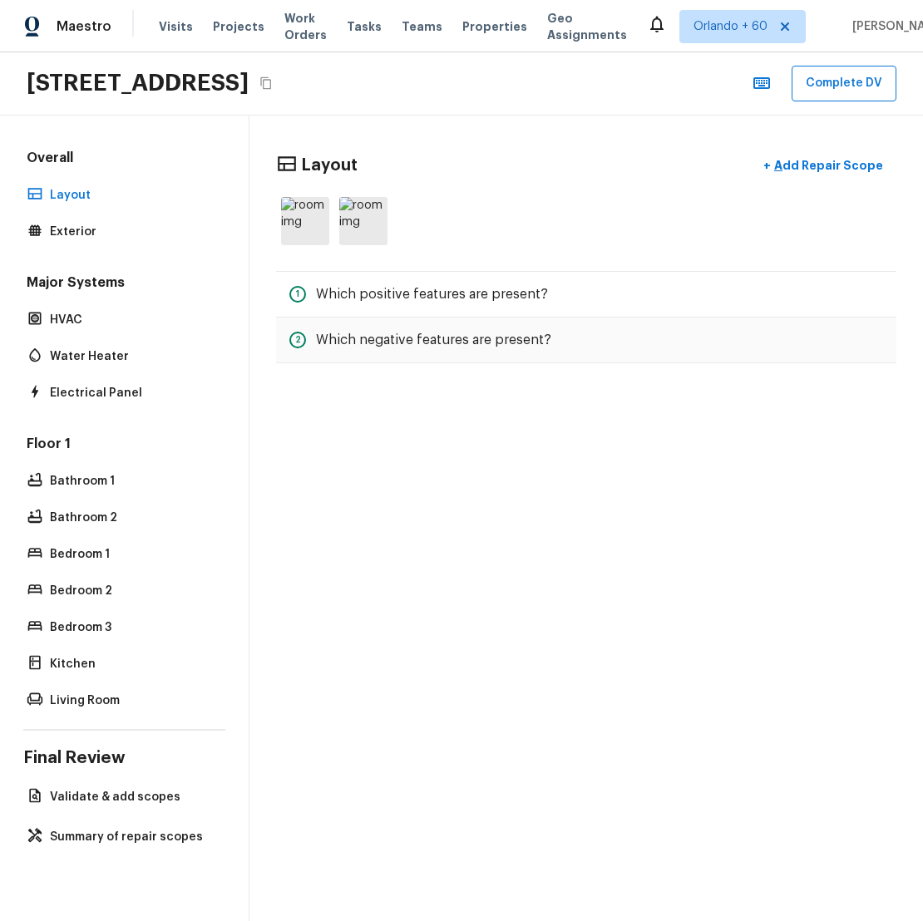
click at [77, 248] on div "Overall Layout Exterior Major Systems HVAC Water Heater Electrical Panel Floor …" at bounding box center [124, 431] width 202 height 564
click at [81, 230] on p "Exterior" at bounding box center [132, 232] width 165 height 17
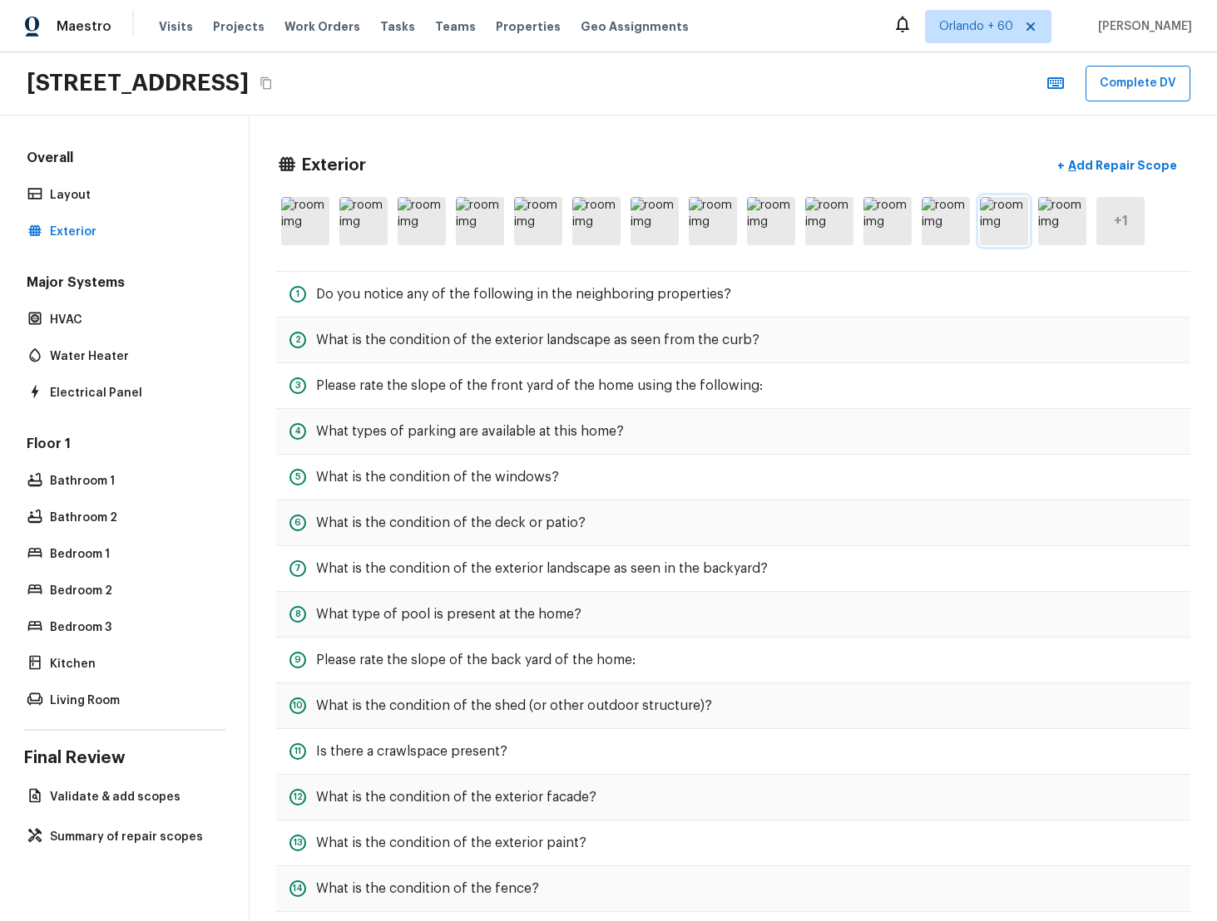
click at [859, 205] on img at bounding box center [1004, 221] width 48 height 48
click at [407, 206] on img at bounding box center [421, 221] width 48 height 48
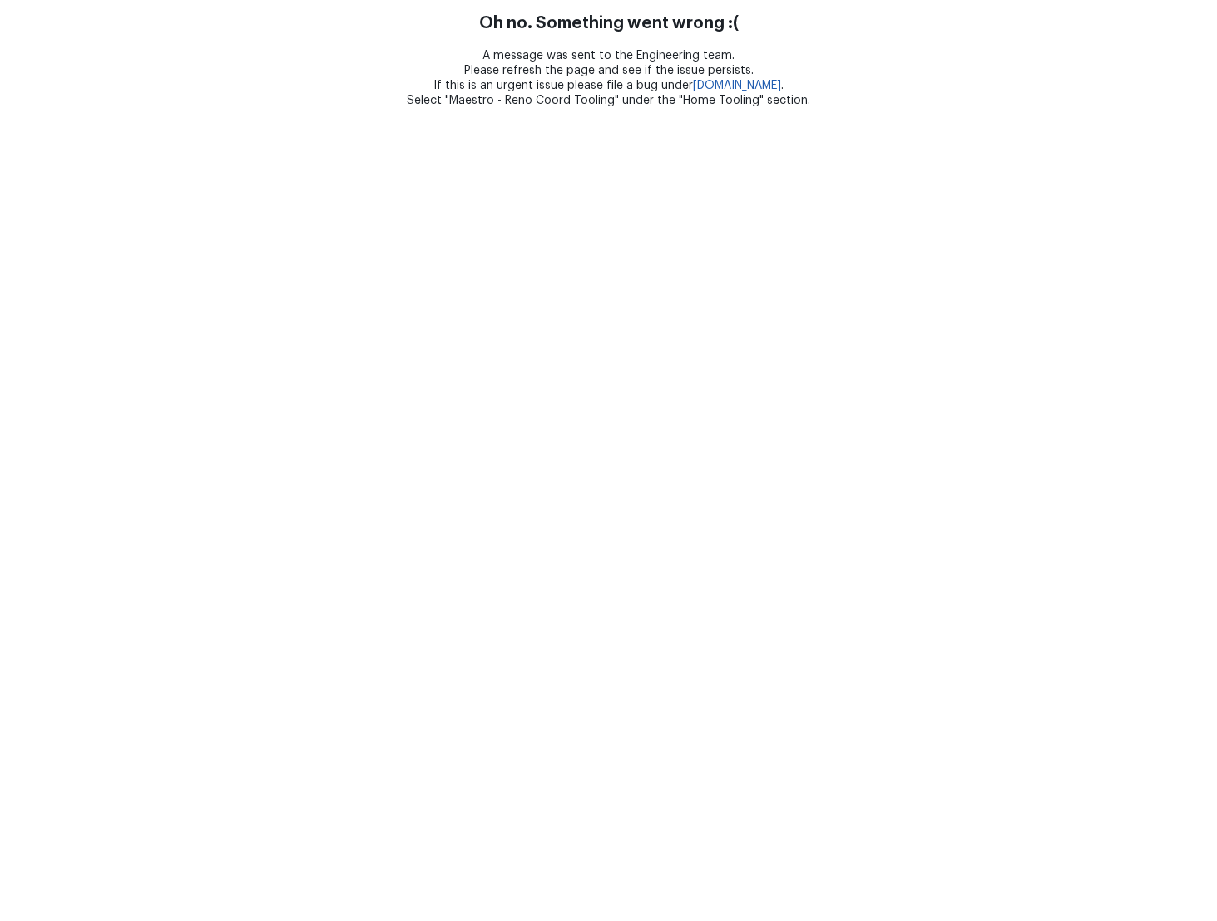
click at [759, 108] on html "Oh no. Something went wrong :( A message was sent to the Engineering team. Plea…" at bounding box center [608, 54] width 1217 height 108
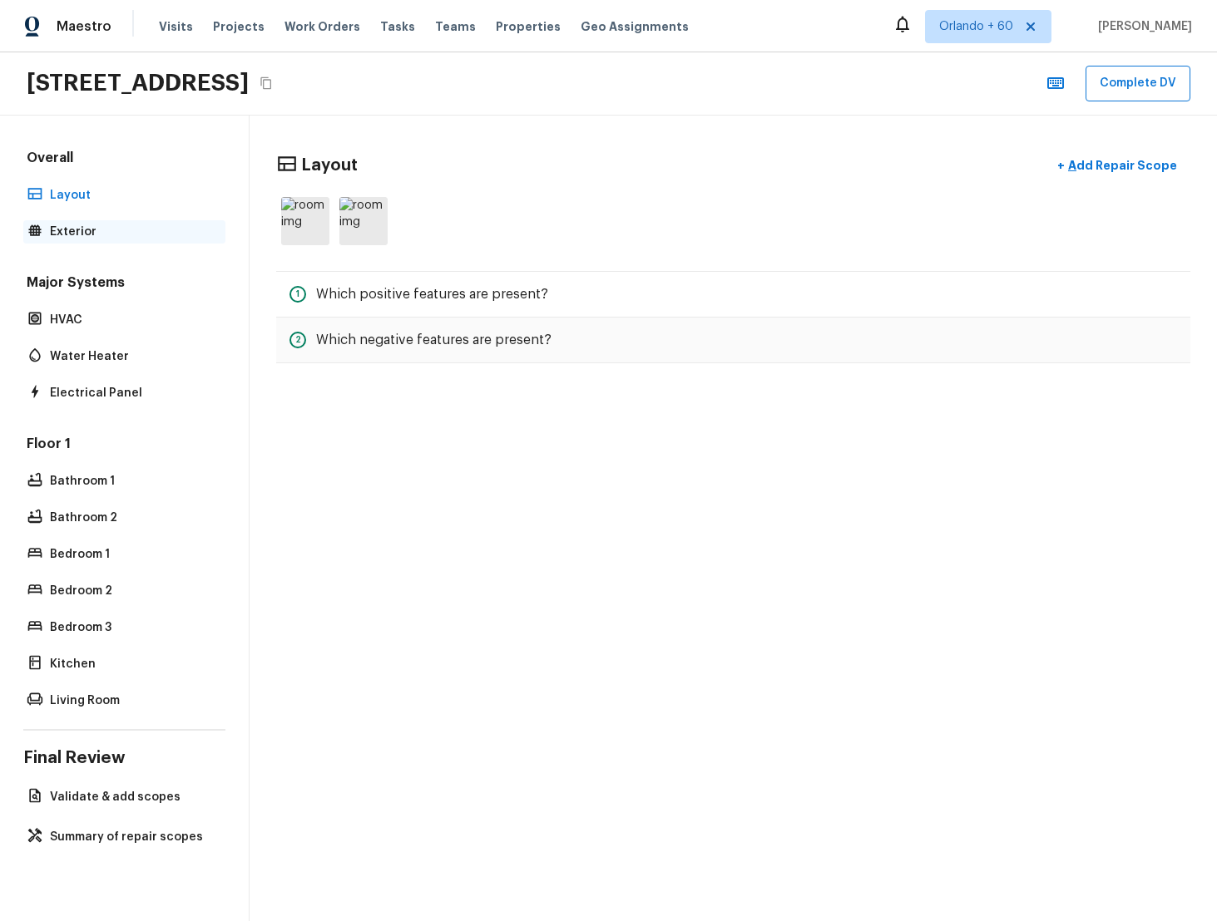
click at [98, 239] on p "Exterior" at bounding box center [132, 232] width 165 height 17
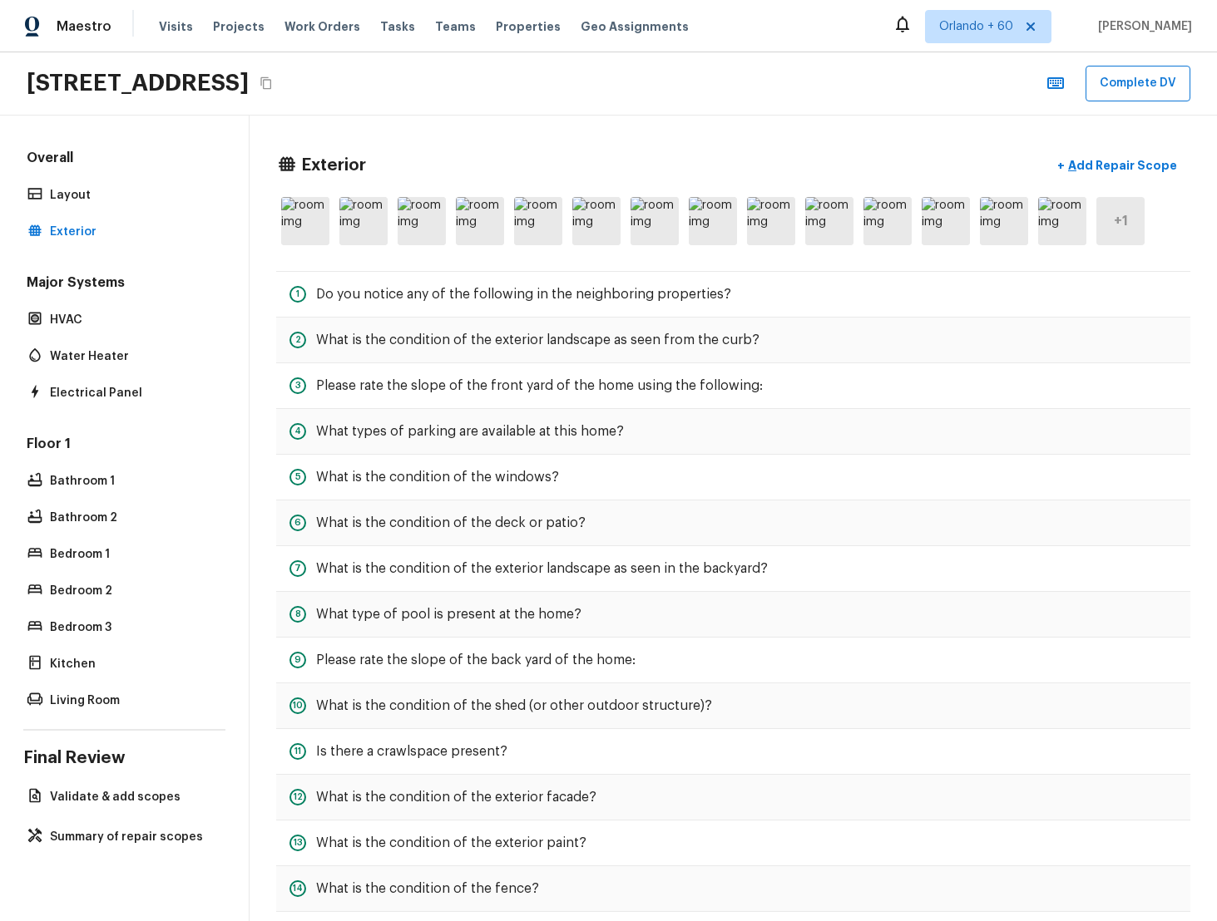
click at [1113, 221] on h5 "+ 1" at bounding box center [1120, 221] width 14 height 18
click at [1113, 238] on div "+ 1" at bounding box center [1120, 221] width 48 height 48
click at [1122, 225] on h5 "+ 1" at bounding box center [1120, 221] width 14 height 18
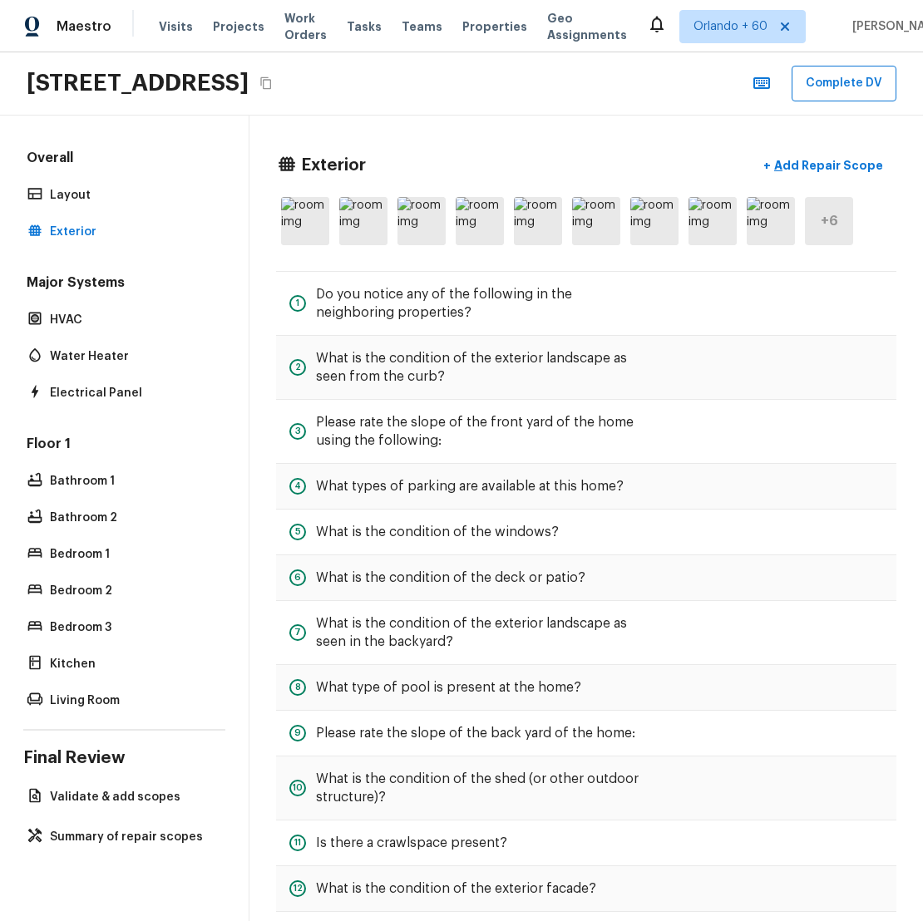
click at [828, 229] on h5 "+ 6" at bounding box center [829, 221] width 17 height 18
click at [151, 397] on p "Electrical Panel" at bounding box center [132, 393] width 165 height 17
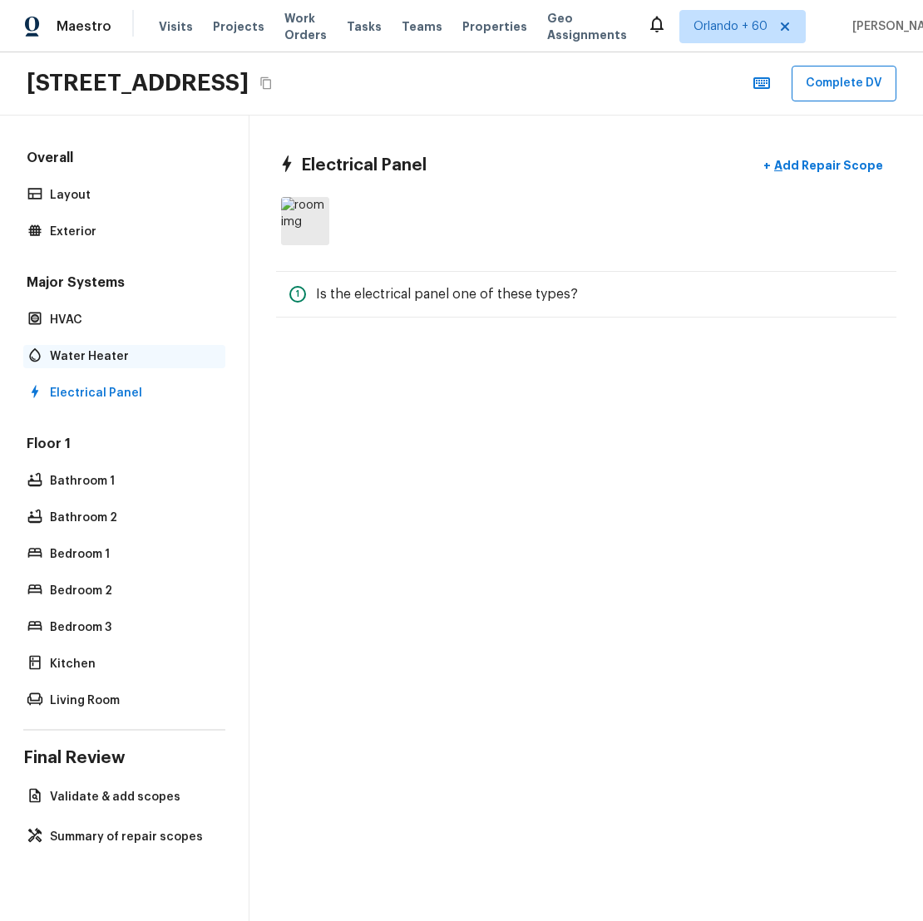
click at [151, 367] on div "Water Heater" at bounding box center [124, 356] width 202 height 23
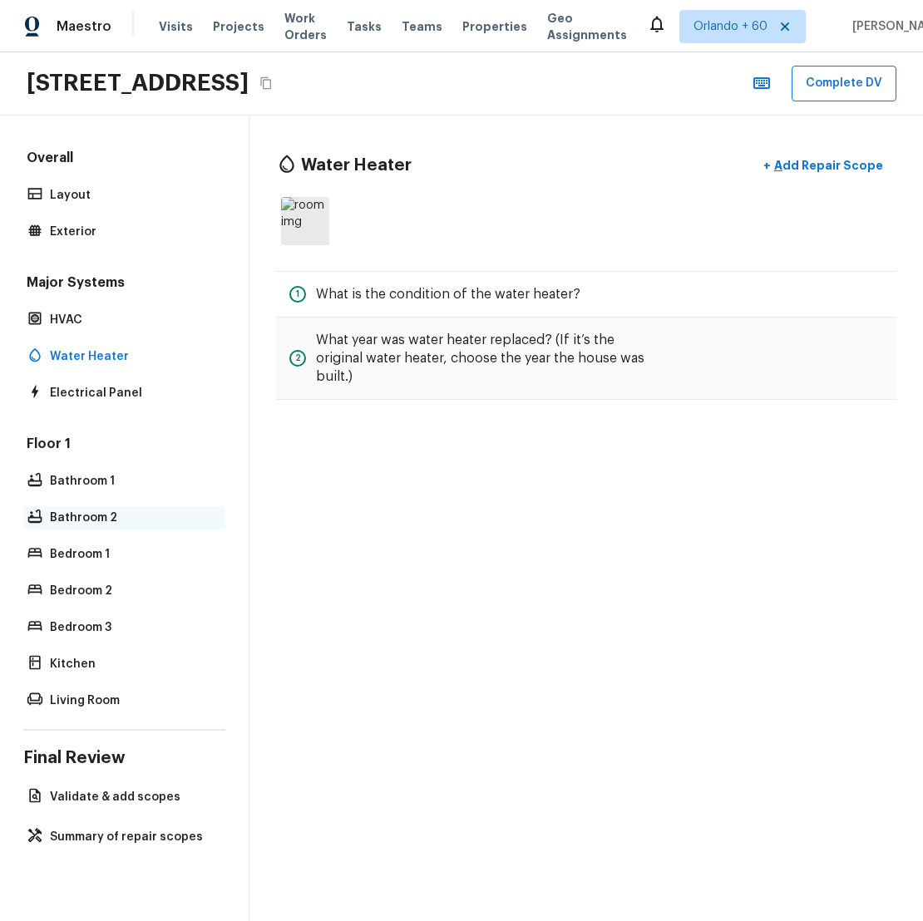
click at [96, 510] on p "Bathroom 2" at bounding box center [132, 518] width 165 height 17
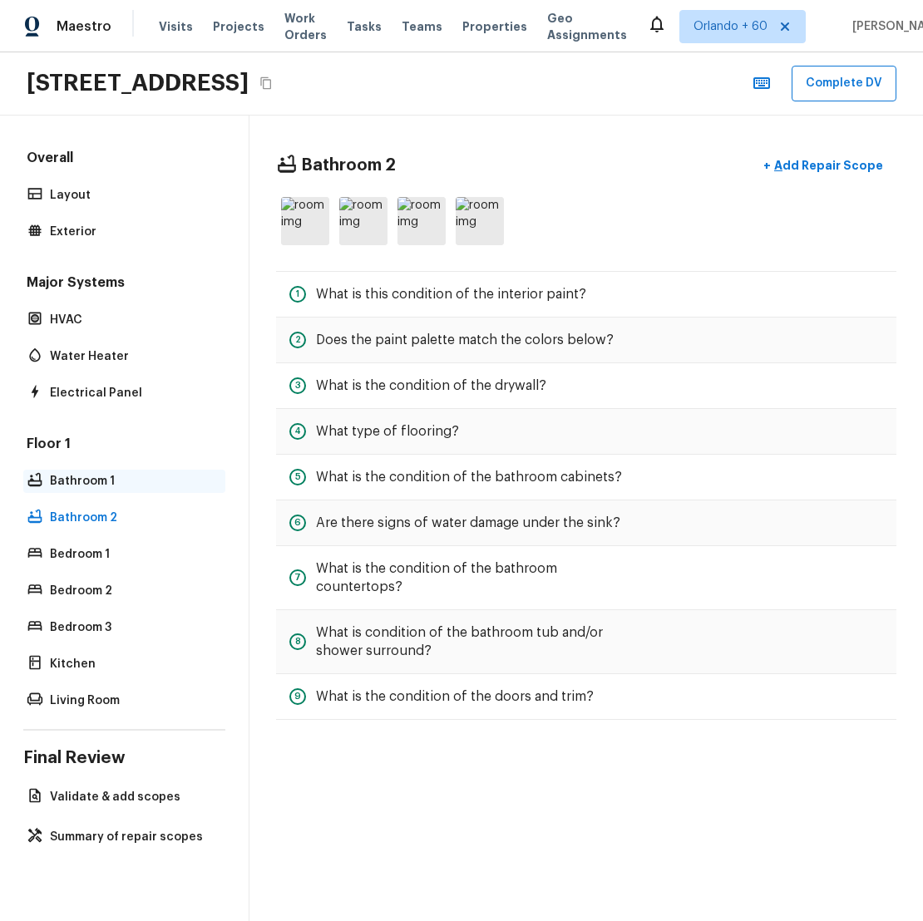
click at [131, 481] on p "Bathroom 1" at bounding box center [132, 481] width 165 height 17
click at [125, 598] on p "Bedroom 2" at bounding box center [132, 591] width 165 height 17
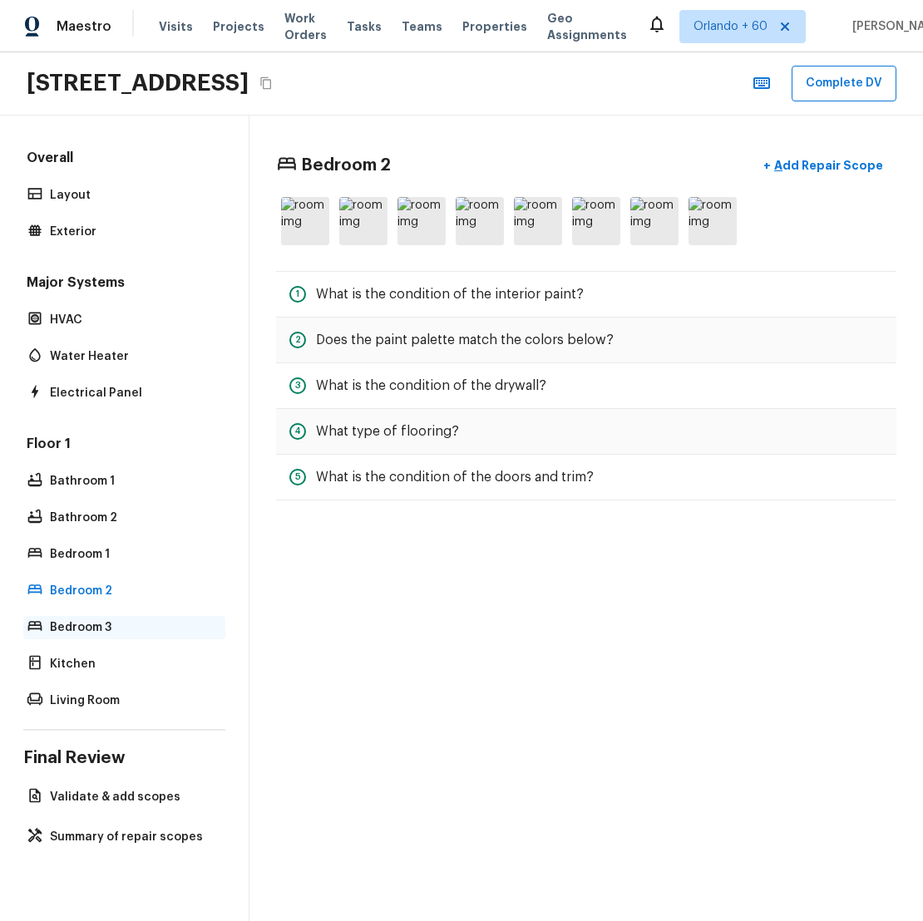
click at [122, 620] on p "Bedroom 3" at bounding box center [132, 628] width 165 height 17
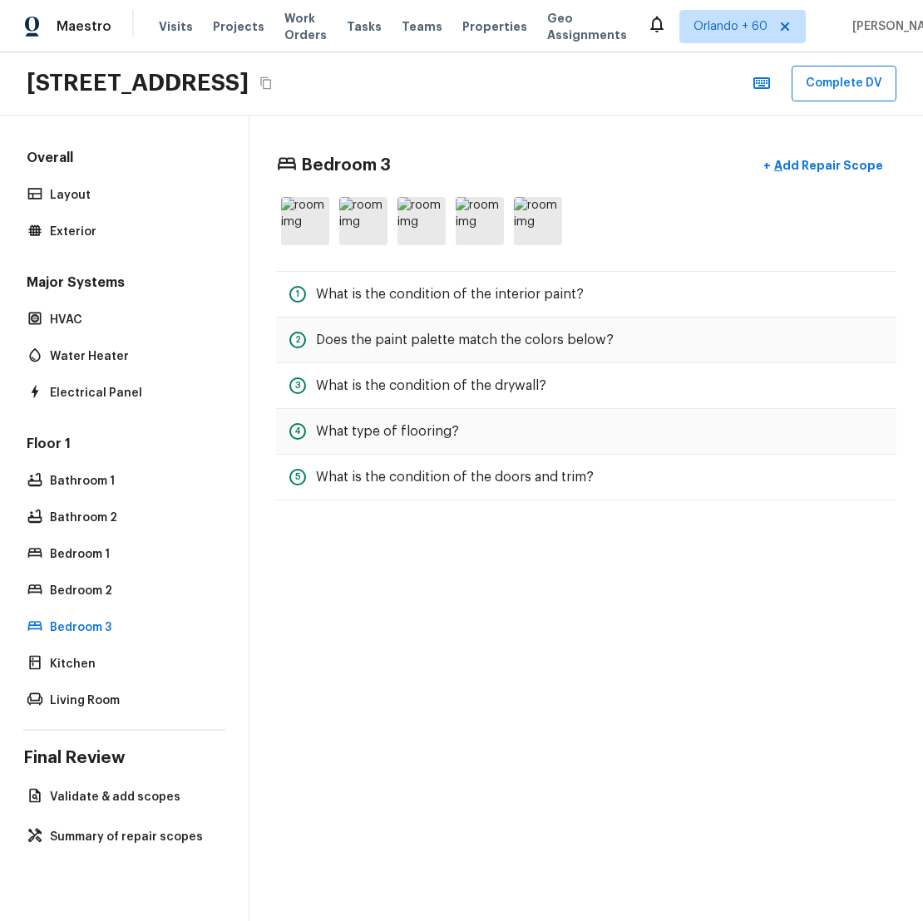
click at [122, 647] on div "Floor 1 Bathroom 1 Bathroom 2 Bedroom 1 Bedroom 2 Bedroom 3 Kitchen Living Room" at bounding box center [124, 574] width 202 height 278
click at [121, 656] on p "Kitchen" at bounding box center [132, 664] width 165 height 17
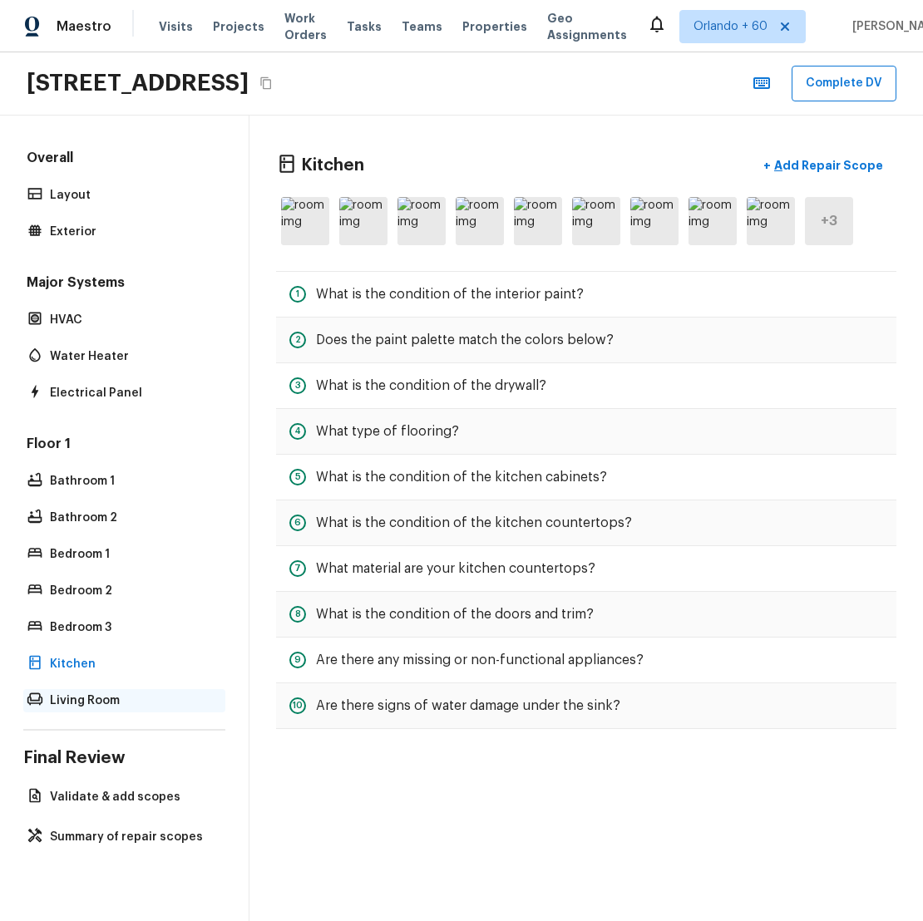
click at [130, 703] on p "Living Room" at bounding box center [132, 701] width 165 height 17
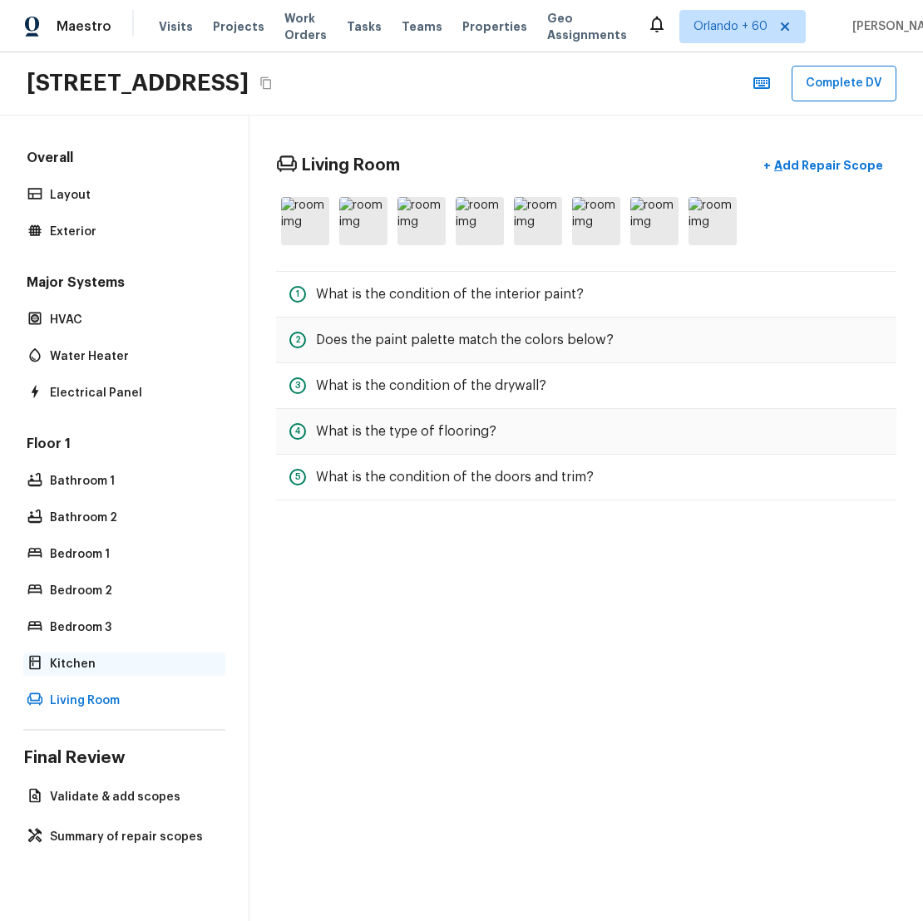
click at [128, 667] on p "Kitchen" at bounding box center [132, 664] width 165 height 17
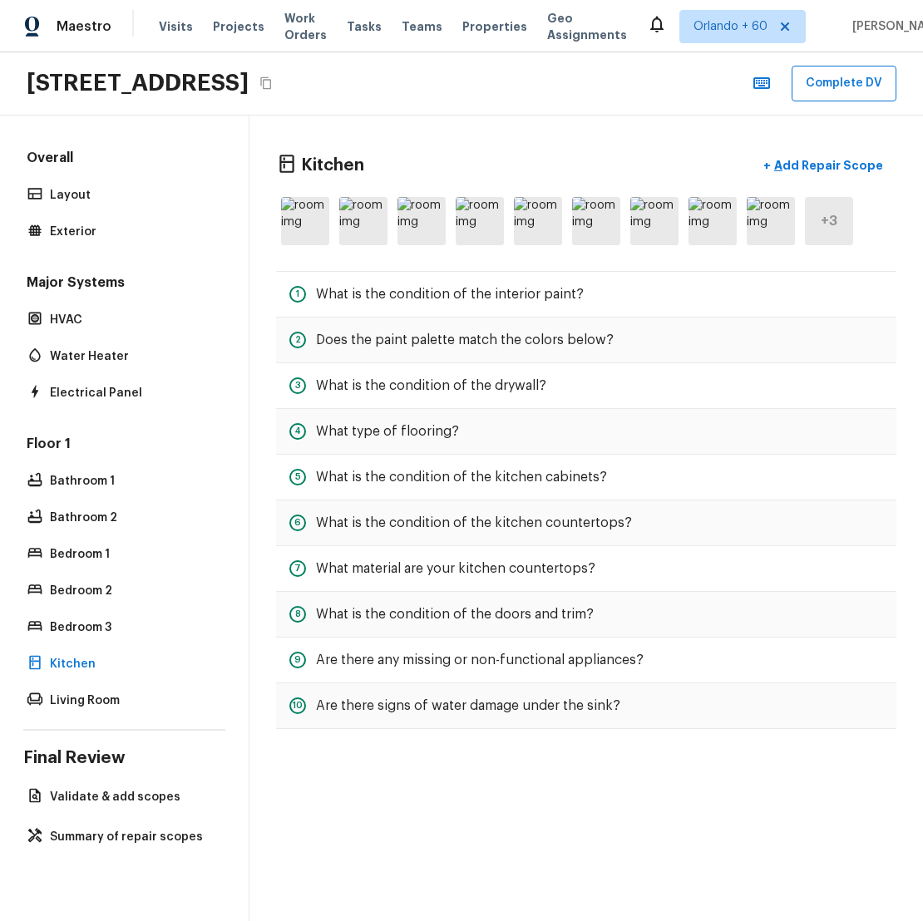
click at [719, 252] on div "Kitchen + Add Repair Scope + 3 1 What is the condition of the interior paint? 2…" at bounding box center [586, 439] width 674 height 647
click at [719, 244] on img at bounding box center [713, 221] width 48 height 48
click at [784, 225] on img at bounding box center [771, 221] width 48 height 48
click at [822, 214] on h5 "+ 3" at bounding box center [829, 221] width 17 height 18
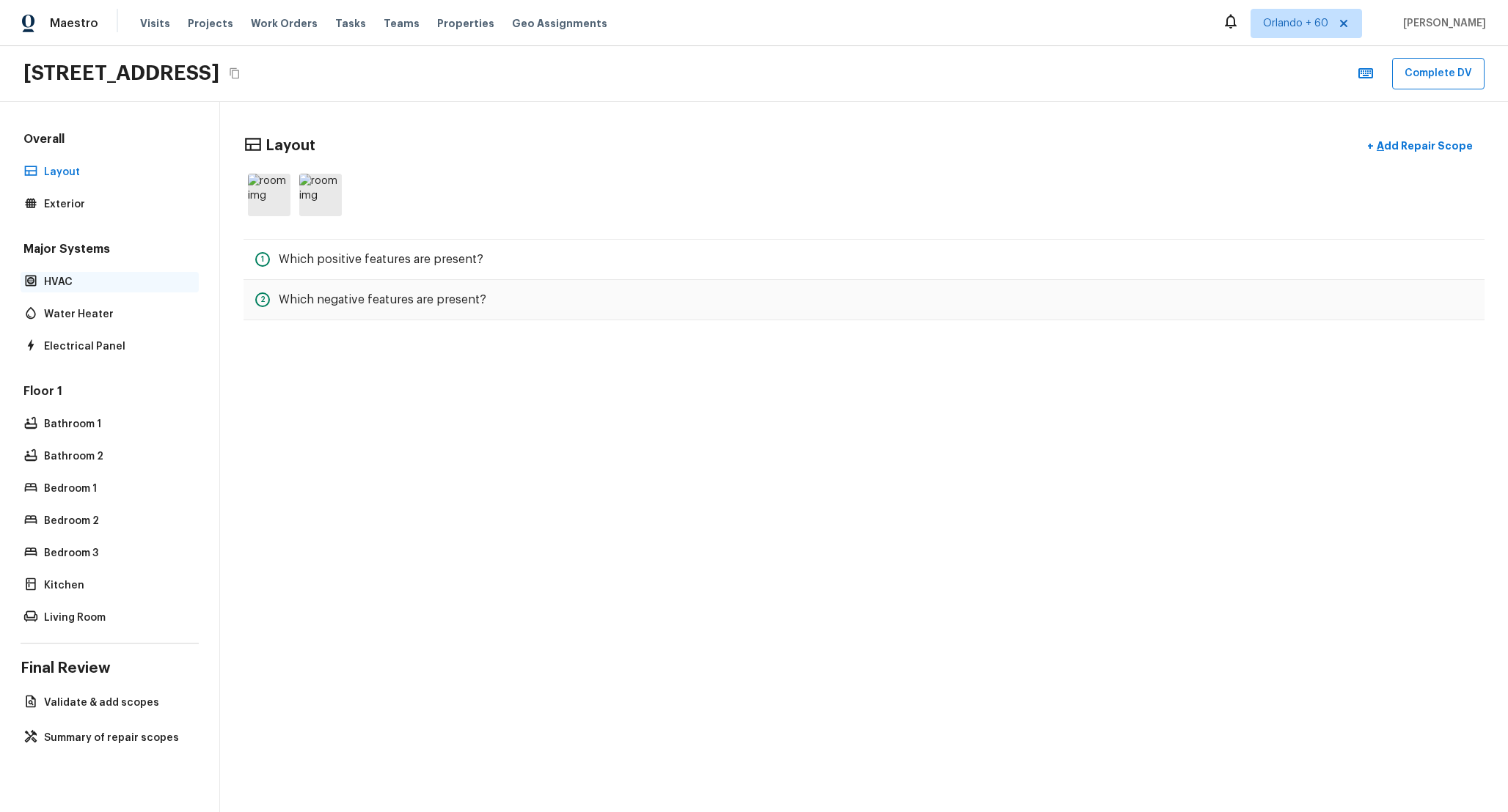
click at [71, 280] on p "HVAC" at bounding box center [116, 282] width 146 height 15
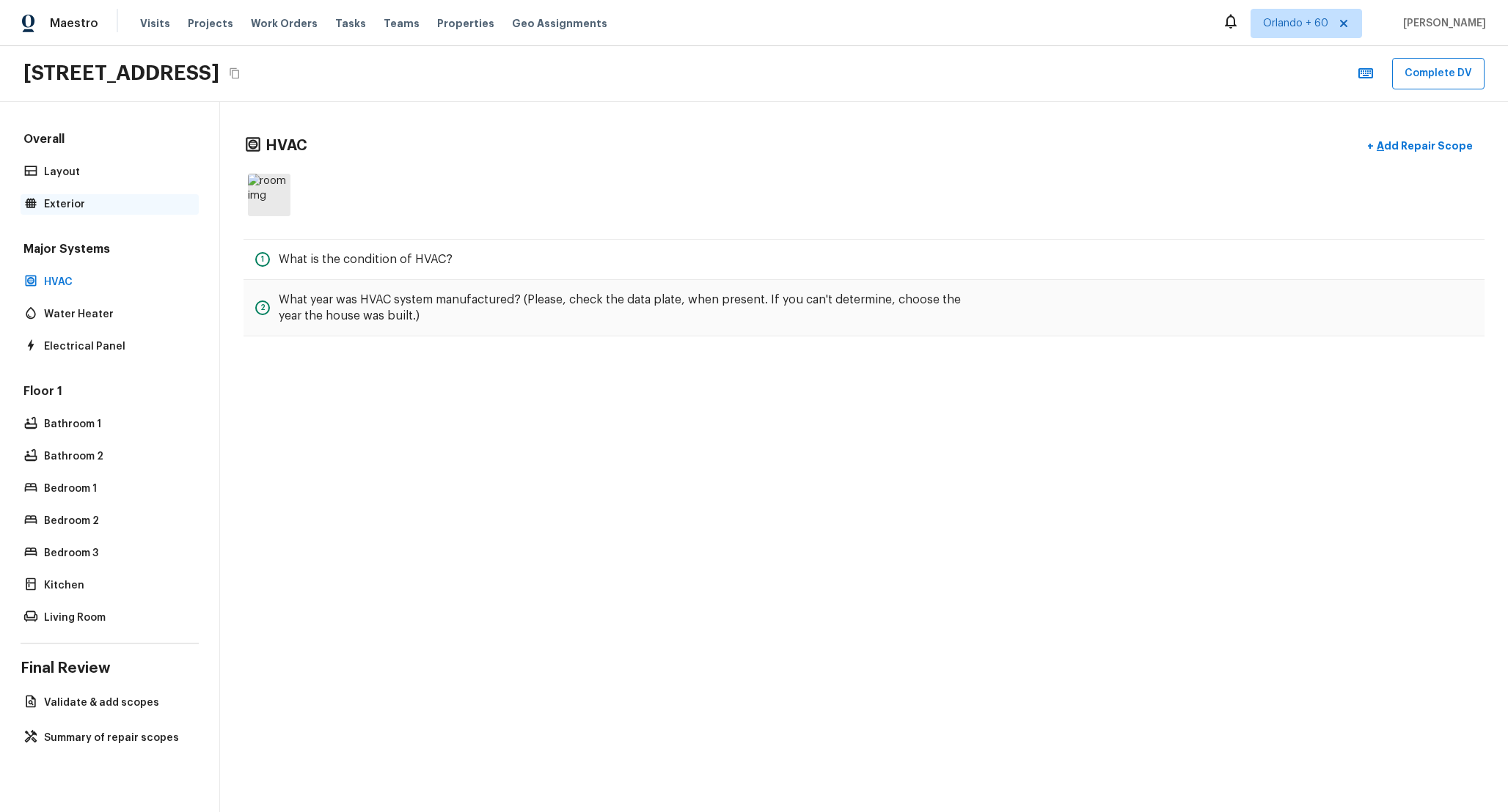
click at [86, 199] on p "Exterior" at bounding box center [116, 205] width 146 height 15
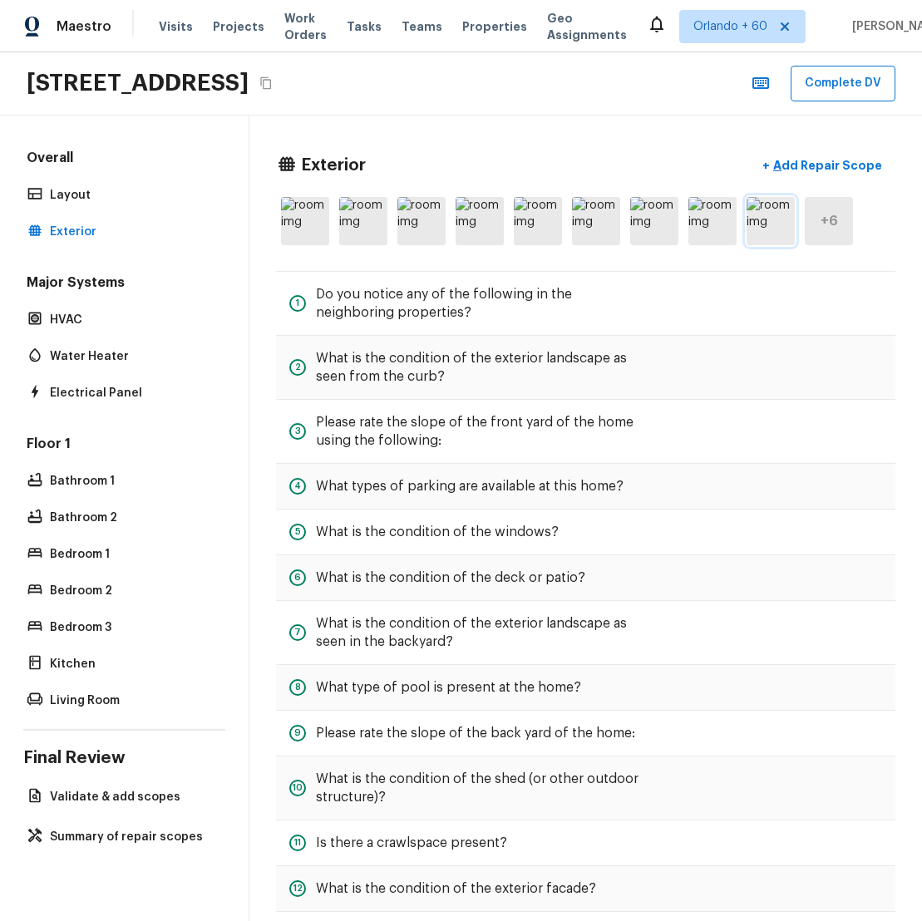
click at [767, 235] on img at bounding box center [771, 221] width 48 height 48
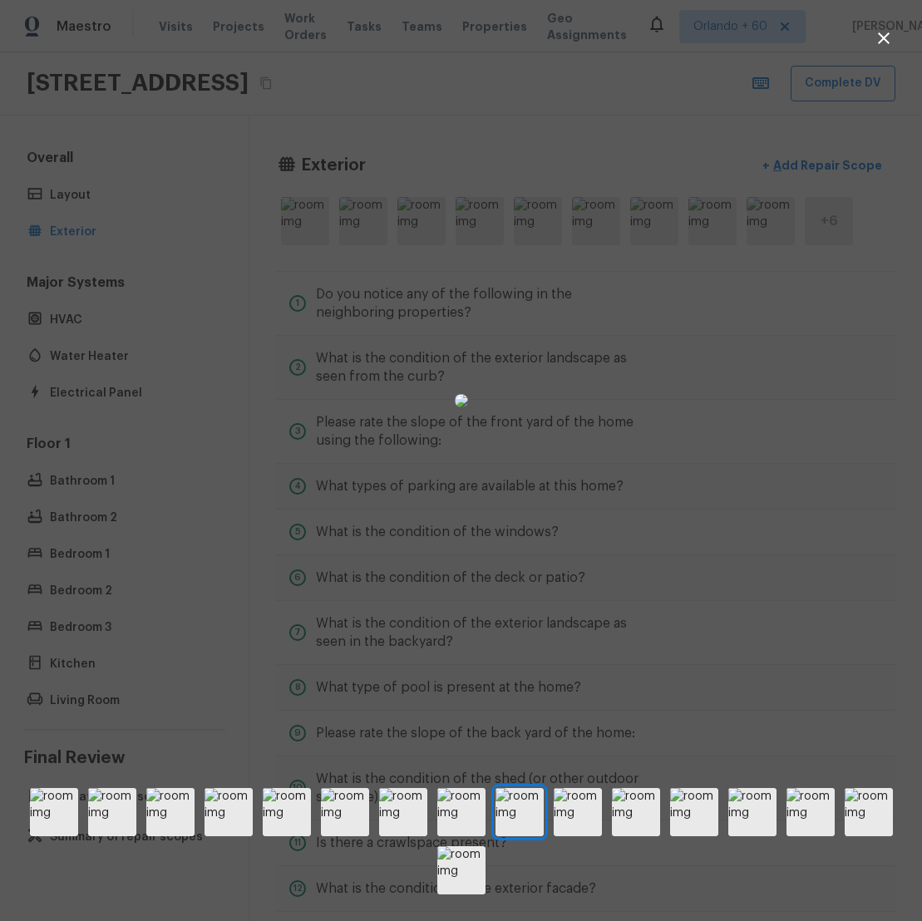
click at [848, 373] on div at bounding box center [461, 401] width 922 height 748
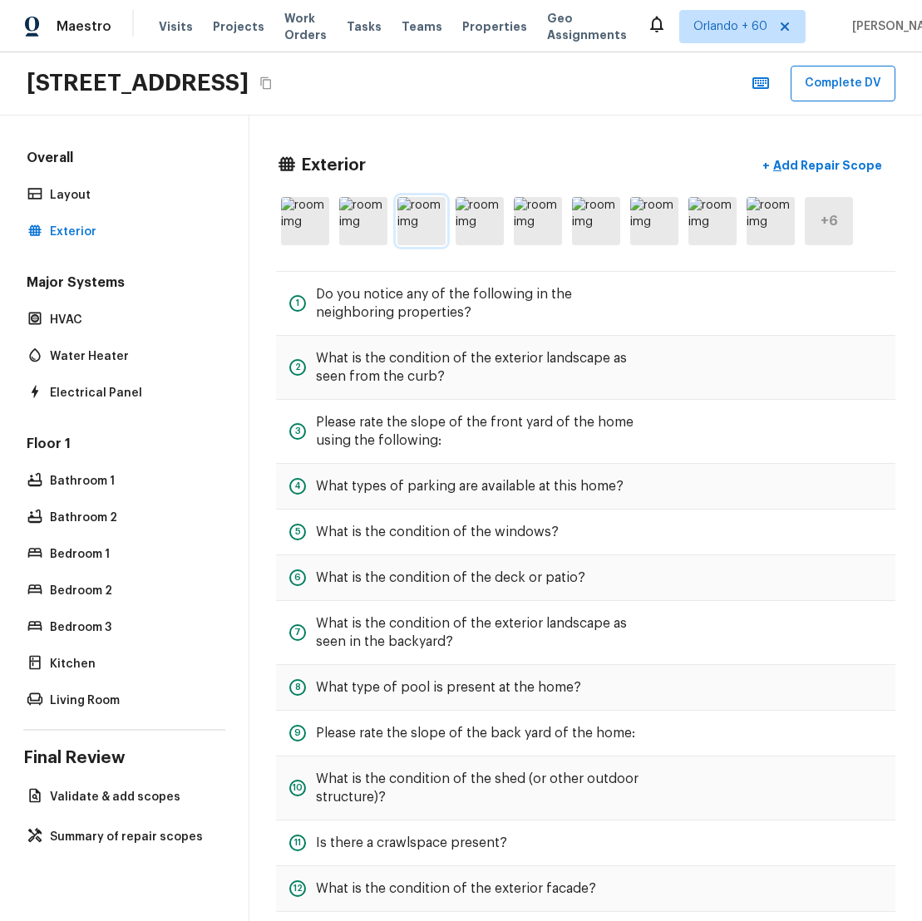
click at [407, 234] on img at bounding box center [421, 221] width 48 height 48
click at [835, 232] on div "+ 6" at bounding box center [829, 221] width 48 height 48
click at [699, 200] on img at bounding box center [713, 221] width 48 height 48
click at [57, 190] on p "Layout" at bounding box center [132, 195] width 165 height 17
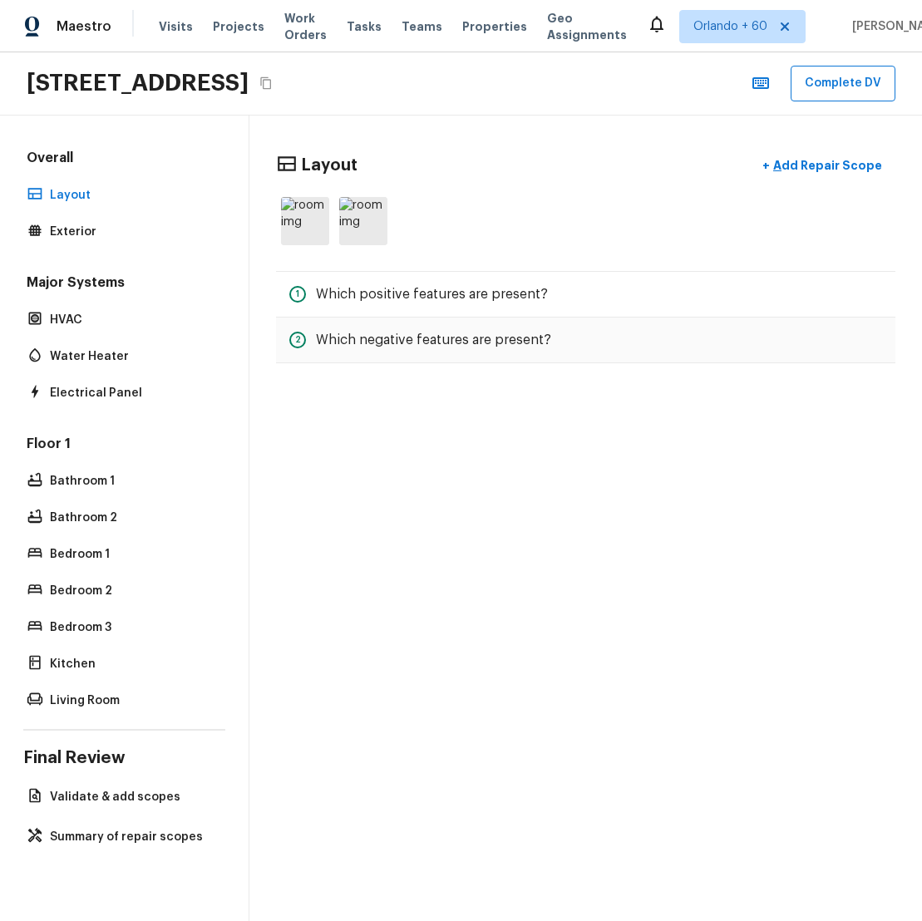
click at [90, 505] on div "Floor 1 Bathroom 1 Bathroom 2 Bedroom 1 Bedroom 2 Bedroom 3 Kitchen Living Room" at bounding box center [124, 574] width 202 height 278
click at [96, 519] on p "Bathroom 2" at bounding box center [132, 518] width 165 height 17
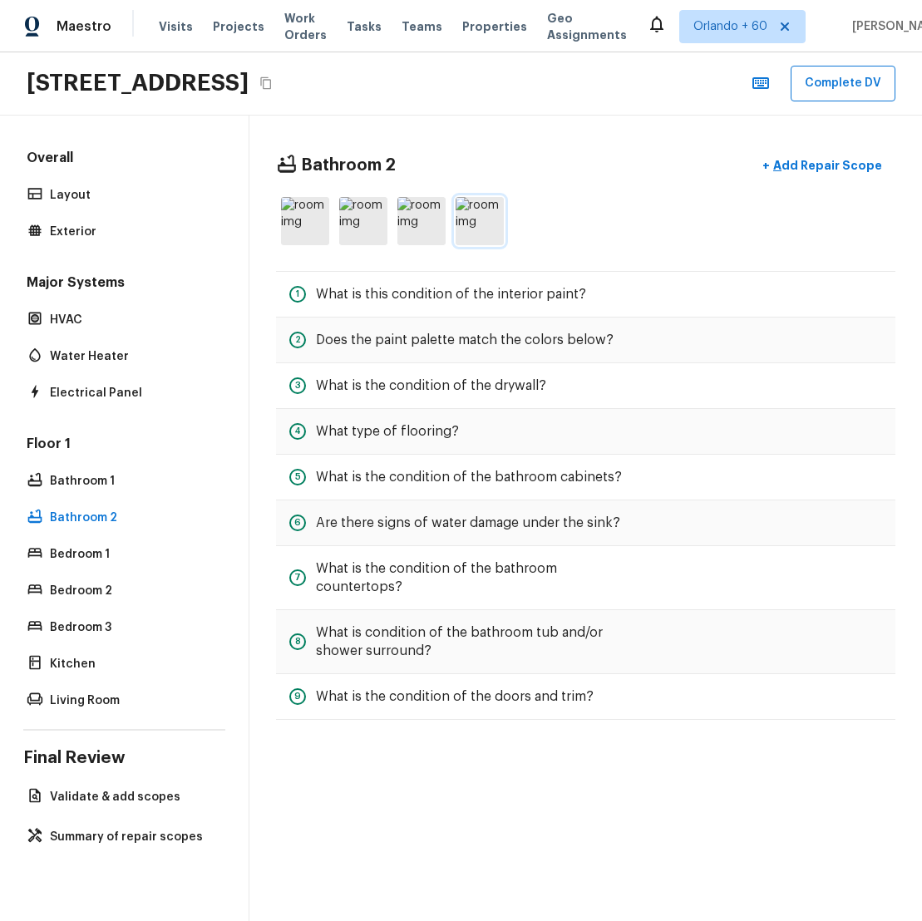
click at [498, 240] on img at bounding box center [480, 221] width 48 height 48
click at [113, 586] on p "Bedroom 2" at bounding box center [132, 591] width 165 height 17
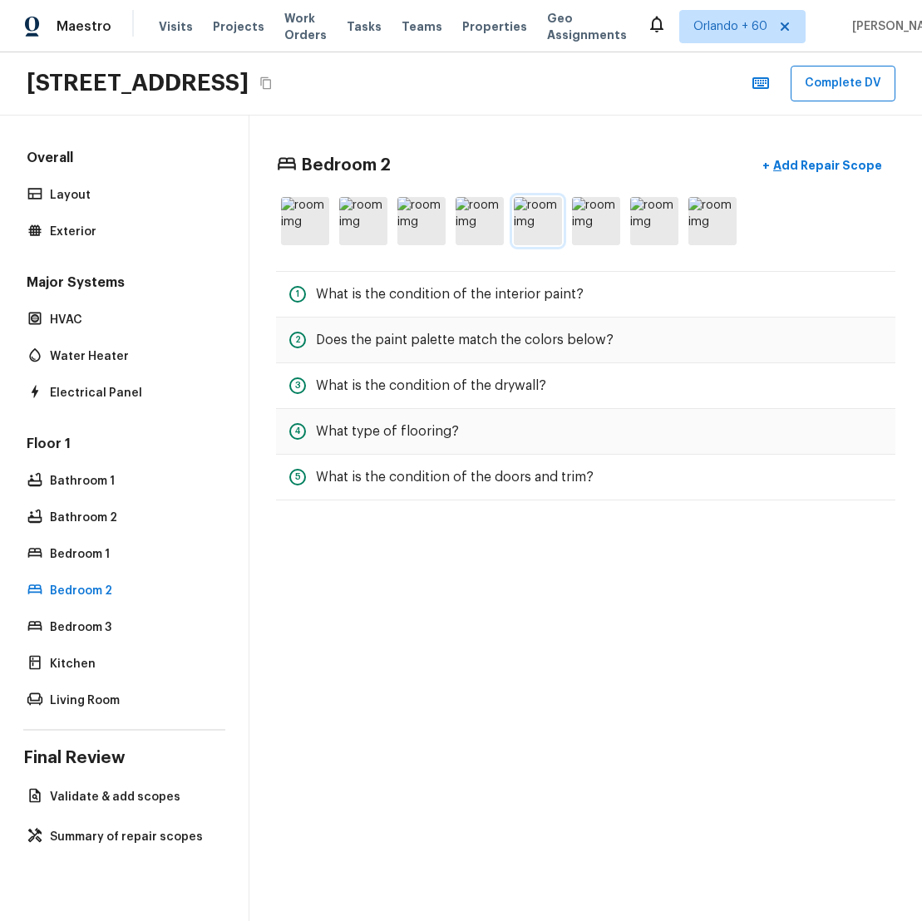
click at [526, 239] on img at bounding box center [538, 221] width 48 height 48
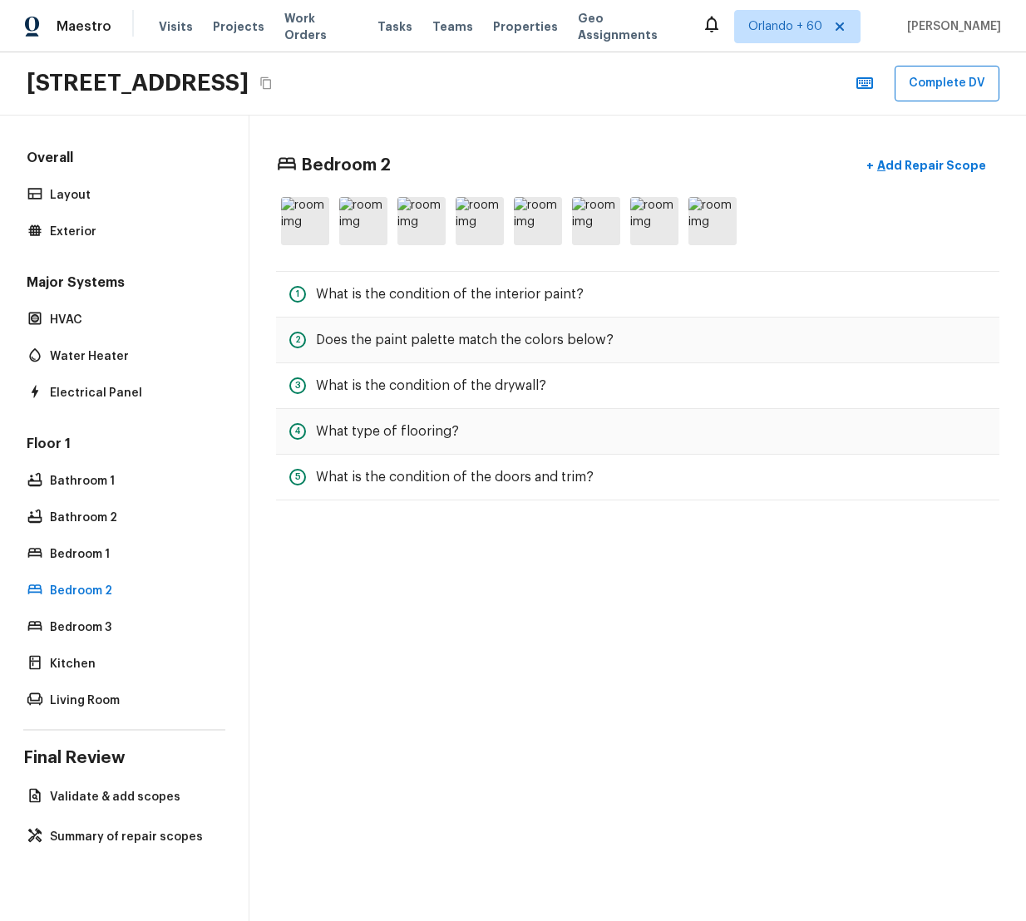
click at [151, 244] on div "Overall Layout Exterior Major Systems HVAC Water Heater Electrical Panel Floor …" at bounding box center [124, 431] width 202 height 564
click at [151, 237] on p "Exterior" at bounding box center [132, 232] width 165 height 17
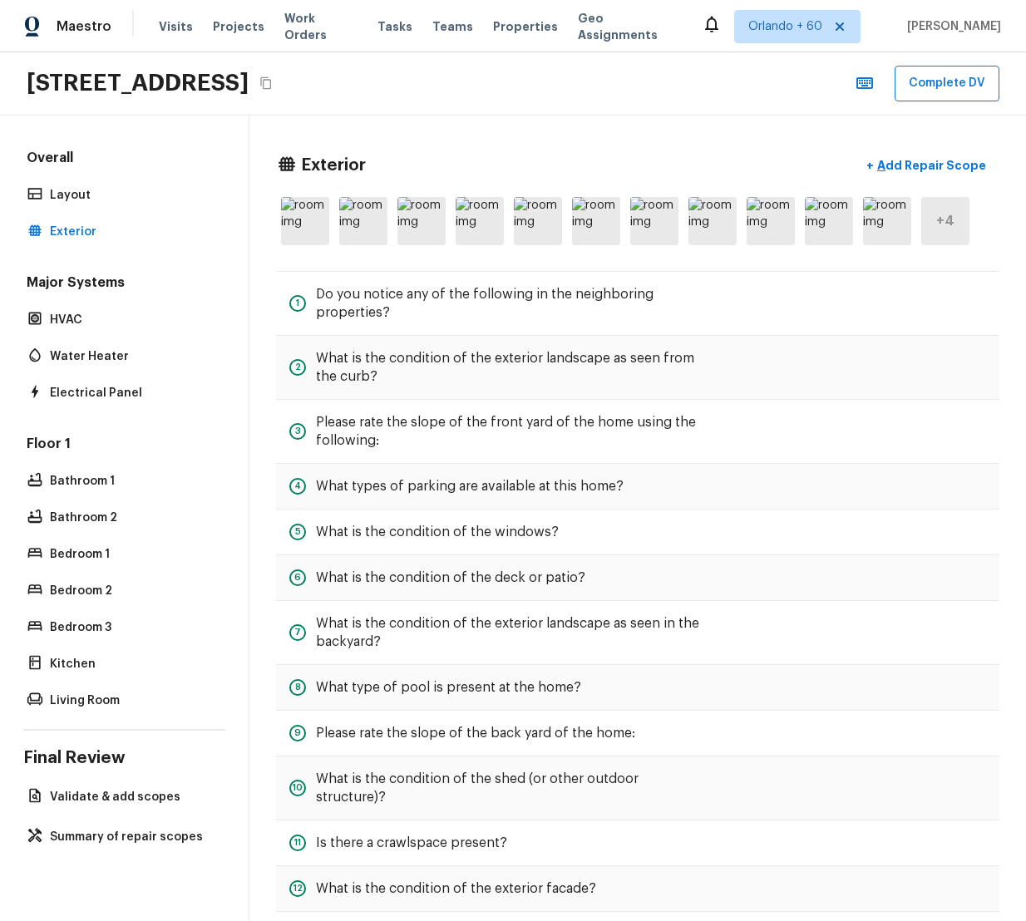
click at [922, 225] on div "Exterior + Add Repair Scope + 4 1 Do you notice any of the following in the nei…" at bounding box center [637, 700] width 777 height 1168
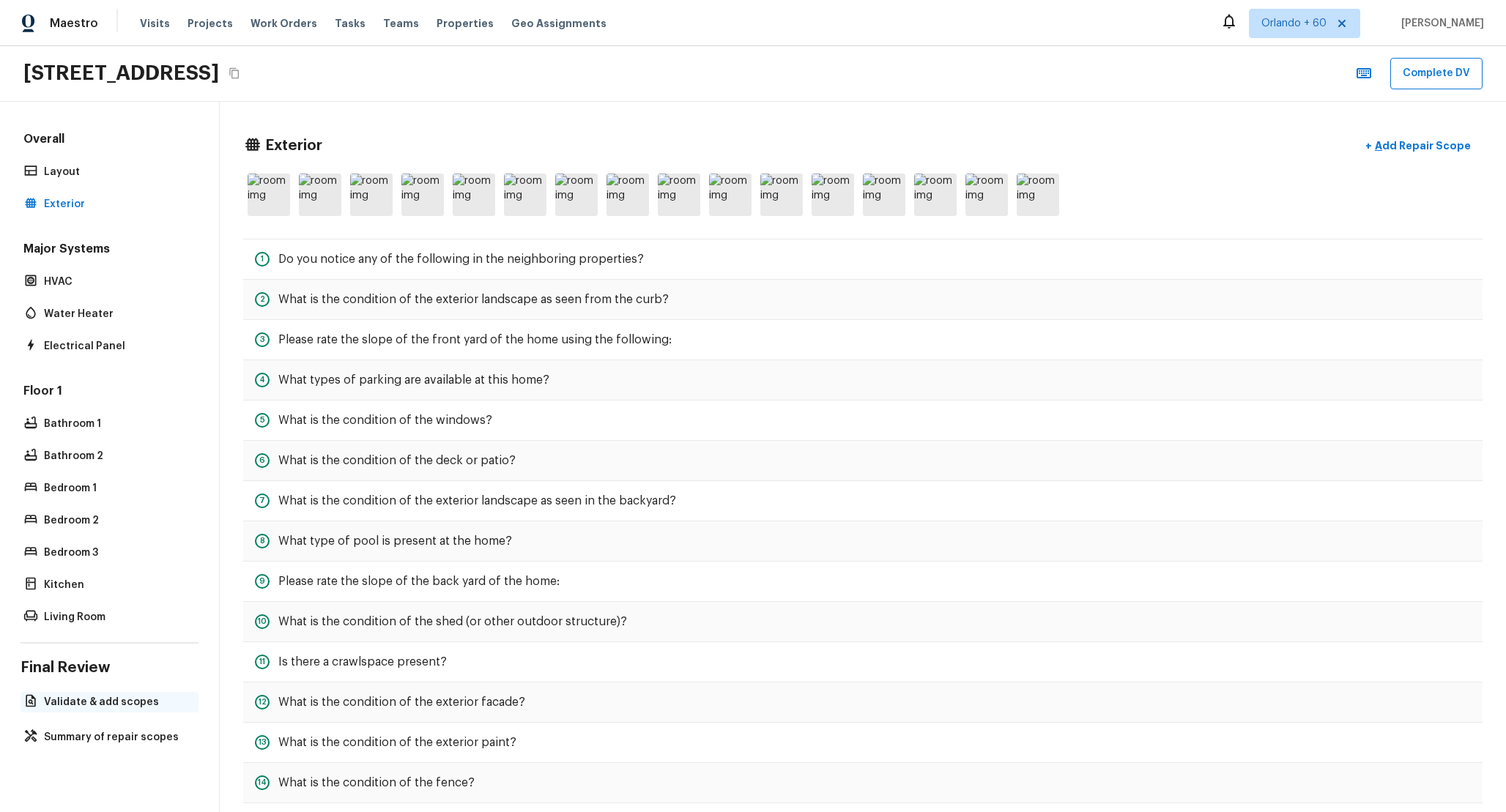
click at [161, 697] on p "Validate & add scopes" at bounding box center [116, 702] width 145 height 15
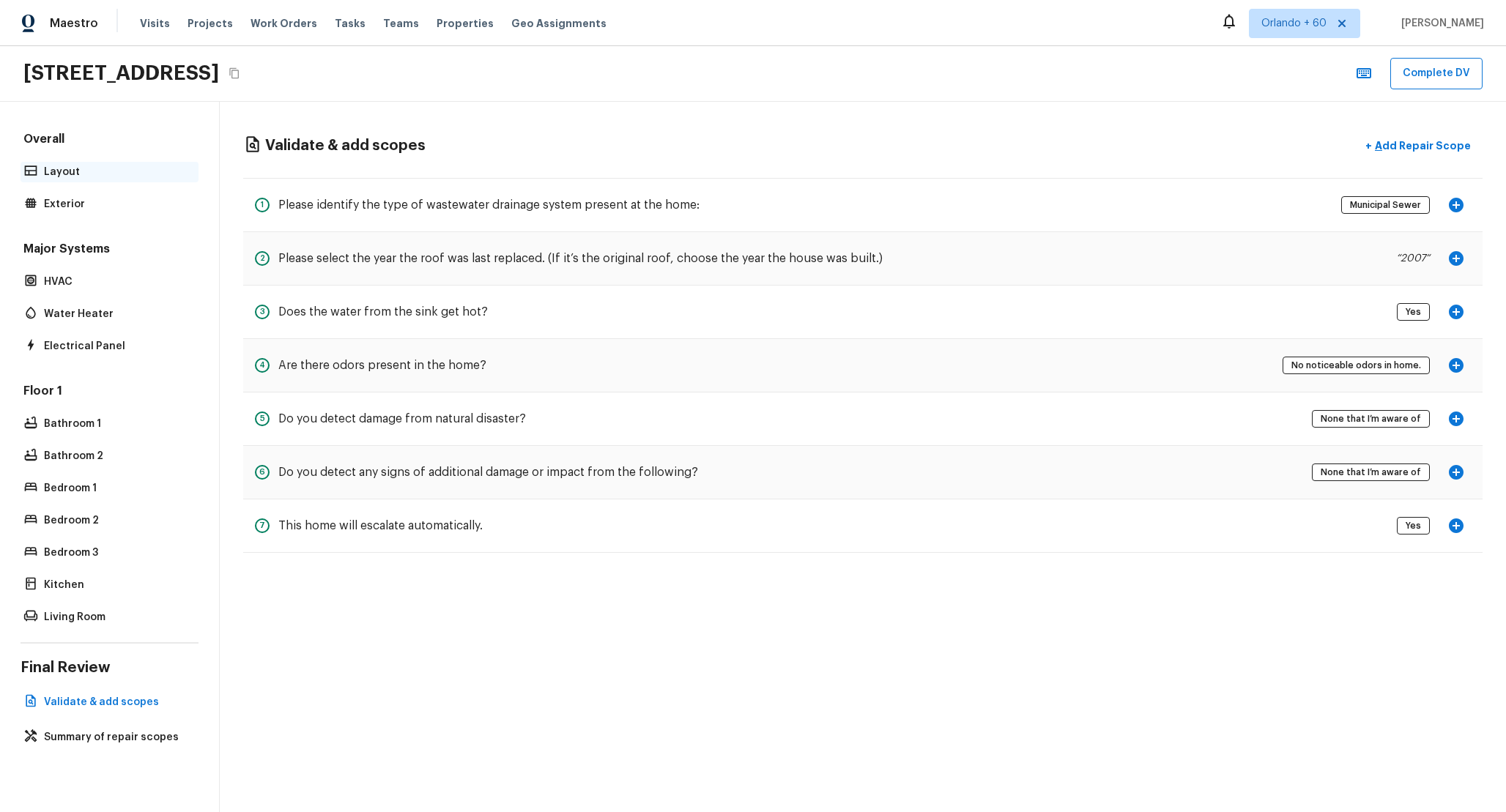
click at [62, 172] on p "Layout" at bounding box center [116, 172] width 145 height 15
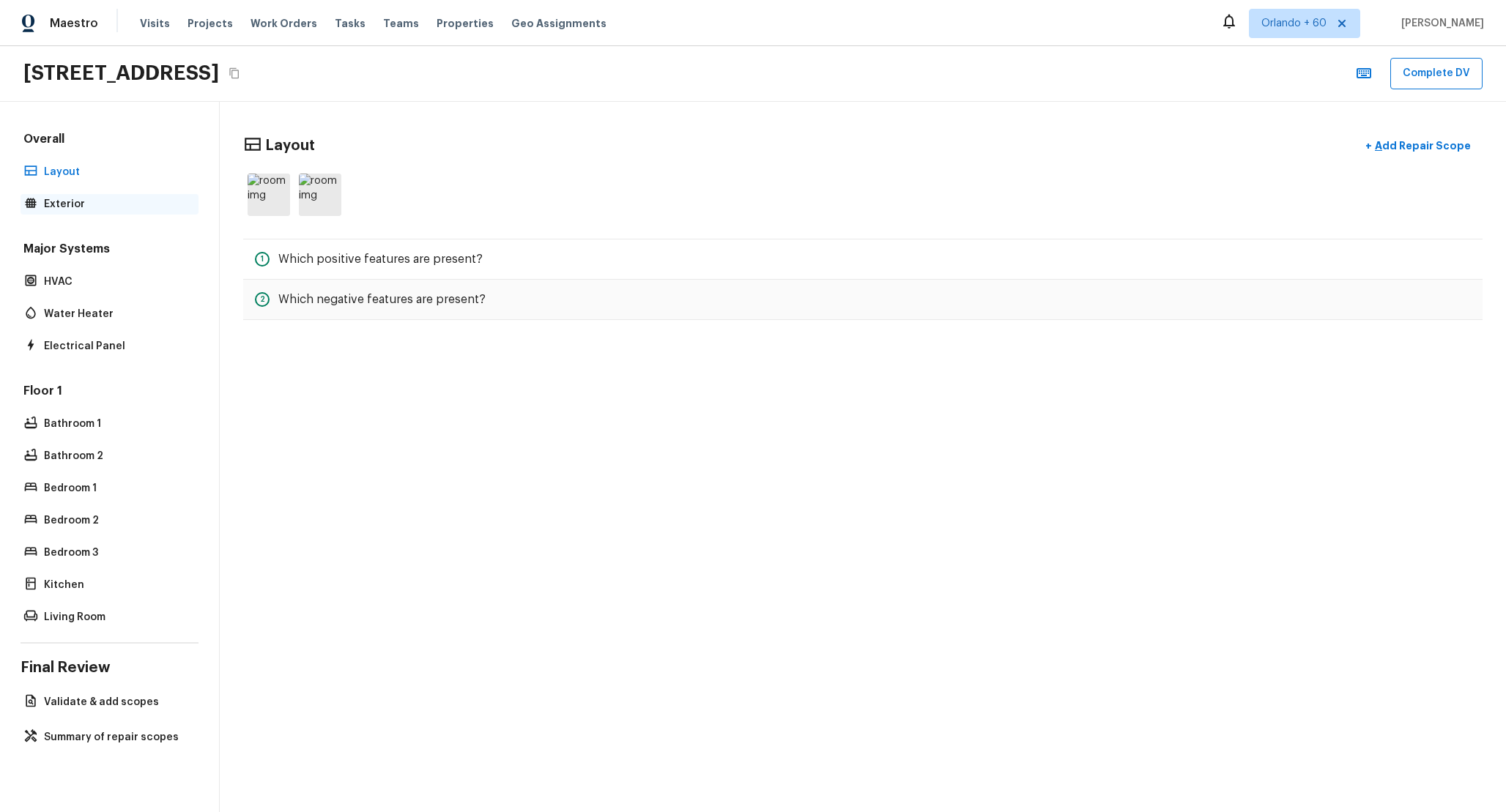
click at [63, 205] on p "Exterior" at bounding box center [116, 204] width 145 height 15
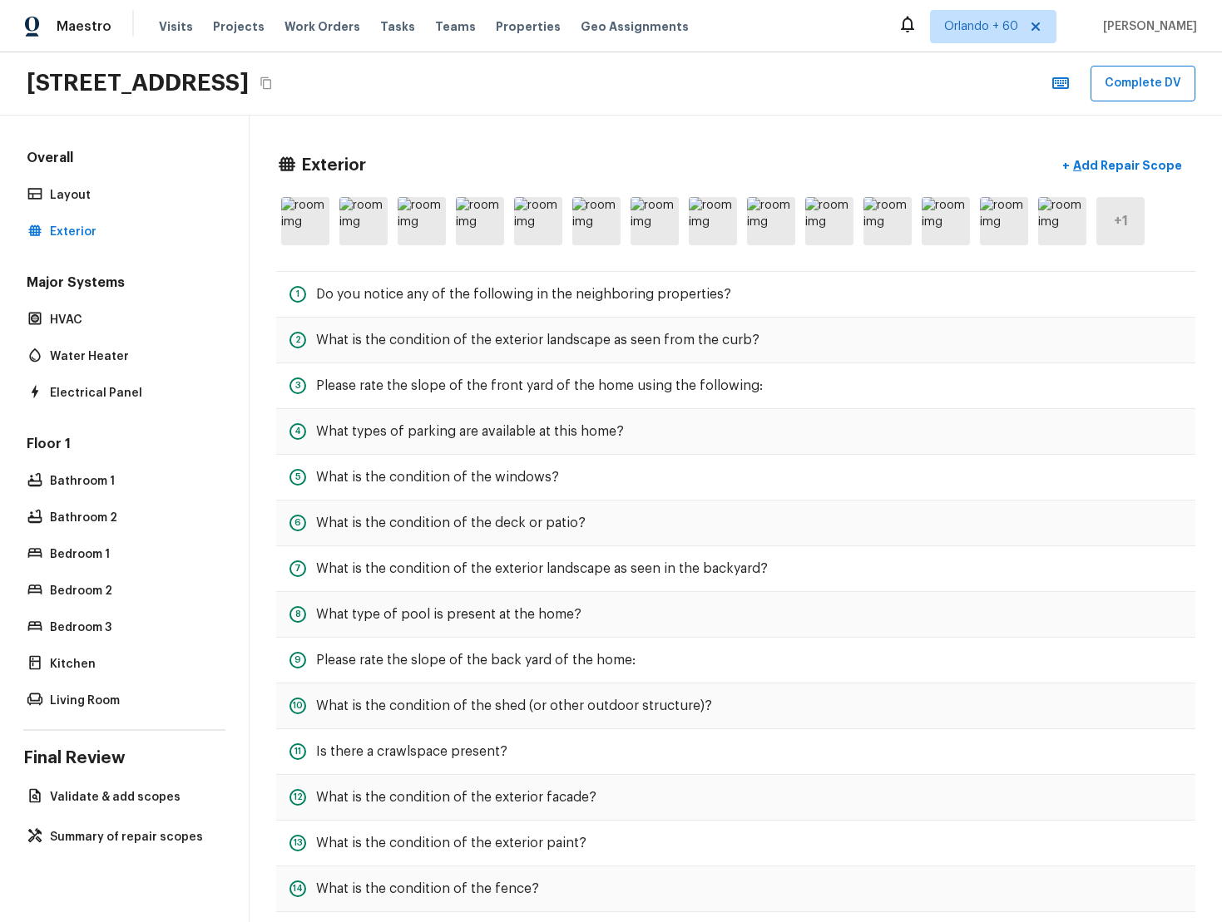
click at [922, 211] on div "+ 1" at bounding box center [1120, 221] width 48 height 48
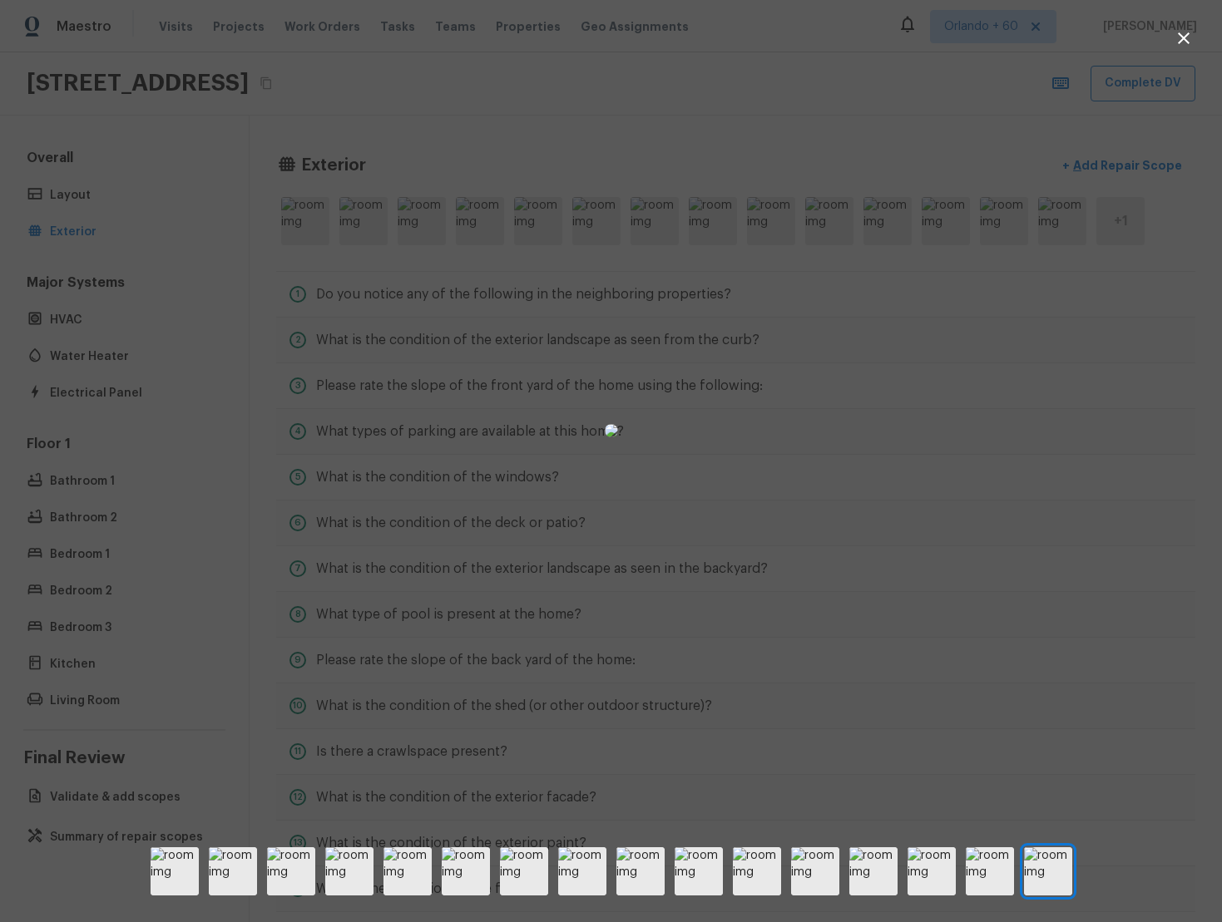
click at [922, 473] on div at bounding box center [611, 430] width 1222 height 807
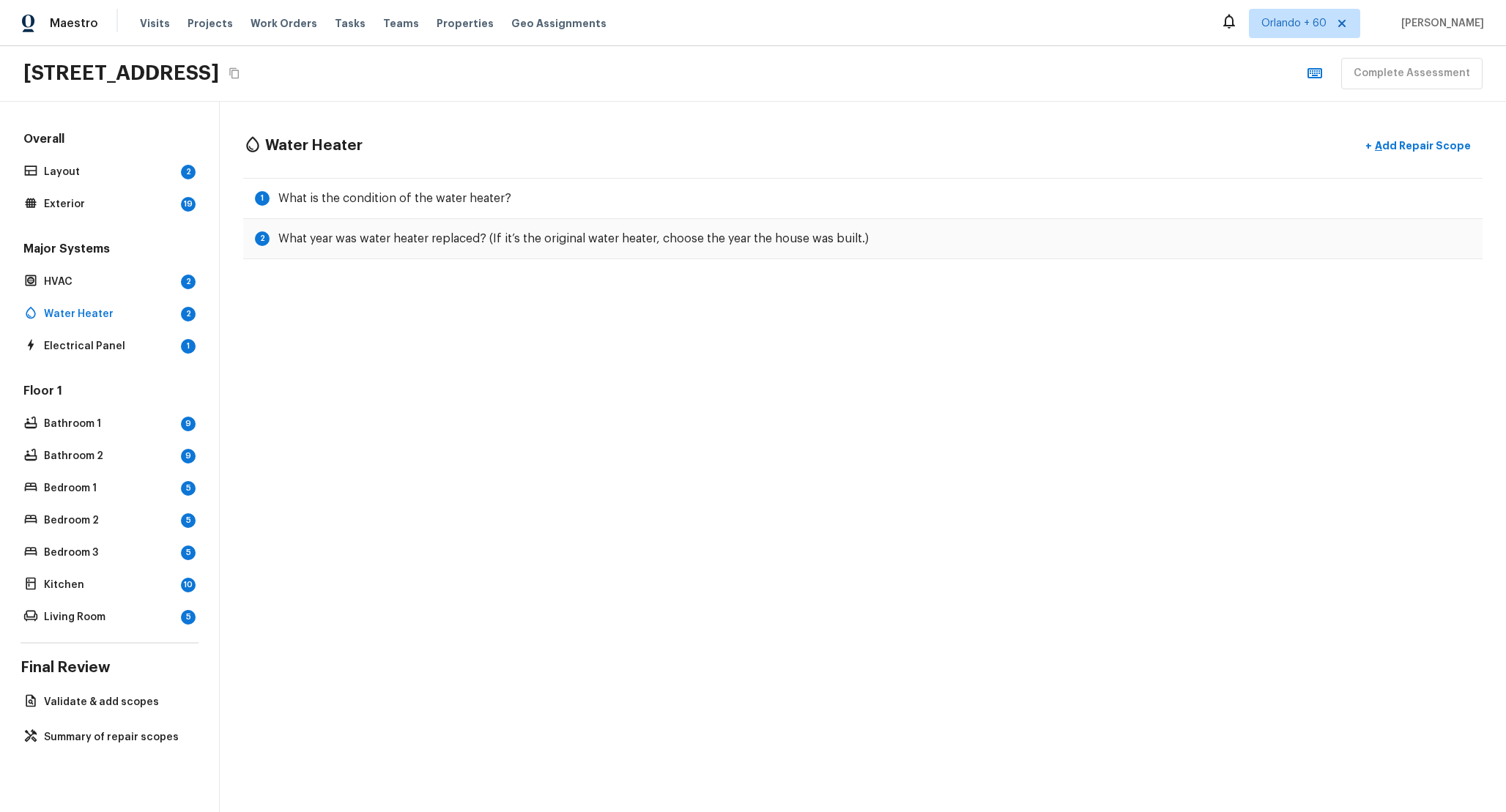
click at [133, 685] on div "Overall Layout 2 Exterior 19 Major Systems HVAC 2 Water Heater 2 Electrical Pan…" at bounding box center [109, 457] width 219 height 711
click at [132, 692] on div "Validate & add scopes" at bounding box center [109, 702] width 178 height 20
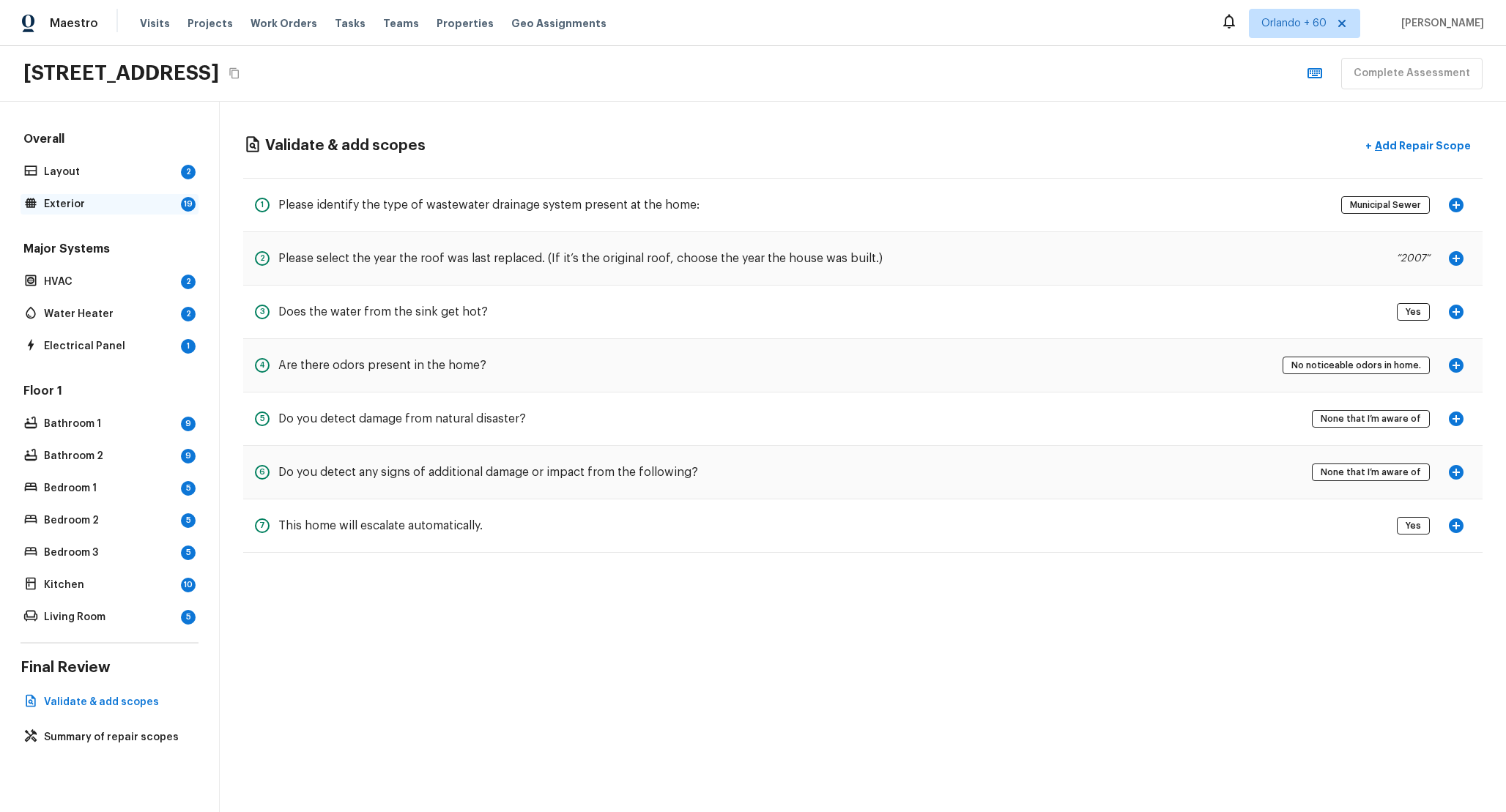
click at [101, 199] on p "Exterior" at bounding box center [109, 204] width 131 height 15
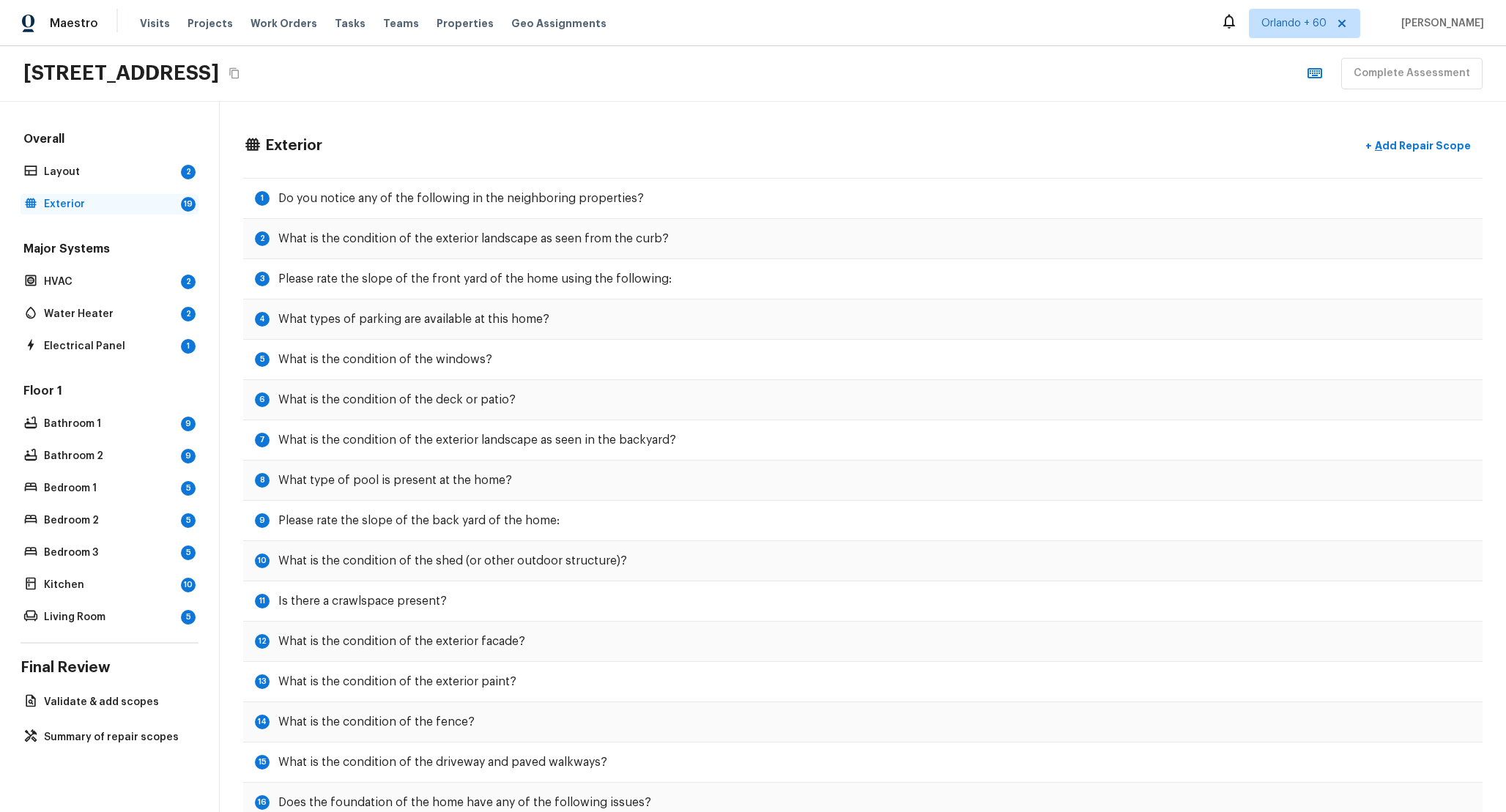
click at [70, 206] on p "Exterior" at bounding box center [109, 204] width 131 height 15
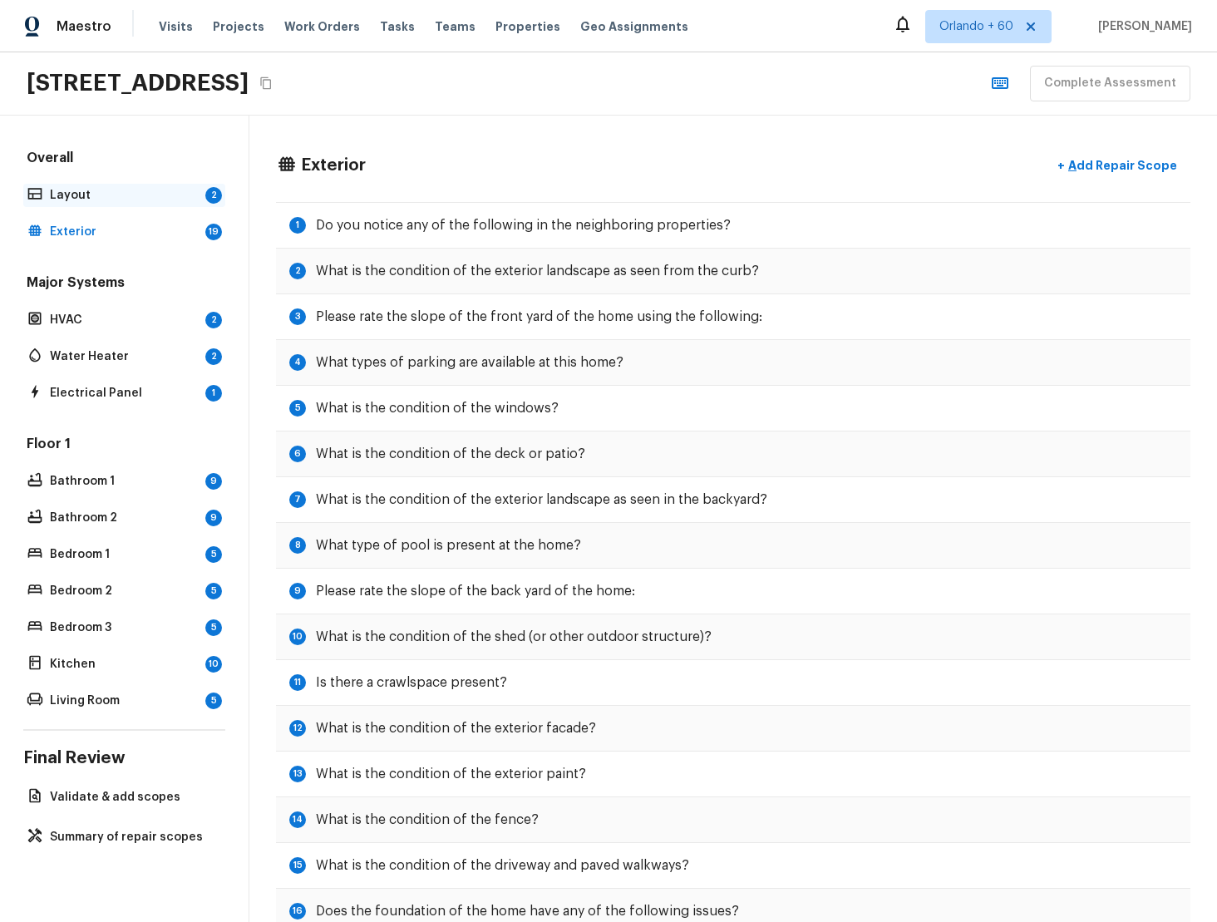
click at [122, 201] on p "Layout" at bounding box center [124, 195] width 149 height 17
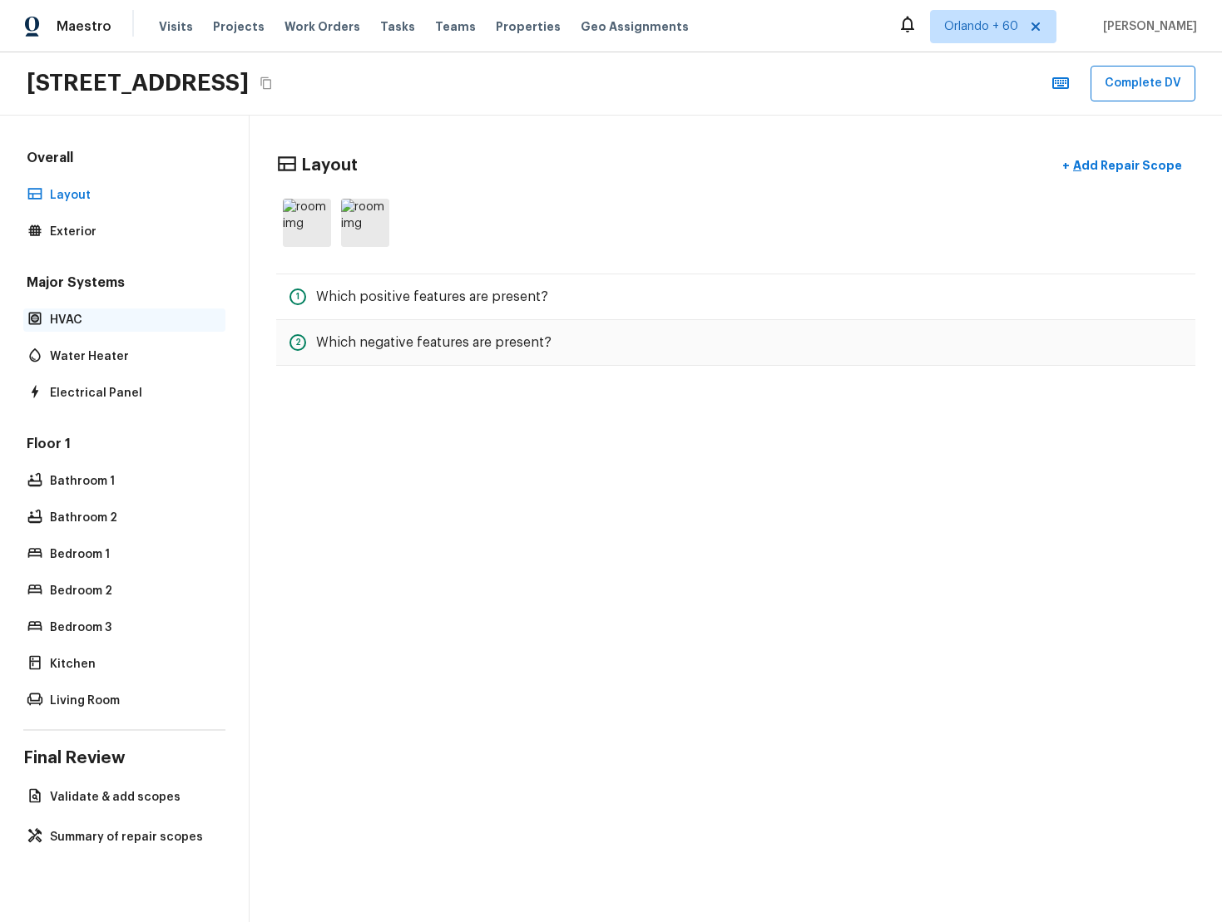
click at [82, 318] on p "HVAC" at bounding box center [132, 320] width 165 height 17
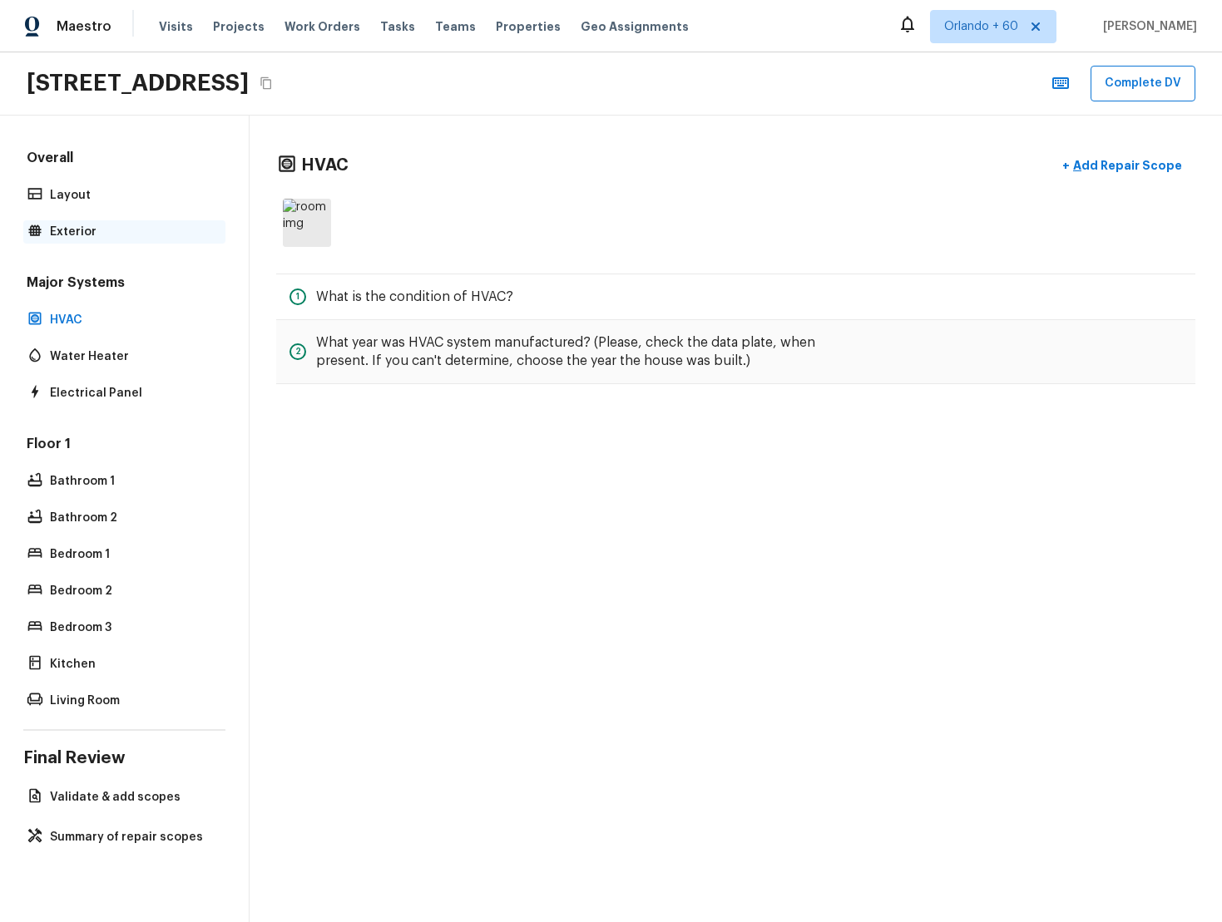
click at [128, 229] on p "Exterior" at bounding box center [132, 232] width 165 height 17
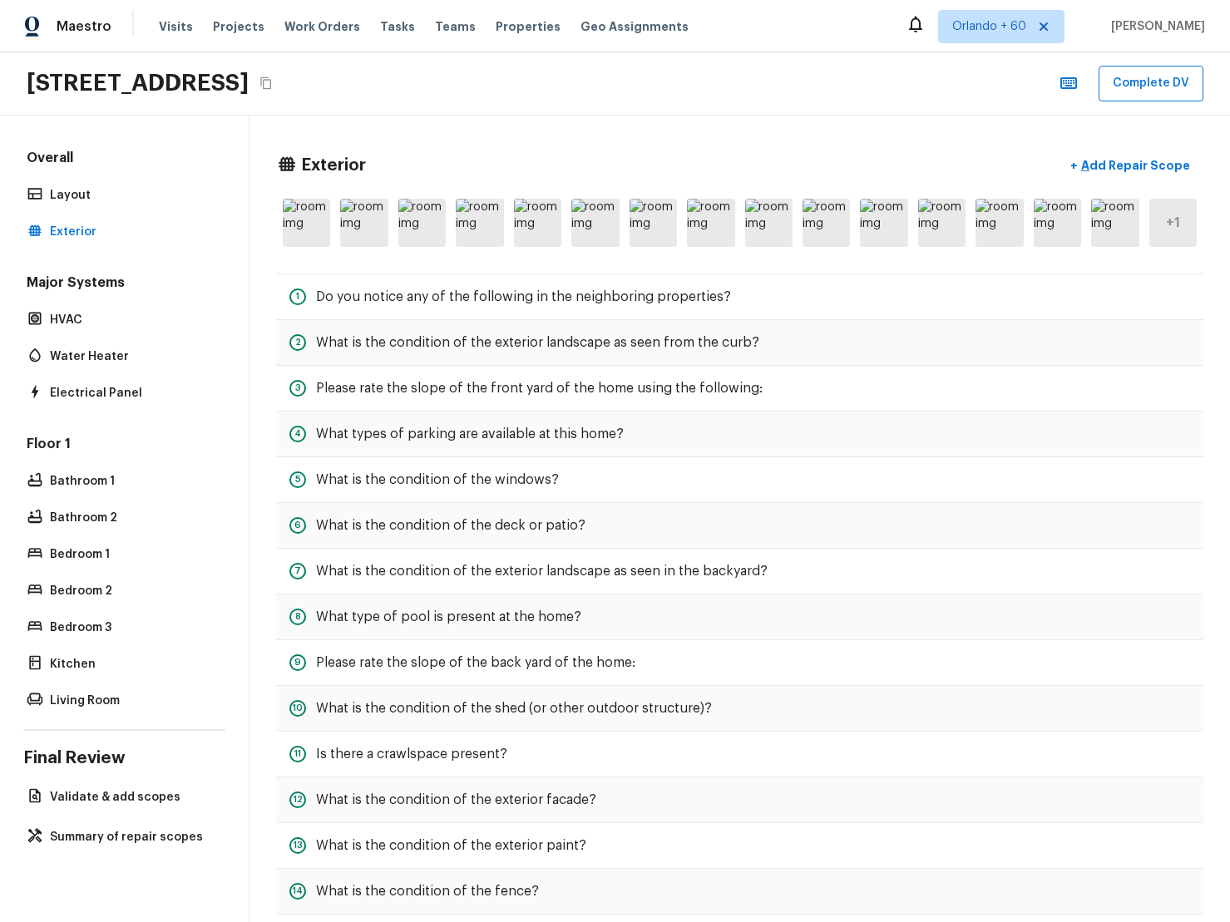
click at [1181, 224] on div "+ 1" at bounding box center [1172, 223] width 47 height 48
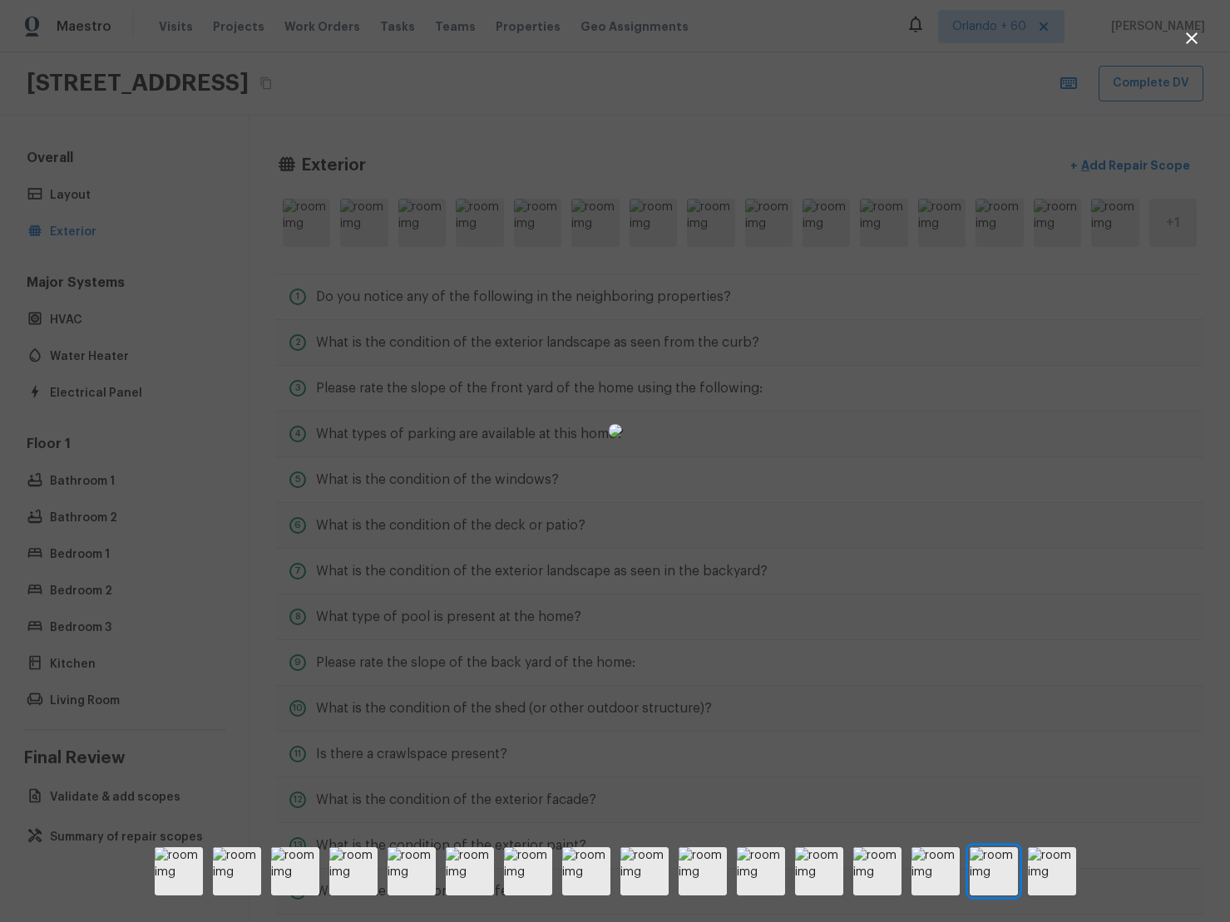
click at [1177, 252] on div at bounding box center [615, 430] width 1230 height 807
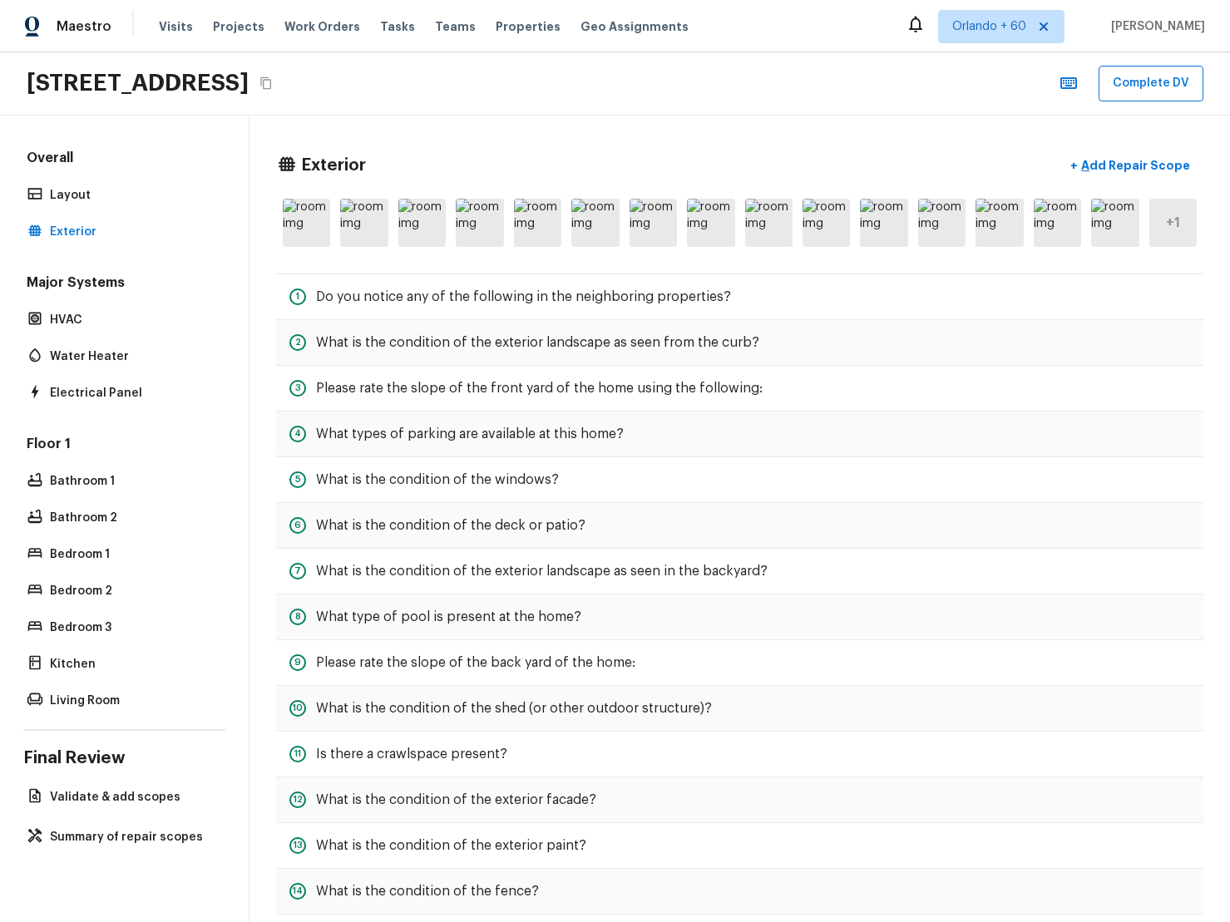
click at [1221, 233] on div "Exterior + Add Repair Scope + 1 1 Do you notice any of the following in the nei…" at bounding box center [739, 647] width 980 height 1062
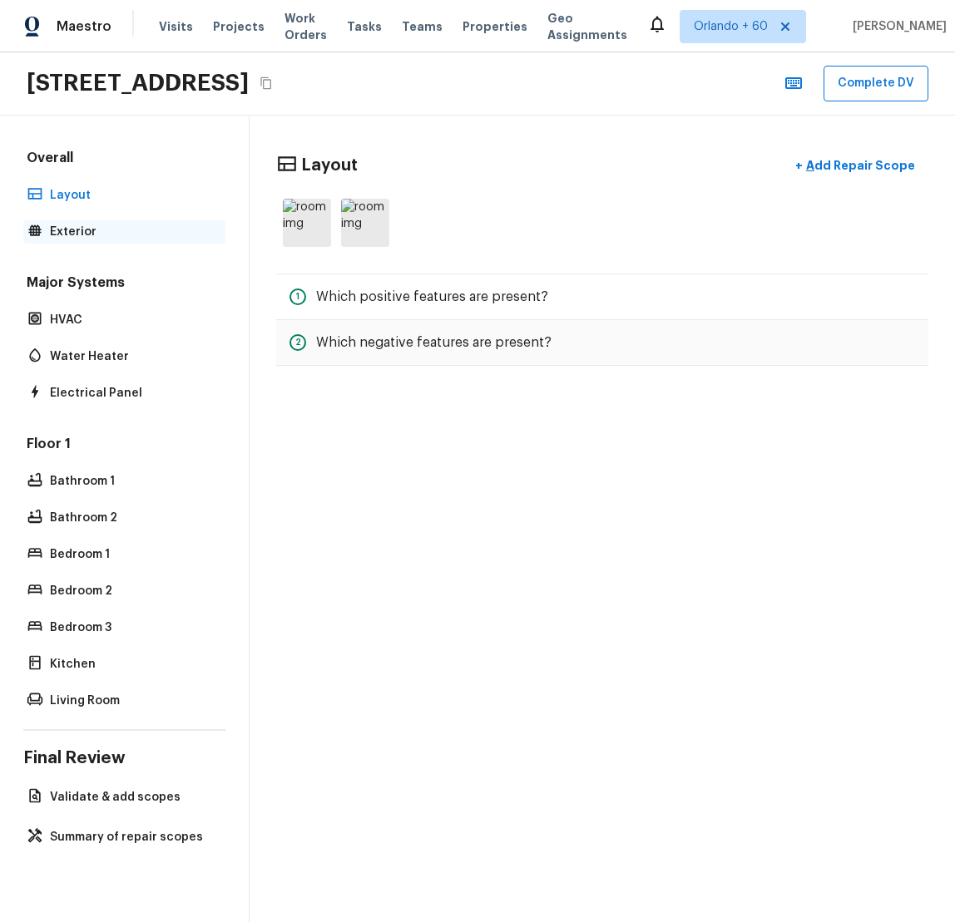
click at [115, 232] on p "Exterior" at bounding box center [132, 232] width 165 height 17
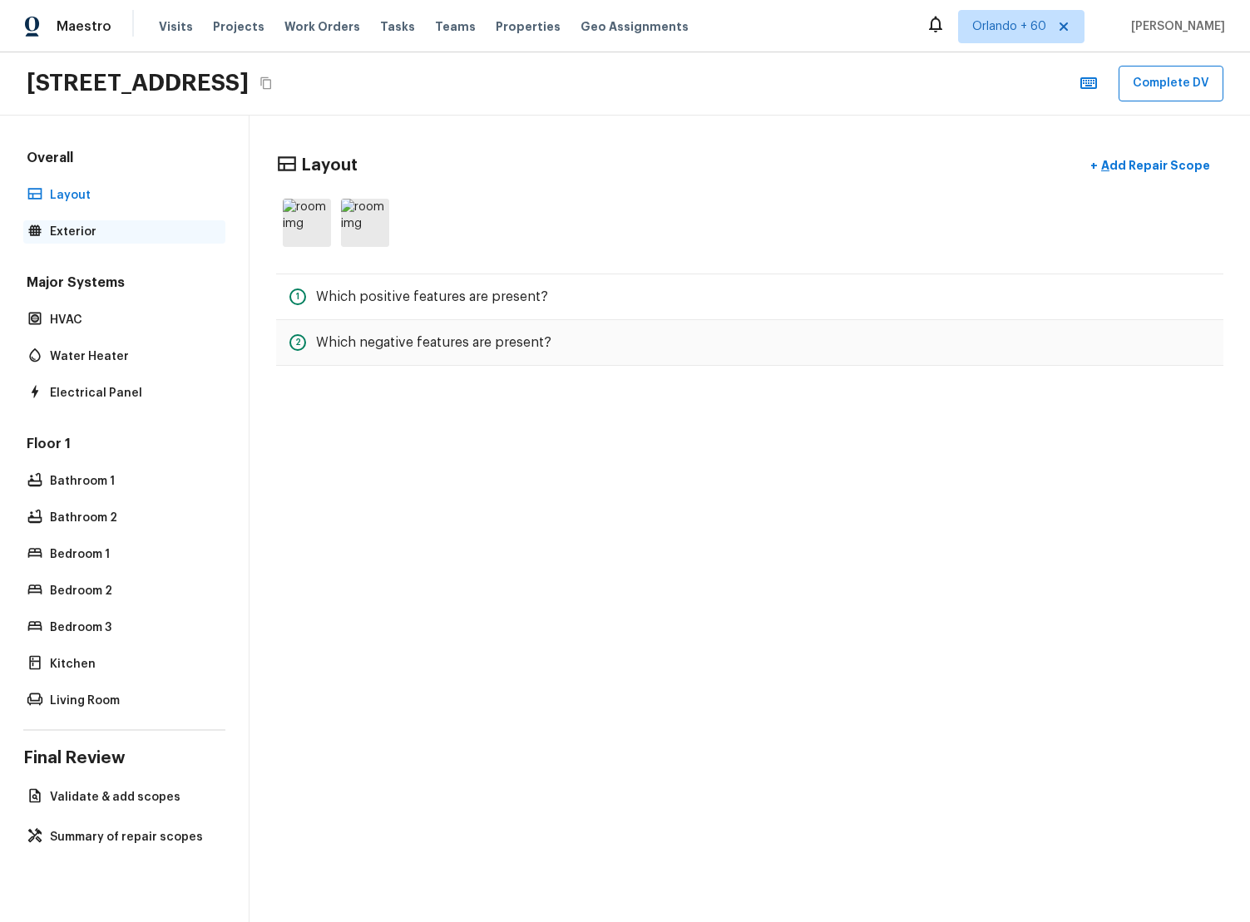
click at [97, 234] on p "Exterior" at bounding box center [132, 232] width 165 height 17
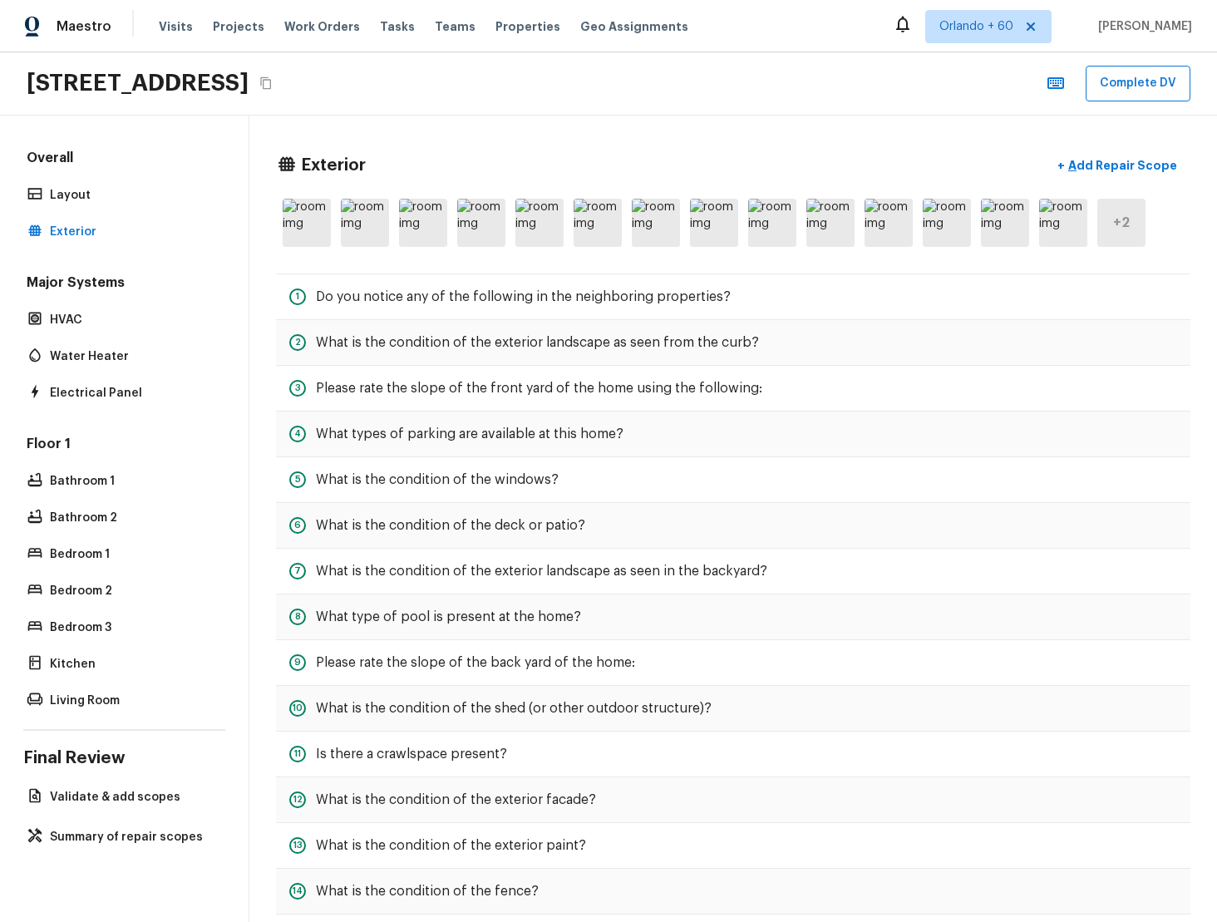
click at [1125, 233] on div "+ 2" at bounding box center [1122, 223] width 48 height 48
click at [1119, 227] on h5 "+ 2" at bounding box center [1121, 223] width 17 height 18
click at [1132, 225] on div "+ 2" at bounding box center [1122, 223] width 48 height 48
click at [1118, 231] on h5 "+ 2" at bounding box center [1121, 223] width 17 height 18
click at [1101, 222] on div "+ 2" at bounding box center [1122, 223] width 48 height 48
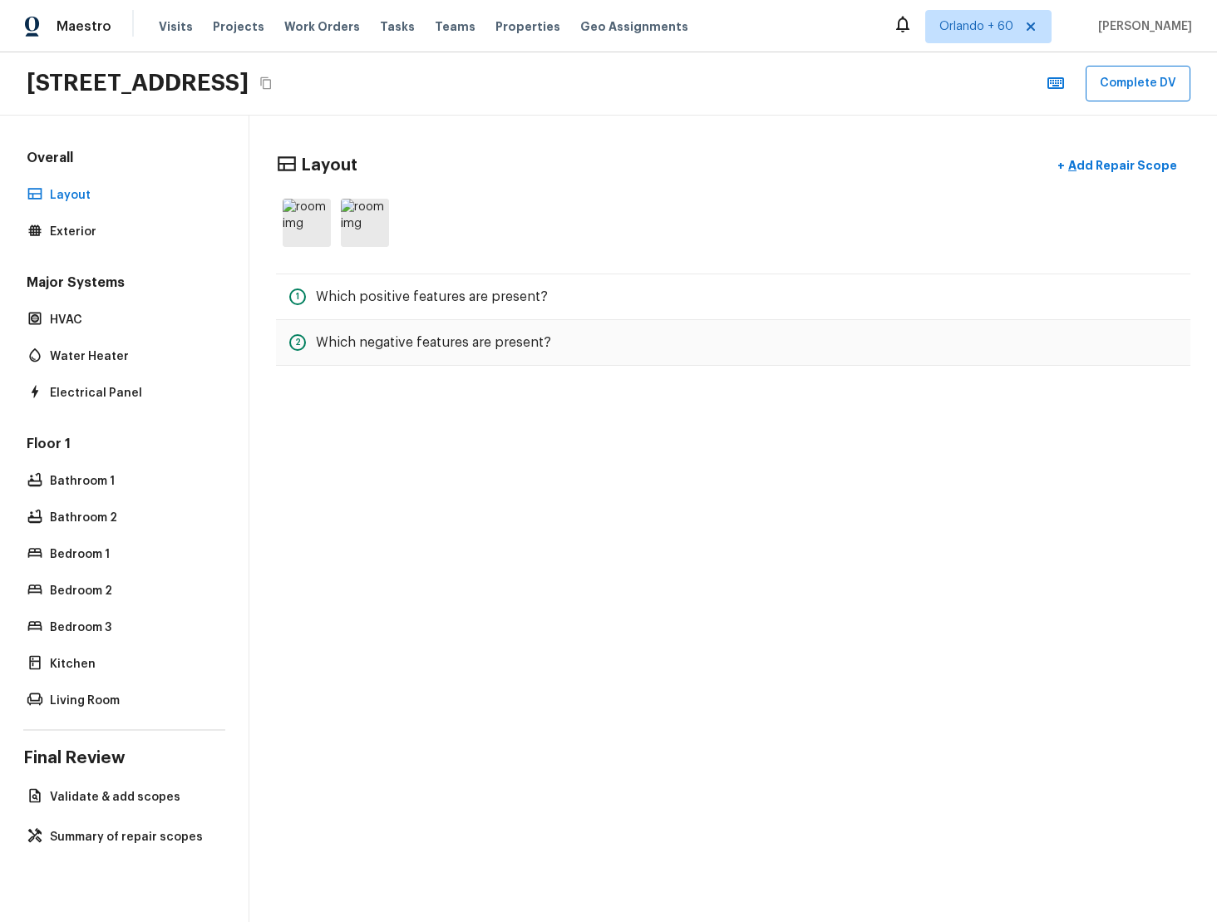
click at [411, 238] on div at bounding box center [733, 223] width 915 height 62
click at [373, 236] on img at bounding box center [365, 223] width 48 height 48
click at [123, 314] on p "HVAC" at bounding box center [132, 320] width 165 height 17
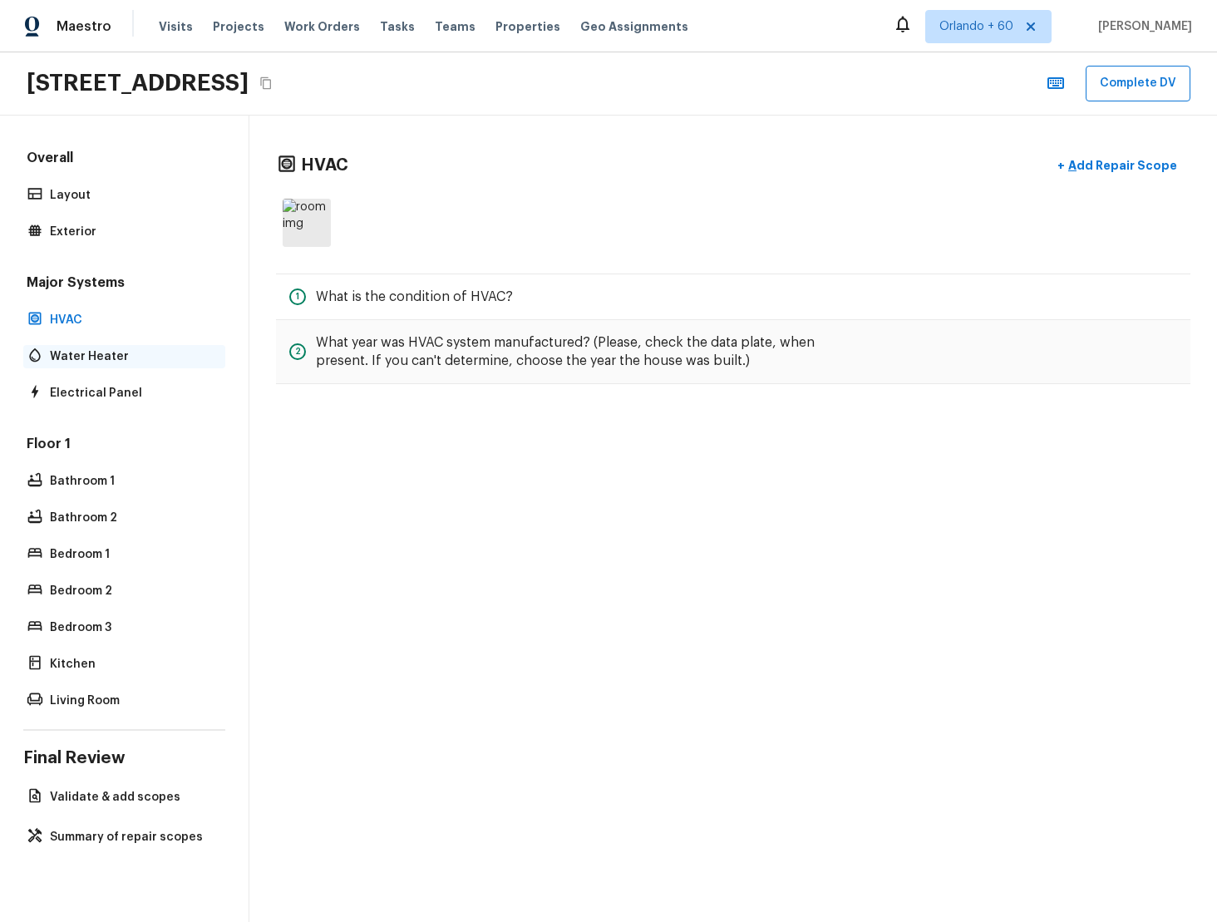
click at [120, 362] on p "Water Heater" at bounding box center [132, 356] width 165 height 17
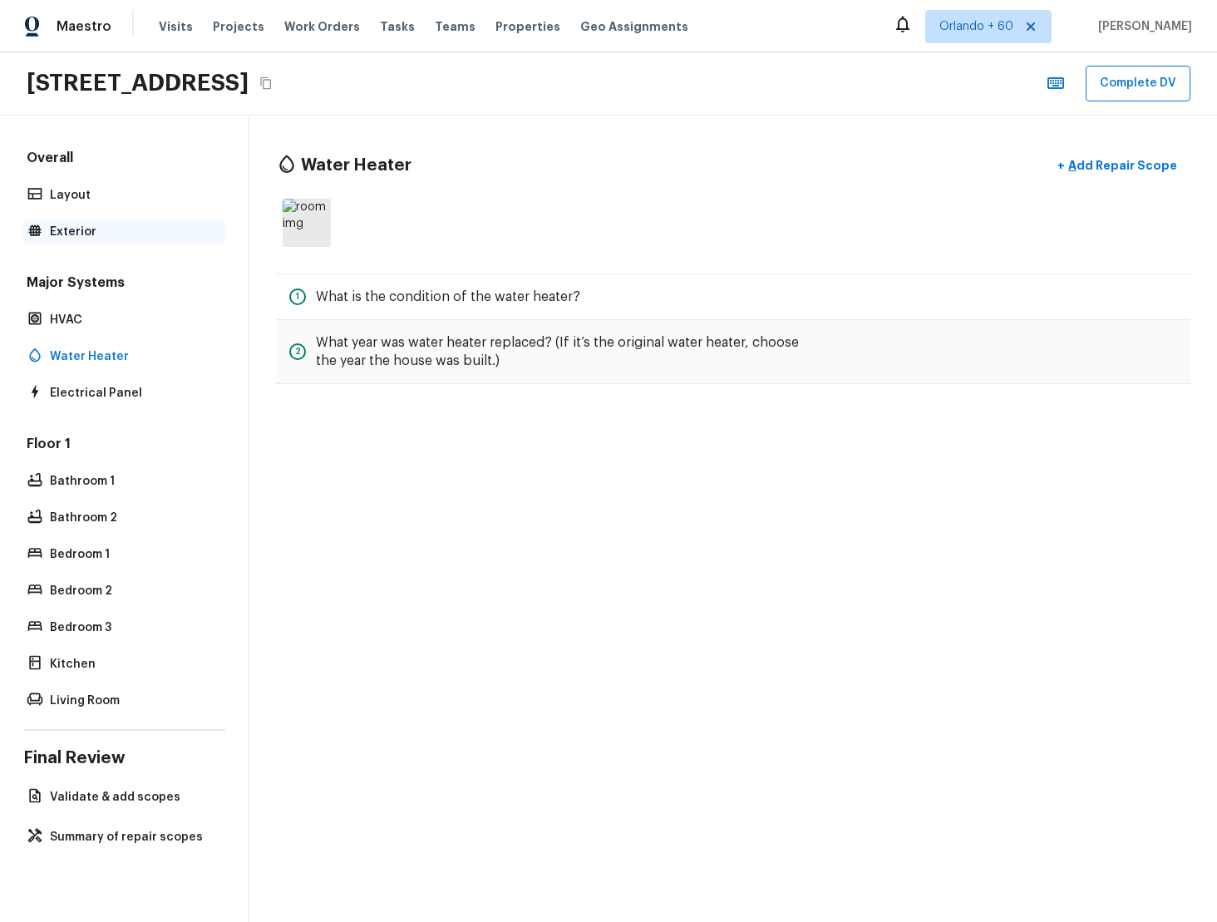
click at [126, 237] on p "Exterior" at bounding box center [132, 232] width 165 height 17
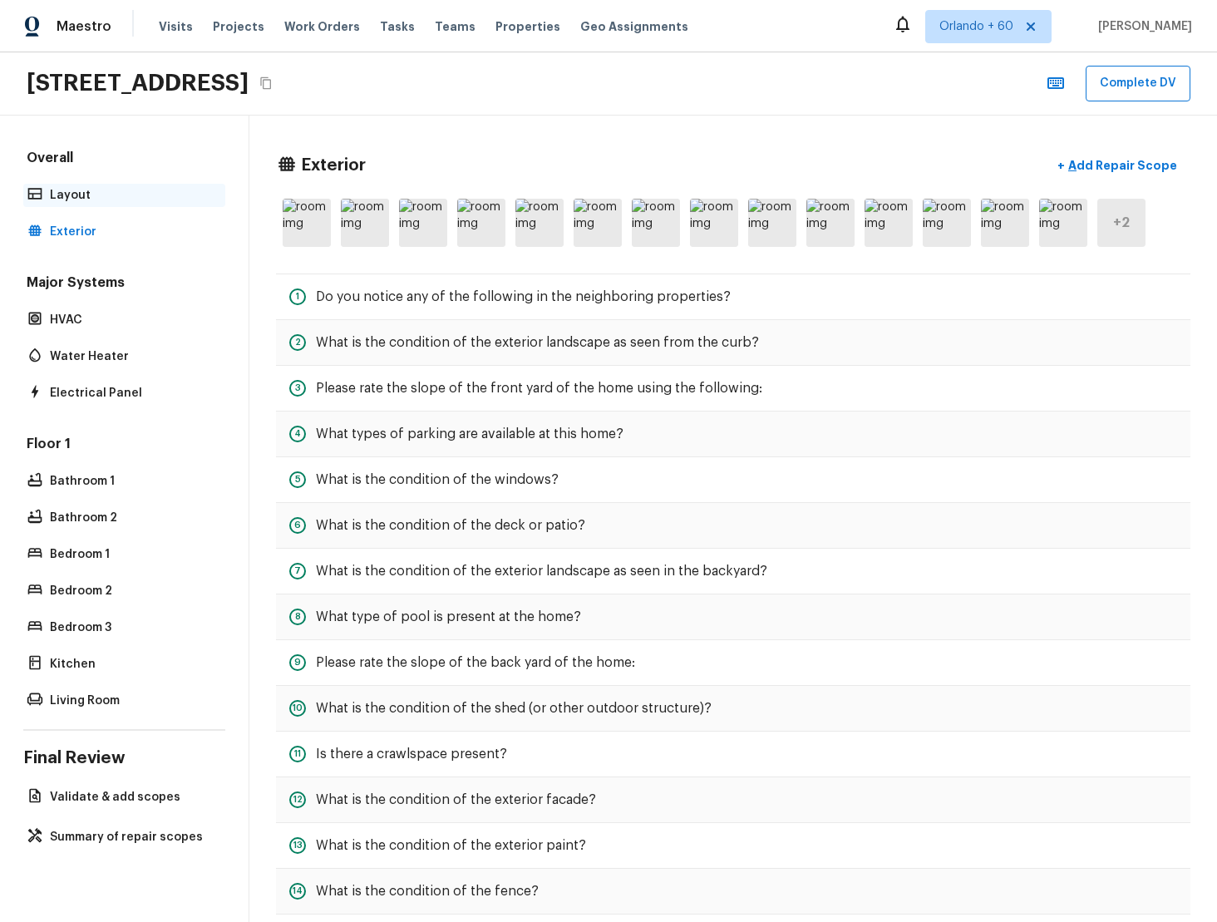
click at [130, 199] on p "Layout" at bounding box center [132, 195] width 165 height 17
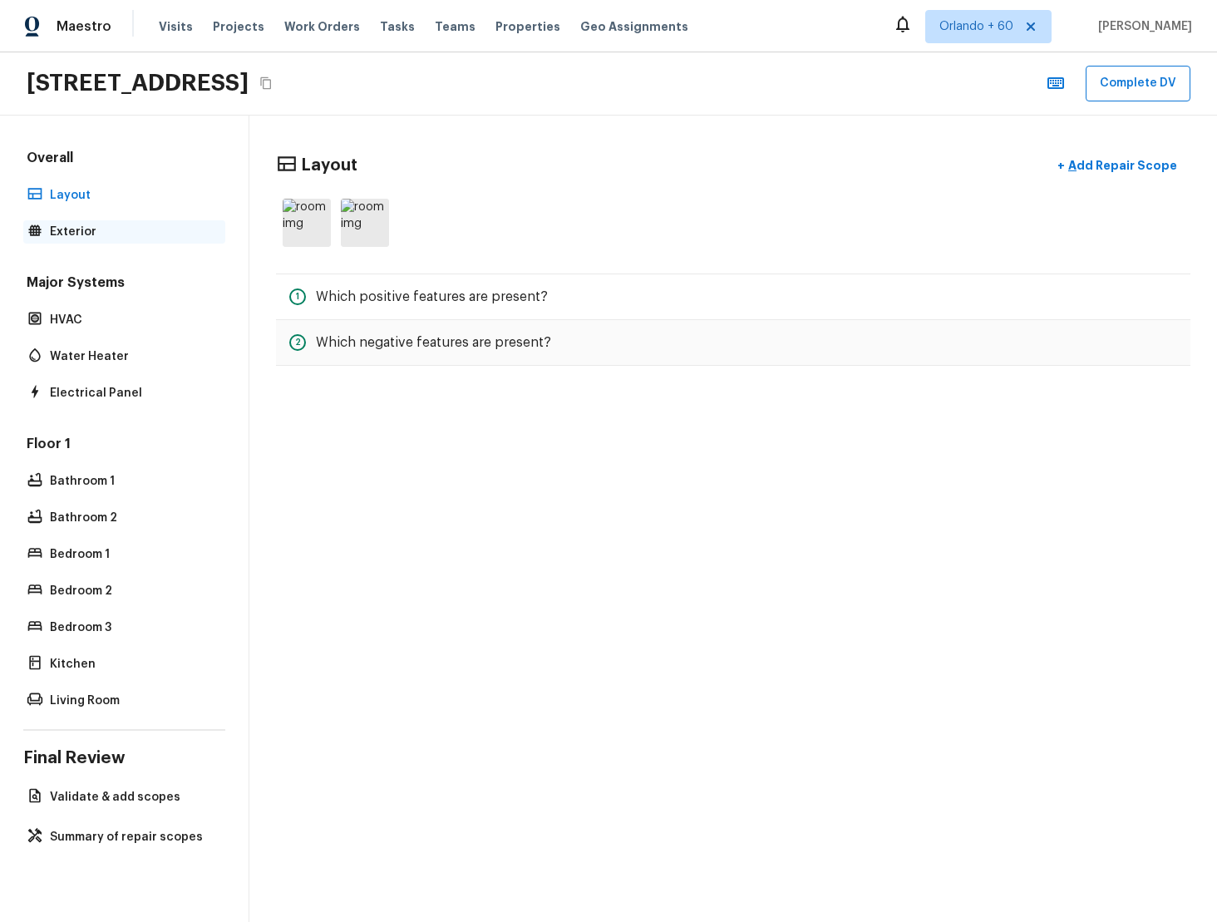
click at [116, 230] on p "Exterior" at bounding box center [132, 232] width 165 height 17
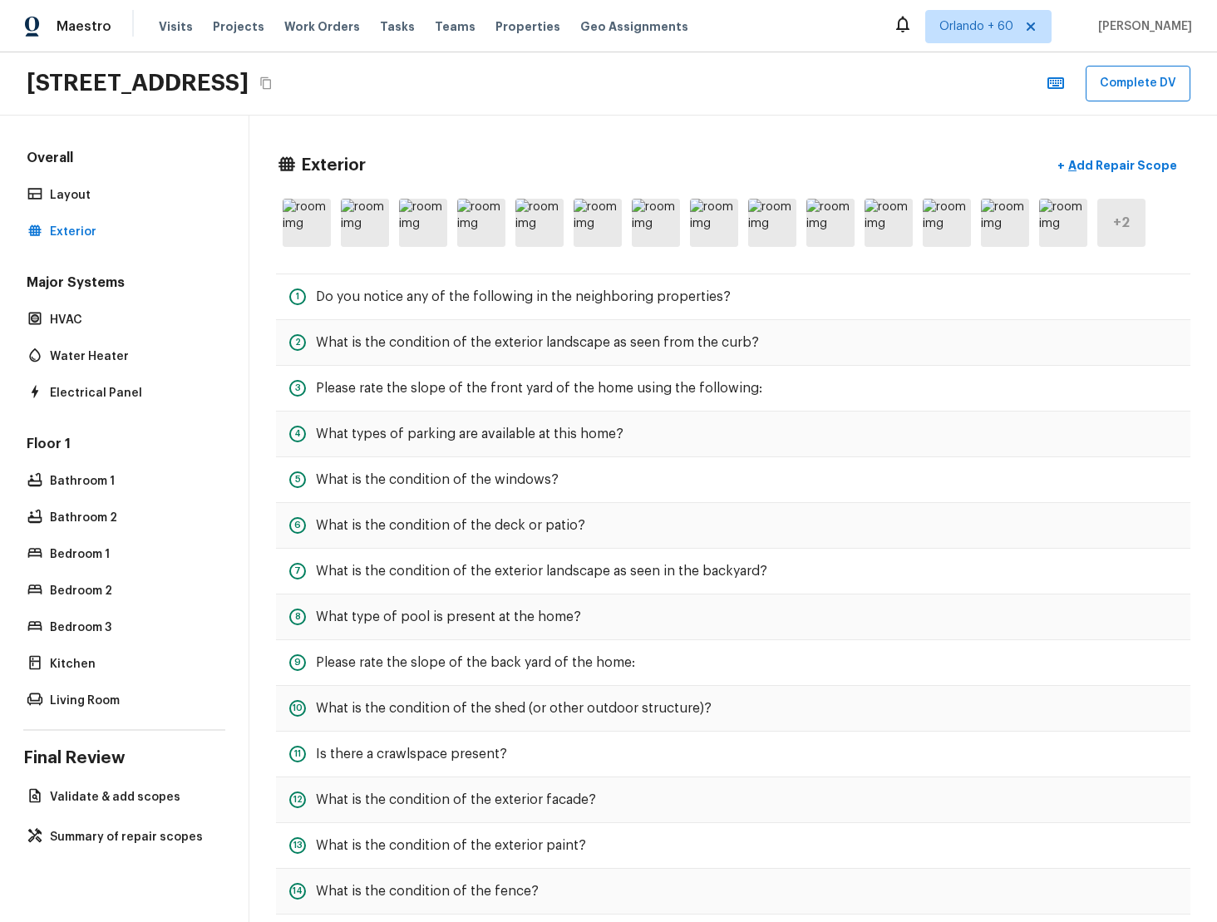
click at [1107, 211] on div "+ 2" at bounding box center [1122, 223] width 48 height 48
click at [1069, 224] on img at bounding box center [1063, 223] width 48 height 48
click at [1113, 210] on div "+ 2" at bounding box center [1122, 223] width 48 height 48
click at [1121, 241] on div "+ 2" at bounding box center [1122, 223] width 48 height 48
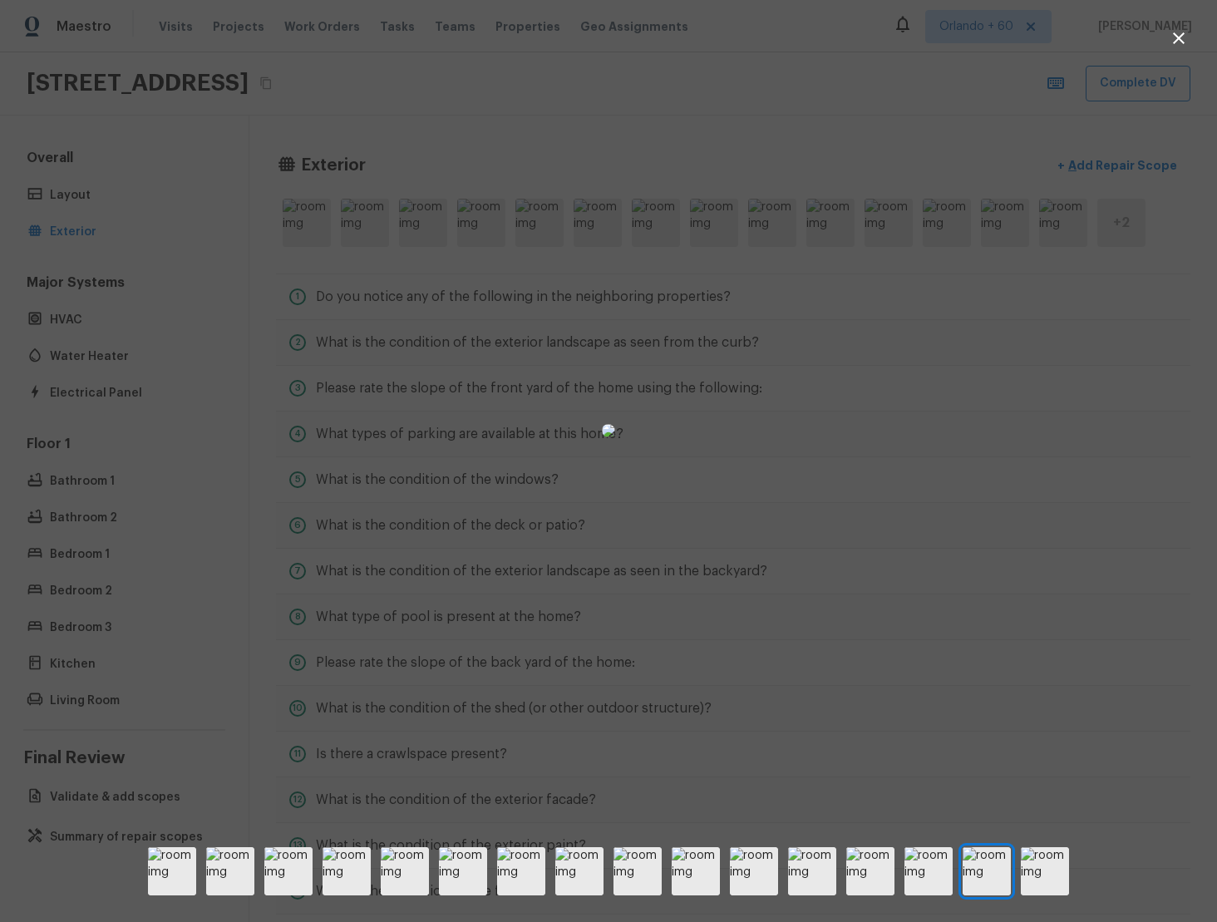
click at [1015, 870] on div at bounding box center [608, 871] width 1217 height 48
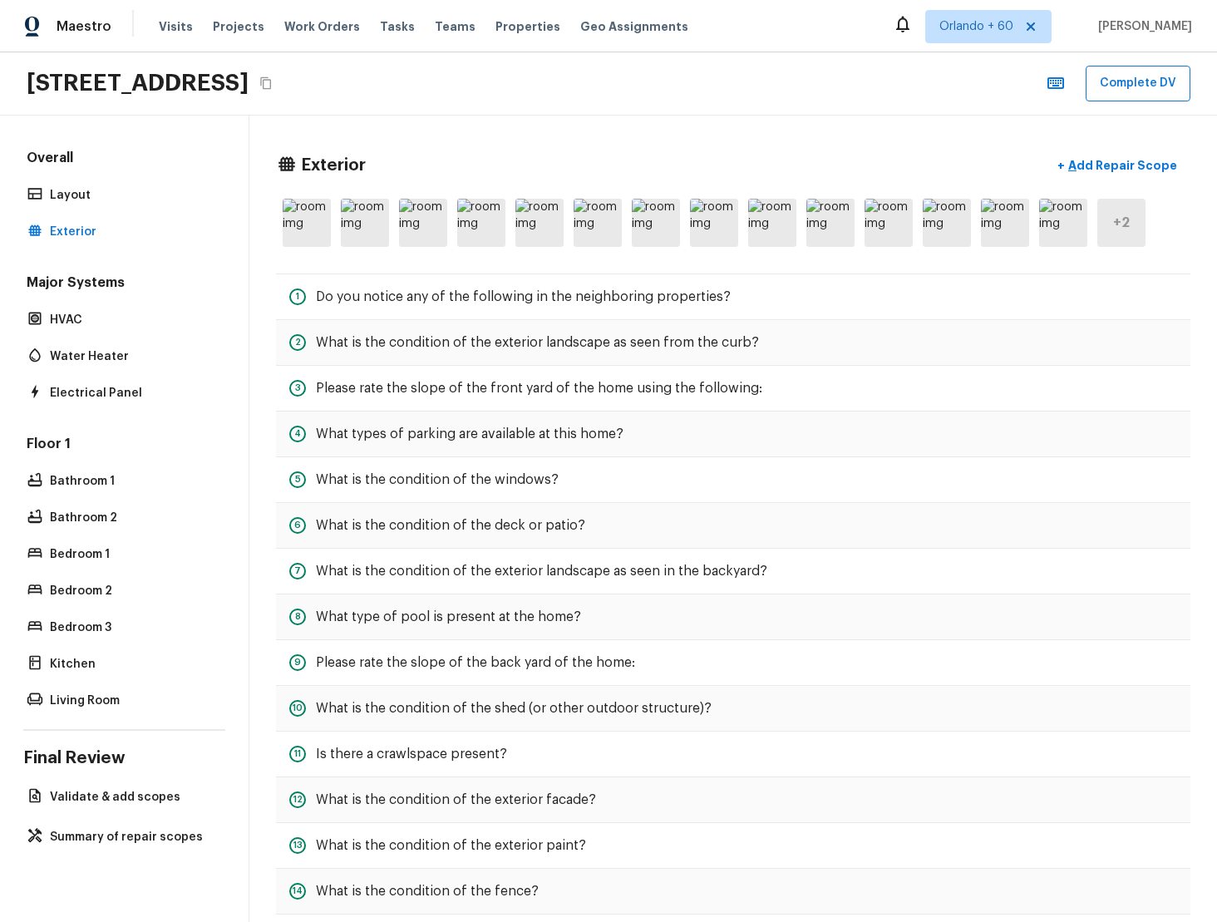
click at [1121, 221] on h5 "+ 2" at bounding box center [1121, 223] width 17 height 18
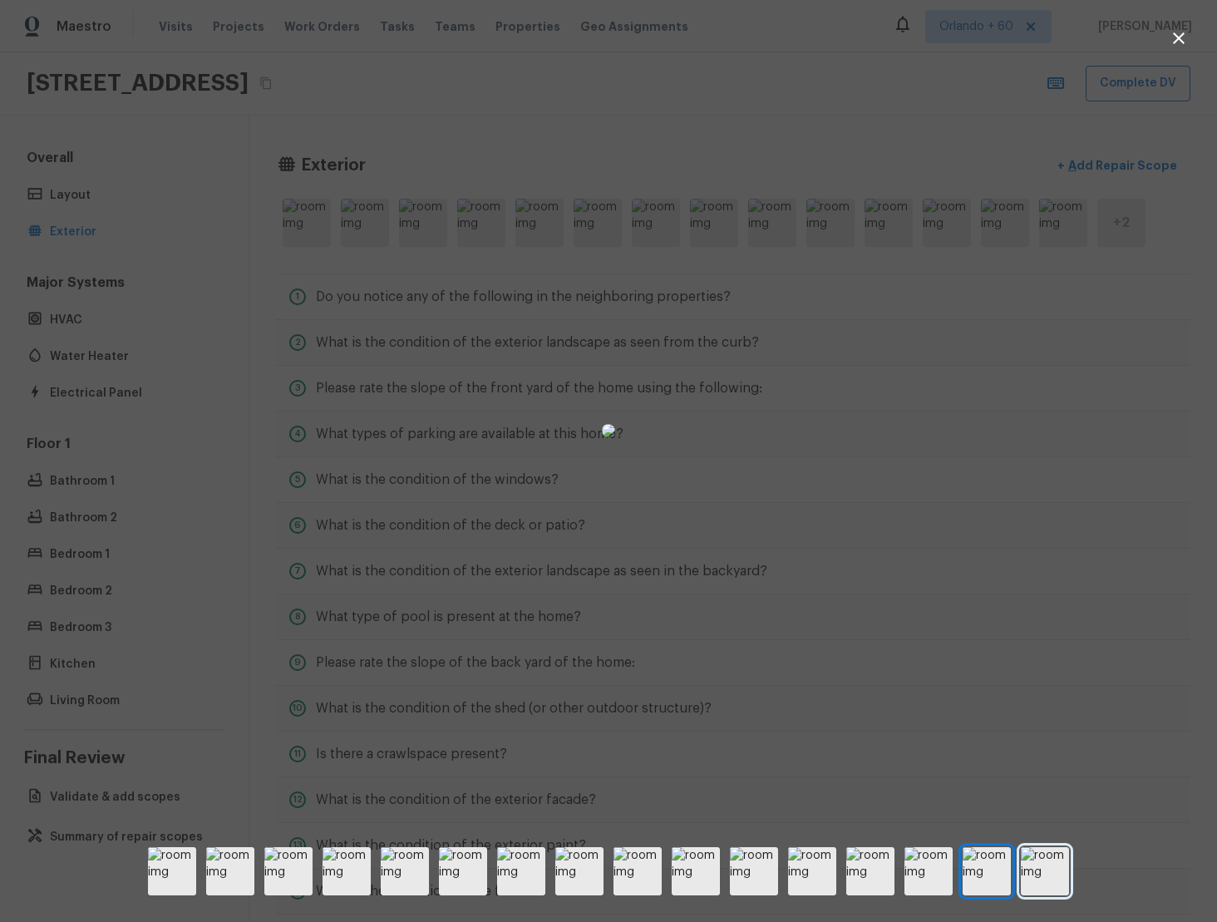
click at [1039, 877] on img at bounding box center [1045, 871] width 48 height 48
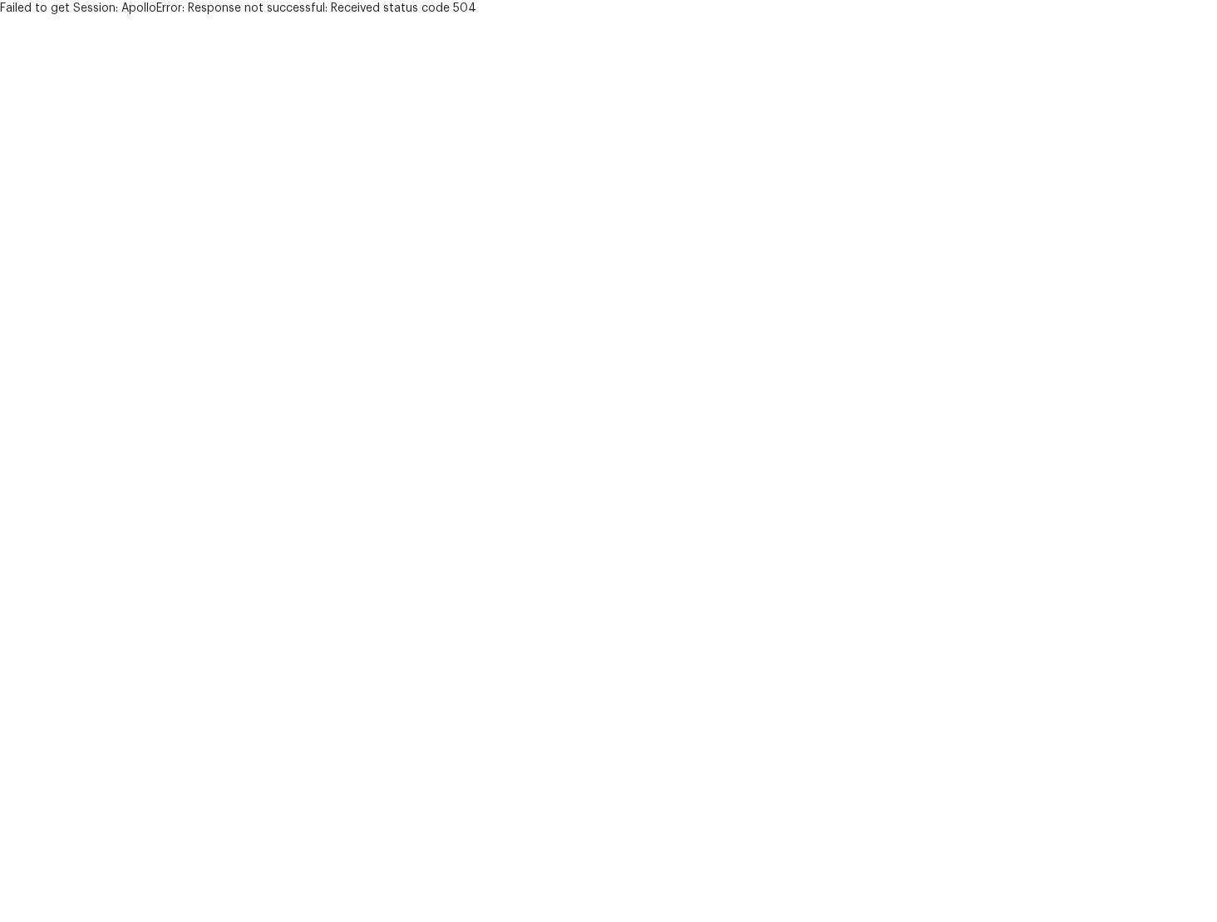
click at [900, 17] on html "Failed to get Session: ApolloError: Response not successful: Received status co…" at bounding box center [608, 8] width 1217 height 17
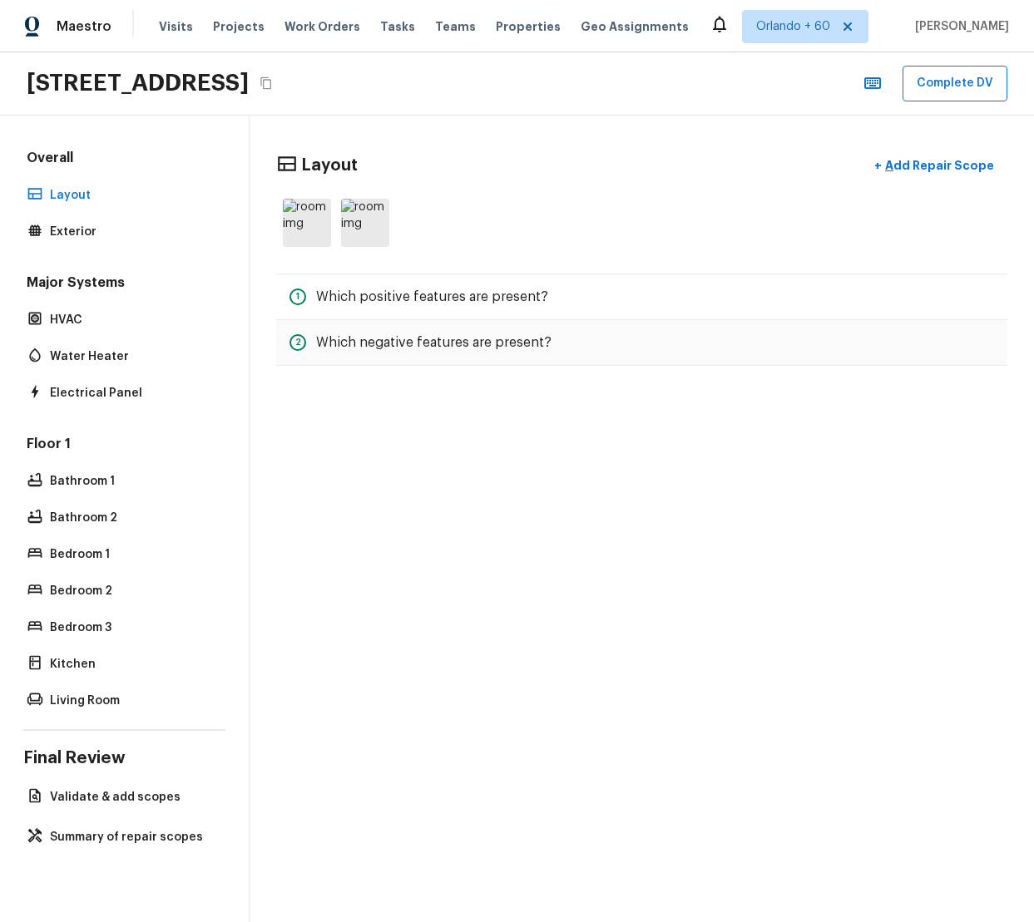
click at [68, 303] on div "Major Systems HVAC Water Heater Electrical Panel" at bounding box center [124, 339] width 202 height 131
click at [67, 338] on div "Major Systems HVAC Water Heater Electrical Panel" at bounding box center [124, 339] width 202 height 131
click at [67, 385] on p "Electrical Panel" at bounding box center [132, 393] width 165 height 17
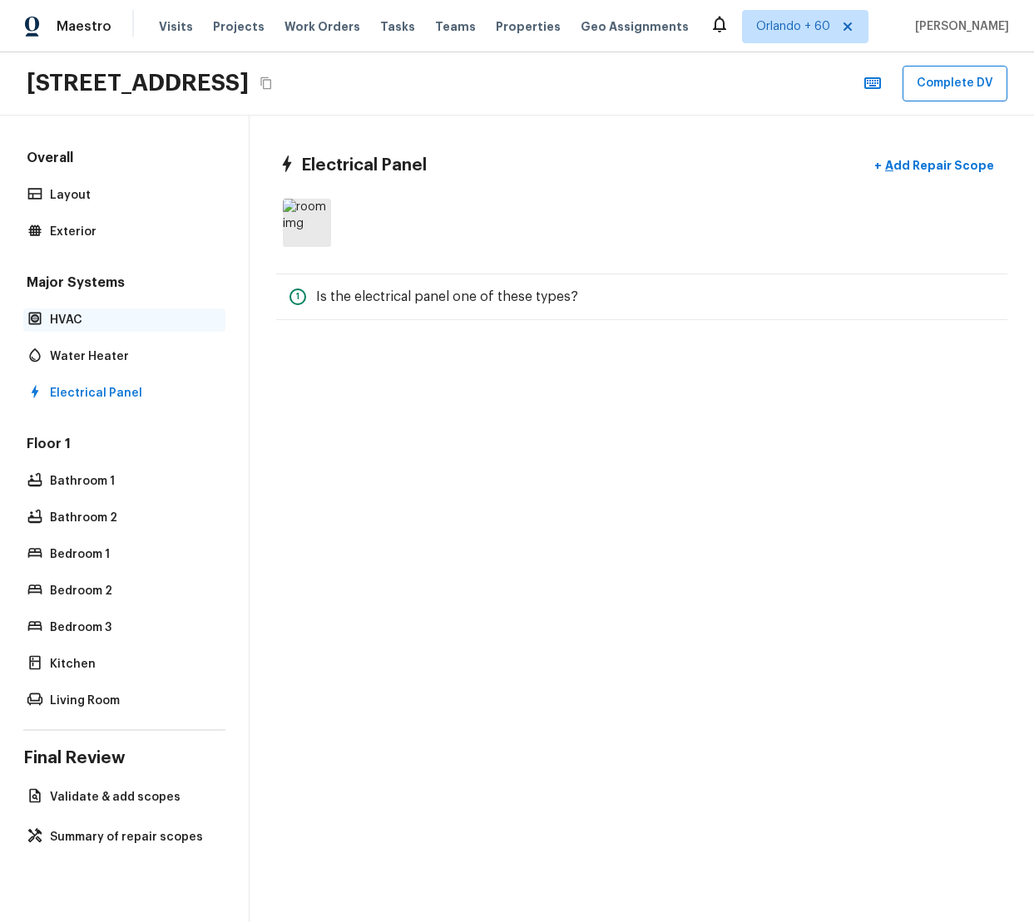
click at [111, 322] on p "HVAC" at bounding box center [132, 320] width 165 height 17
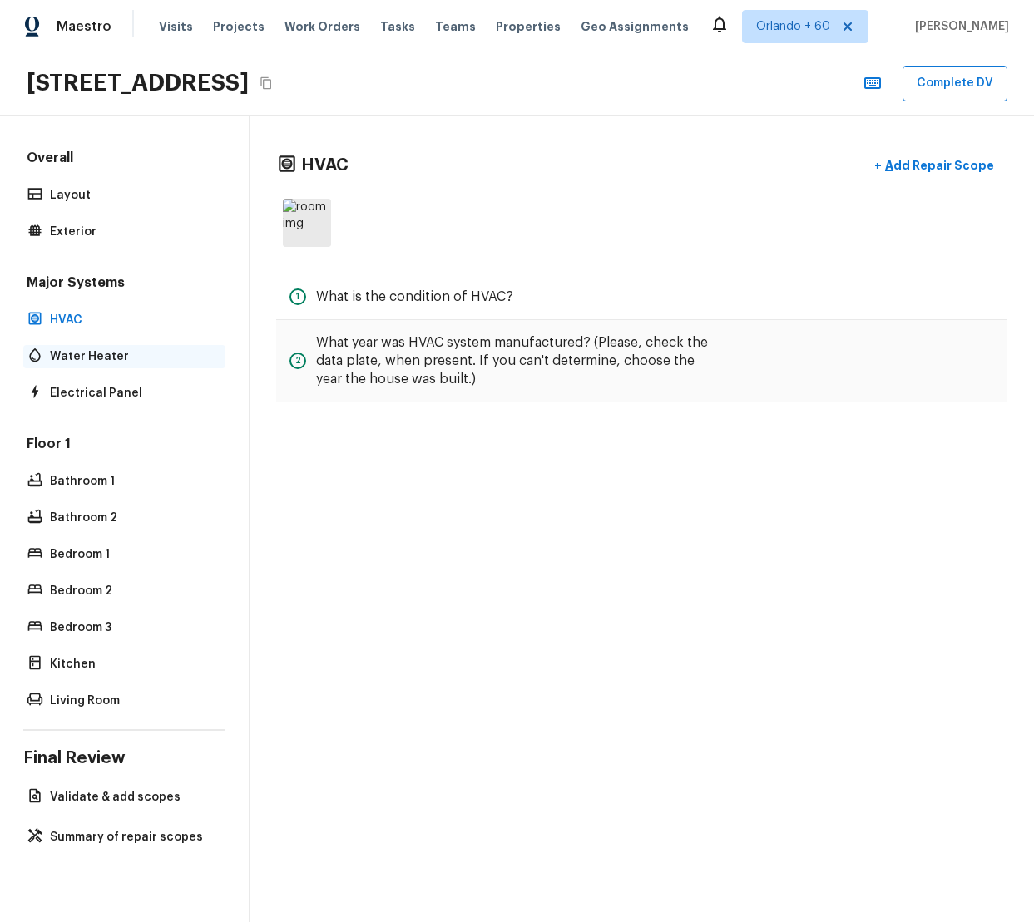
click at [101, 363] on p "Water Heater" at bounding box center [132, 356] width 165 height 17
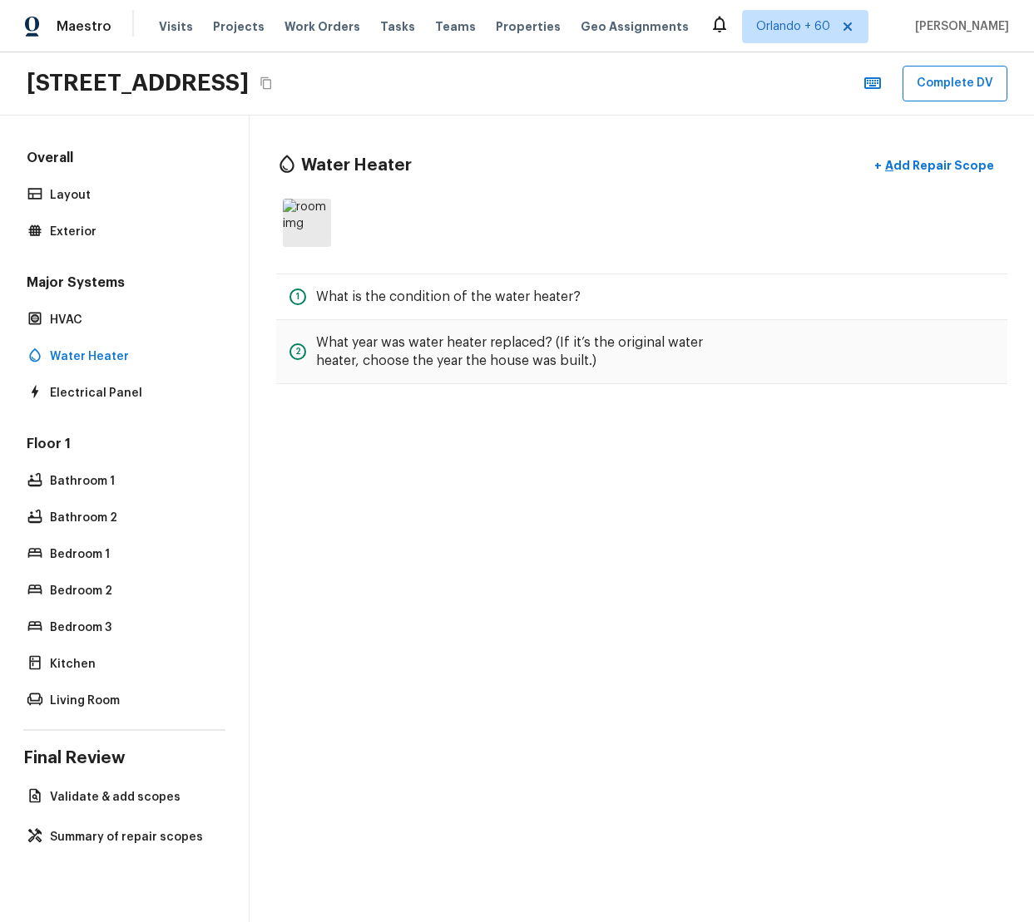
click at [127, 208] on div "Overall Layout Exterior" at bounding box center [124, 196] width 202 height 95
click at [122, 226] on p "Exterior" at bounding box center [132, 232] width 165 height 17
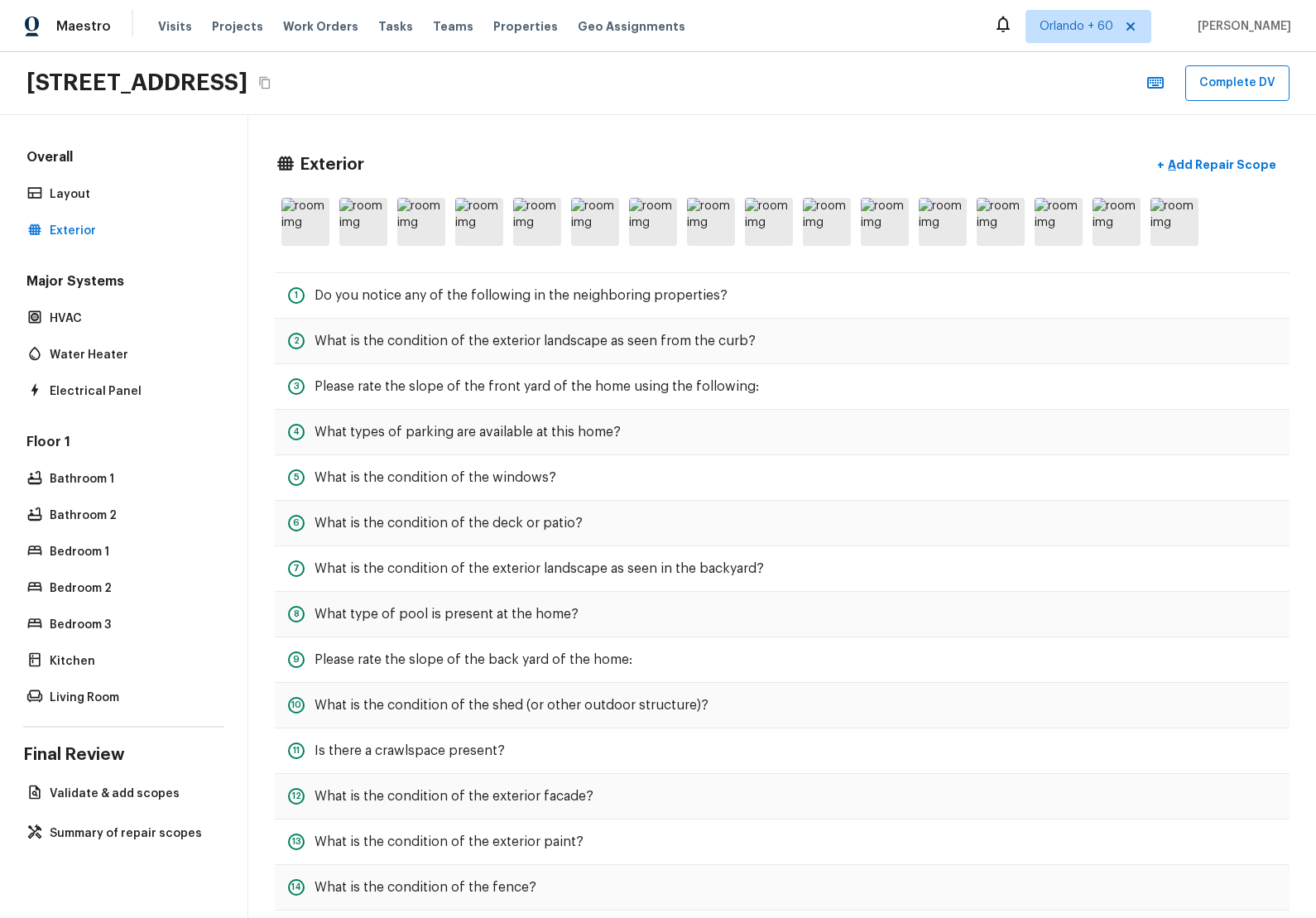
click at [1028, 676] on div "Exterior + Add Repair Scope 1 Do you notice any of the following in the neighbo…" at bounding box center [781, 644] width 1068 height 1057
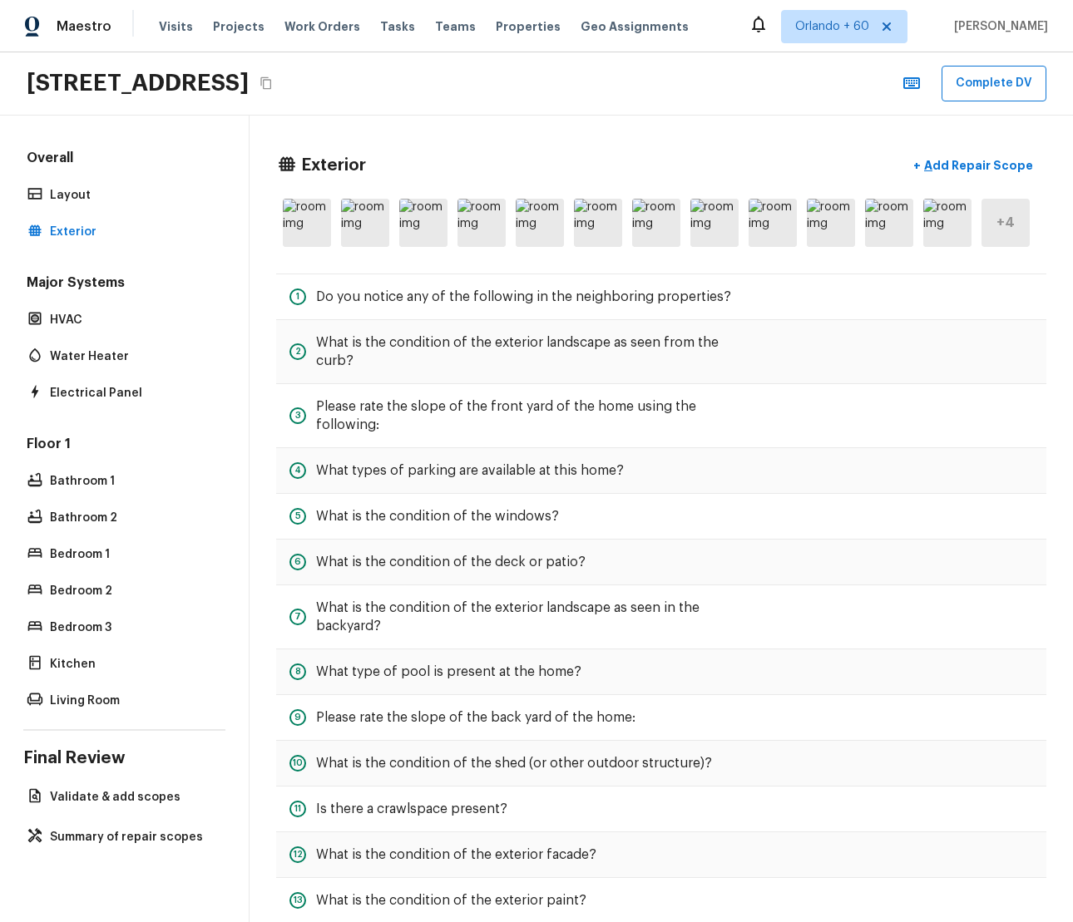
click at [1015, 239] on div "+ 4" at bounding box center [1005, 223] width 48 height 48
